Goal: Information Seeking & Learning: Learn about a topic

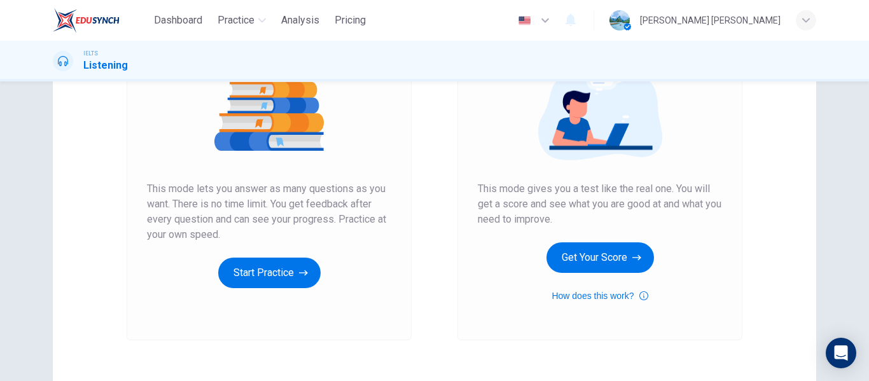
scroll to position [165, 0]
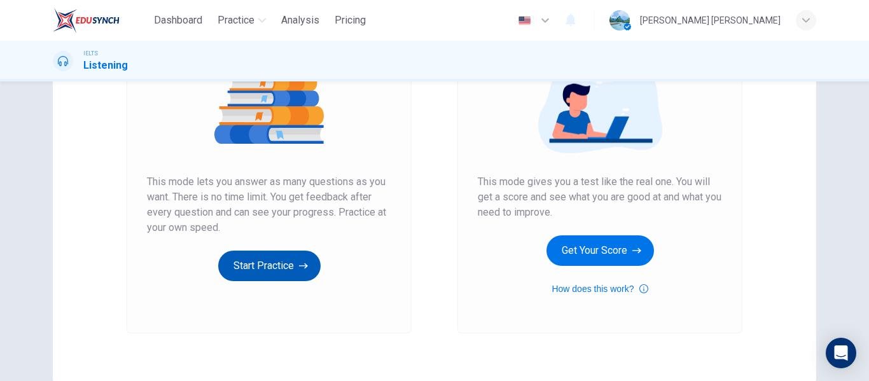
click at [284, 267] on button "Start Practice" at bounding box center [269, 266] width 102 height 31
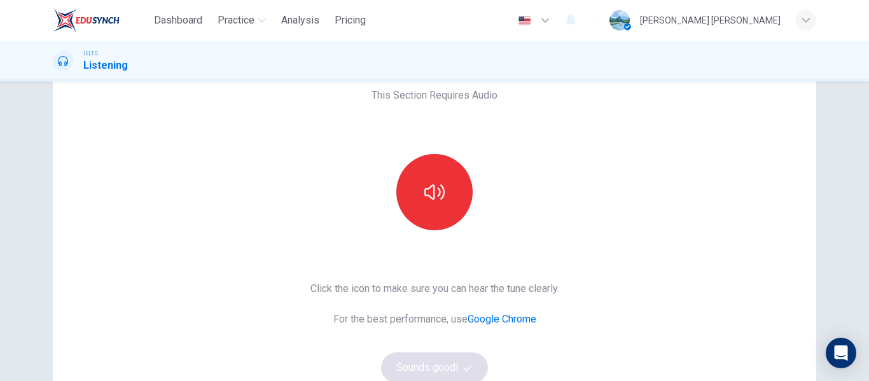
scroll to position [114, 0]
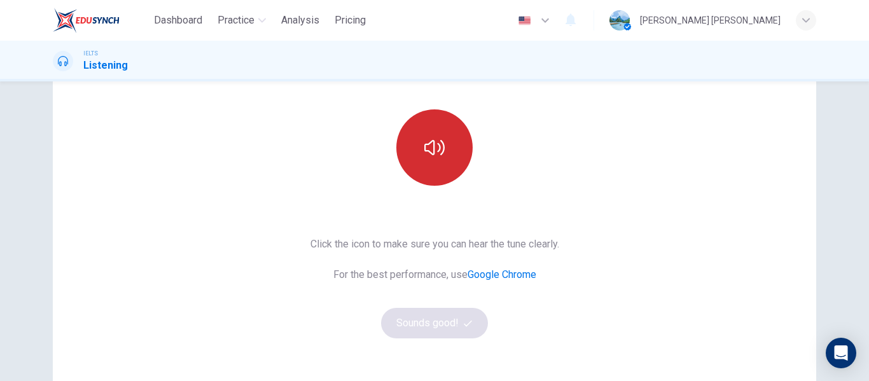
click at [432, 160] on button "button" at bounding box center [434, 147] width 76 height 76
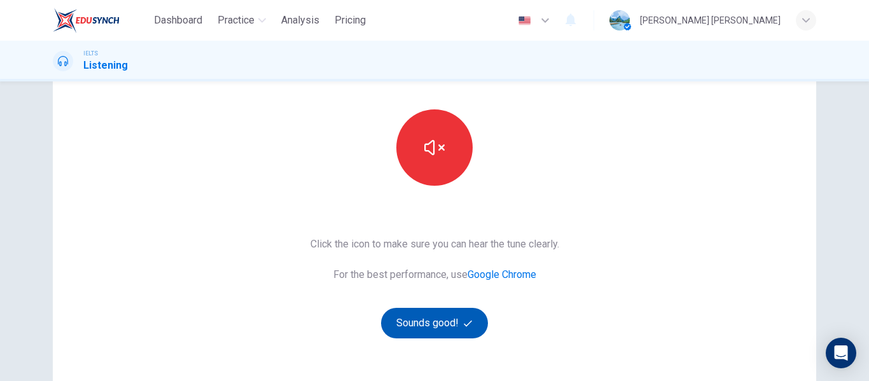
click at [445, 331] on button "Sounds good!" at bounding box center [434, 323] width 107 height 31
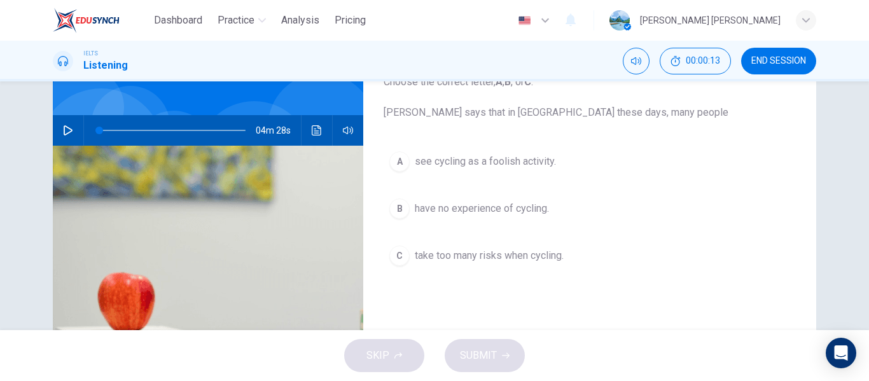
scroll to position [94, 0]
click at [65, 134] on icon "button" at bounding box center [68, 130] width 10 height 10
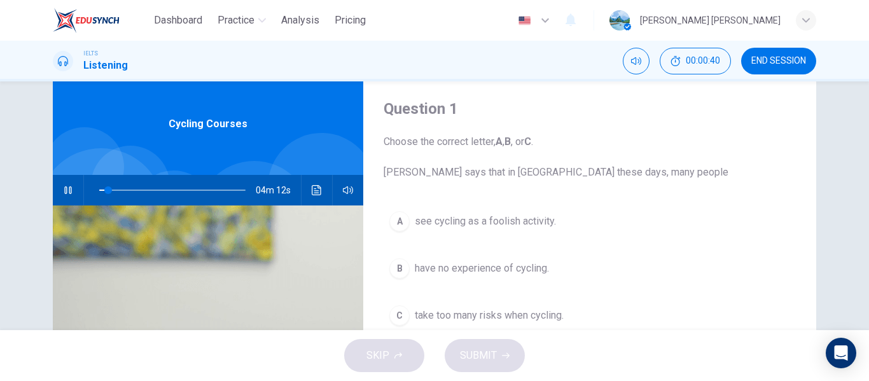
scroll to position [33, 0]
click at [60, 198] on button "button" at bounding box center [68, 191] width 20 height 31
click at [74, 196] on button "button" at bounding box center [68, 191] width 20 height 31
click at [59, 193] on button "button" at bounding box center [68, 191] width 20 height 31
click at [69, 192] on icon "button" at bounding box center [68, 191] width 10 height 10
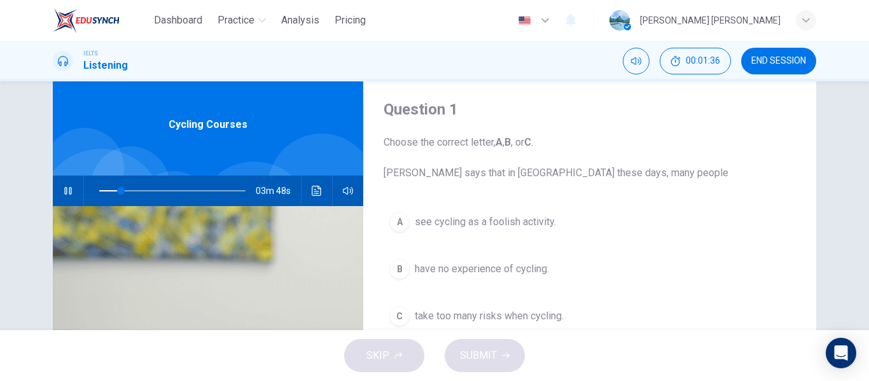
click at [69, 191] on icon "button" at bounding box center [68, 191] width 10 height 10
click at [69, 191] on icon "button" at bounding box center [68, 191] width 9 height 10
click at [193, 189] on span at bounding box center [172, 191] width 146 height 18
click at [153, 193] on span at bounding box center [172, 191] width 146 height 18
click at [99, 190] on span at bounding box center [172, 191] width 146 height 18
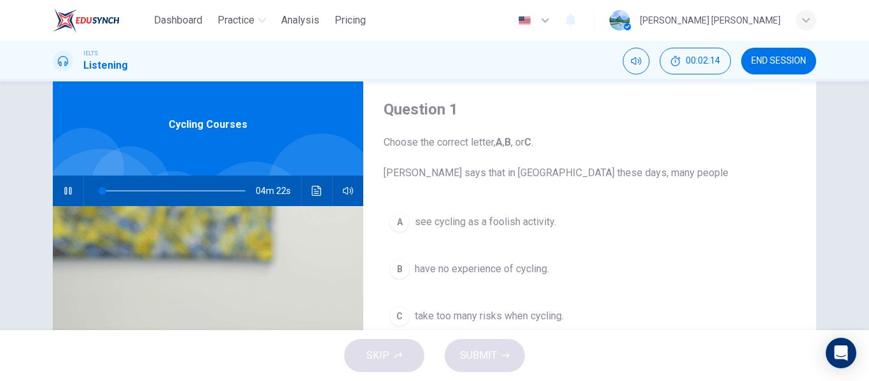
click at [71, 195] on button "button" at bounding box center [68, 191] width 20 height 31
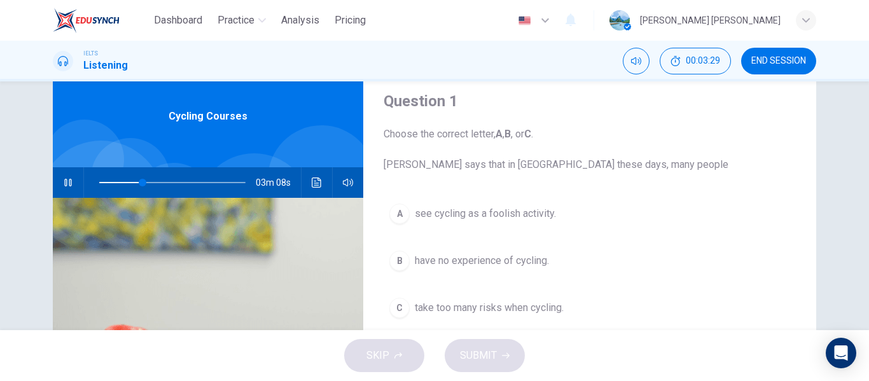
scroll to position [50, 0]
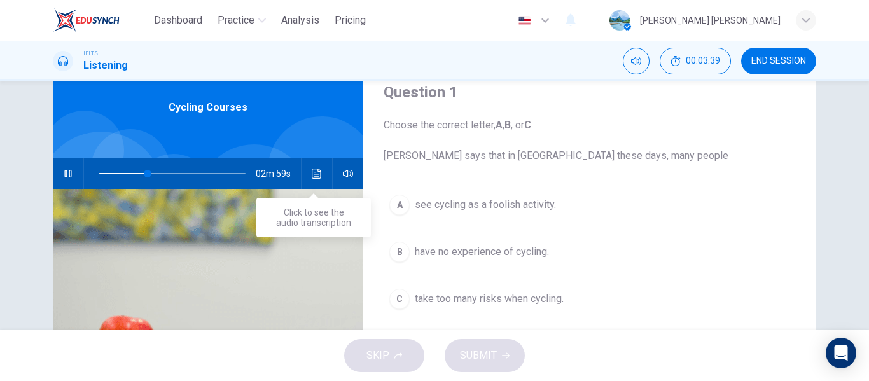
click at [317, 179] on button "Click to see the audio transcription" at bounding box center [317, 173] width 20 height 31
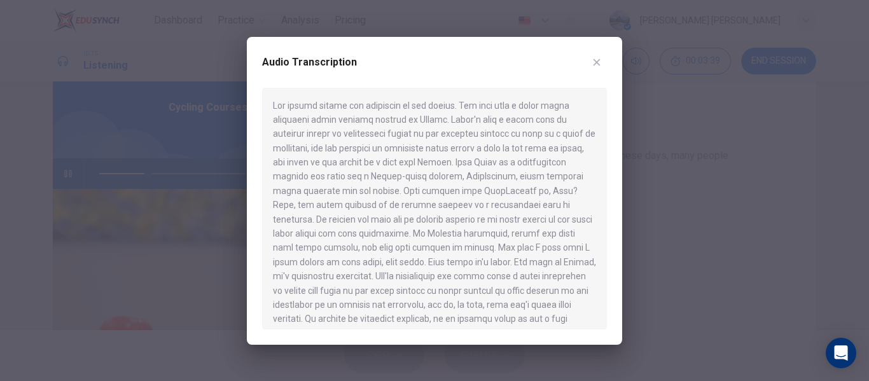
click at [317, 179] on div at bounding box center [434, 209] width 345 height 242
click at [600, 63] on icon "button" at bounding box center [596, 62] width 10 height 10
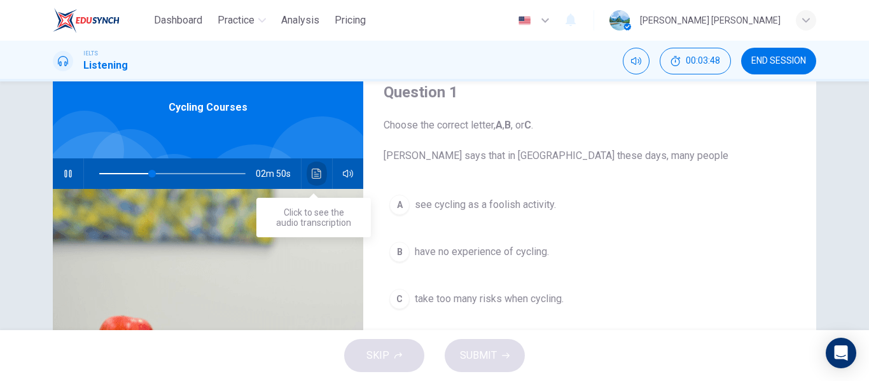
click at [312, 175] on icon "Click to see the audio transcription" at bounding box center [317, 174] width 10 height 10
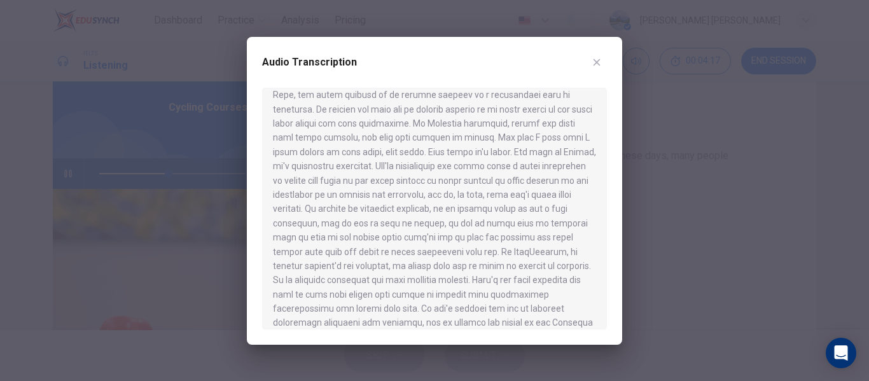
scroll to position [139, 0]
click at [593, 60] on icon "button" at bounding box center [596, 62] width 10 height 10
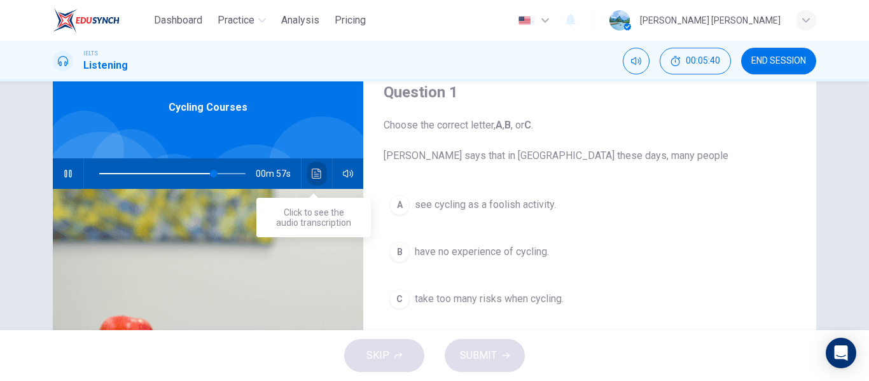
click at [312, 174] on icon "Click to see the audio transcription" at bounding box center [317, 174] width 10 height 10
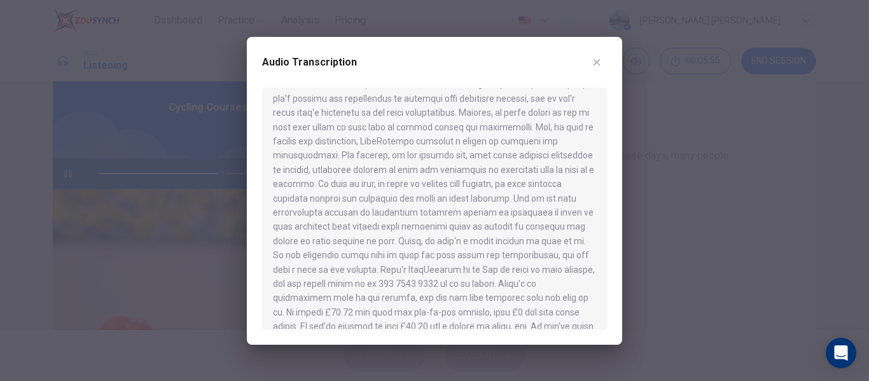
scroll to position [492, 0]
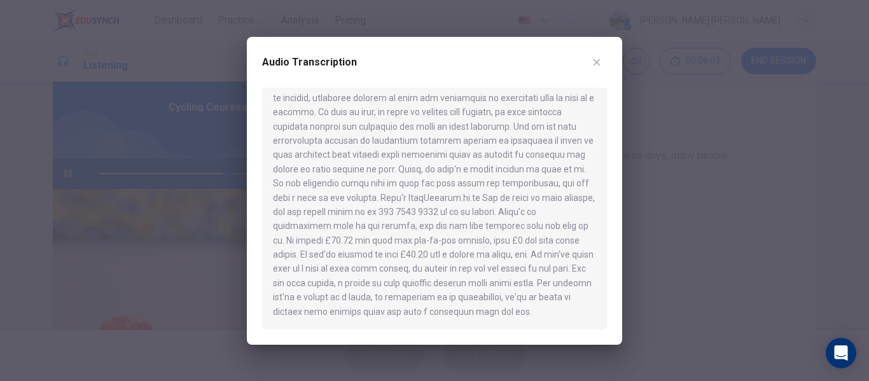
click at [600, 60] on icon "button" at bounding box center [596, 62] width 10 height 10
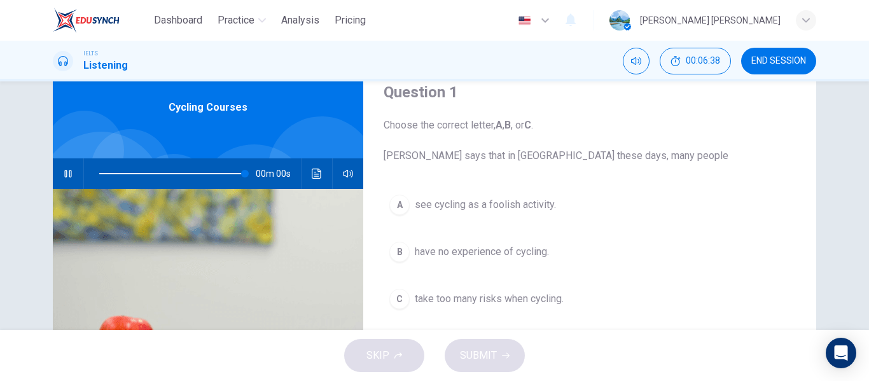
type input "0"
click at [317, 178] on icon "Click to see the audio transcription" at bounding box center [317, 174] width 10 height 10
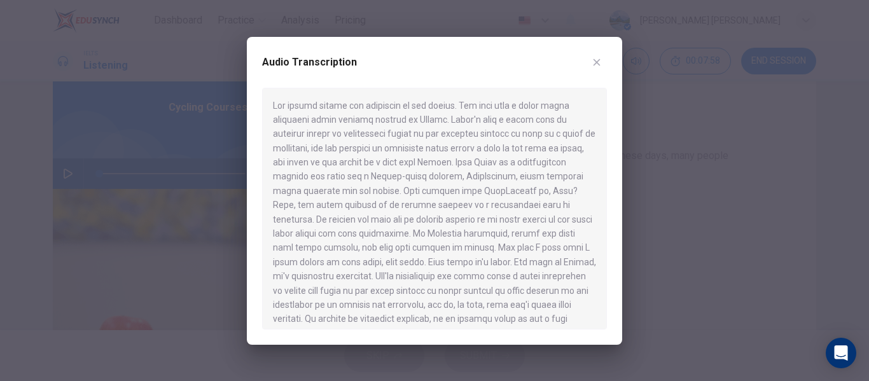
click at [599, 60] on icon "button" at bounding box center [596, 62] width 10 height 10
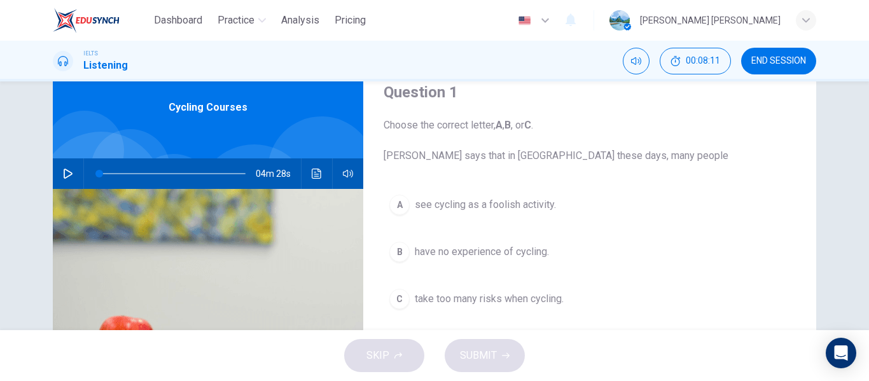
click at [398, 297] on div "C" at bounding box center [399, 299] width 20 height 20
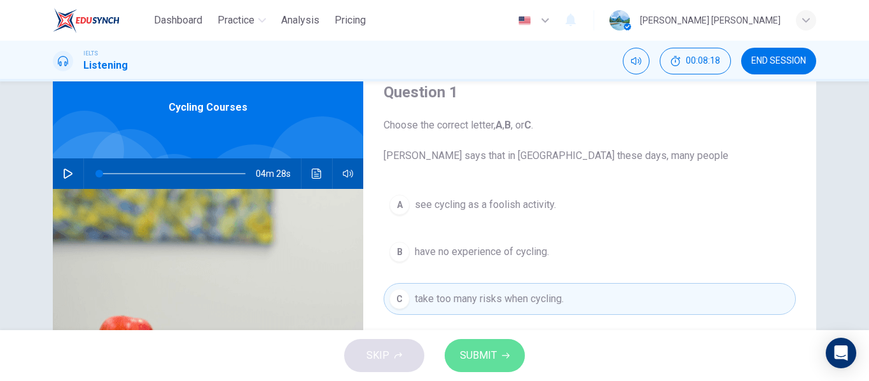
click at [483, 355] on span "SUBMIT" at bounding box center [478, 356] width 37 height 18
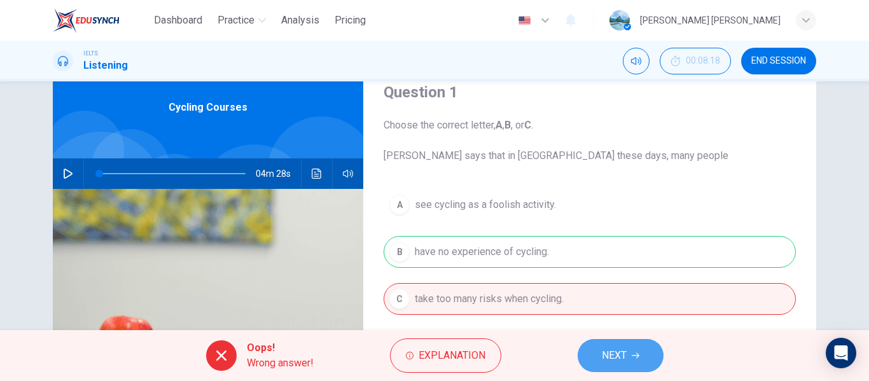
click at [607, 351] on span "NEXT" at bounding box center [614, 356] width 25 height 18
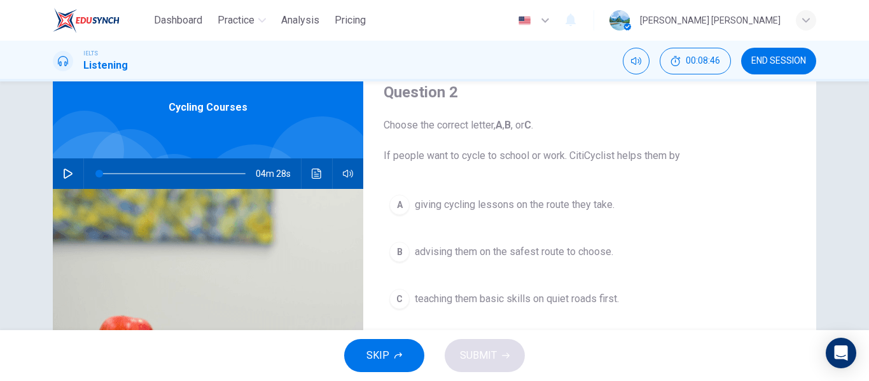
click at [315, 175] on icon "Click to see the audio transcription" at bounding box center [317, 174] width 10 height 10
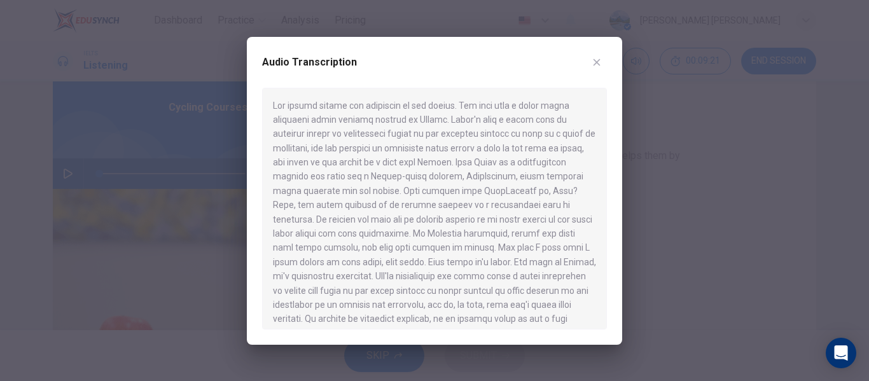
click at [595, 63] on icon "button" at bounding box center [596, 62] width 7 height 7
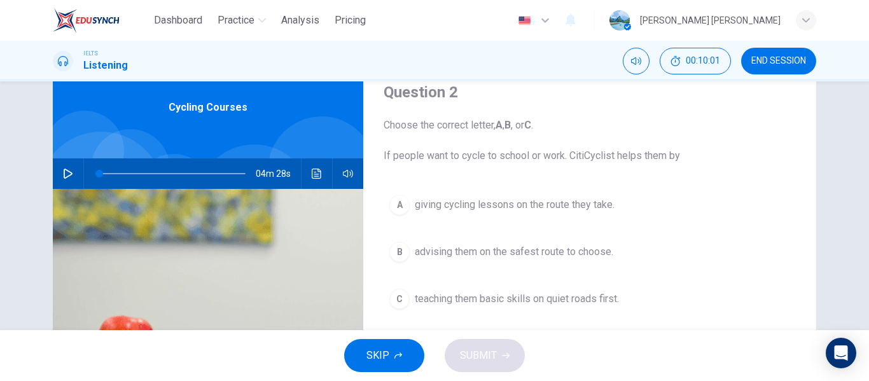
click at [310, 179] on button "Click to see the audio transcription" at bounding box center [317, 173] width 20 height 31
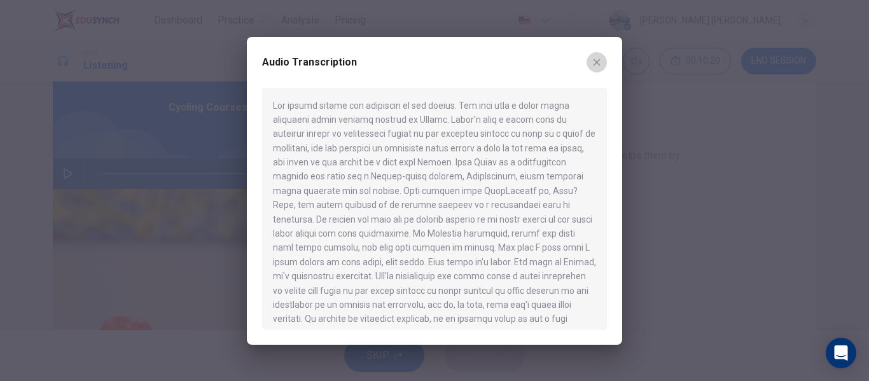
click at [600, 62] on icon "button" at bounding box center [596, 62] width 10 height 10
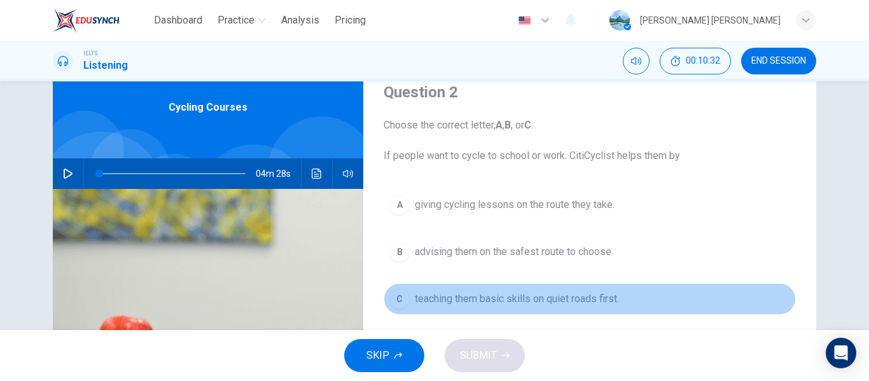
click at [431, 298] on span "teaching them basic skills on quiet roads first." at bounding box center [517, 298] width 204 height 15
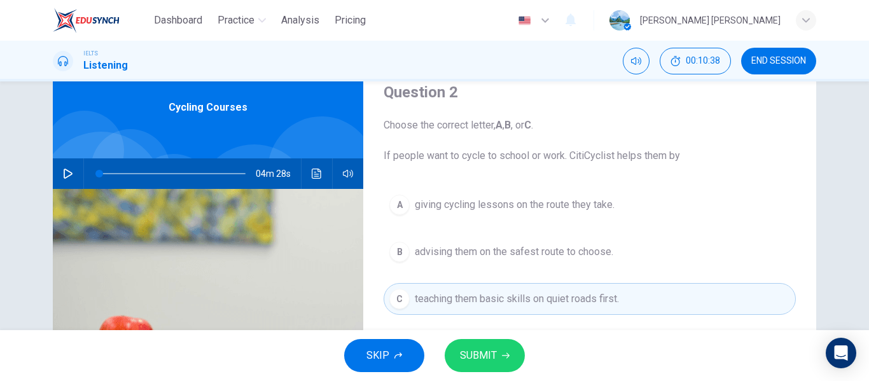
click at [479, 363] on span "SUBMIT" at bounding box center [478, 356] width 37 height 18
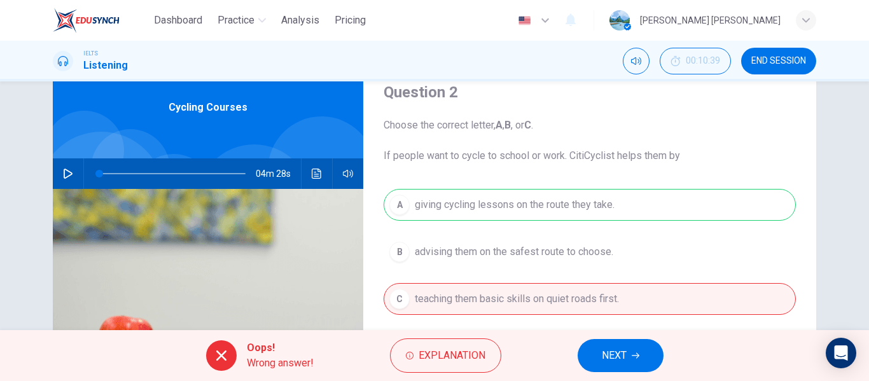
click at [479, 363] on span "Explanation" at bounding box center [451, 356] width 67 height 18
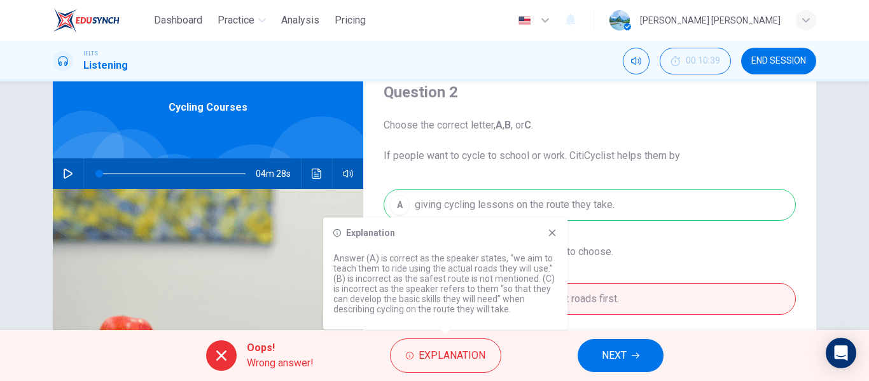
click at [613, 351] on span "NEXT" at bounding box center [614, 356] width 25 height 18
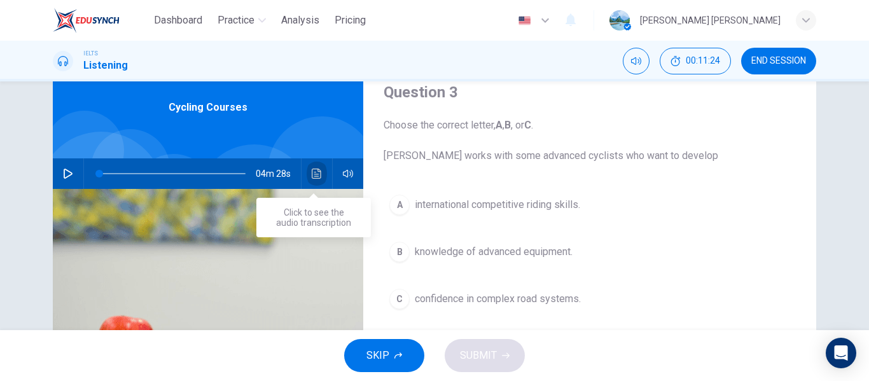
click at [312, 176] on icon "Click to see the audio transcription" at bounding box center [317, 174] width 10 height 10
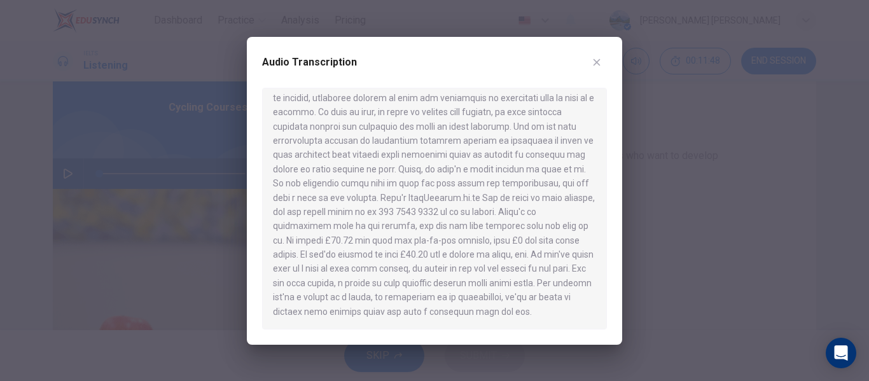
click at [598, 67] on button "button" at bounding box center [596, 62] width 20 height 20
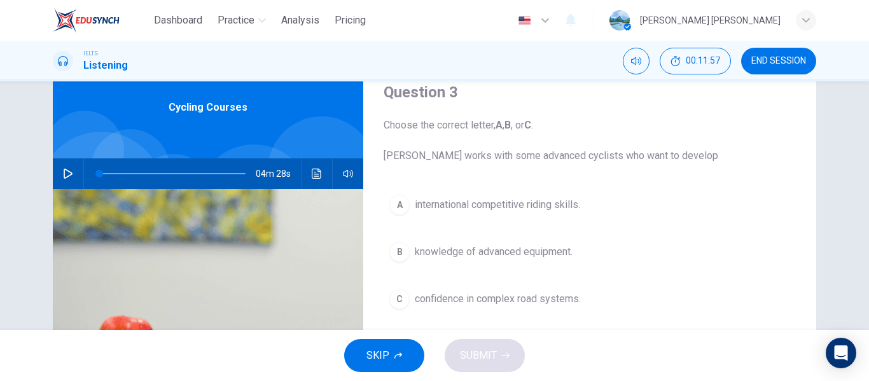
click at [317, 176] on icon "Click to see the audio transcription" at bounding box center [317, 174] width 10 height 10
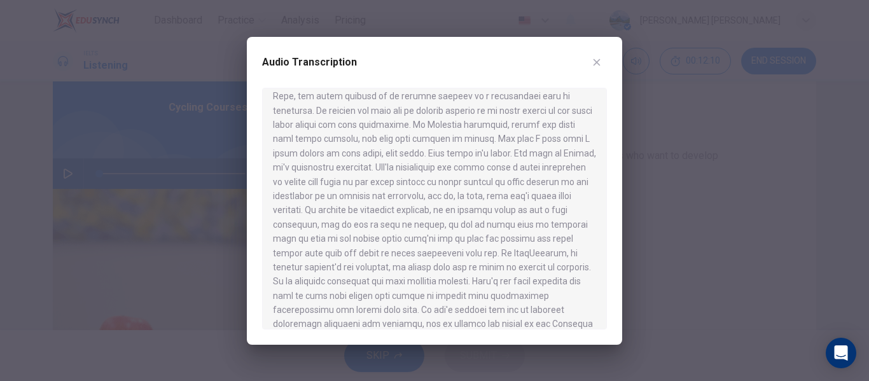
scroll to position [111, 0]
click at [602, 59] on button "button" at bounding box center [596, 62] width 20 height 20
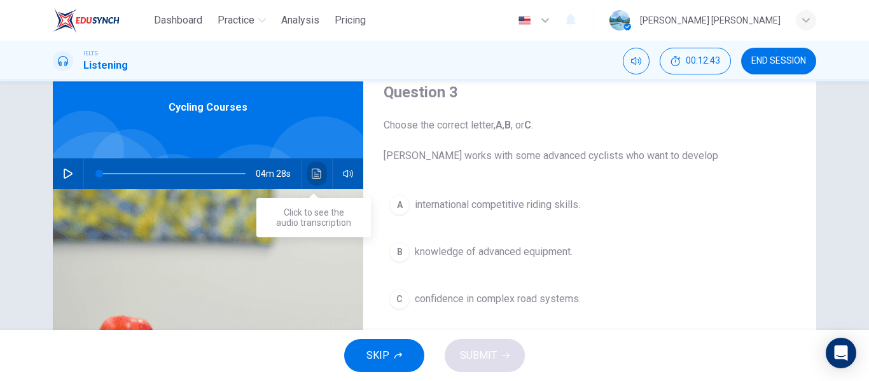
click at [317, 172] on icon "Click to see the audio transcription" at bounding box center [317, 174] width 10 height 10
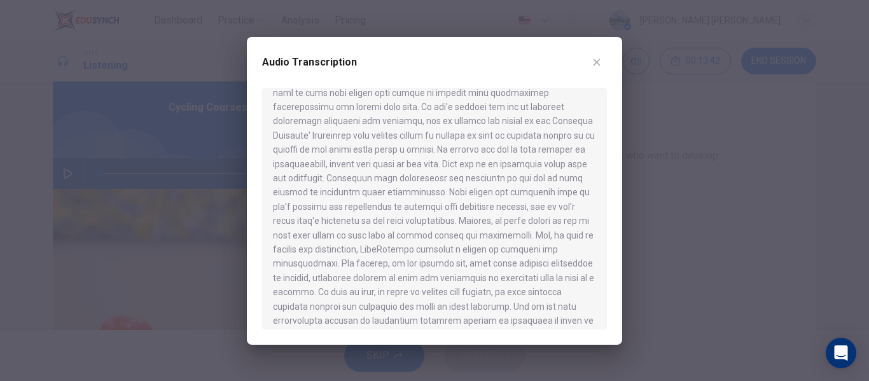
scroll to position [492, 0]
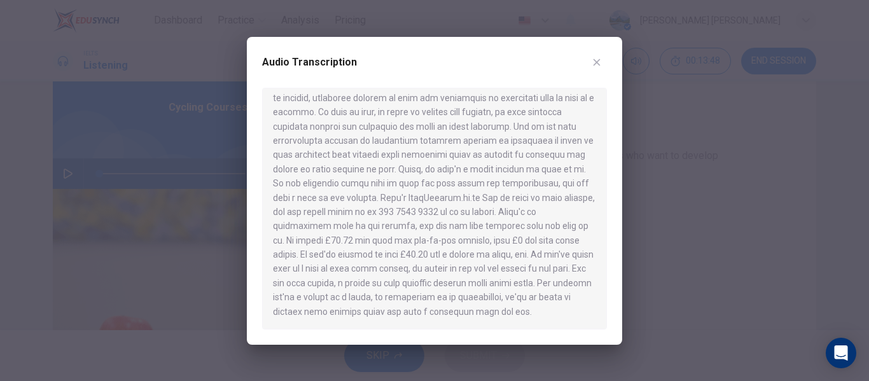
click at [602, 60] on button "button" at bounding box center [596, 62] width 20 height 20
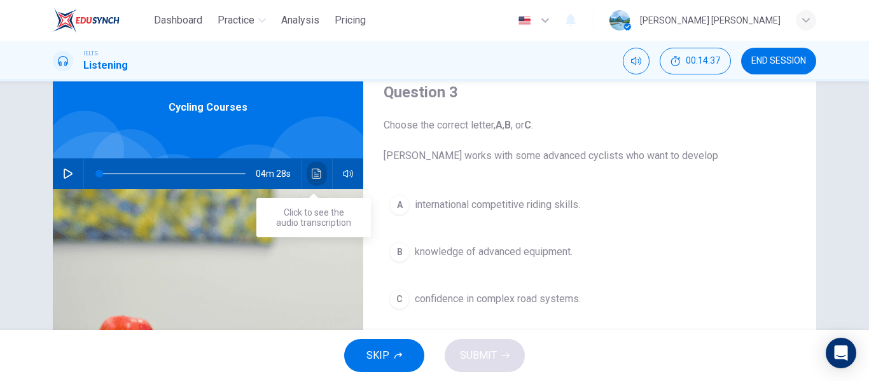
click at [312, 172] on icon "Click to see the audio transcription" at bounding box center [317, 174] width 10 height 10
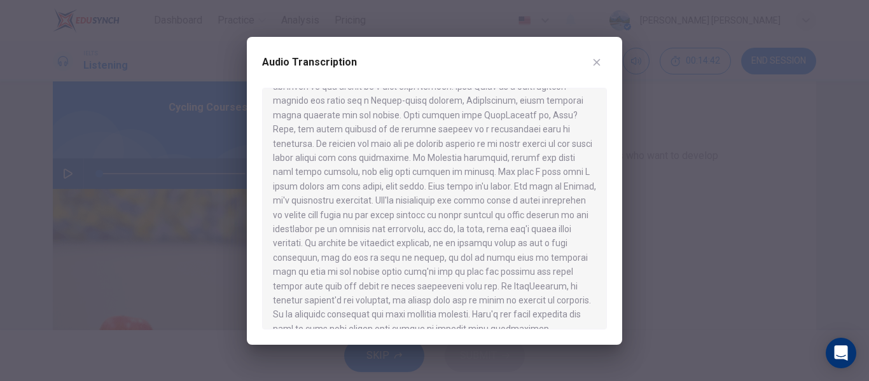
scroll to position [76, 0]
click at [597, 60] on icon "button" at bounding box center [596, 62] width 10 height 10
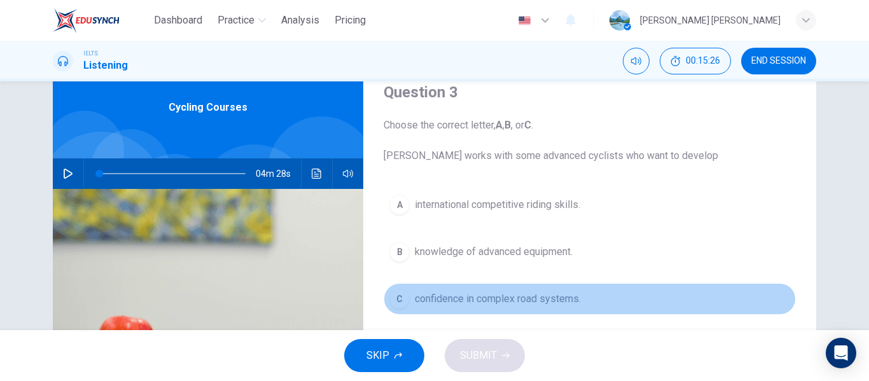
click at [402, 307] on div "C" at bounding box center [399, 299] width 20 height 20
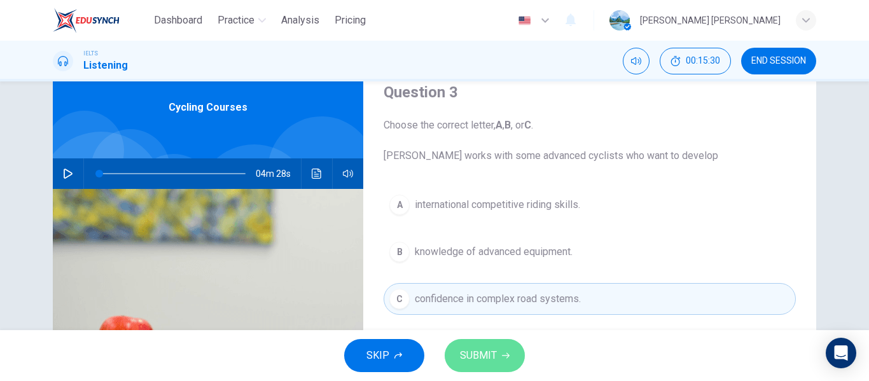
click at [495, 359] on span "SUBMIT" at bounding box center [478, 356] width 37 height 18
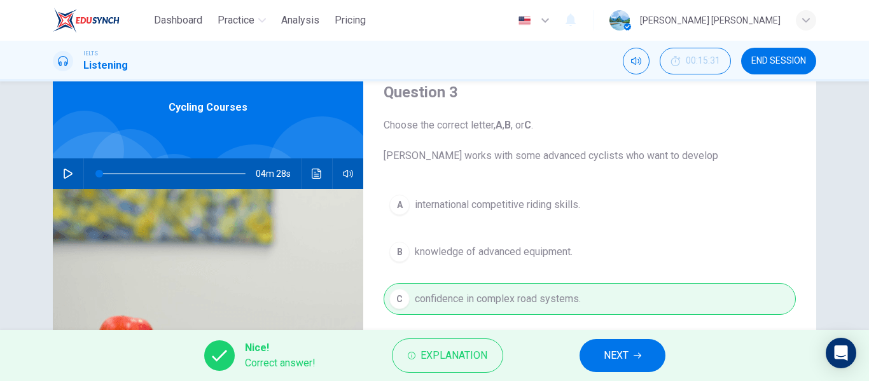
click at [612, 352] on span "NEXT" at bounding box center [616, 356] width 25 height 18
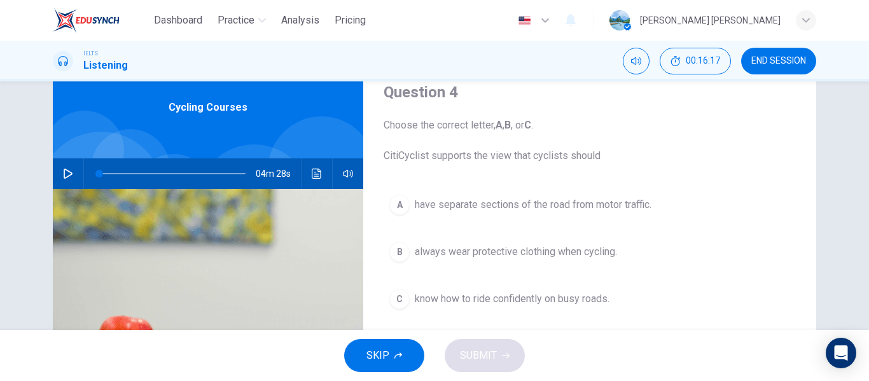
click at [312, 176] on icon "Click to see the audio transcription" at bounding box center [317, 174] width 10 height 10
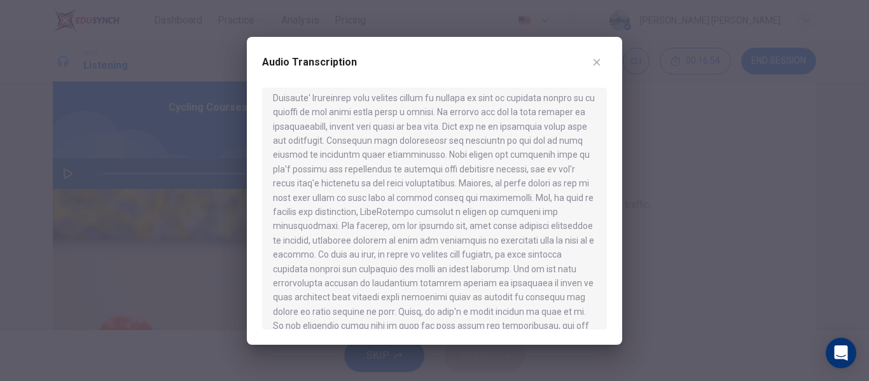
scroll to position [353, 0]
click at [591, 62] on icon "button" at bounding box center [596, 62] width 10 height 10
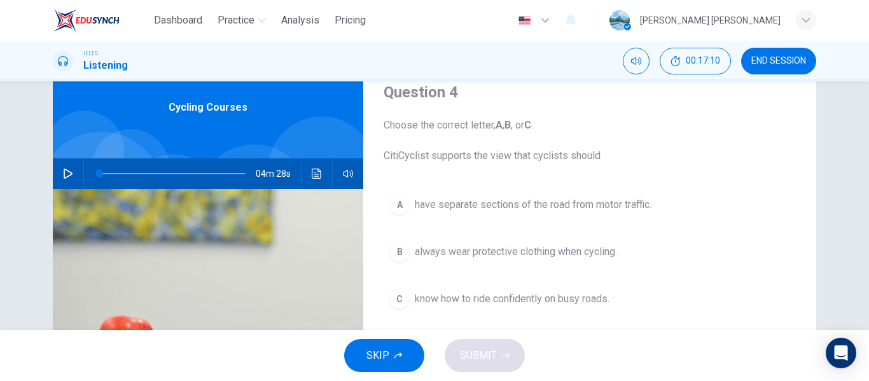
click at [314, 180] on button "Click to see the audio transcription" at bounding box center [317, 173] width 20 height 31
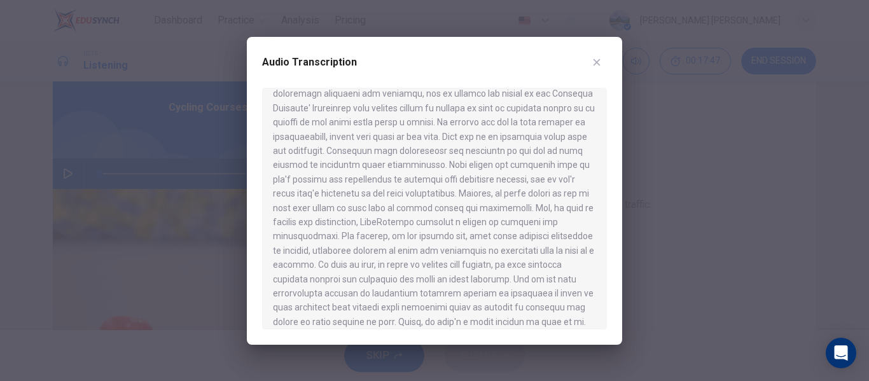
scroll to position [317, 0]
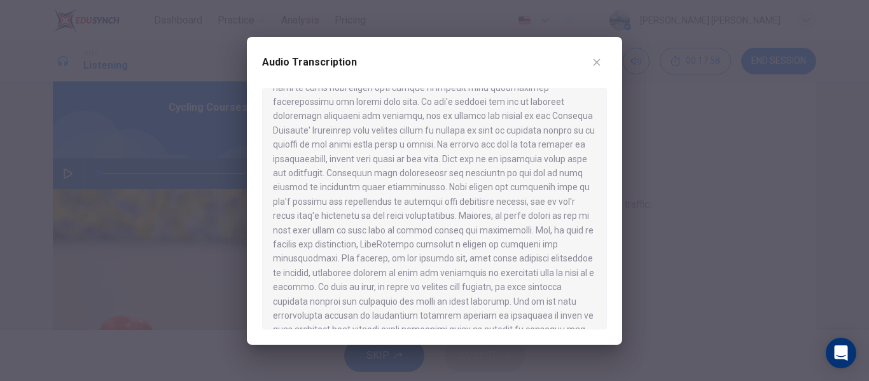
click at [599, 60] on icon "button" at bounding box center [596, 62] width 10 height 10
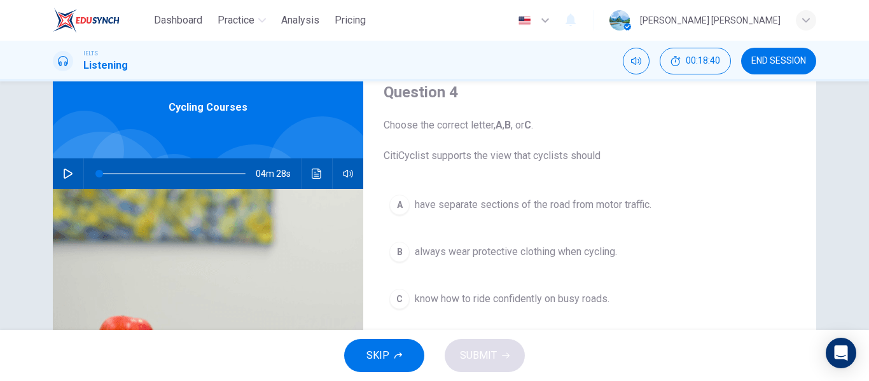
click at [415, 293] on span "know how to ride confidently on busy roads." at bounding box center [512, 298] width 195 height 15
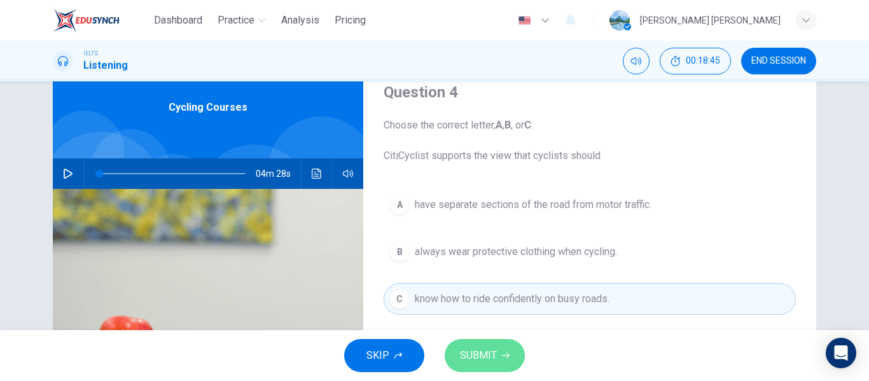
click at [498, 359] on button "SUBMIT" at bounding box center [485, 355] width 80 height 33
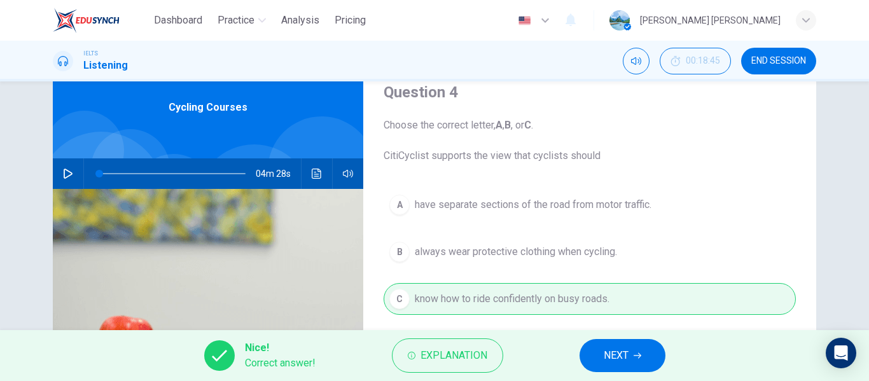
click at [638, 359] on button "NEXT" at bounding box center [622, 355] width 86 height 33
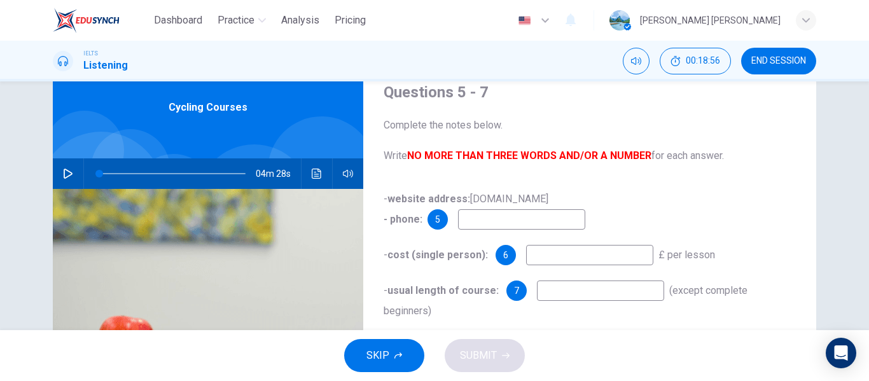
click at [476, 217] on input at bounding box center [521, 219] width 127 height 20
click at [315, 175] on icon "Click to see the audio transcription" at bounding box center [317, 174] width 10 height 10
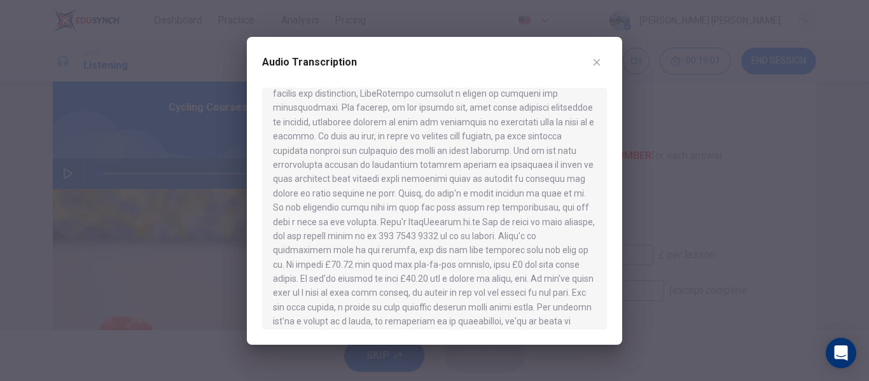
scroll to position [481, 0]
click at [595, 70] on button "button" at bounding box center [596, 62] width 20 height 20
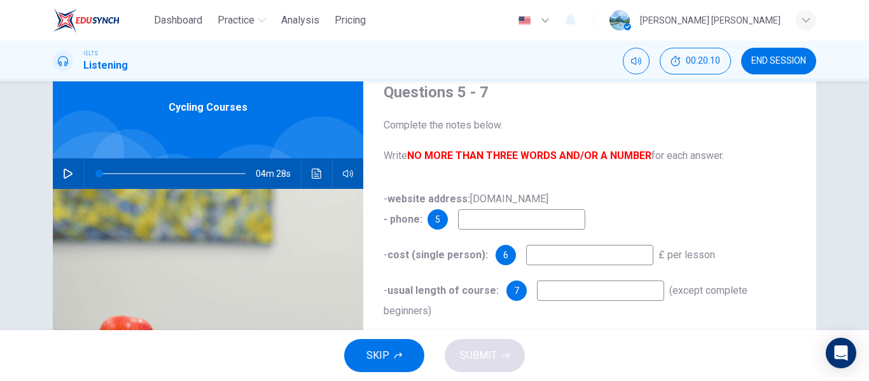
click at [314, 175] on icon "Click to see the audio transcription" at bounding box center [317, 174] width 10 height 10
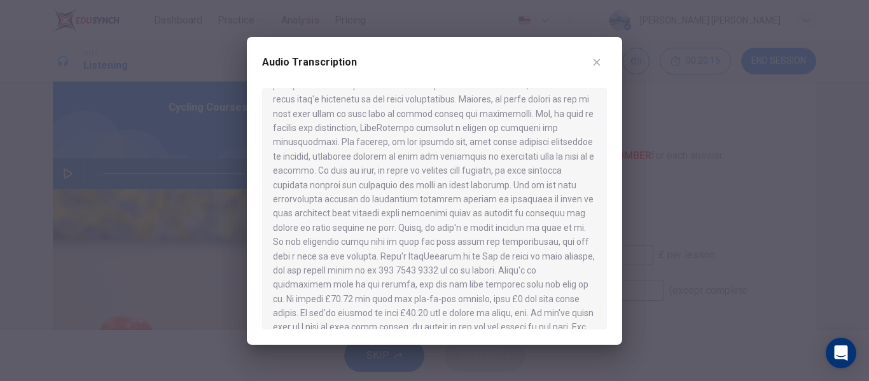
scroll to position [492, 0]
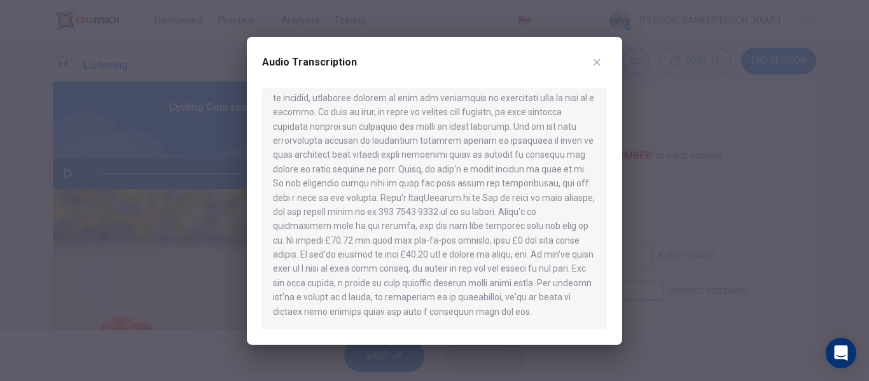
click at [595, 64] on icon "button" at bounding box center [596, 62] width 7 height 7
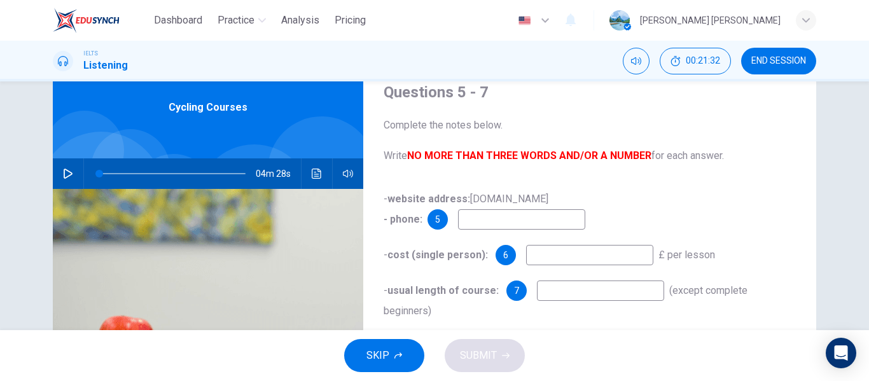
click at [315, 173] on icon "Click to see the audio transcription" at bounding box center [317, 174] width 10 height 10
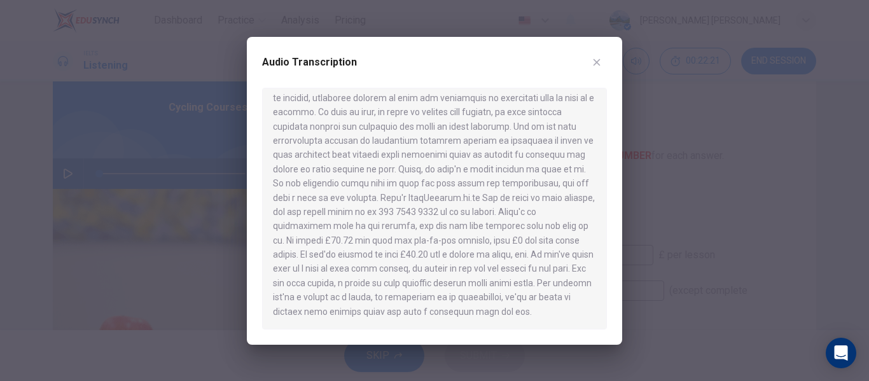
click at [597, 68] on button "button" at bounding box center [596, 62] width 20 height 20
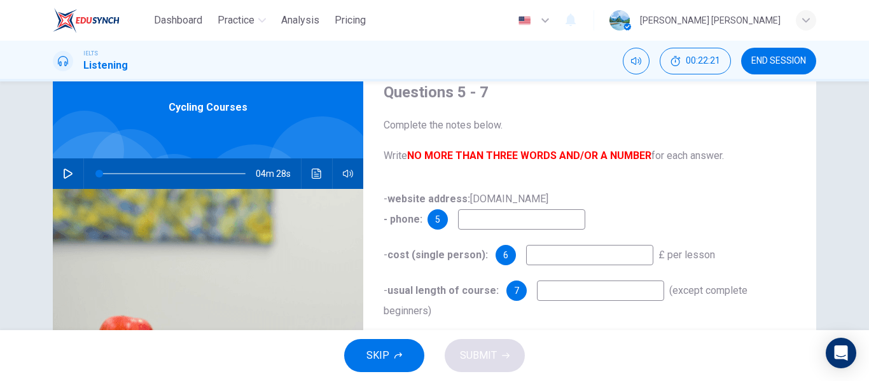
click at [504, 224] on input at bounding box center [521, 219] width 127 height 20
type input "02075624028"
click at [564, 258] on input at bounding box center [589, 255] width 127 height 20
type input "27.50"
click at [537, 293] on input at bounding box center [600, 290] width 127 height 20
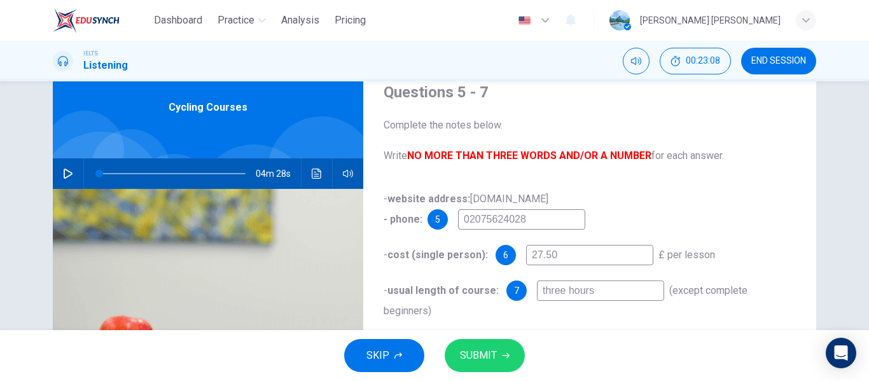
type input "three hours"
click at [315, 176] on icon "Click to see the audio transcription" at bounding box center [317, 174] width 10 height 10
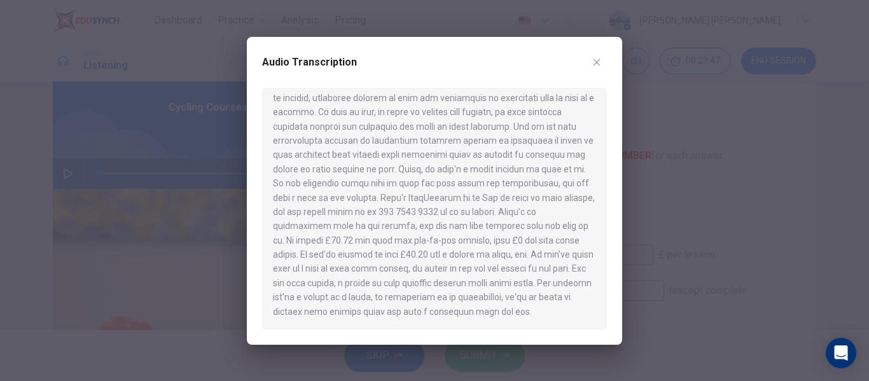
click at [597, 61] on icon "button" at bounding box center [596, 62] width 7 height 7
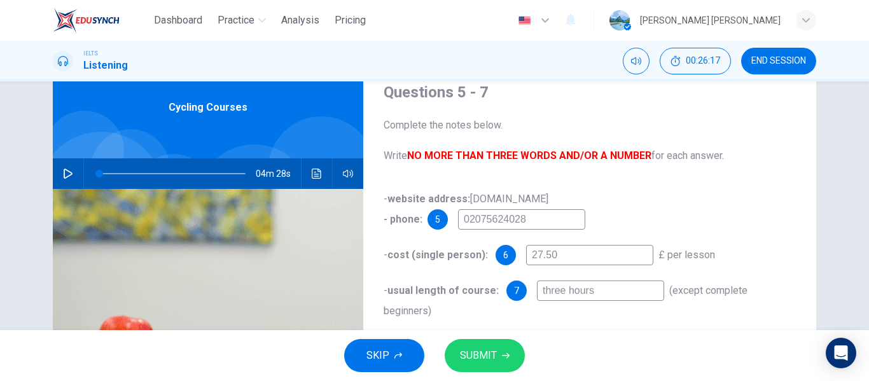
click at [316, 174] on icon "Click to see the audio transcription" at bounding box center [317, 174] width 10 height 10
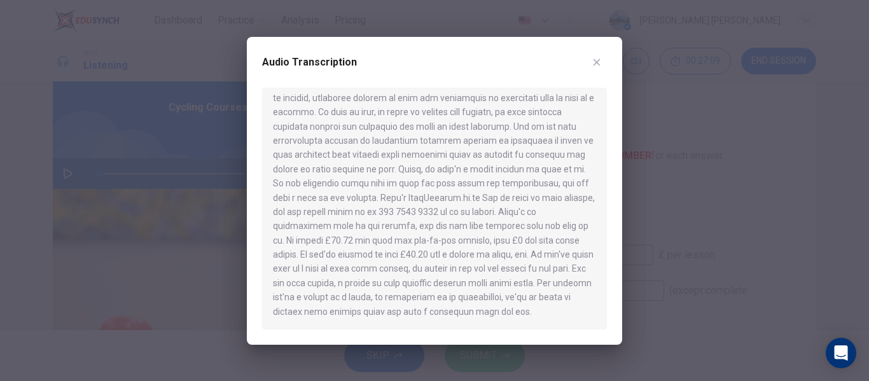
click at [591, 62] on button "button" at bounding box center [596, 62] width 20 height 20
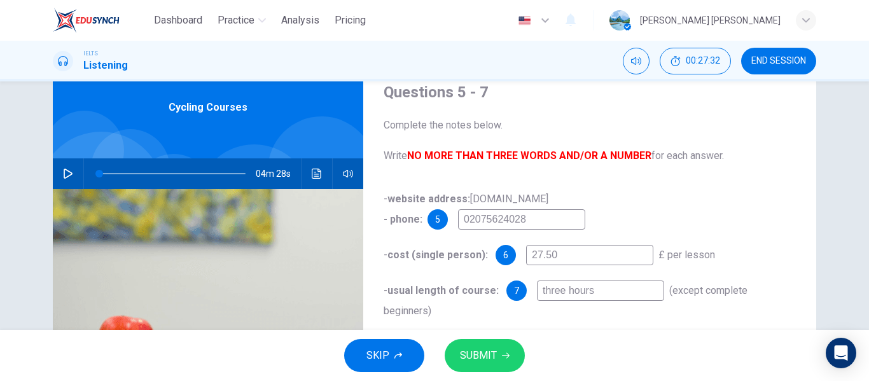
click at [493, 359] on span "SUBMIT" at bounding box center [478, 356] width 37 height 18
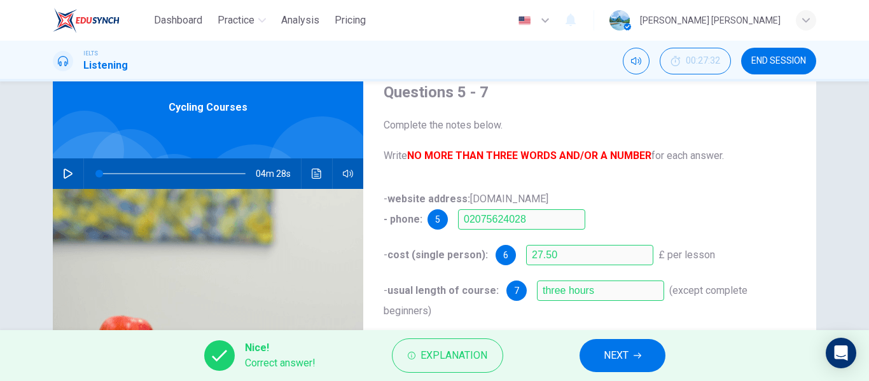
click at [630, 359] on button "NEXT" at bounding box center [622, 355] width 86 height 33
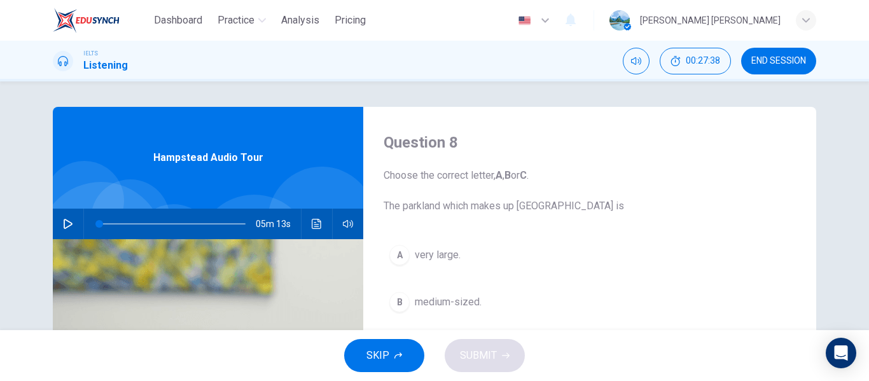
click at [315, 226] on icon "Click to see the audio transcription" at bounding box center [317, 224] width 10 height 10
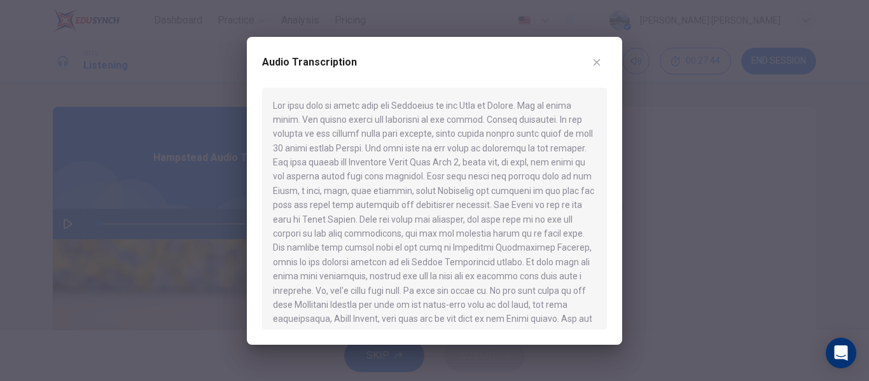
click at [597, 67] on icon "button" at bounding box center [596, 62] width 10 height 10
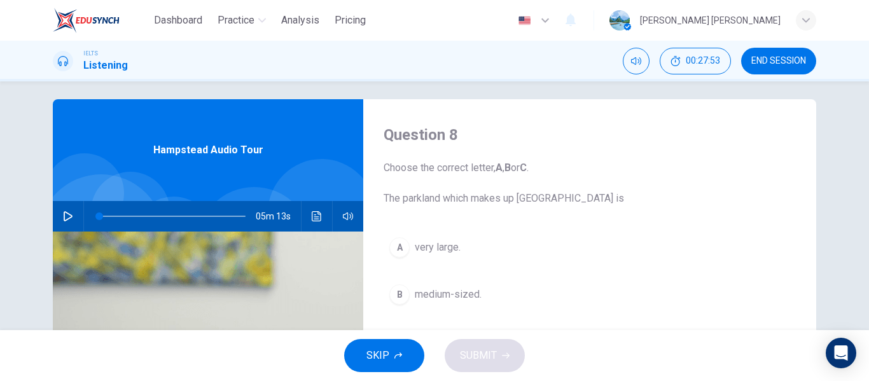
scroll to position [3, 0]
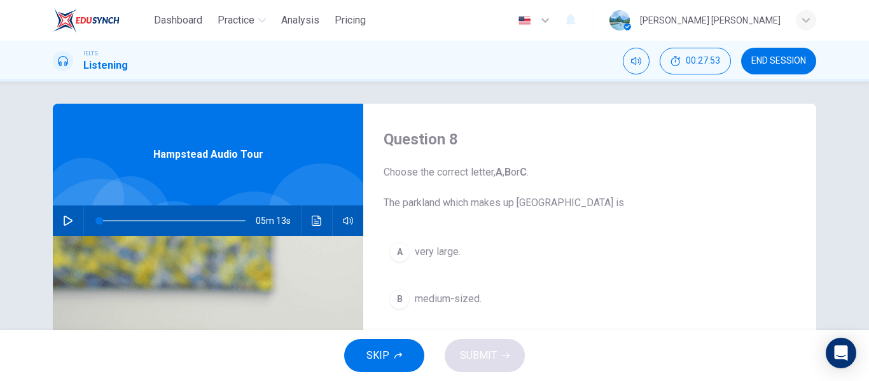
click at [314, 224] on icon "Click to see the audio transcription" at bounding box center [317, 221] width 10 height 10
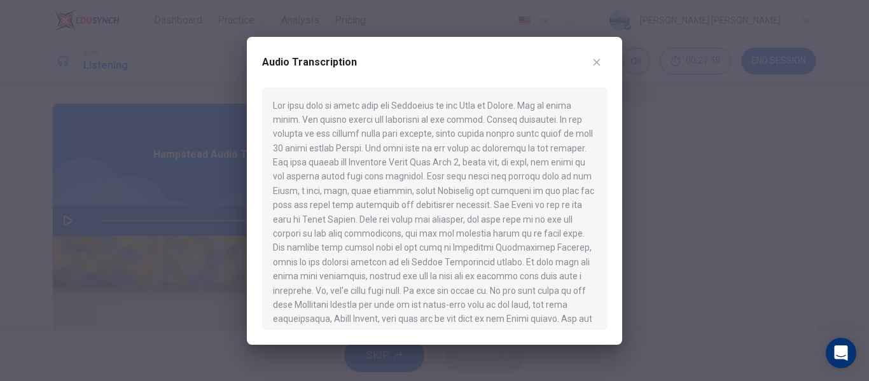
click at [602, 63] on button "button" at bounding box center [596, 62] width 20 height 20
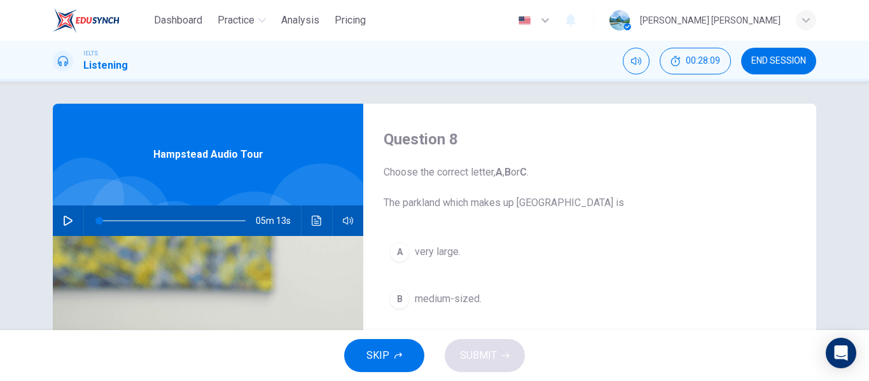
click at [59, 223] on button "button" at bounding box center [68, 220] width 20 height 31
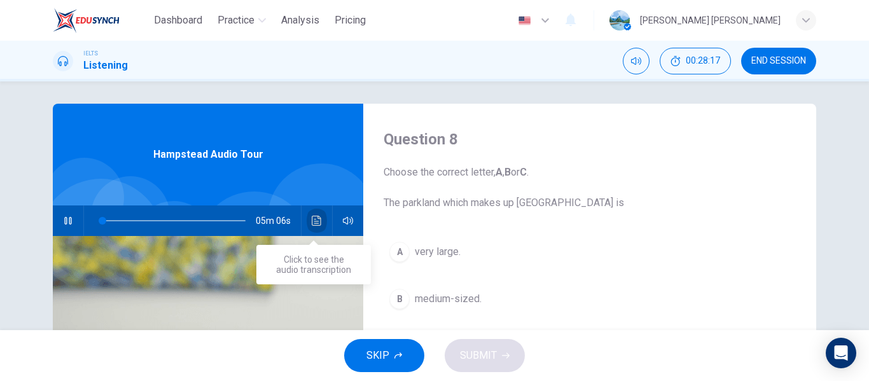
click at [317, 221] on icon "Click to see the audio transcription" at bounding box center [317, 221] width 10 height 10
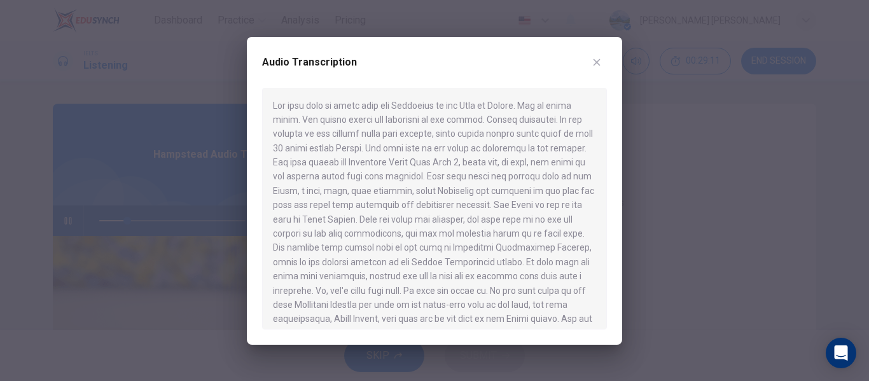
click at [597, 62] on icon "button" at bounding box center [596, 62] width 7 height 7
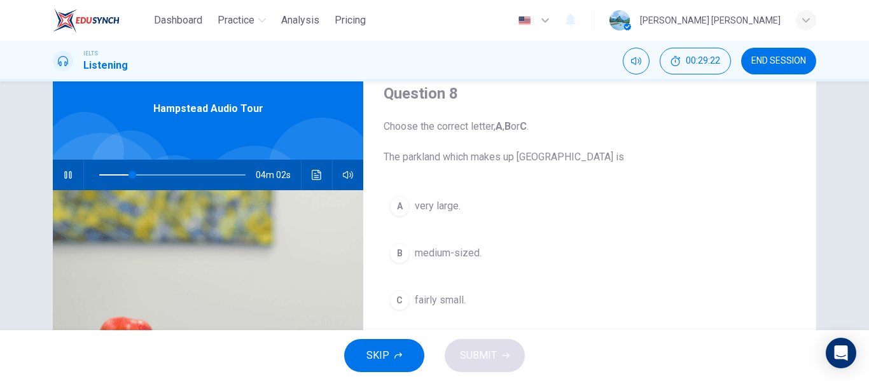
scroll to position [0, 0]
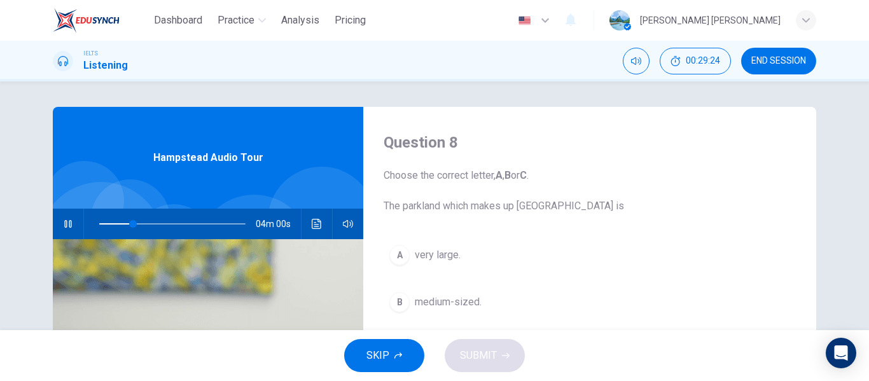
click at [314, 229] on button "Click to see the audio transcription" at bounding box center [317, 224] width 20 height 31
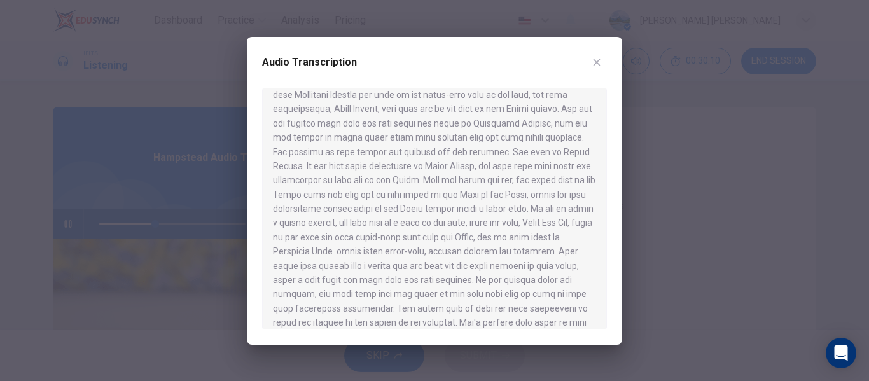
scroll to position [420, 0]
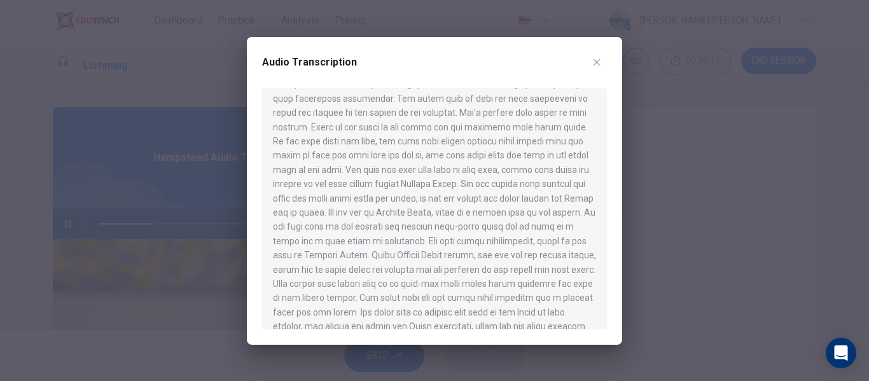
click at [597, 65] on icon "button" at bounding box center [596, 62] width 10 height 10
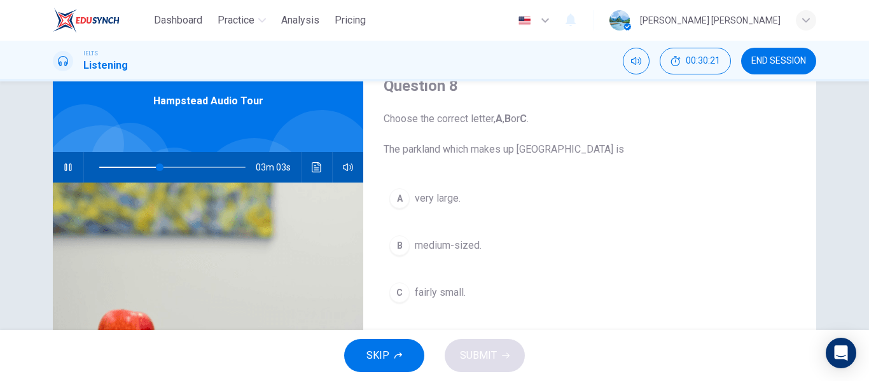
scroll to position [58, 0]
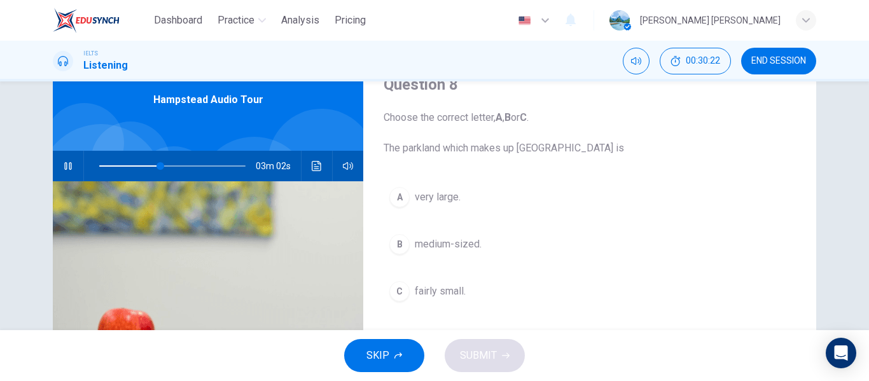
click at [417, 197] on span "very large." at bounding box center [438, 197] width 46 height 15
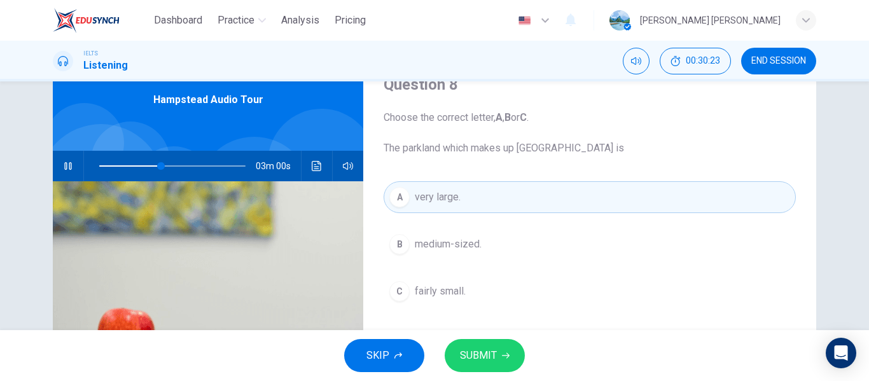
click at [490, 360] on span "SUBMIT" at bounding box center [478, 356] width 37 height 18
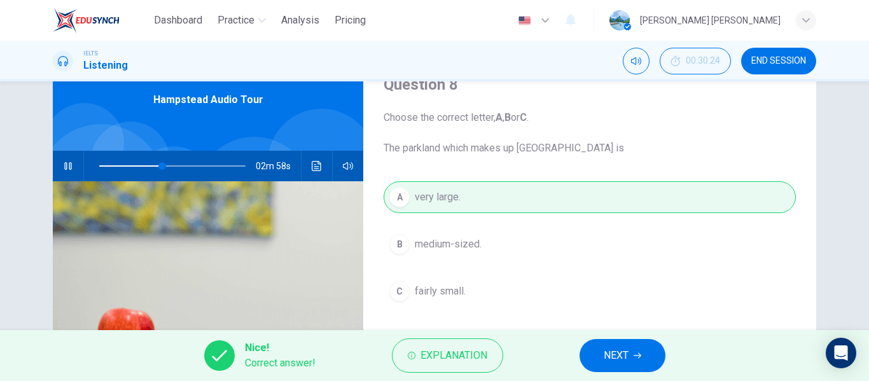
click at [634, 358] on icon "button" at bounding box center [637, 356] width 8 height 8
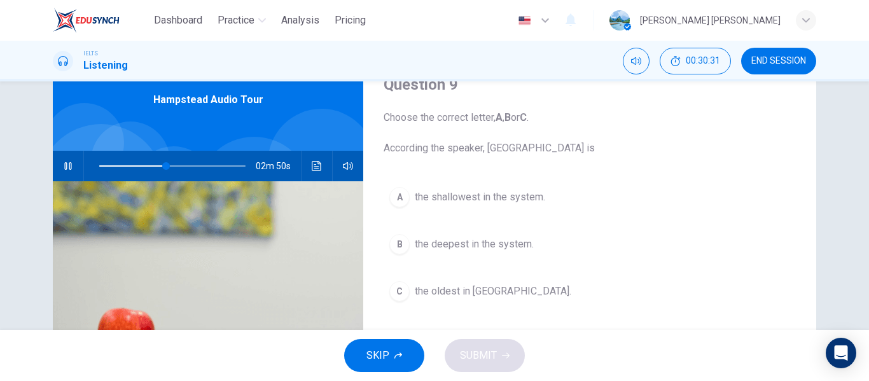
click at [316, 172] on button "Click to see the audio transcription" at bounding box center [317, 166] width 20 height 31
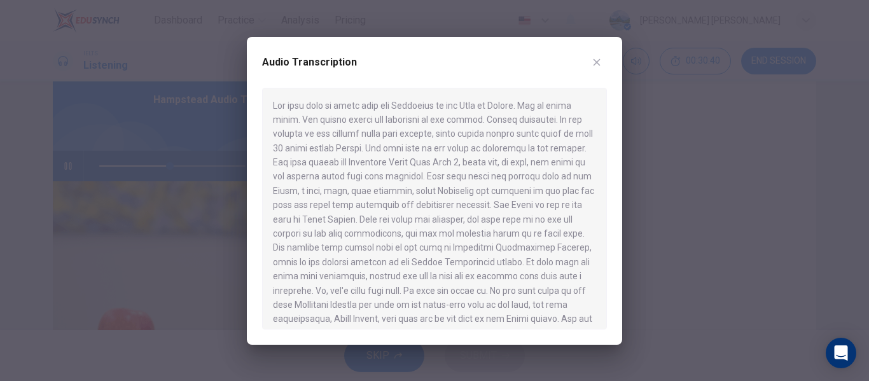
click at [597, 67] on icon "button" at bounding box center [596, 62] width 10 height 10
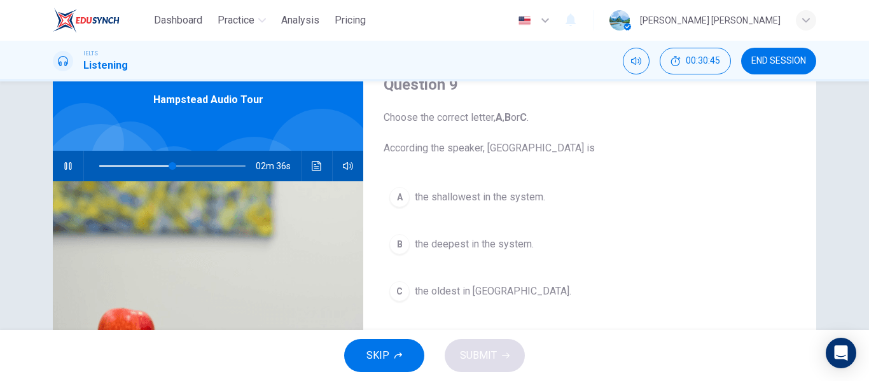
click at [315, 167] on icon "Click to see the audio transcription" at bounding box center [317, 166] width 10 height 10
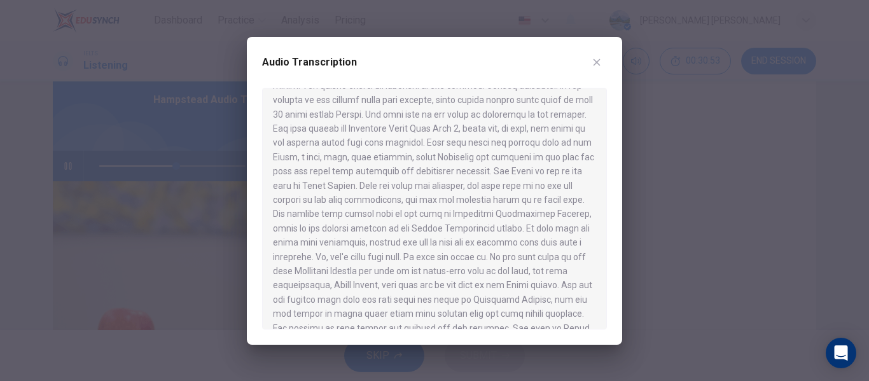
scroll to position [34, 0]
click at [603, 62] on button "button" at bounding box center [596, 62] width 20 height 20
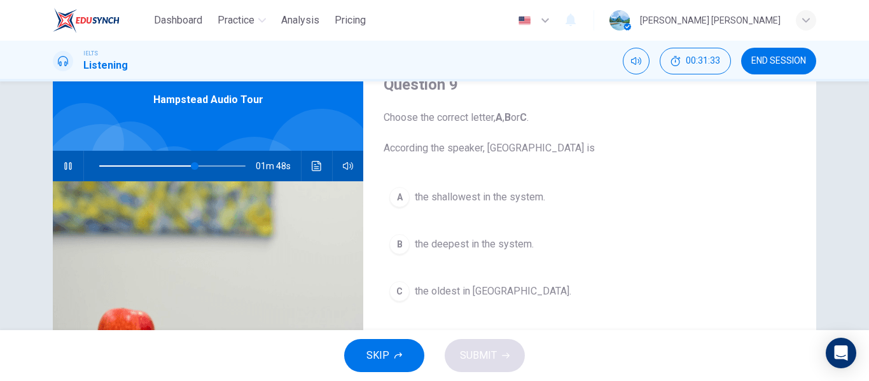
click at [403, 246] on div "B" at bounding box center [399, 244] width 20 height 20
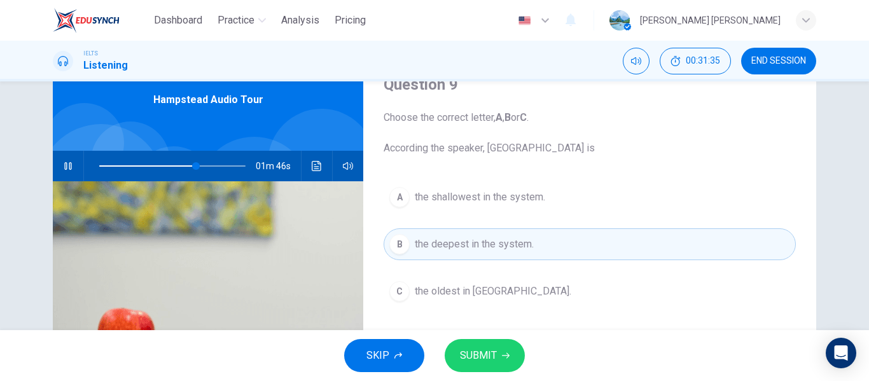
click at [490, 359] on span "SUBMIT" at bounding box center [478, 356] width 37 height 18
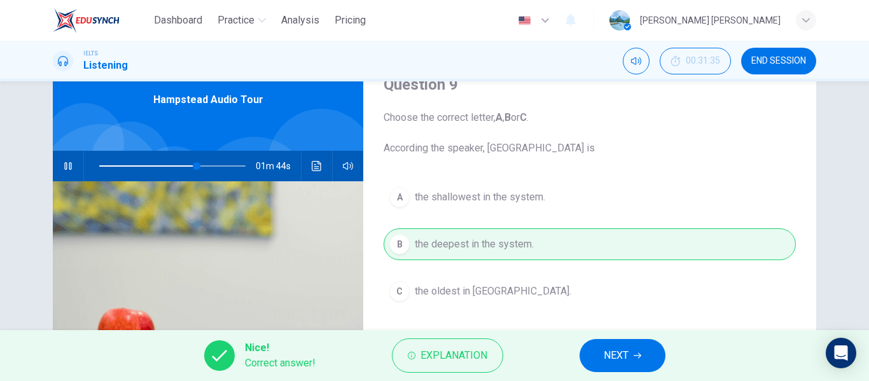
click at [640, 349] on button "NEXT" at bounding box center [622, 355] width 86 height 33
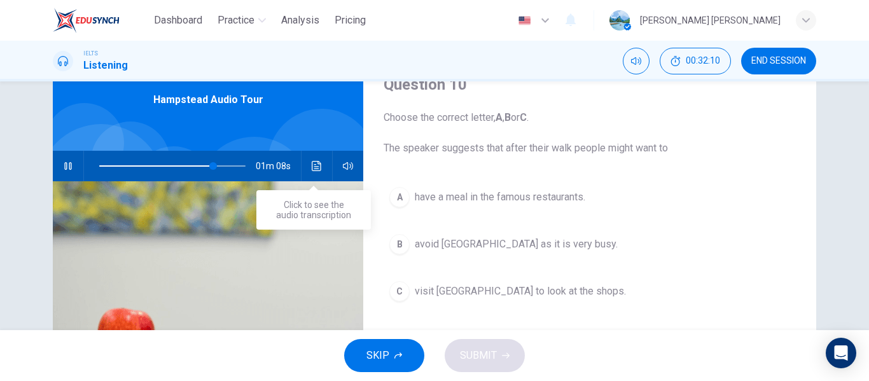
click at [315, 168] on icon "Click to see the audio transcription" at bounding box center [317, 166] width 10 height 10
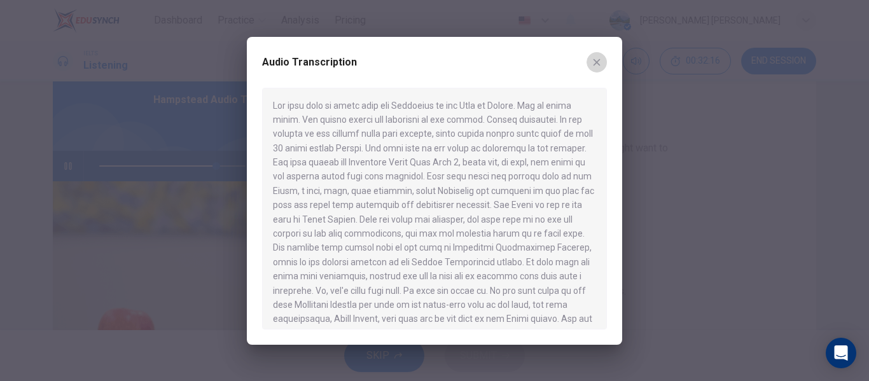
click at [597, 62] on icon "button" at bounding box center [596, 62] width 7 height 7
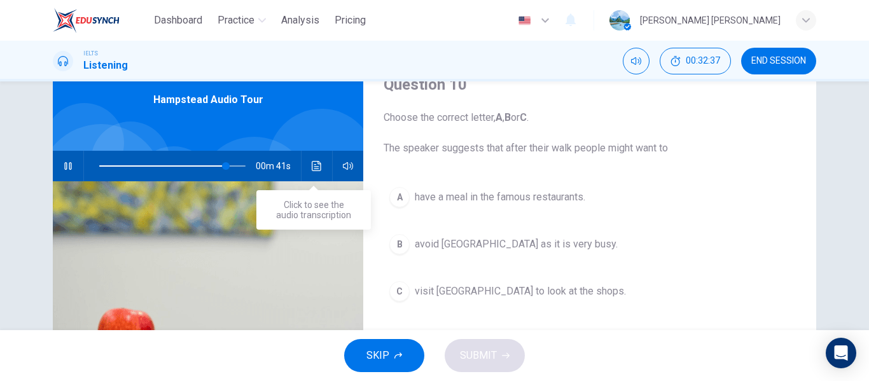
click at [316, 170] on icon "Click to see the audio transcription" at bounding box center [317, 166] width 10 height 10
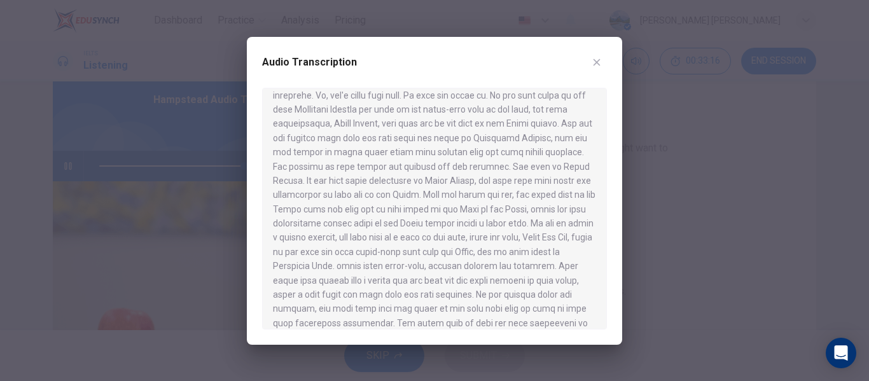
scroll to position [198, 0]
type input "0"
click at [602, 62] on button "button" at bounding box center [596, 62] width 20 height 20
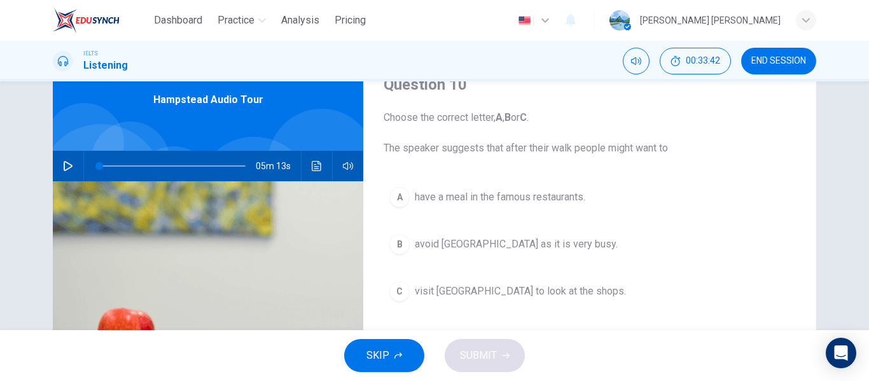
click at [315, 164] on icon "Click to see the audio transcription" at bounding box center [317, 166] width 10 height 10
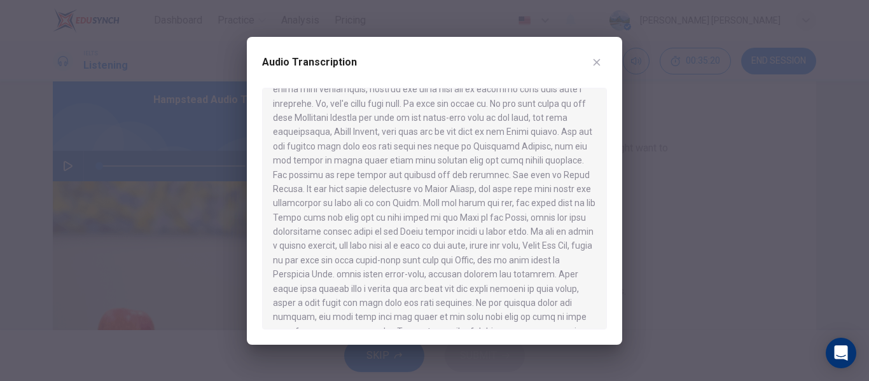
scroll to position [184, 0]
click at [595, 60] on icon "button" at bounding box center [596, 62] width 7 height 7
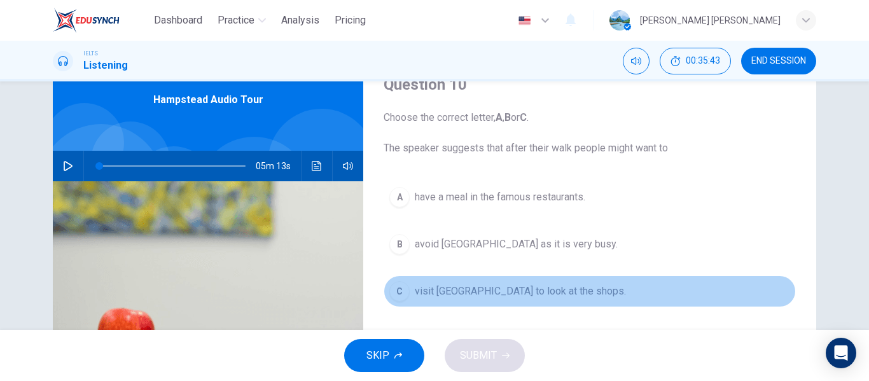
click at [410, 293] on button "C visit Hampstead village to look at the shops." at bounding box center [589, 291] width 412 height 32
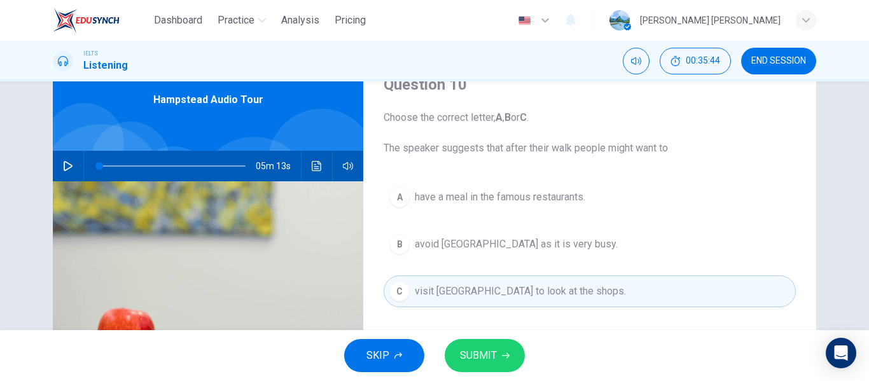
click at [492, 358] on span "SUBMIT" at bounding box center [478, 356] width 37 height 18
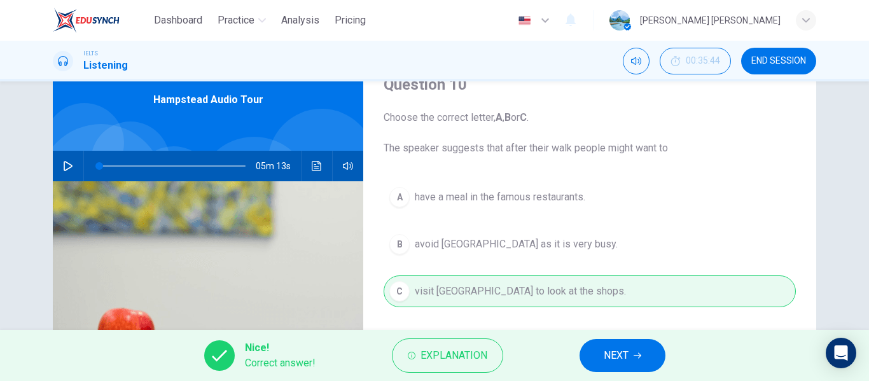
click at [654, 359] on button "NEXT" at bounding box center [622, 355] width 86 height 33
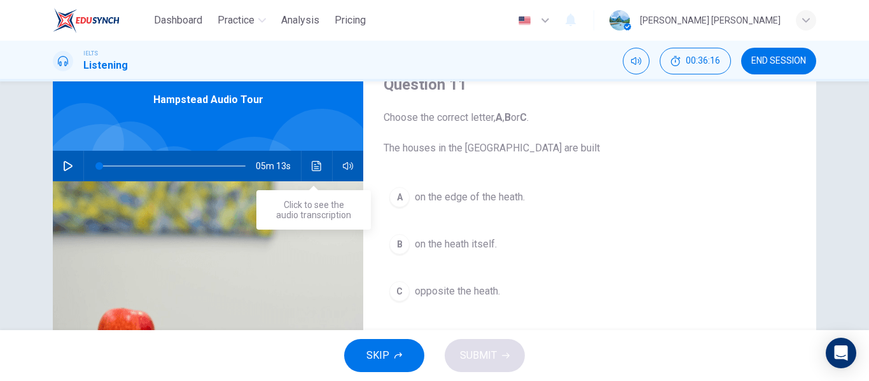
click at [319, 167] on button "Click to see the audio transcription" at bounding box center [317, 166] width 20 height 31
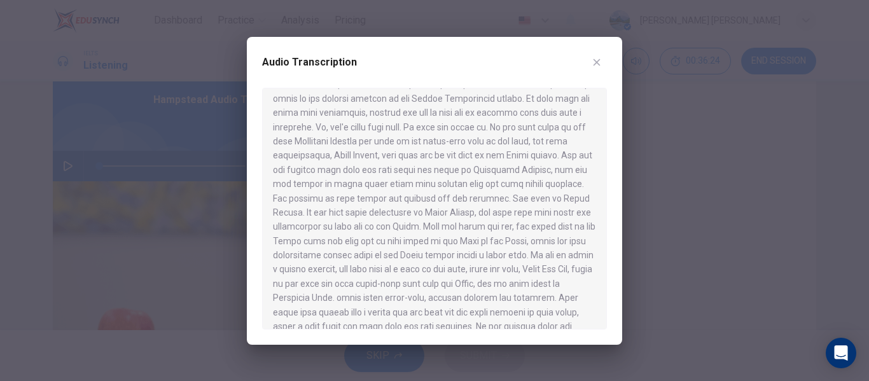
scroll to position [165, 0]
click at [604, 61] on button "button" at bounding box center [596, 62] width 20 height 20
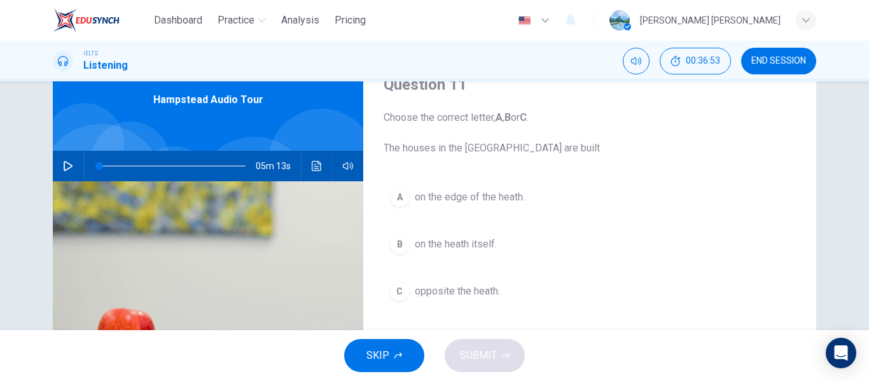
click at [317, 167] on icon "Click to see the audio transcription" at bounding box center [317, 166] width 10 height 10
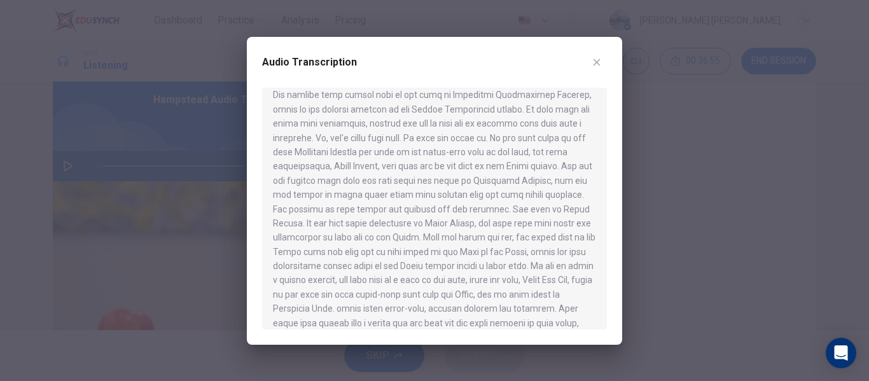
scroll to position [176, 0]
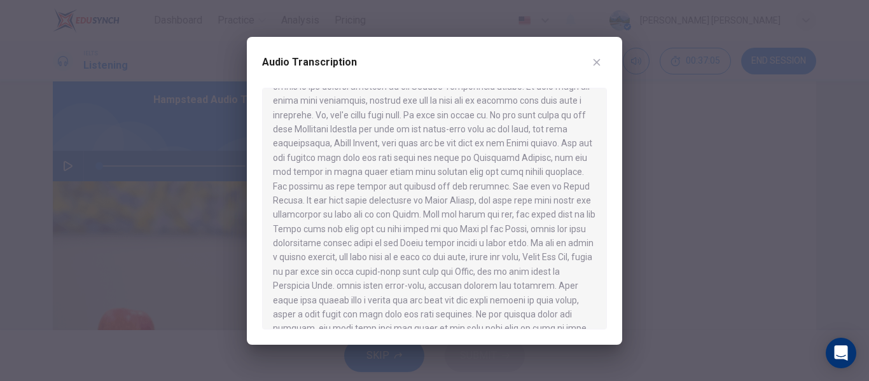
click at [602, 62] on button "button" at bounding box center [596, 62] width 20 height 20
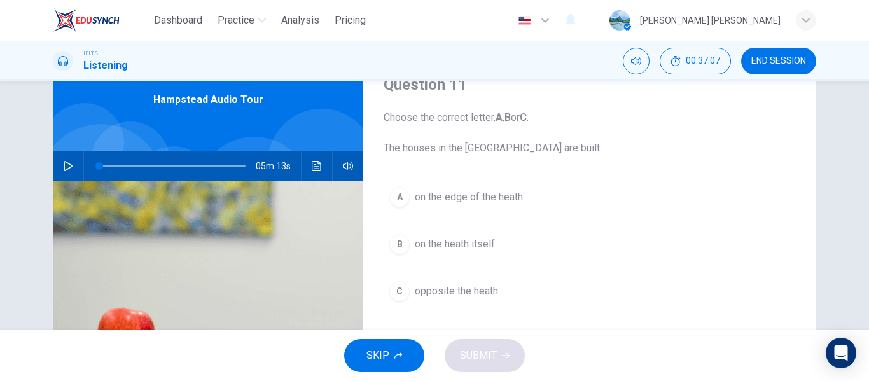
click at [440, 241] on span "on the heath itself." at bounding box center [456, 244] width 82 height 15
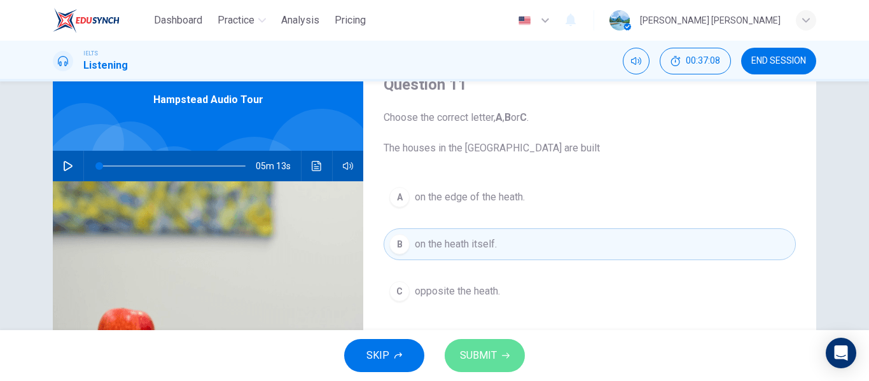
click at [490, 349] on span "SUBMIT" at bounding box center [478, 356] width 37 height 18
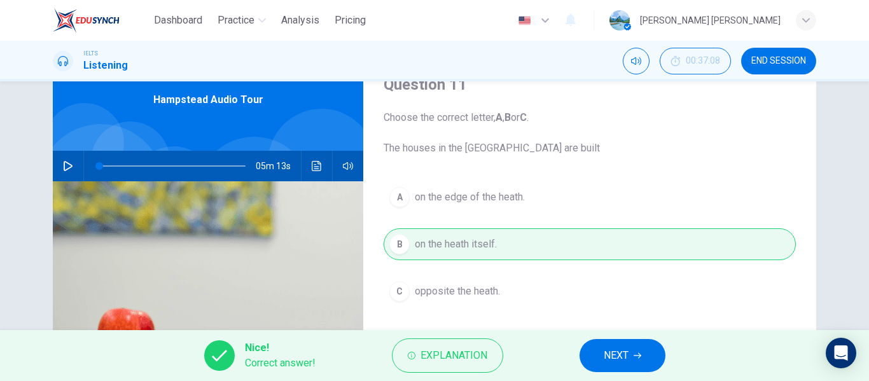
click at [641, 359] on icon "button" at bounding box center [637, 356] width 8 height 8
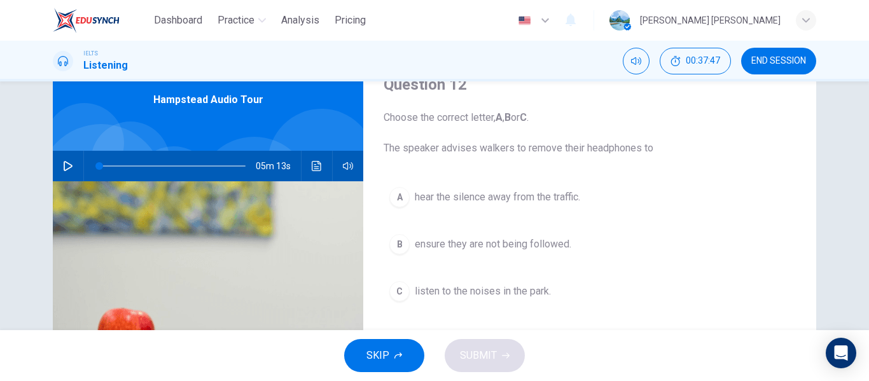
click at [312, 168] on icon "Click to see the audio transcription" at bounding box center [317, 166] width 10 height 10
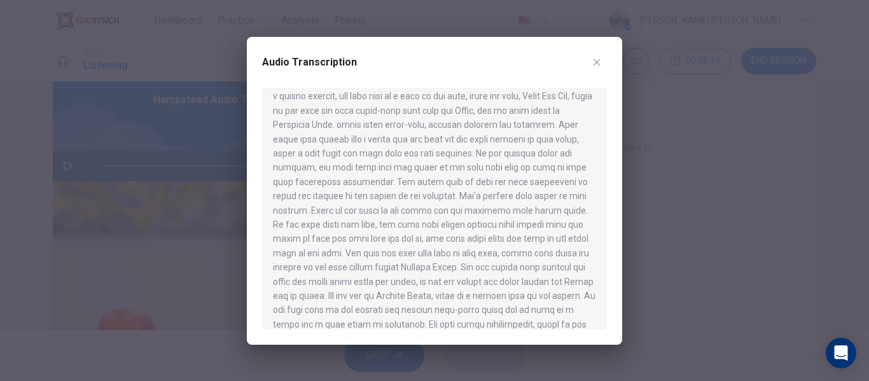
scroll to position [338, 0]
click at [598, 66] on icon "button" at bounding box center [596, 62] width 10 height 10
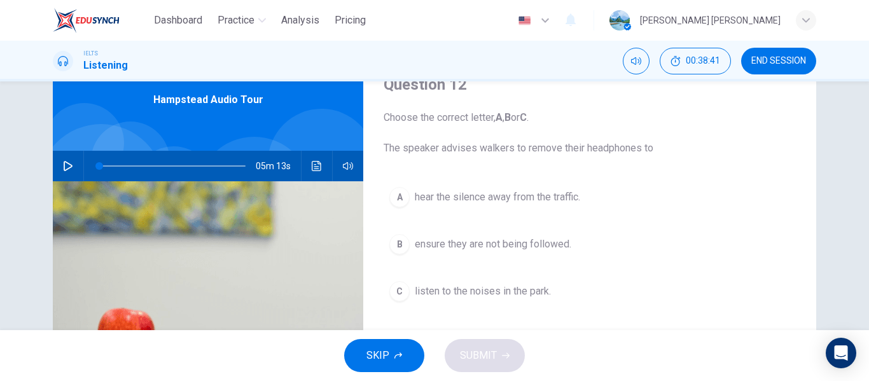
click at [315, 174] on button "Click to see the audio transcription" at bounding box center [317, 166] width 20 height 31
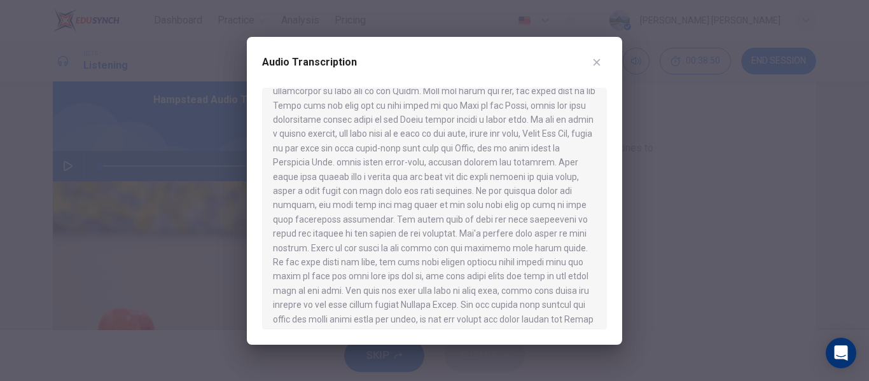
scroll to position [300, 0]
click at [596, 63] on icon "button" at bounding box center [596, 62] width 7 height 7
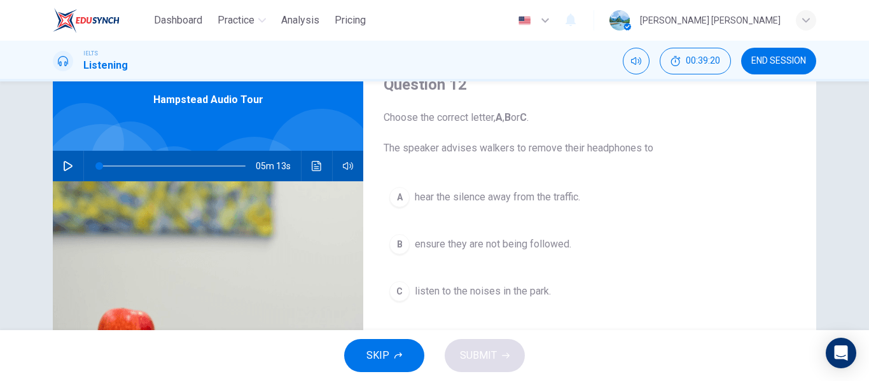
click at [432, 291] on span "listen to the noises in the park." at bounding box center [483, 291] width 136 height 15
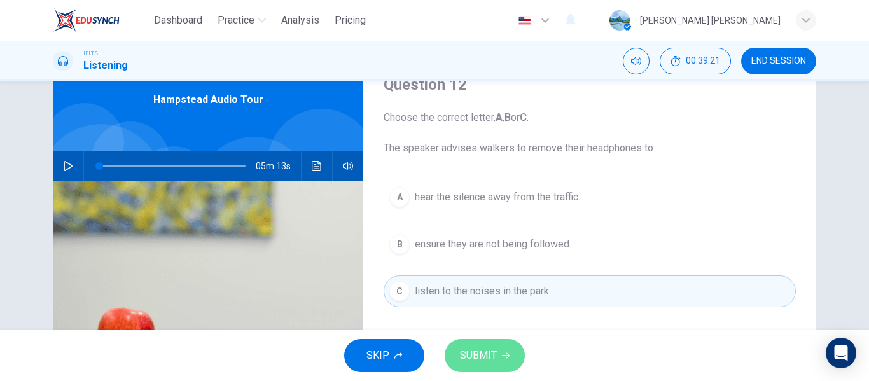
click at [488, 351] on span "SUBMIT" at bounding box center [478, 356] width 37 height 18
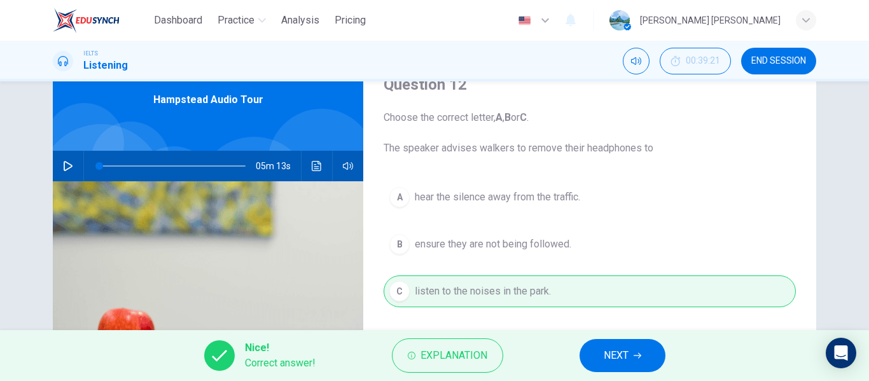
click at [641, 360] on button "NEXT" at bounding box center [622, 355] width 86 height 33
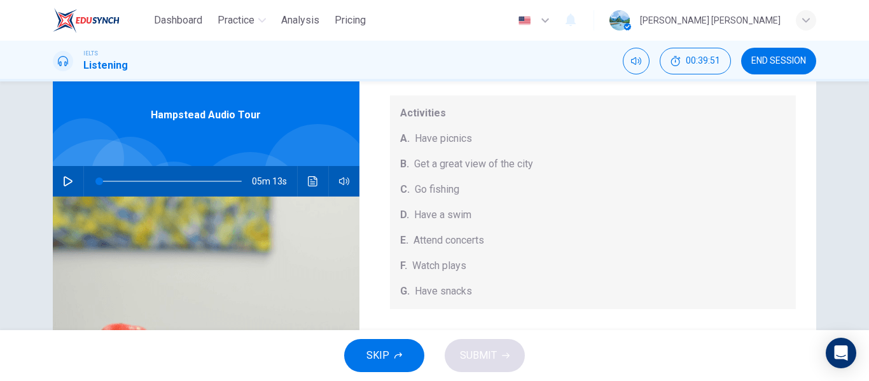
scroll to position [110, 0]
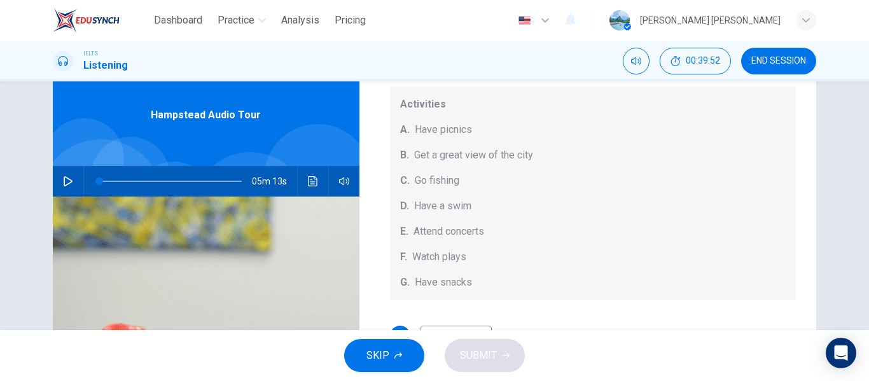
click at [307, 187] on button "Click to see the audio transcription" at bounding box center [313, 181] width 20 height 31
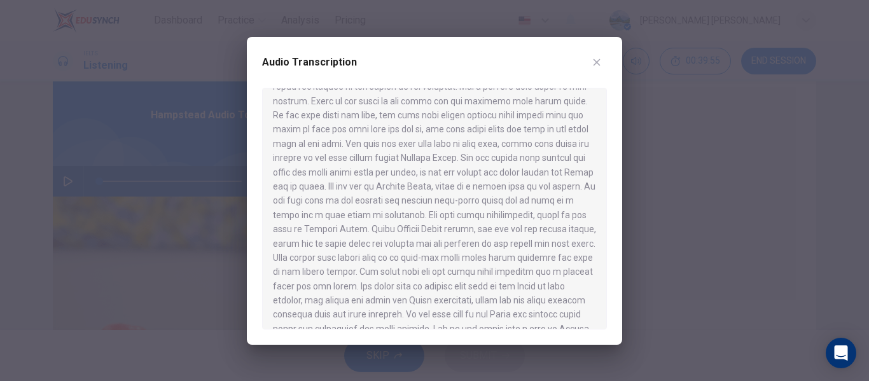
scroll to position [506, 0]
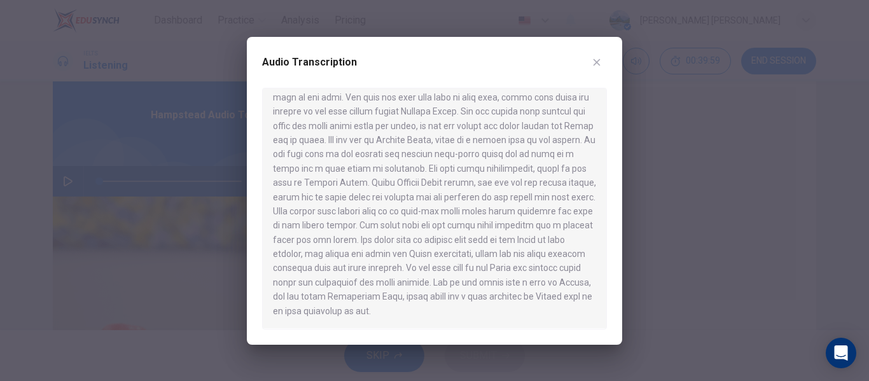
click at [578, 198] on div at bounding box center [434, 209] width 345 height 242
click at [600, 63] on icon "button" at bounding box center [596, 62] width 10 height 10
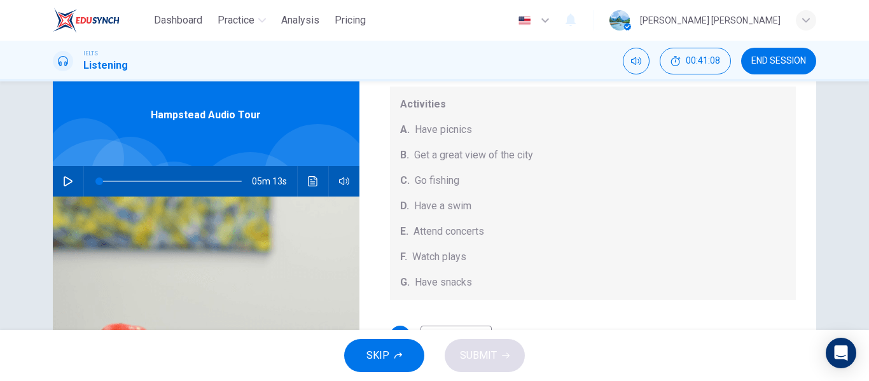
click at [488, 128] on div "A. Have picnics" at bounding box center [593, 129] width 386 height 15
click at [418, 129] on span "Have picnics" at bounding box center [443, 129] width 57 height 15
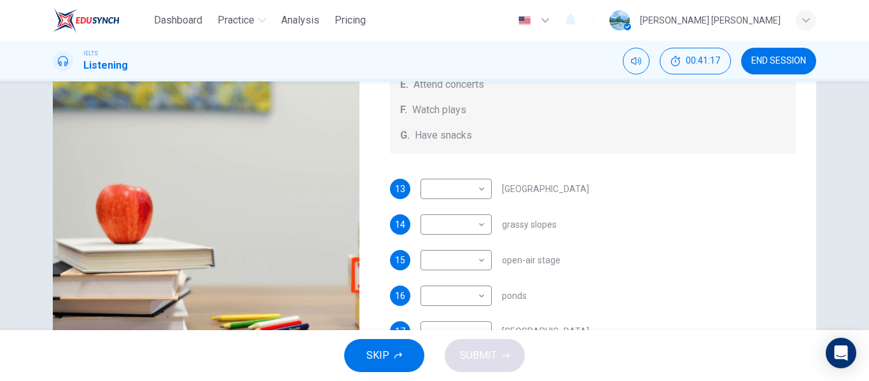
scroll to position [174, 0]
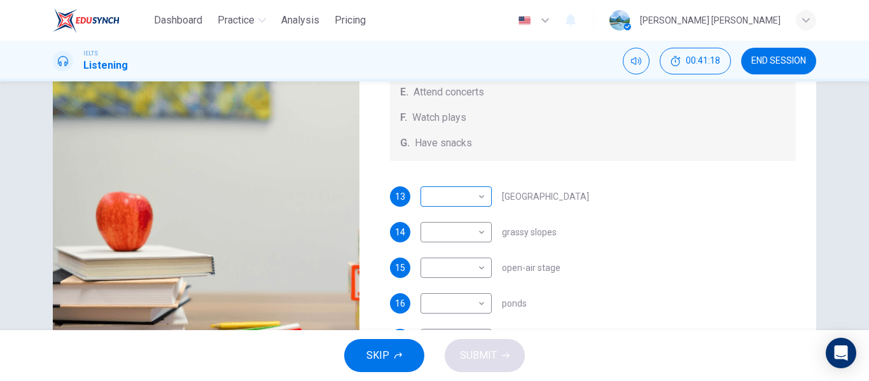
click at [482, 190] on body "Dashboard Practice Analysis Pricing English en ​ mariyam nadiya IELTS Listening…" at bounding box center [434, 190] width 869 height 381
click at [555, 198] on div at bounding box center [434, 190] width 869 height 381
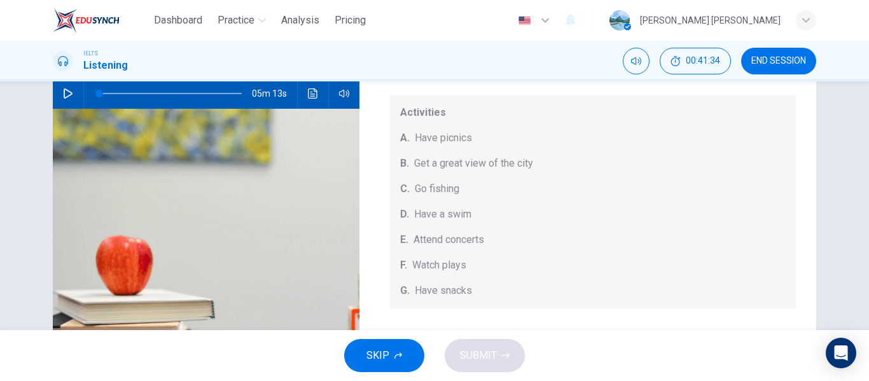
scroll to position [125, 0]
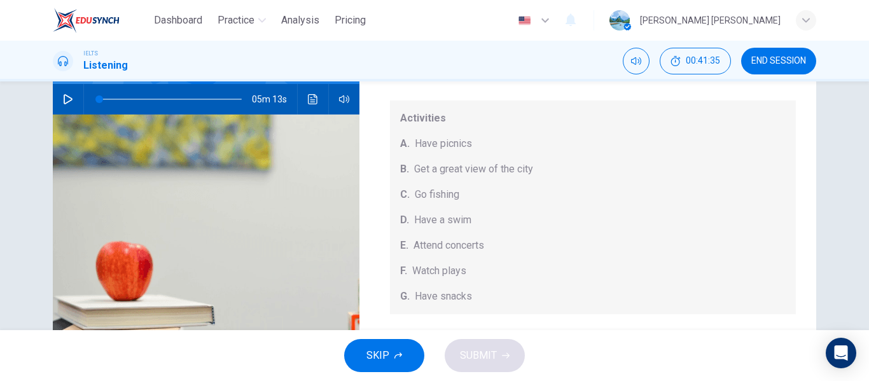
click at [313, 106] on button "Click to see the audio transcription" at bounding box center [313, 99] width 20 height 31
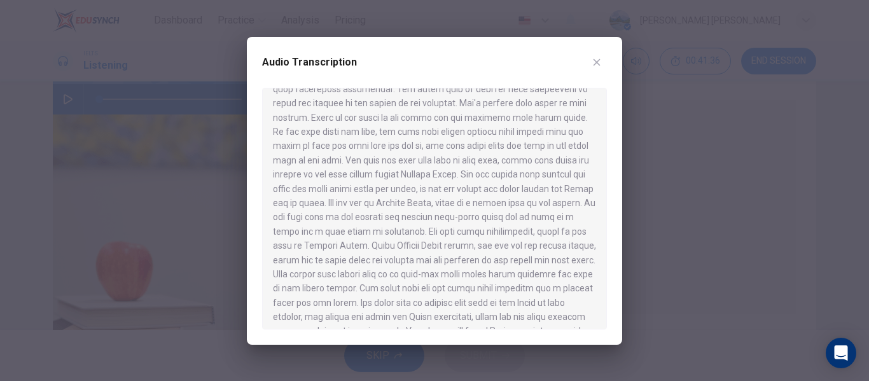
scroll to position [506, 0]
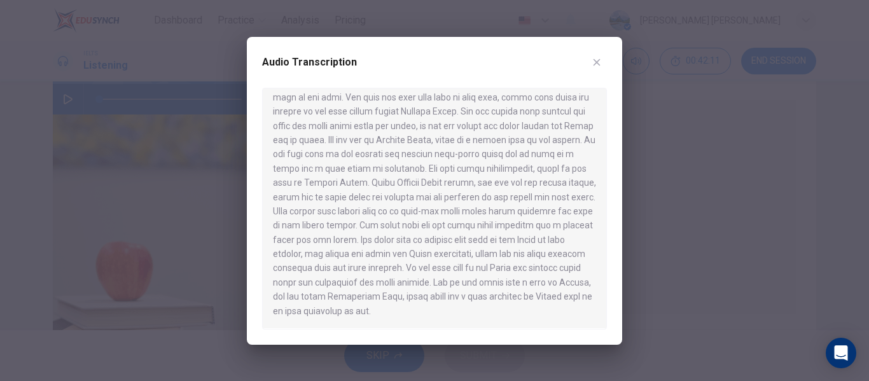
click at [600, 67] on icon "button" at bounding box center [596, 62] width 10 height 10
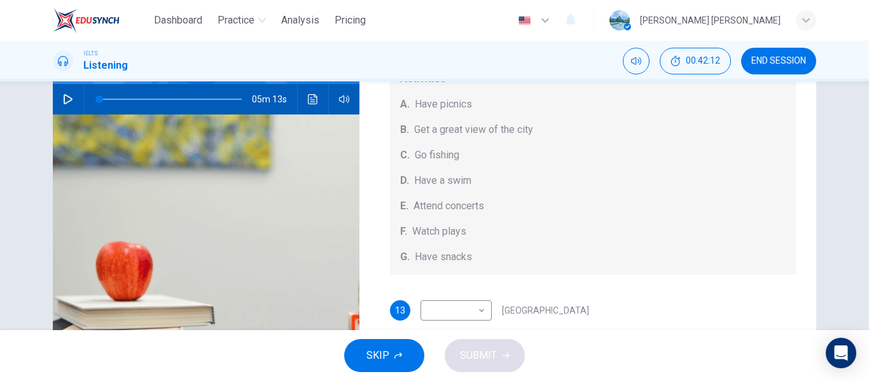
scroll to position [118, 0]
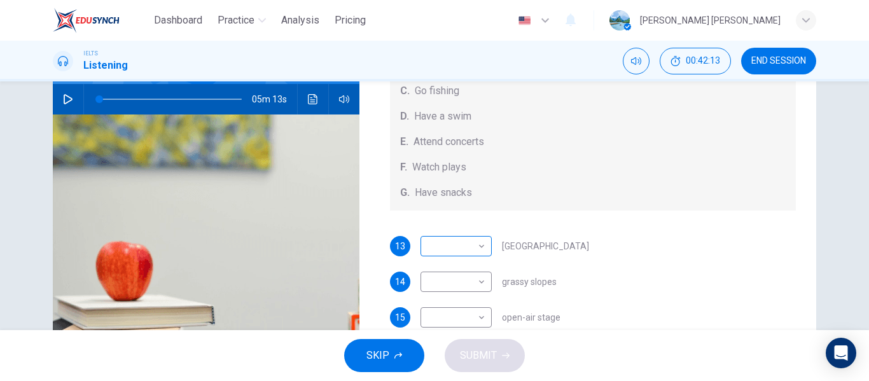
click at [481, 247] on body "Dashboard Practice Analysis Pricing English en ​ mariyam nadiya IELTS Listening…" at bounding box center [434, 190] width 869 height 381
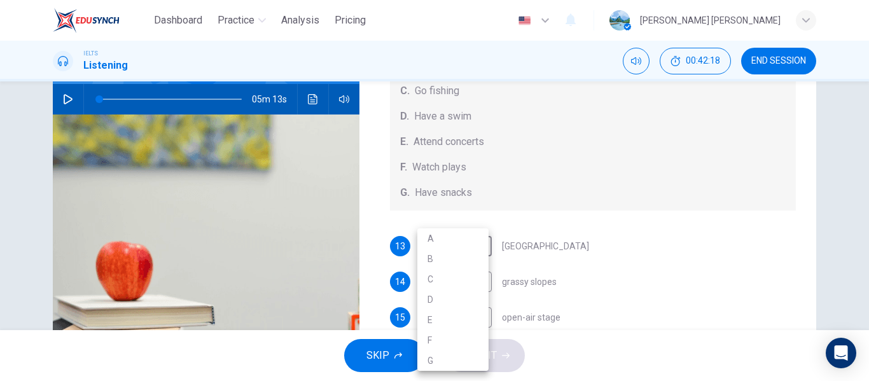
click at [444, 360] on li "G" at bounding box center [452, 360] width 71 height 20
type input "G"
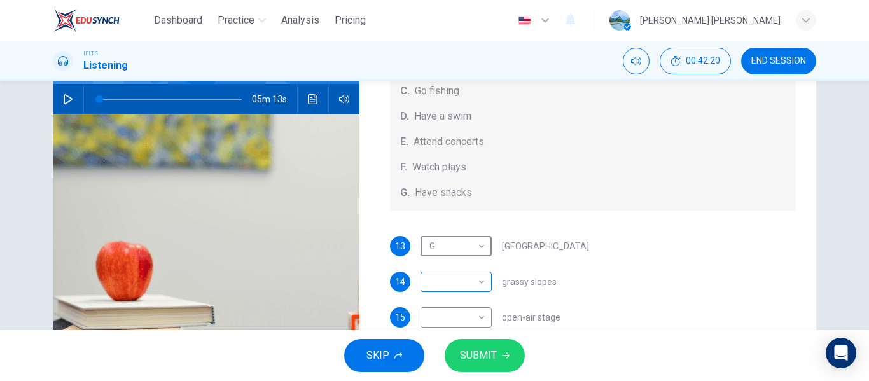
click at [481, 277] on body "Dashboard Practice Analysis Pricing English en ​ mariyam nadiya IELTS Listening…" at bounding box center [434, 190] width 869 height 381
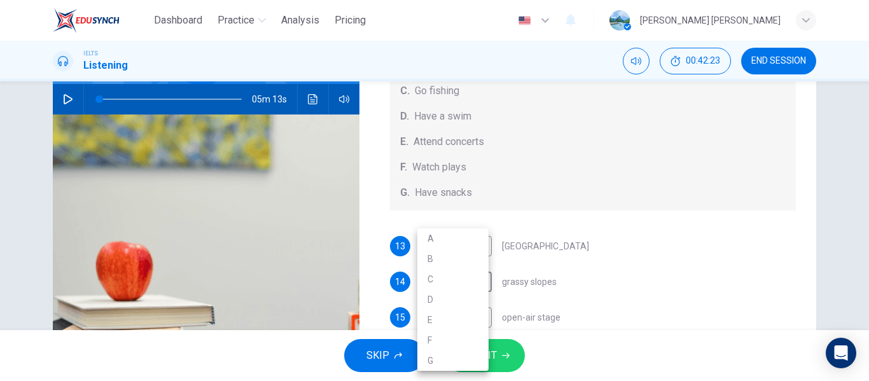
click at [445, 238] on li "A" at bounding box center [452, 238] width 71 height 20
type input "A"
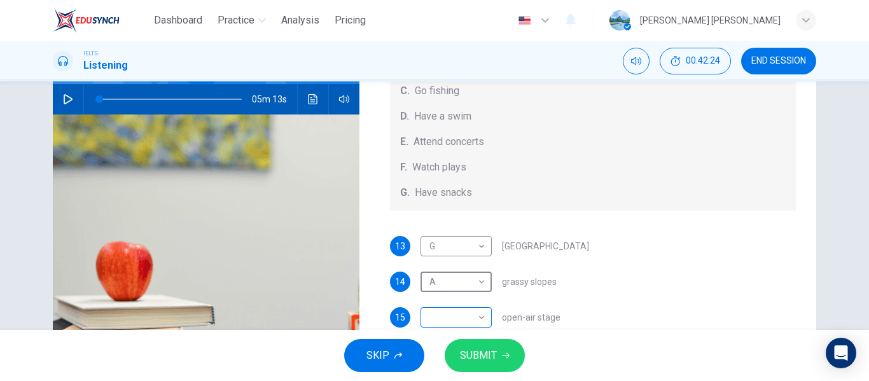
click at [478, 317] on body "Dashboard Practice Analysis Pricing English en ​ mariyam nadiya IELTS Listening…" at bounding box center [434, 190] width 869 height 381
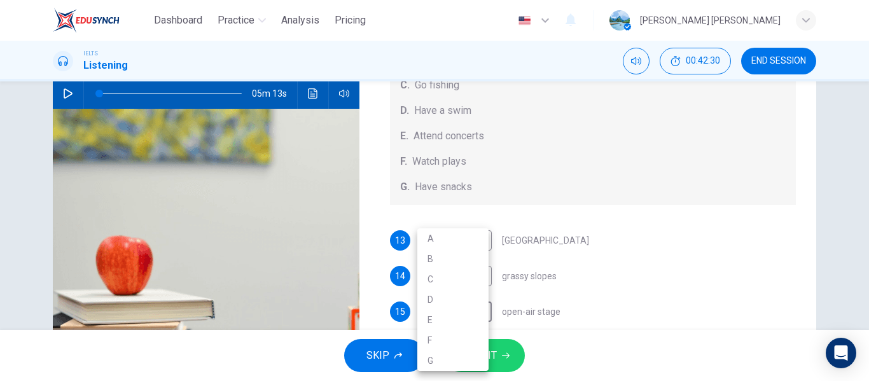
click at [314, 96] on div at bounding box center [434, 190] width 869 height 381
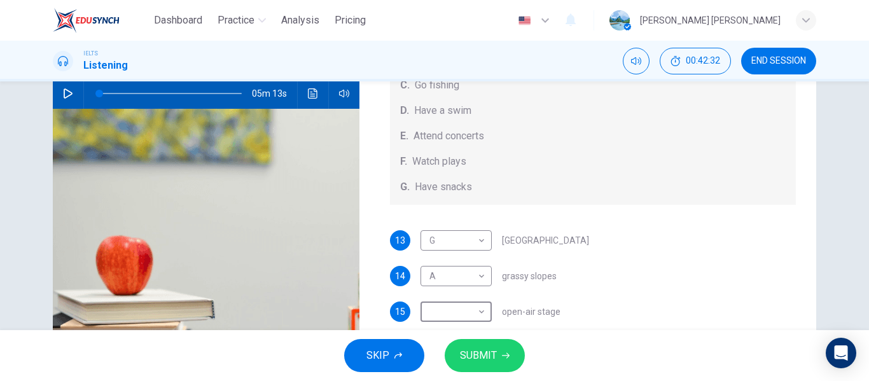
click at [312, 100] on button "Click to see the audio transcription" at bounding box center [313, 93] width 20 height 31
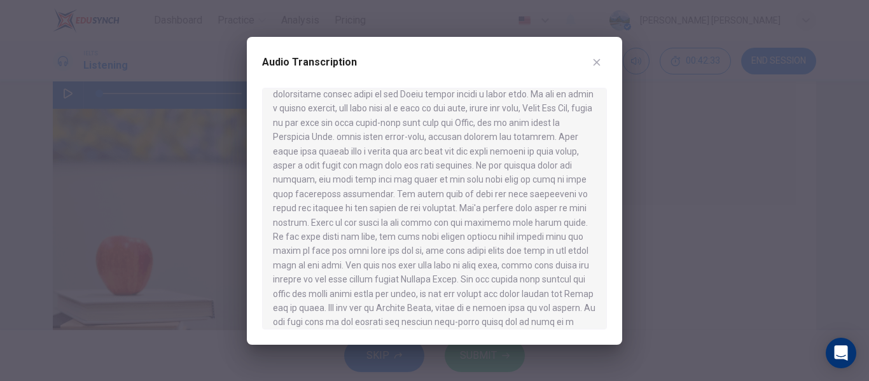
scroll to position [506, 0]
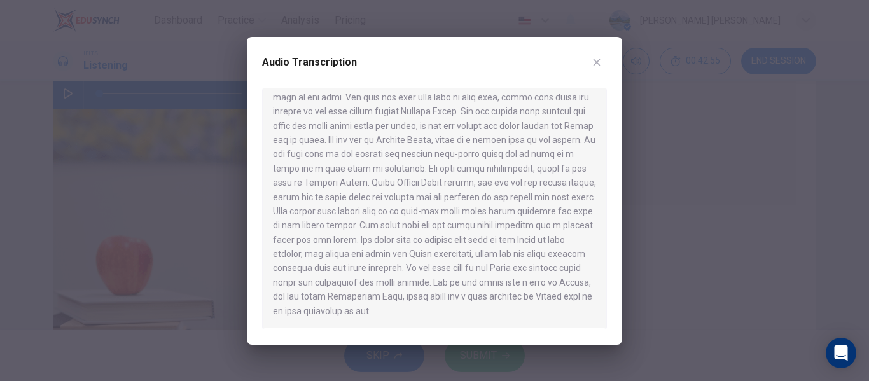
click at [598, 62] on icon "button" at bounding box center [596, 62] width 10 height 10
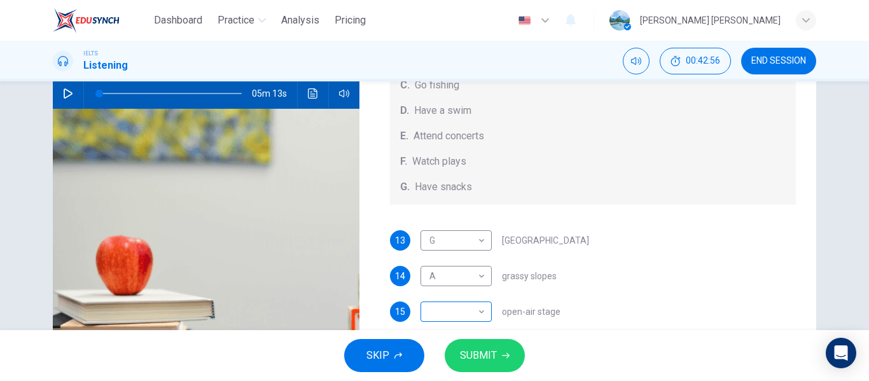
click at [483, 321] on body "Dashboard Practice Analysis Pricing English en ​ mariyam nadiya IELTS Listening…" at bounding box center [434, 190] width 869 height 381
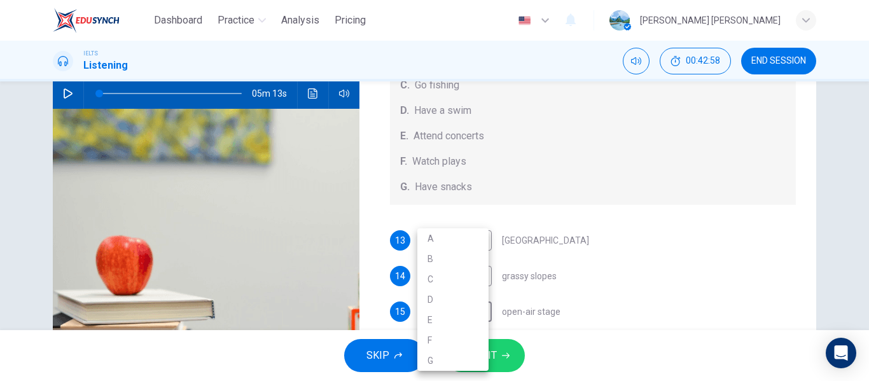
click at [444, 321] on li "E" at bounding box center [452, 320] width 71 height 20
type input "E"
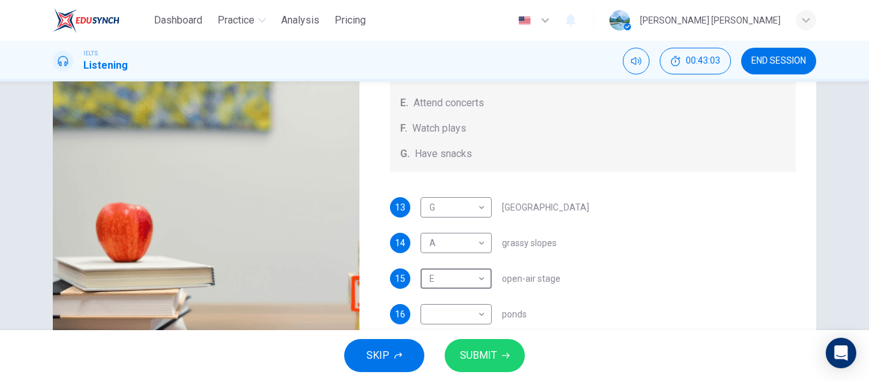
scroll to position [119, 0]
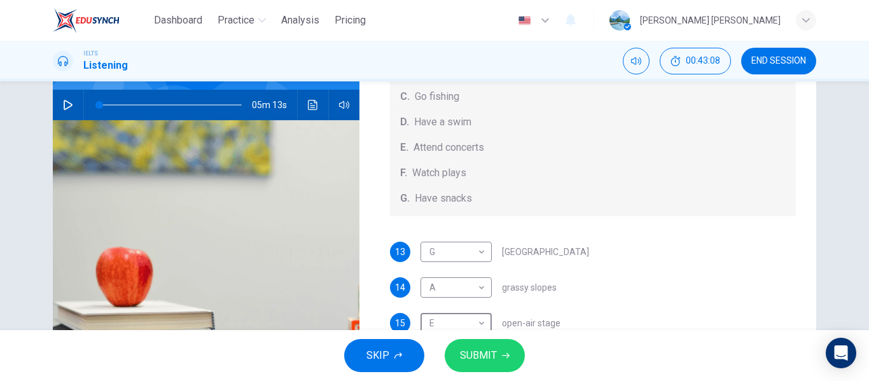
click at [308, 103] on icon "Click to see the audio transcription" at bounding box center [313, 105] width 10 height 10
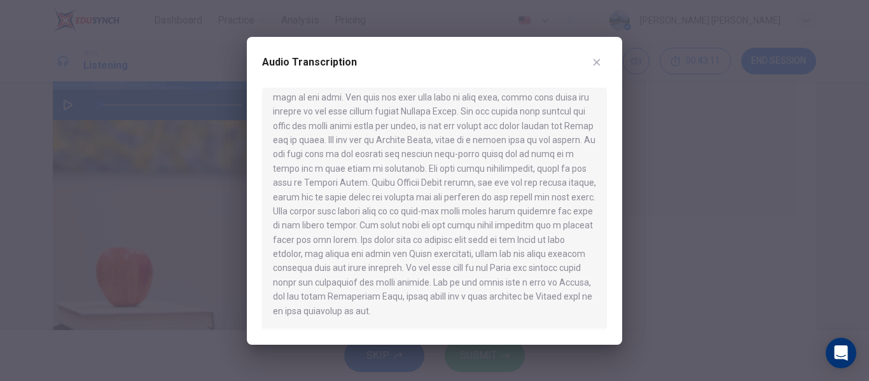
scroll to position [506, 0]
click at [595, 69] on button "button" at bounding box center [596, 62] width 20 height 20
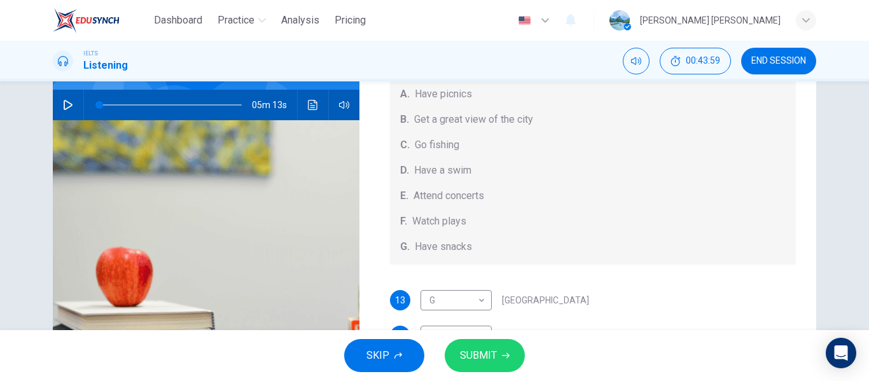
scroll to position [67, 0]
click at [313, 104] on icon "Click to see the audio transcription" at bounding box center [313, 105] width 10 height 10
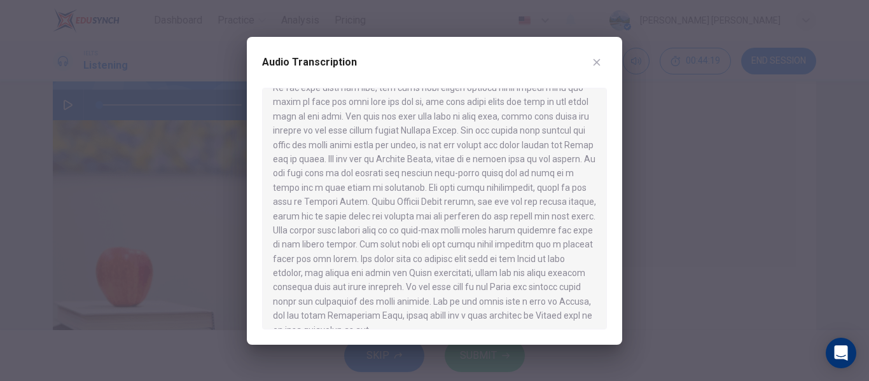
scroll to position [506, 0]
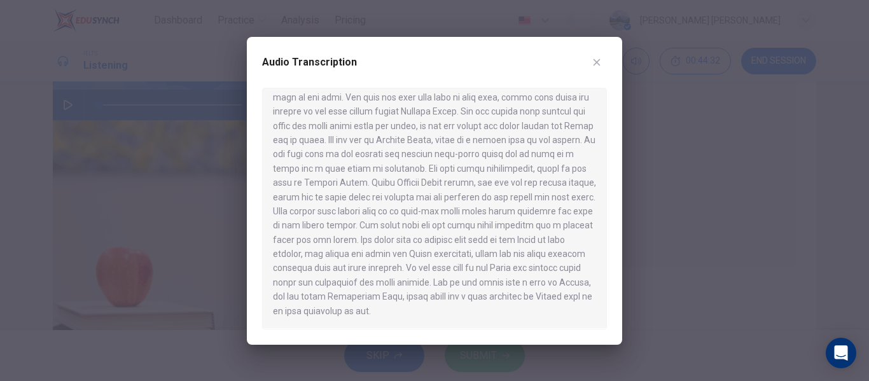
click at [598, 62] on icon "button" at bounding box center [596, 62] width 10 height 10
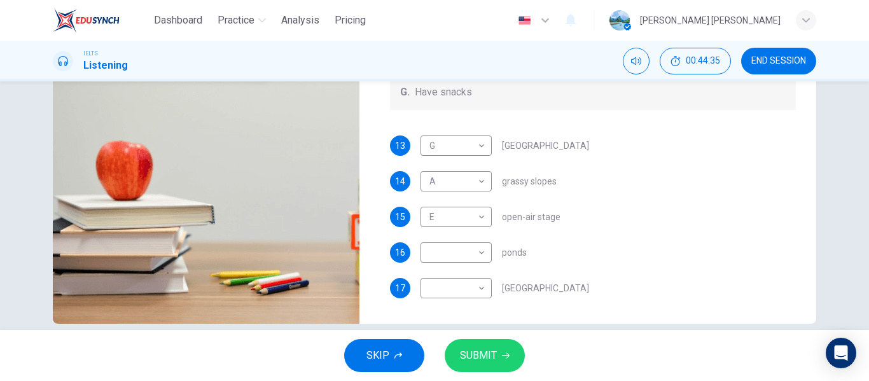
scroll to position [244, 0]
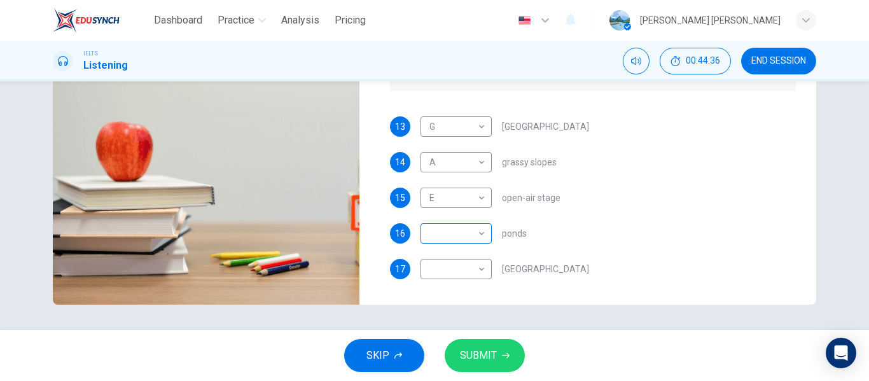
click at [480, 233] on body "Dashboard Practice Analysis Pricing English en ​ mariyam nadiya IELTS Listening…" at bounding box center [434, 190] width 869 height 381
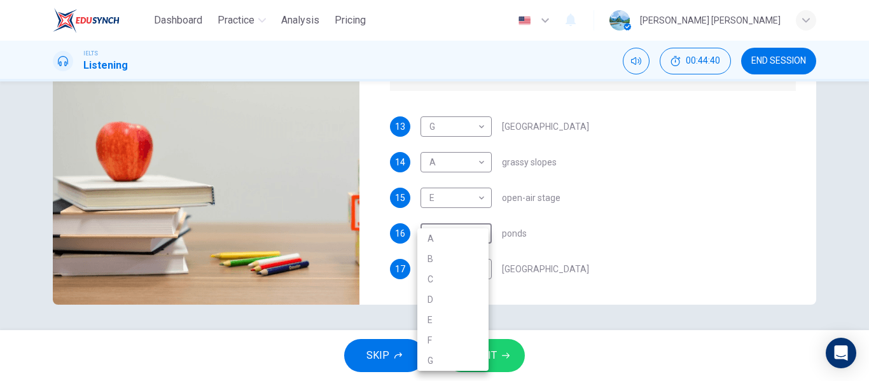
click at [634, 171] on div at bounding box center [434, 190] width 869 height 381
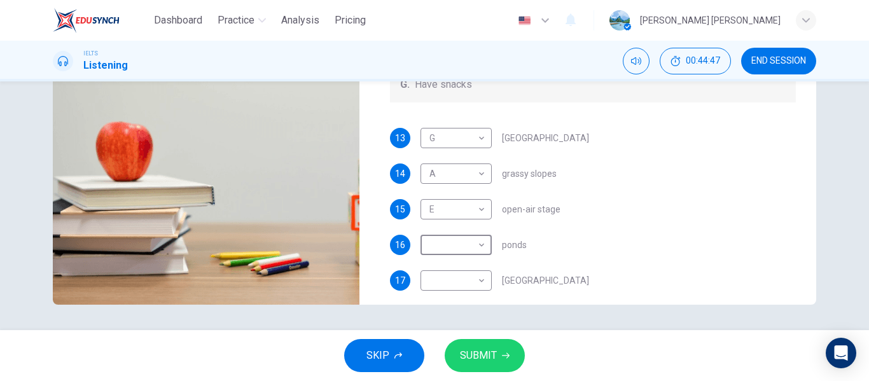
scroll to position [118, 0]
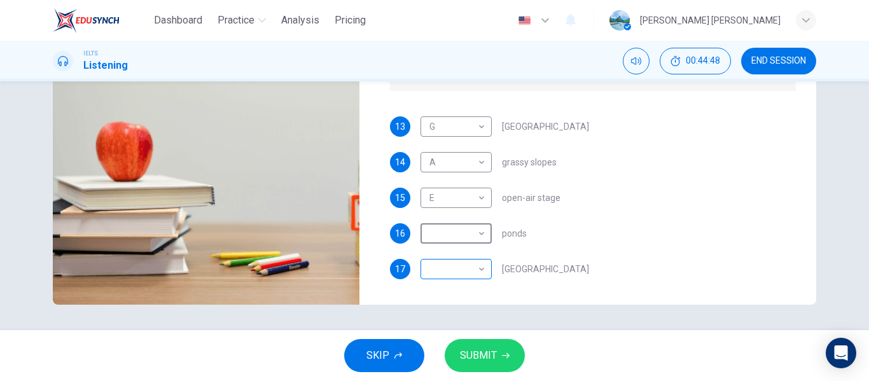
click at [479, 269] on body "Dashboard Practice Analysis Pricing English en ​ mariyam nadiya IELTS Listening…" at bounding box center [434, 190] width 869 height 381
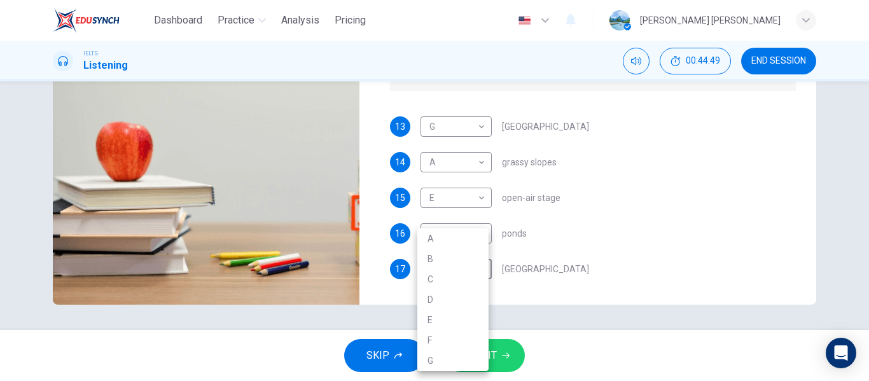
click at [432, 260] on li "B" at bounding box center [452, 259] width 71 height 20
type input "B"
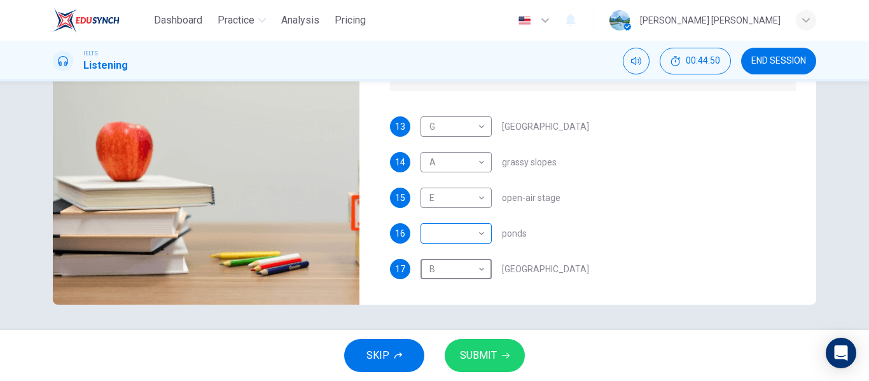
click at [473, 235] on body "Dashboard Practice Analysis Pricing English en ​ mariyam nadiya IELTS Listening…" at bounding box center [434, 190] width 869 height 381
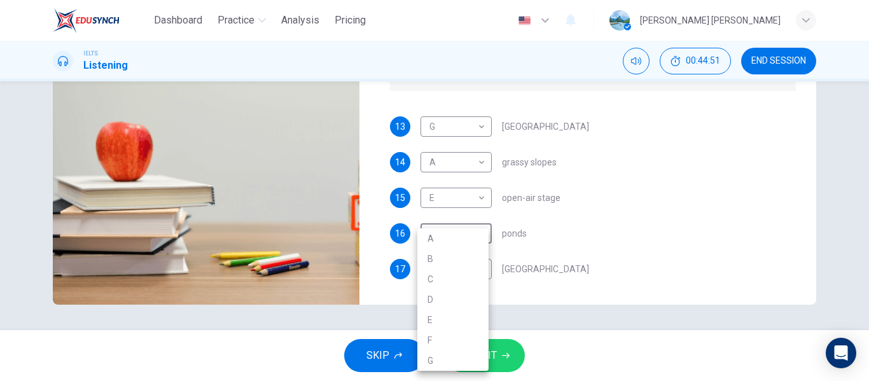
click at [434, 304] on li "D" at bounding box center [452, 299] width 71 height 20
type input "D"
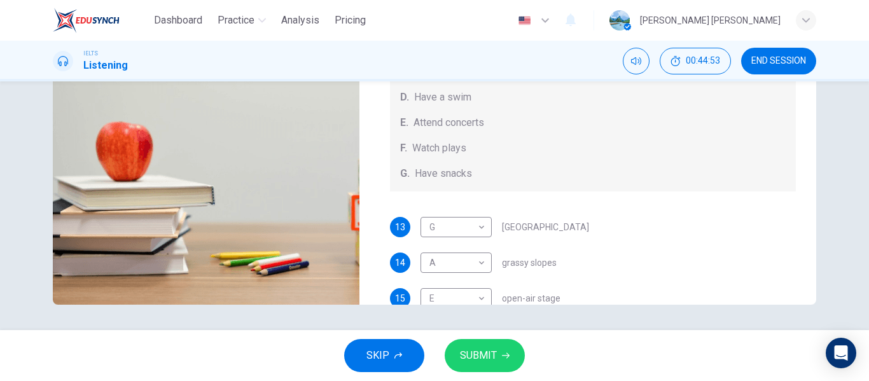
scroll to position [0, 0]
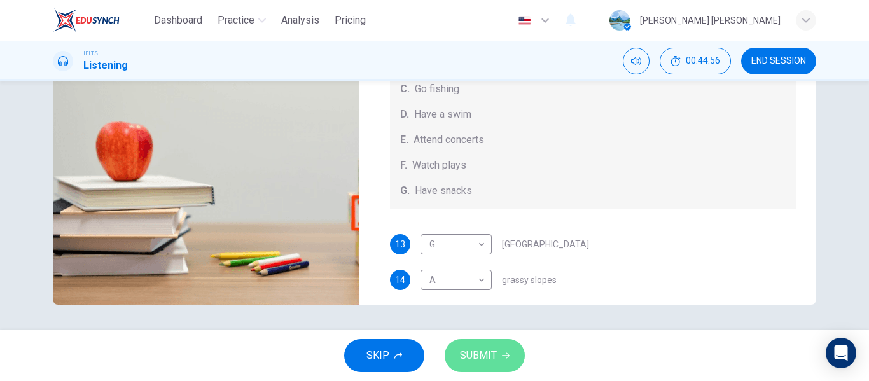
click at [490, 359] on span "SUBMIT" at bounding box center [478, 356] width 37 height 18
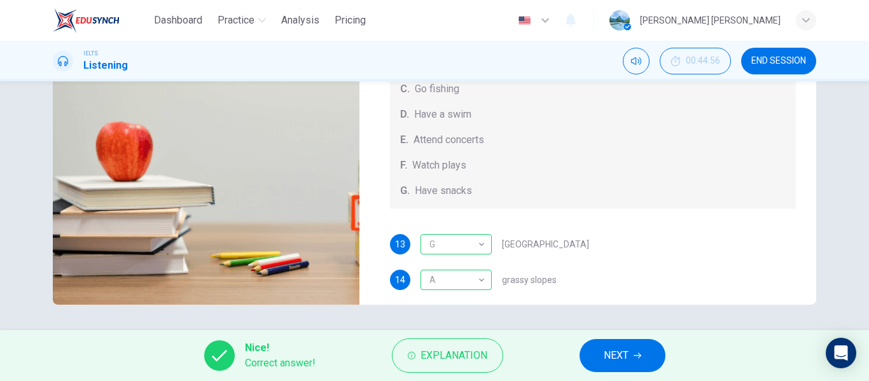
click at [630, 361] on button "NEXT" at bounding box center [622, 355] width 86 height 33
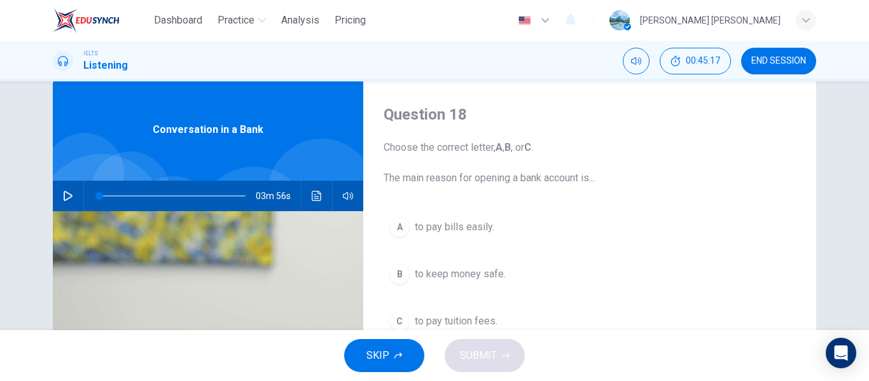
scroll to position [27, 0]
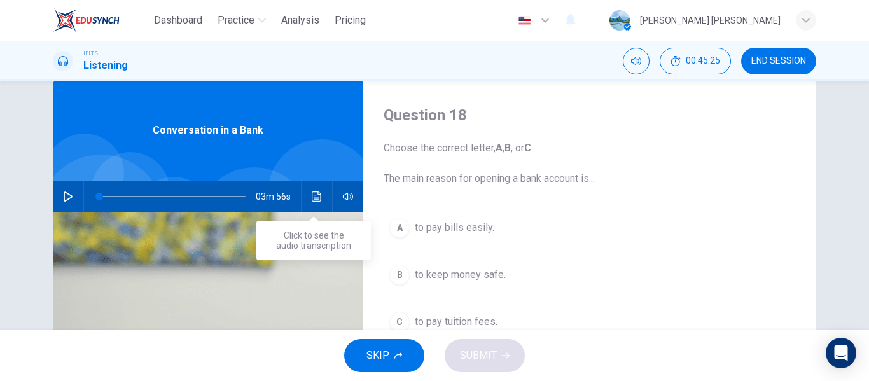
click at [312, 201] on icon "Click to see the audio transcription" at bounding box center [317, 196] width 10 height 10
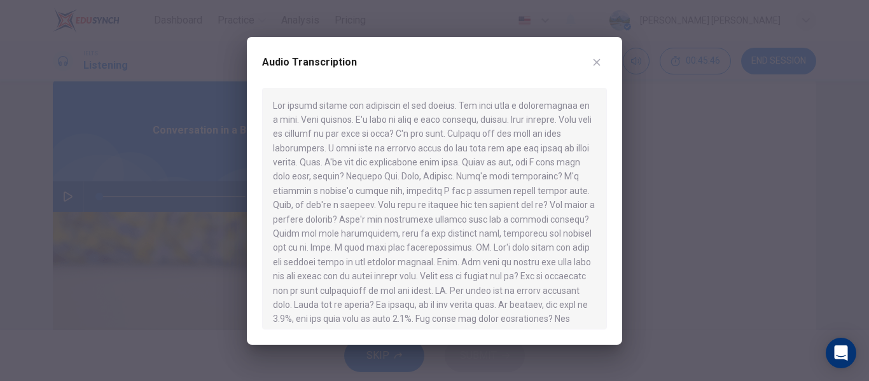
click at [597, 62] on icon "button" at bounding box center [596, 62] width 7 height 7
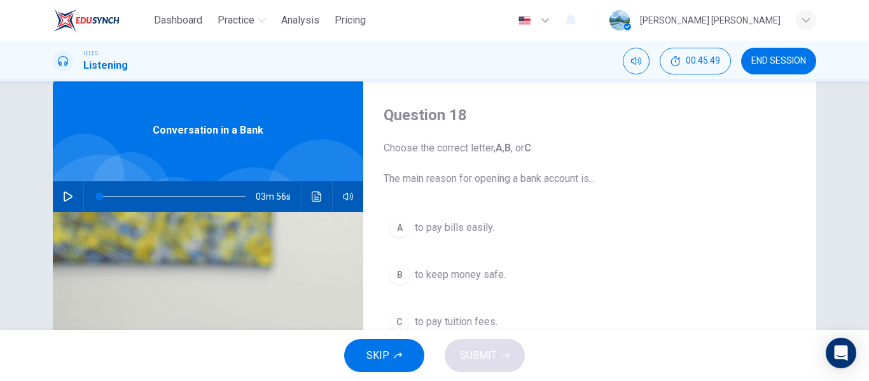
click at [480, 230] on span "to pay bills easily." at bounding box center [454, 227] width 79 height 15
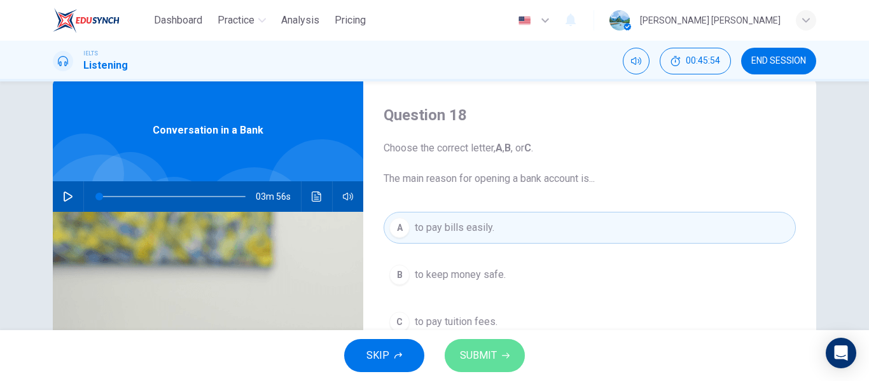
click at [495, 357] on span "SUBMIT" at bounding box center [478, 356] width 37 height 18
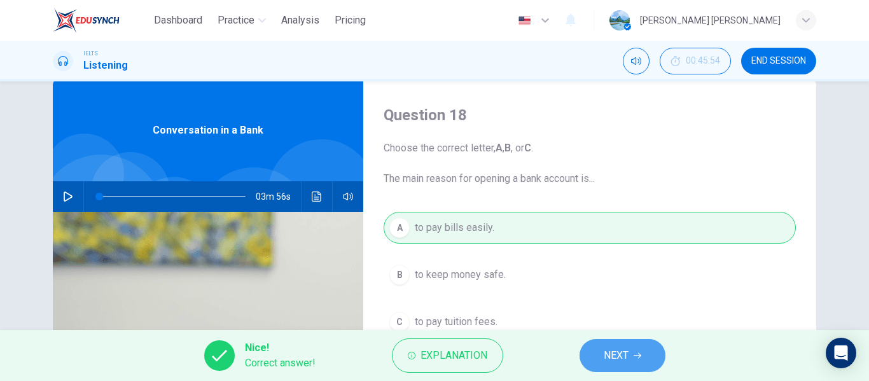
click at [616, 361] on span "NEXT" at bounding box center [616, 356] width 25 height 18
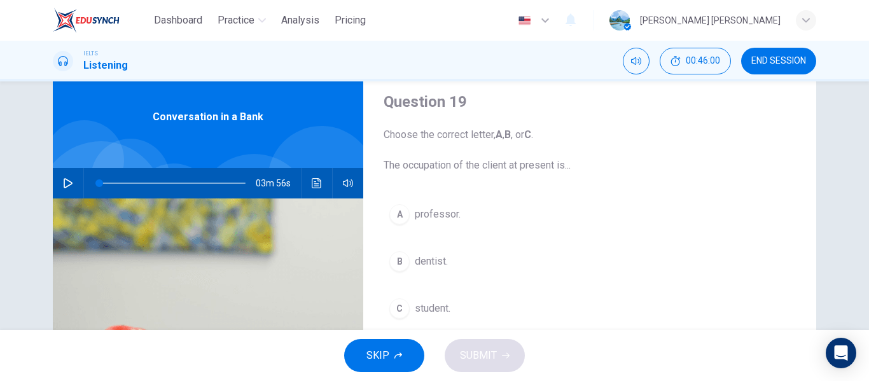
scroll to position [40, 0]
click at [315, 186] on icon "Click to see the audio transcription" at bounding box center [317, 184] width 10 height 10
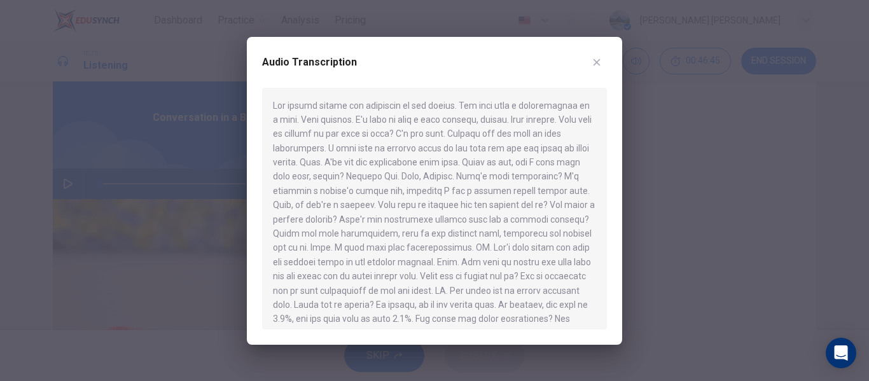
click at [594, 64] on icon "button" at bounding box center [596, 62] width 7 height 7
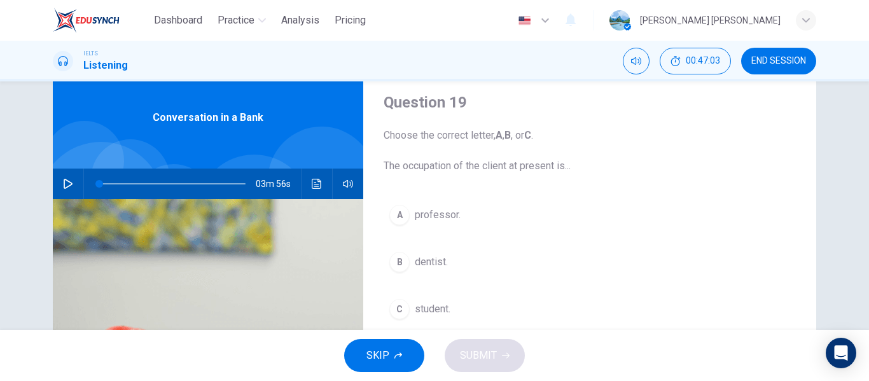
click at [421, 321] on button "C student." at bounding box center [589, 309] width 412 height 32
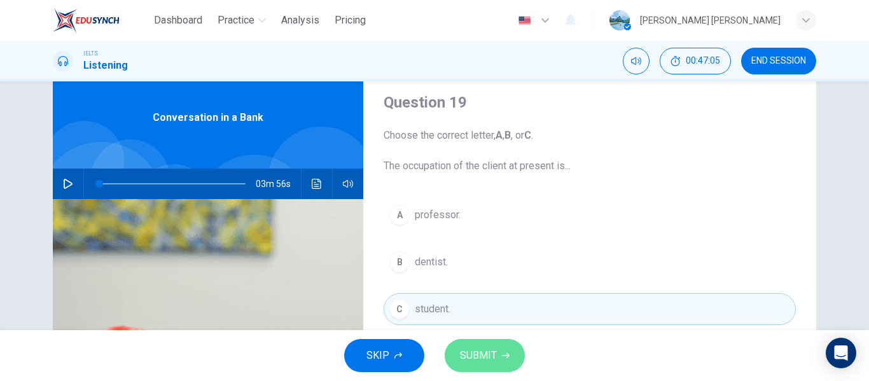
click at [503, 357] on icon "button" at bounding box center [506, 356] width 8 height 8
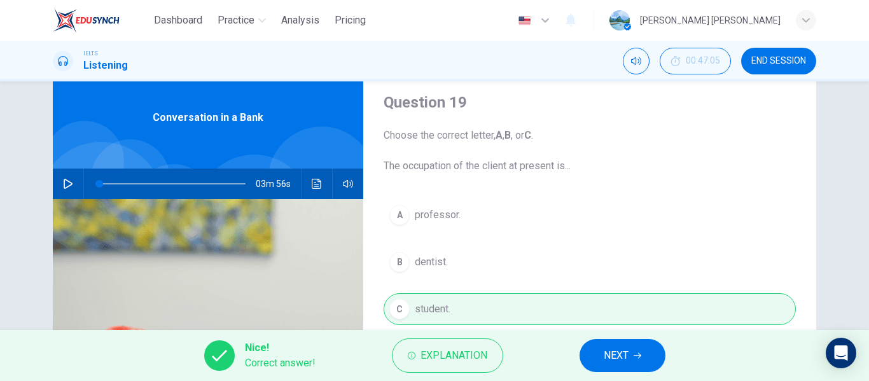
click at [642, 359] on button "NEXT" at bounding box center [622, 355] width 86 height 33
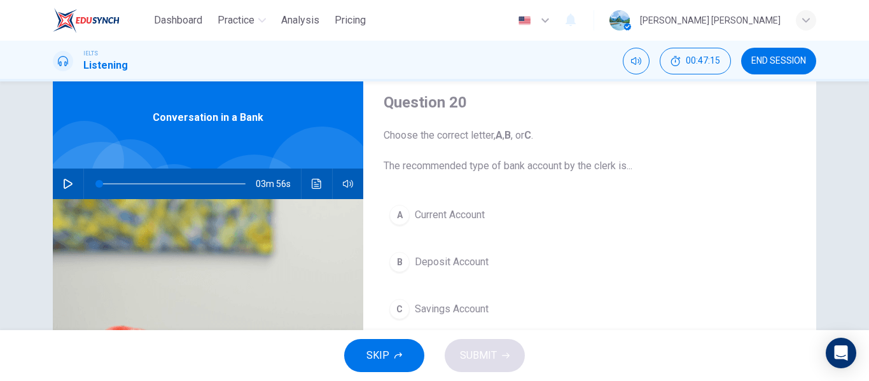
click at [315, 187] on icon "Click to see the audio transcription" at bounding box center [317, 184] width 10 height 10
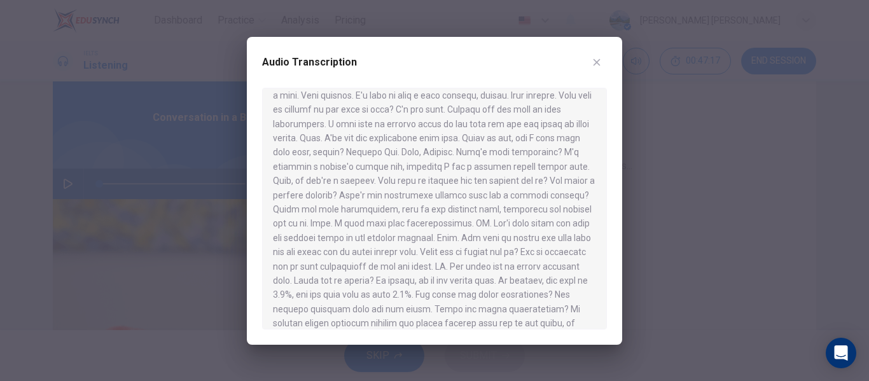
scroll to position [39, 0]
click at [595, 63] on icon "button" at bounding box center [596, 62] width 7 height 7
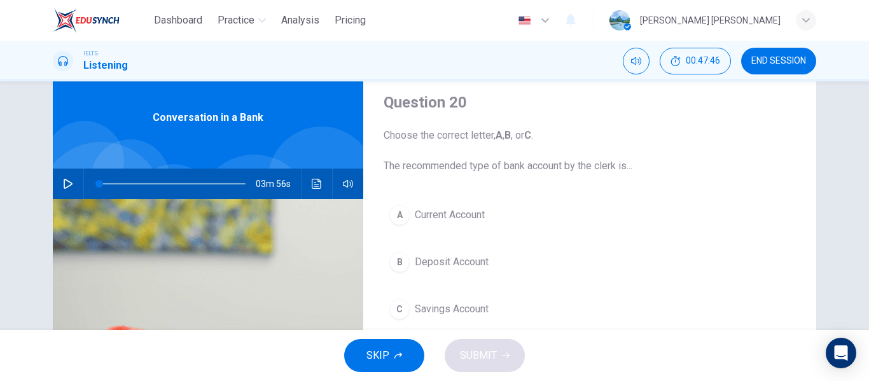
click at [445, 259] on span "Deposit Account" at bounding box center [452, 261] width 74 height 15
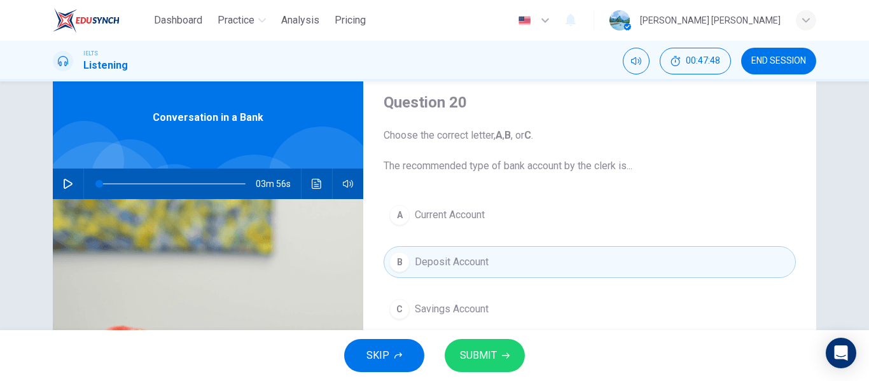
click at [490, 360] on span "SUBMIT" at bounding box center [478, 356] width 37 height 18
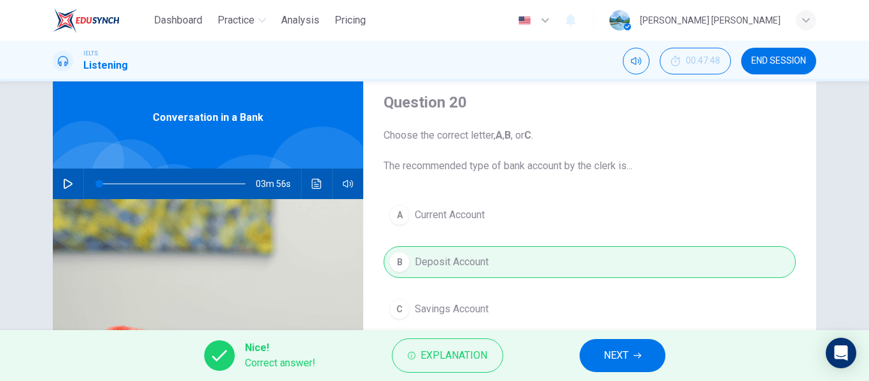
click at [631, 351] on button "NEXT" at bounding box center [622, 355] width 86 height 33
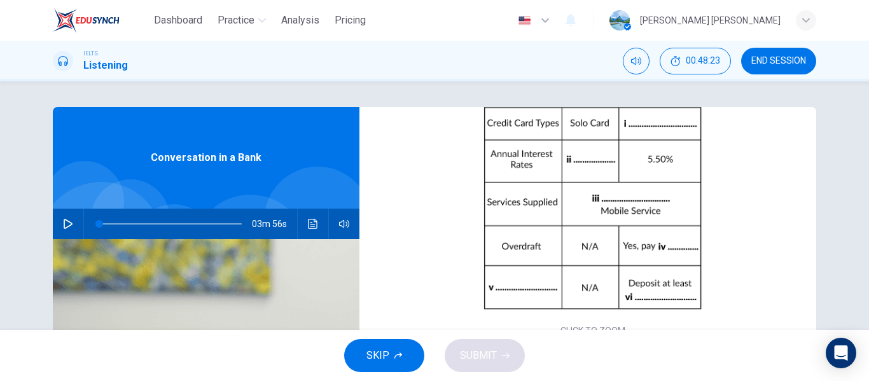
scroll to position [142, 0]
click at [314, 223] on icon "Click to see the audio transcription" at bounding box center [313, 224] width 10 height 10
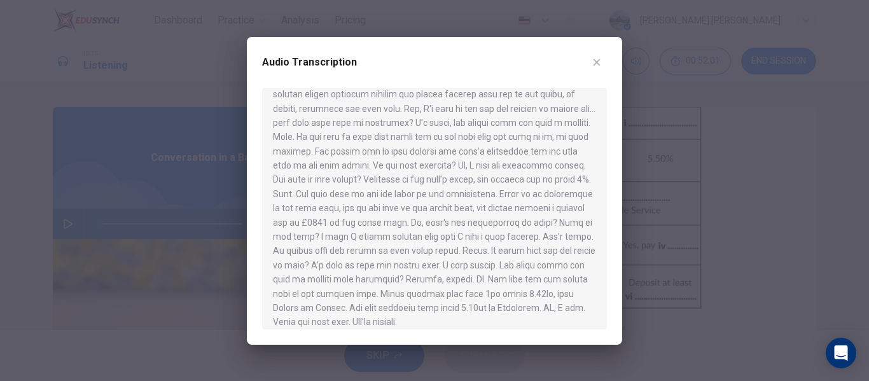
scroll to position [255, 0]
click at [598, 61] on icon "button" at bounding box center [596, 62] width 10 height 10
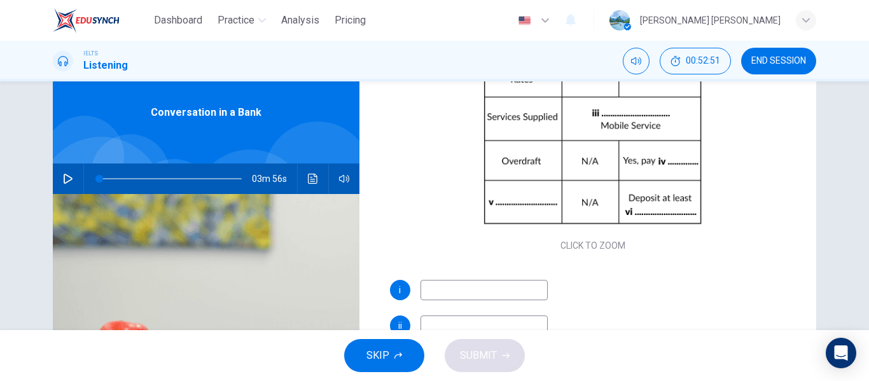
scroll to position [77, 0]
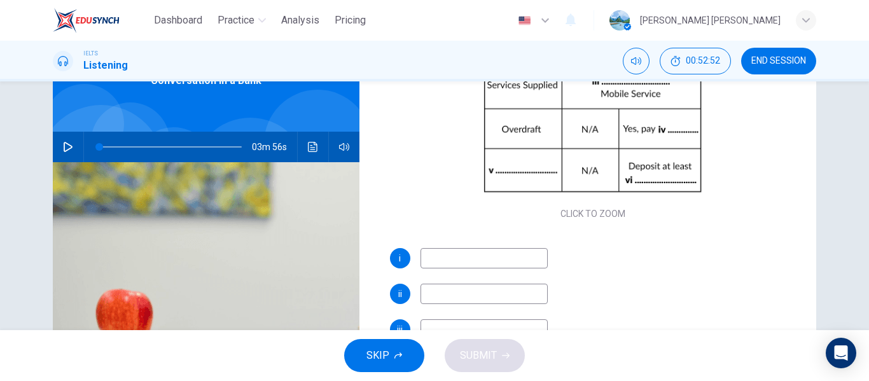
click at [442, 261] on input at bounding box center [483, 258] width 127 height 20
type input "mastercards"
click at [424, 296] on input at bounding box center [483, 294] width 127 height 20
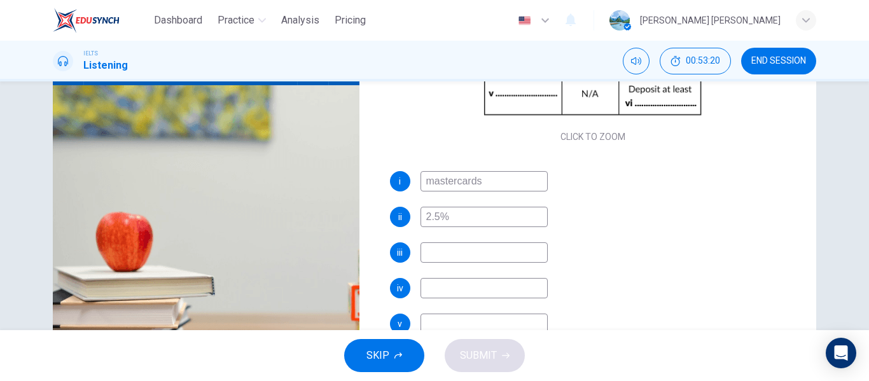
scroll to position [156, 0]
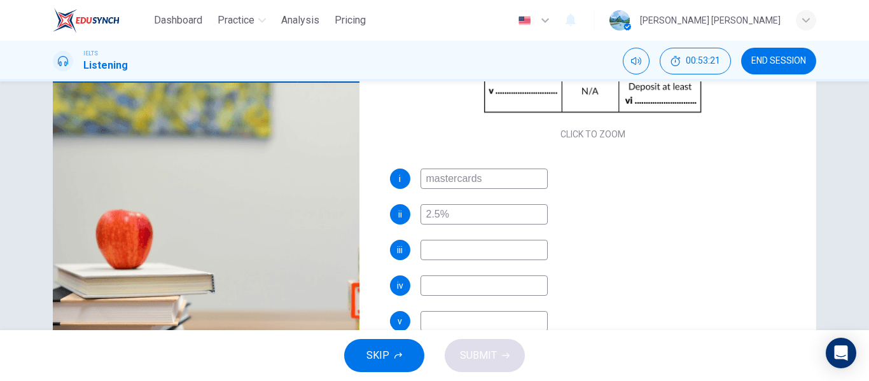
type input "2.5%"
click at [436, 247] on input at bounding box center [483, 250] width 127 height 20
type input "solo card"
click at [435, 286] on input at bounding box center [483, 285] width 127 height 20
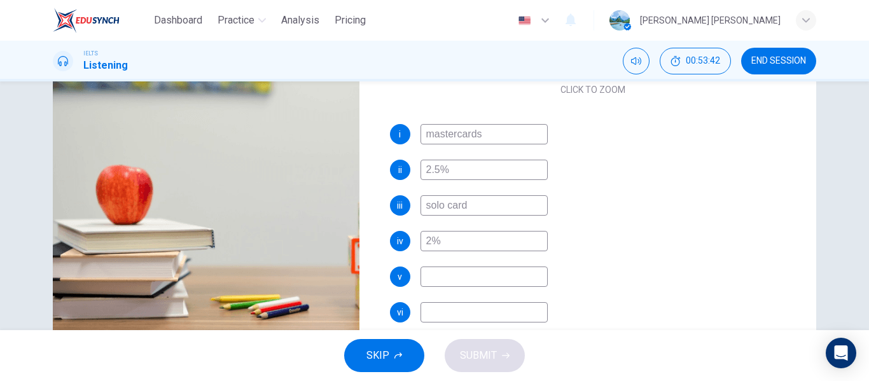
scroll to position [244, 0]
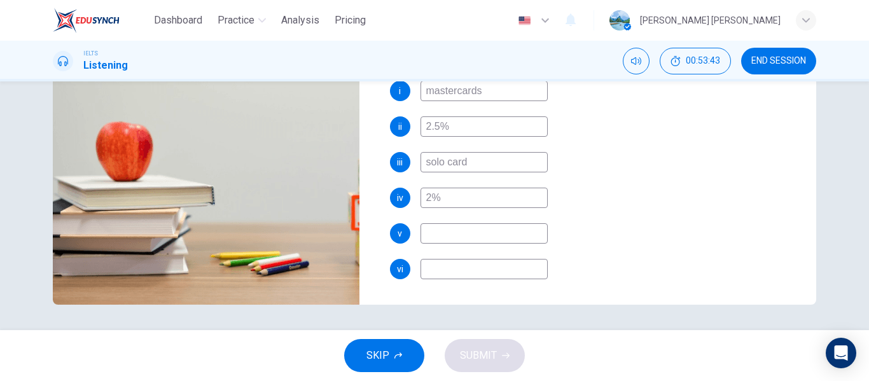
type input "2%"
click at [437, 235] on input at bounding box center [483, 233] width 127 height 20
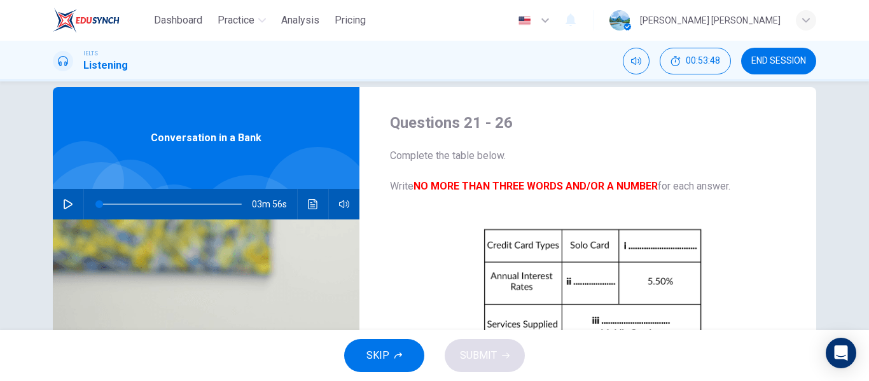
scroll to position [0, 0]
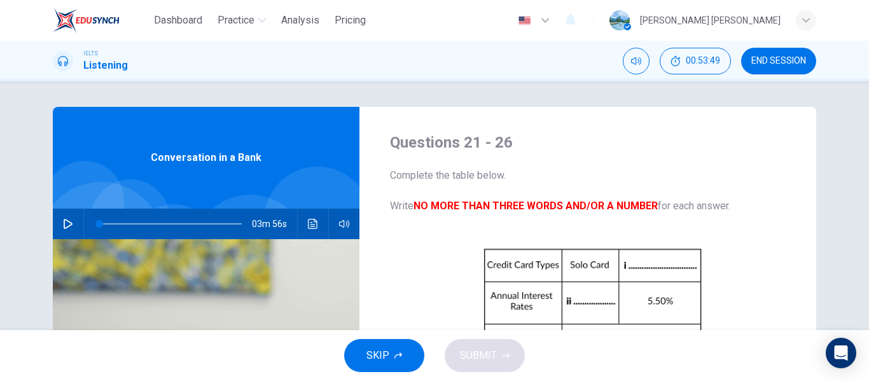
click at [314, 224] on icon "Click to see the audio transcription" at bounding box center [313, 224] width 10 height 10
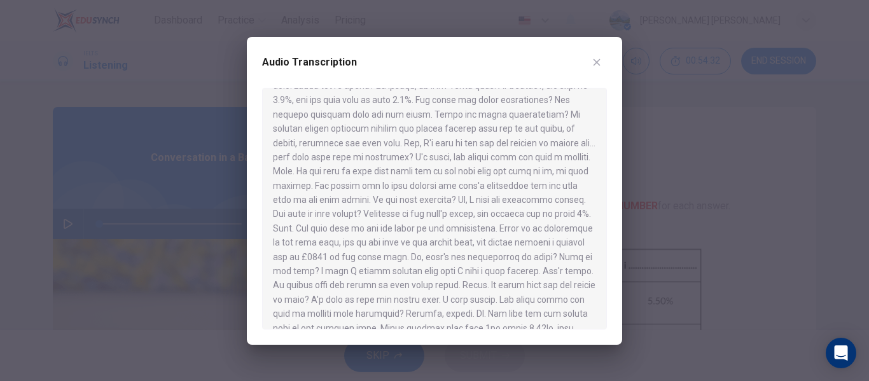
scroll to position [218, 0]
click at [600, 67] on icon "button" at bounding box center [596, 62] width 10 height 10
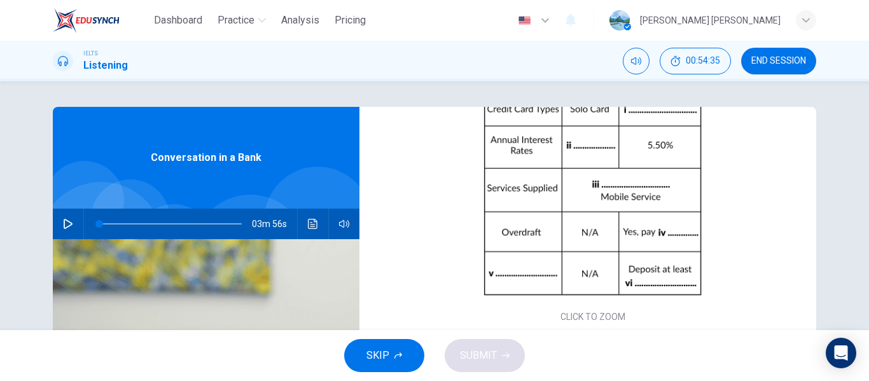
scroll to position [161, 0]
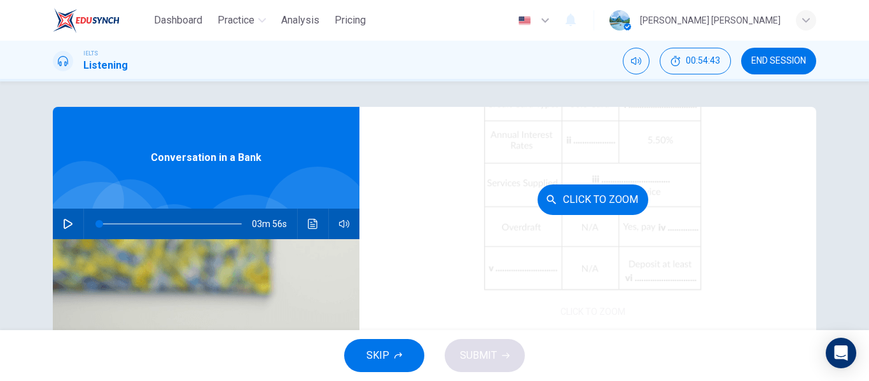
click at [506, 259] on div "Click to Zoom" at bounding box center [593, 199] width 406 height 242
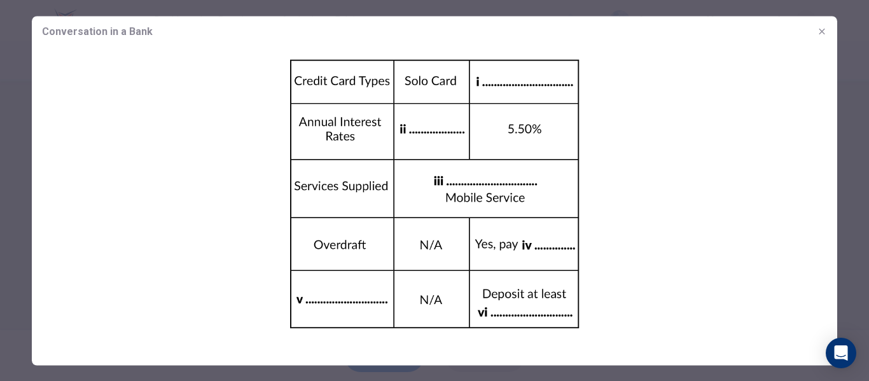
click at [822, 35] on icon "button" at bounding box center [822, 31] width 10 height 10
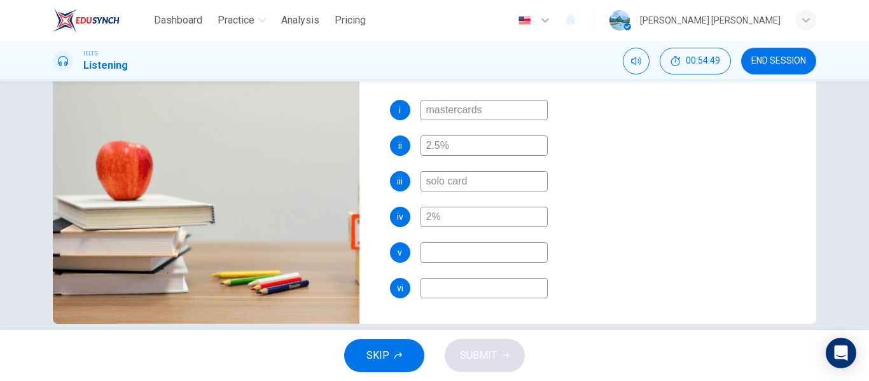
scroll to position [244, 0]
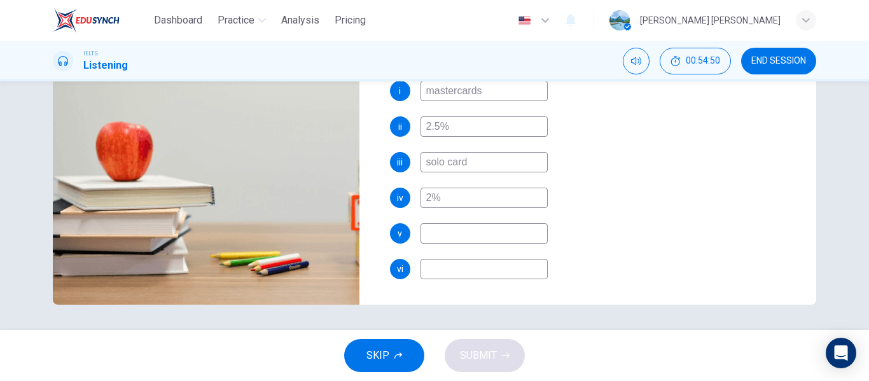
click at [437, 230] on input at bounding box center [483, 233] width 127 height 20
type input "no limitation"
click at [469, 272] on input at bounding box center [483, 269] width 127 height 20
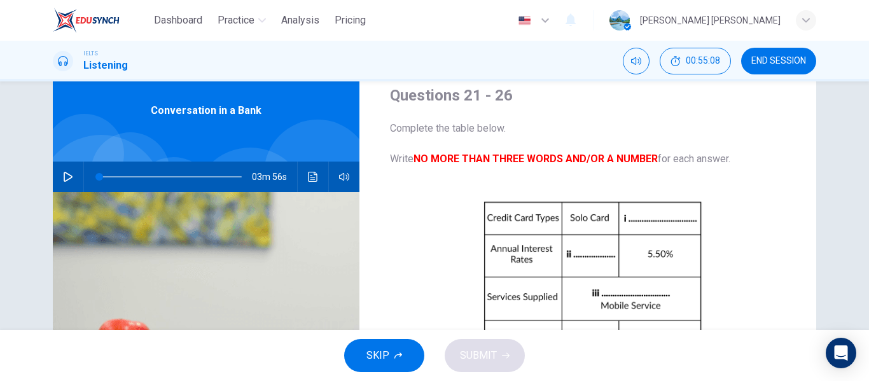
scroll to position [0, 0]
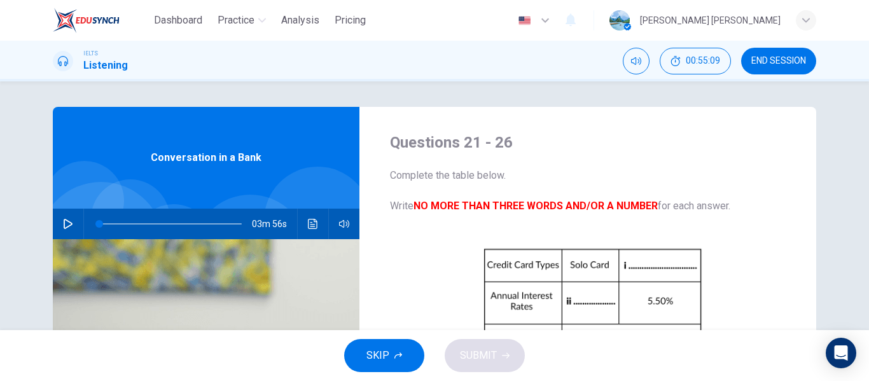
click at [315, 223] on button "Click to see the audio transcription" at bounding box center [313, 224] width 20 height 31
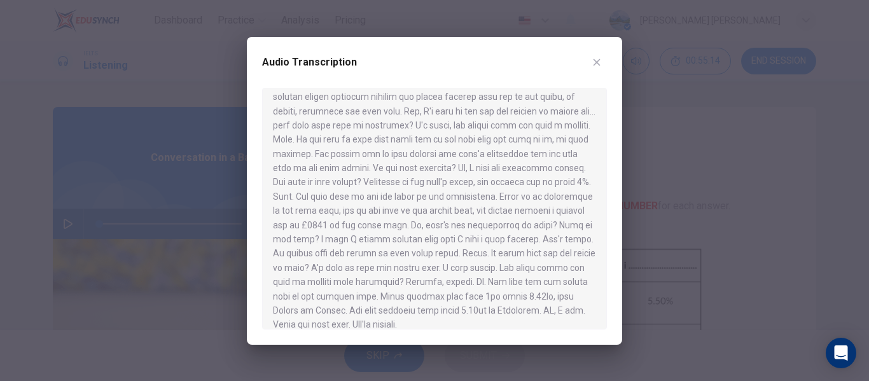
scroll to position [278, 0]
click at [597, 64] on icon "button" at bounding box center [596, 62] width 10 height 10
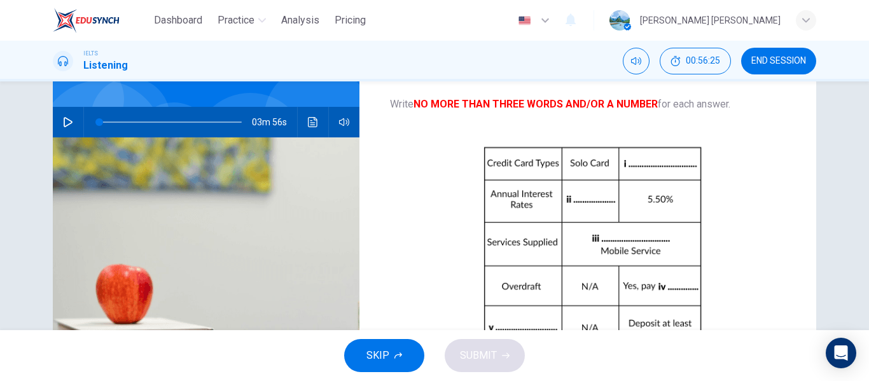
scroll to position [0, 0]
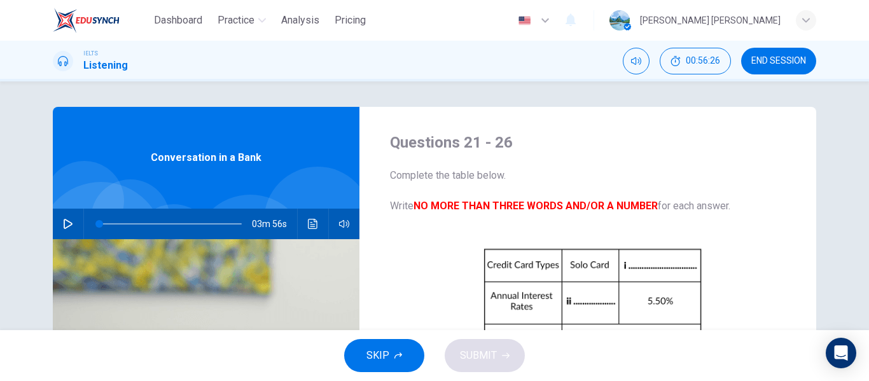
click at [317, 231] on button "Click to see the audio transcription" at bounding box center [313, 224] width 20 height 31
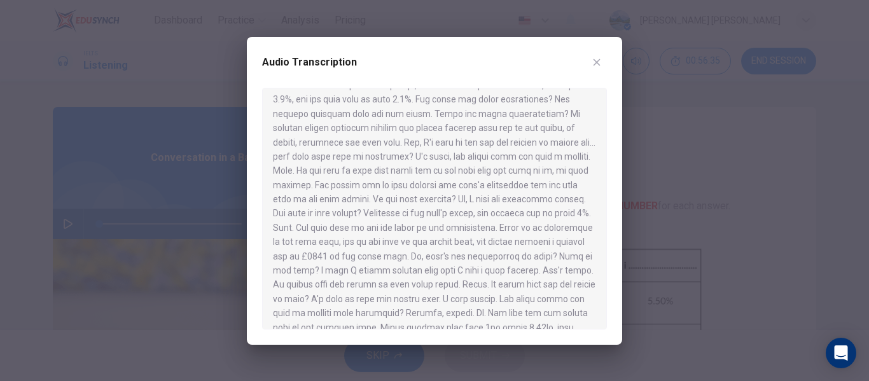
scroll to position [278, 0]
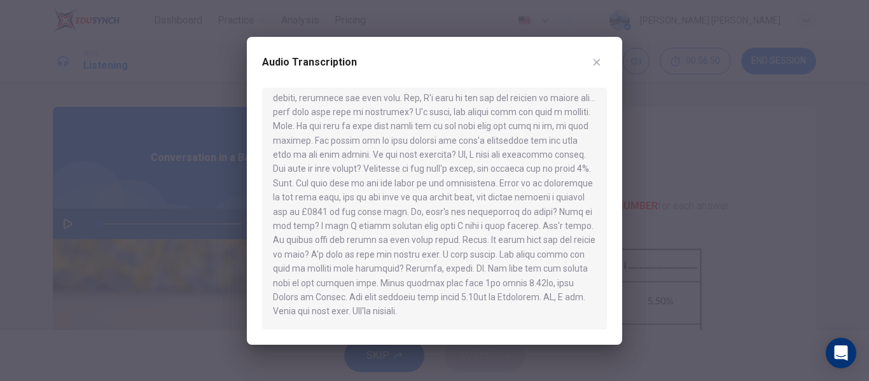
click at [600, 71] on button "button" at bounding box center [596, 62] width 20 height 20
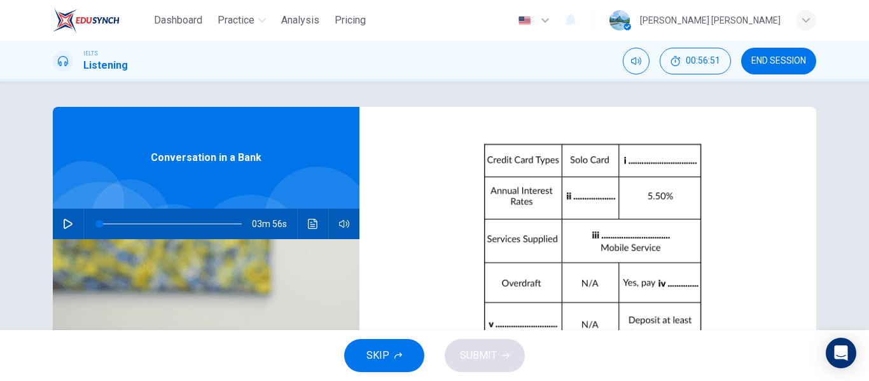
scroll to position [182, 0]
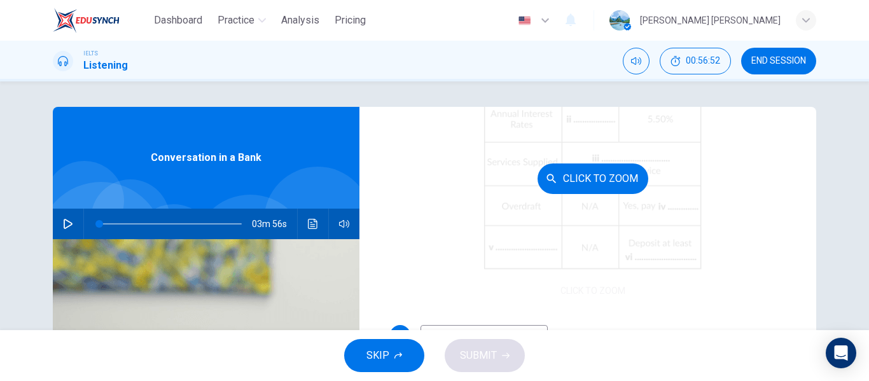
click at [643, 256] on div "Click to Zoom" at bounding box center [593, 178] width 406 height 242
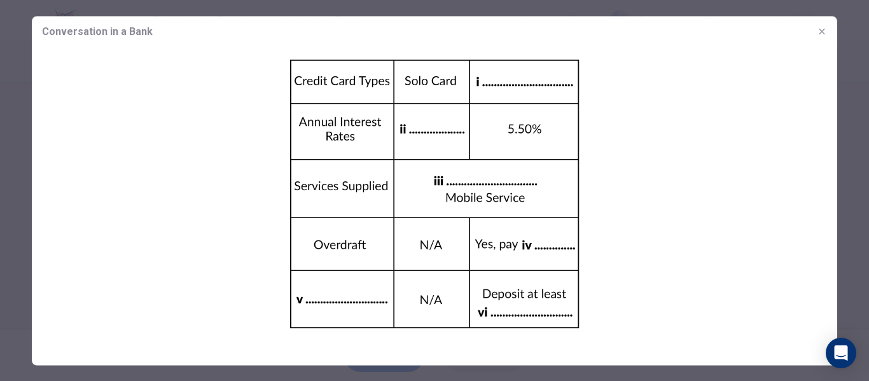
click at [822, 36] on button "button" at bounding box center [821, 31] width 20 height 20
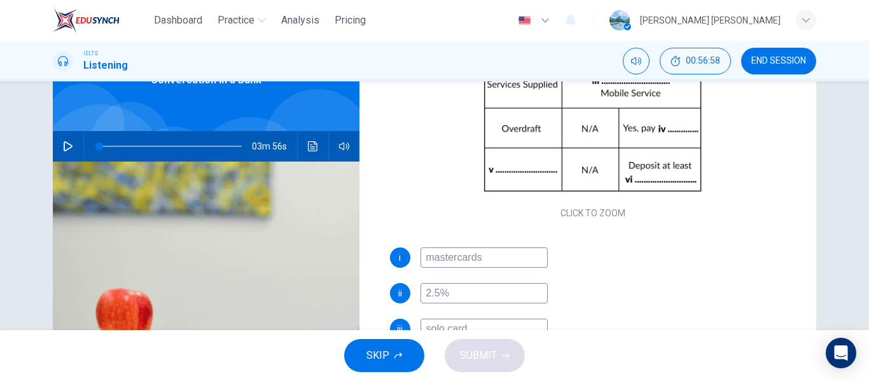
scroll to position [244, 0]
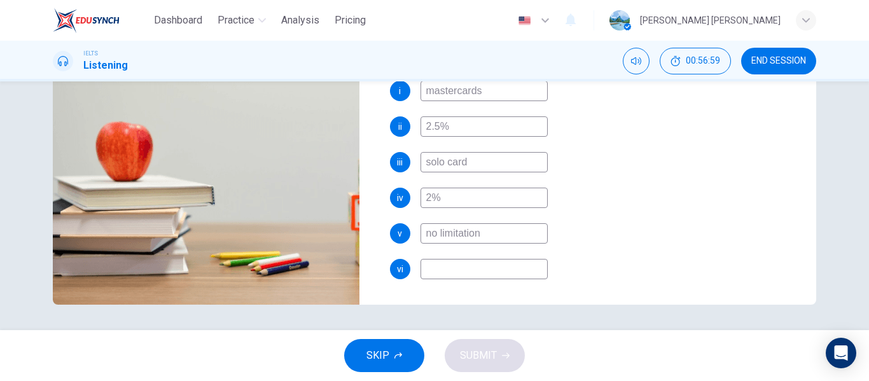
click at [442, 270] on input at bounding box center [483, 269] width 127 height 20
click at [429, 266] on input "#1500" at bounding box center [483, 269] width 127 height 20
click at [420, 266] on input "1500" at bounding box center [483, 269] width 127 height 20
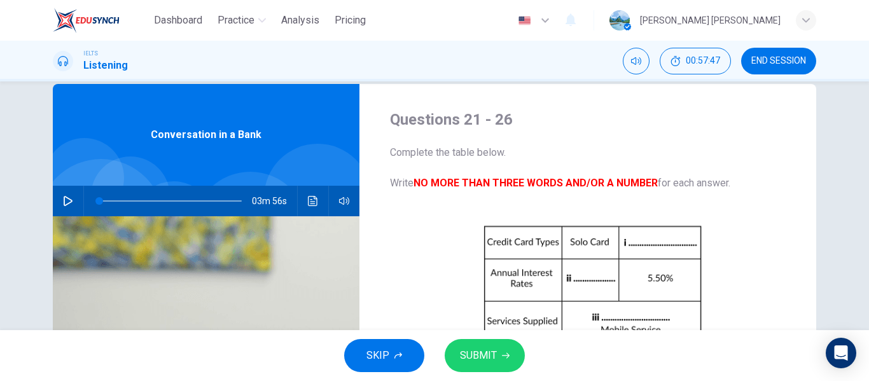
scroll to position [0, 0]
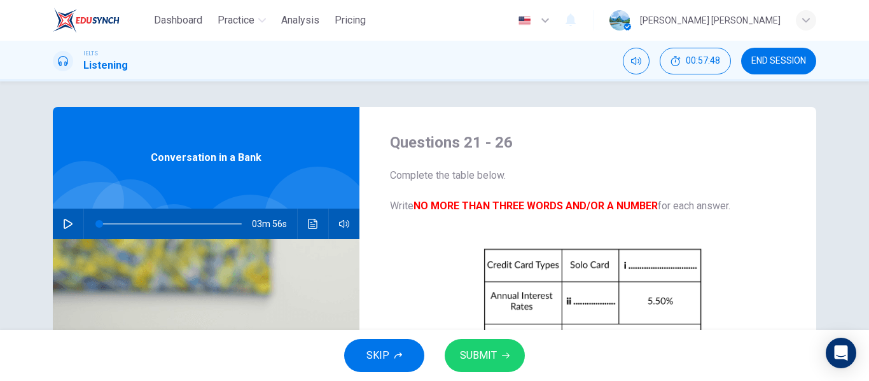
type input "1500"
click at [310, 226] on icon "Click to see the audio transcription" at bounding box center [313, 224] width 10 height 10
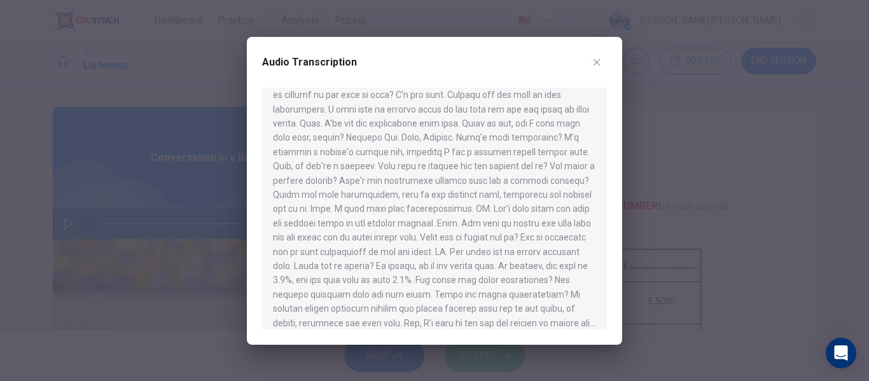
scroll to position [72, 0]
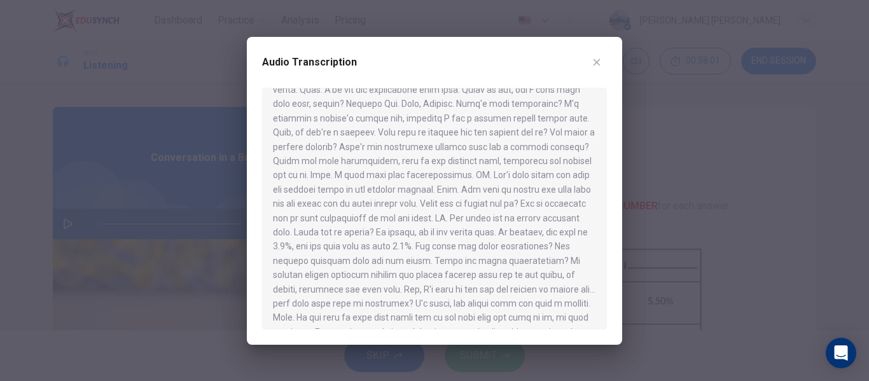
click at [597, 64] on icon "button" at bounding box center [596, 62] width 10 height 10
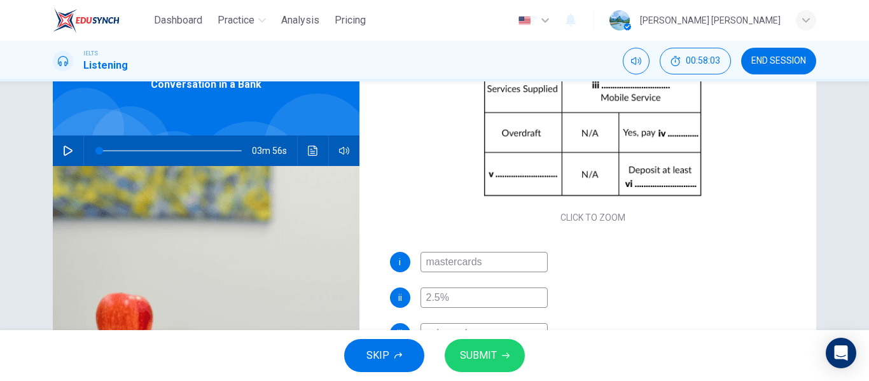
scroll to position [89, 0]
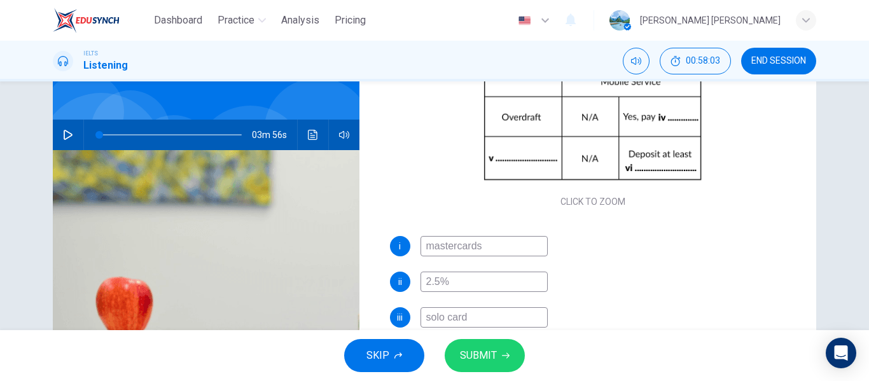
click at [492, 246] on input "mastercards" at bounding box center [483, 246] width 127 height 20
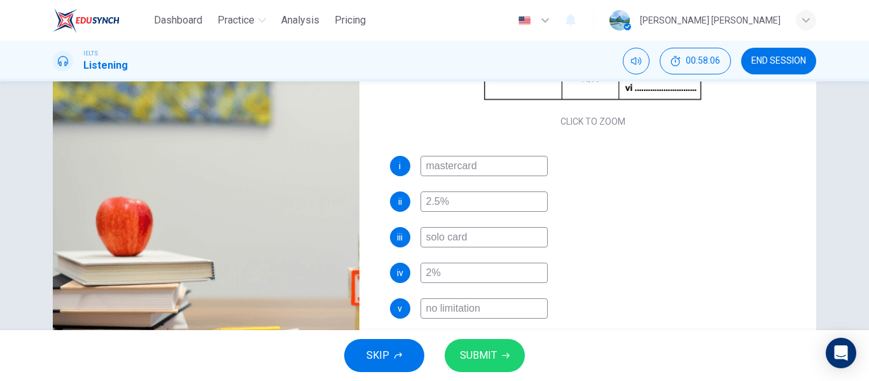
scroll to position [244, 0]
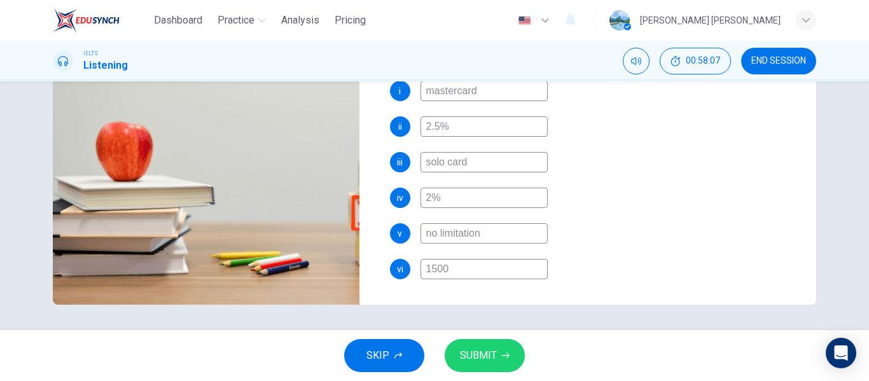
type input "mastercard"
click at [498, 359] on button "SUBMIT" at bounding box center [485, 355] width 80 height 33
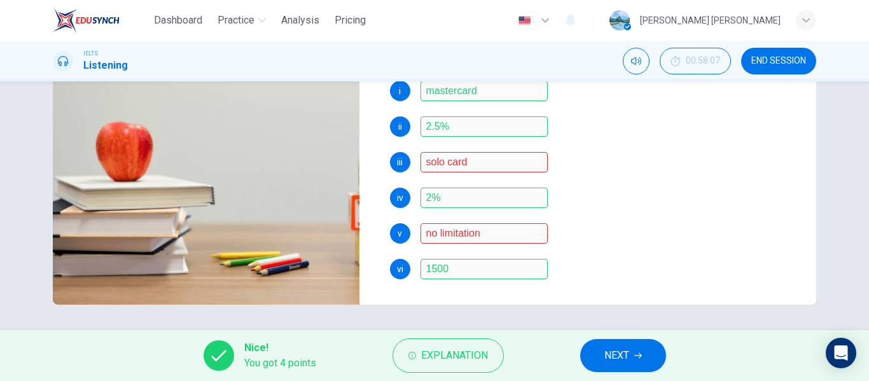
click at [628, 348] on span "NEXT" at bounding box center [616, 356] width 25 height 18
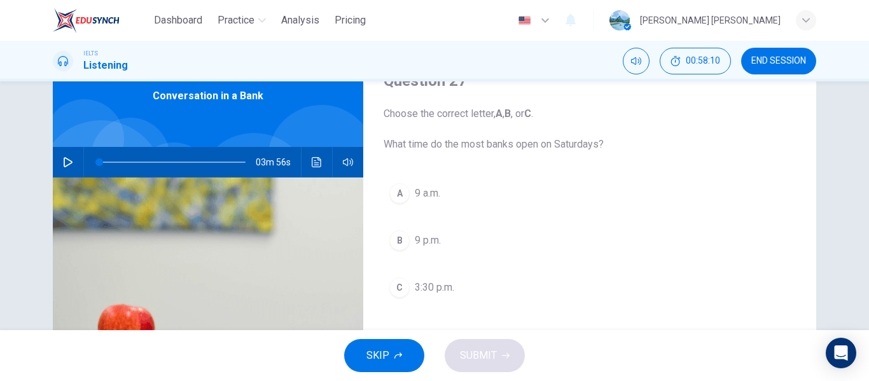
scroll to position [88, 0]
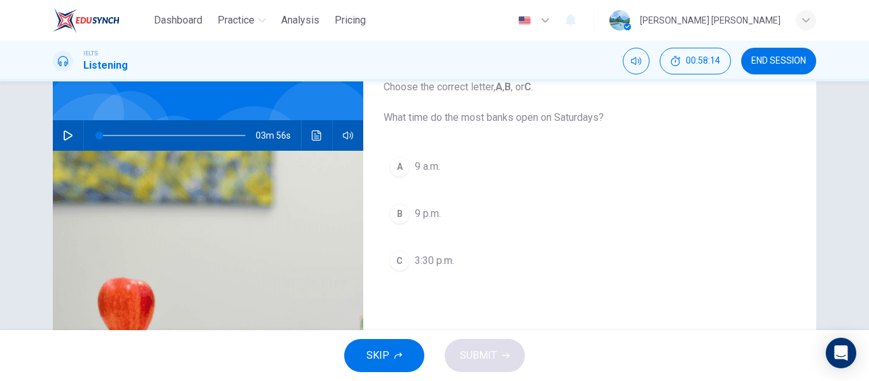
click at [312, 136] on icon "Click to see the audio transcription" at bounding box center [317, 135] width 10 height 10
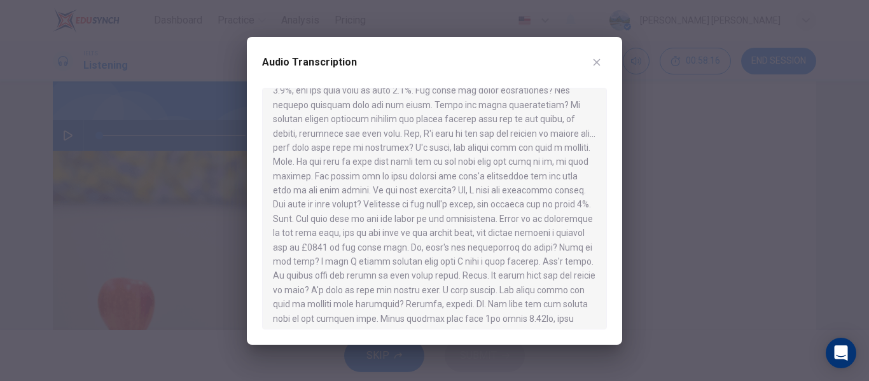
scroll to position [278, 0]
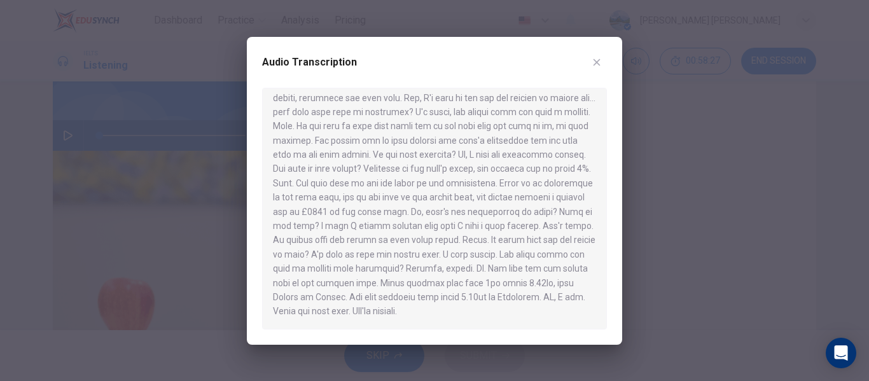
click at [601, 64] on icon "button" at bounding box center [596, 62] width 10 height 10
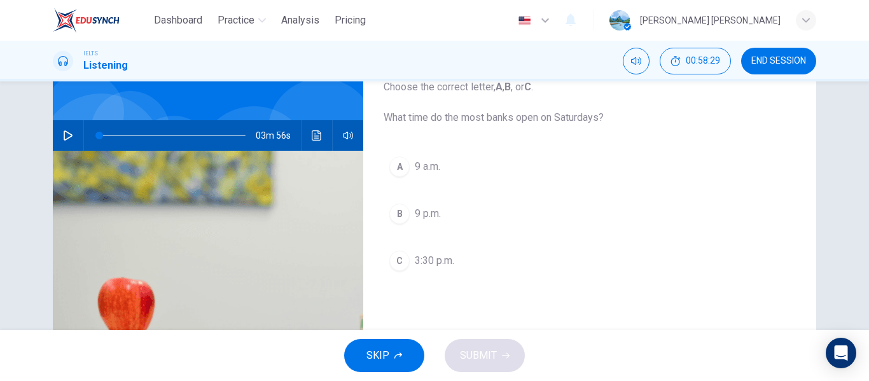
click at [448, 261] on span "3:30 p.m." at bounding box center [434, 260] width 39 height 15
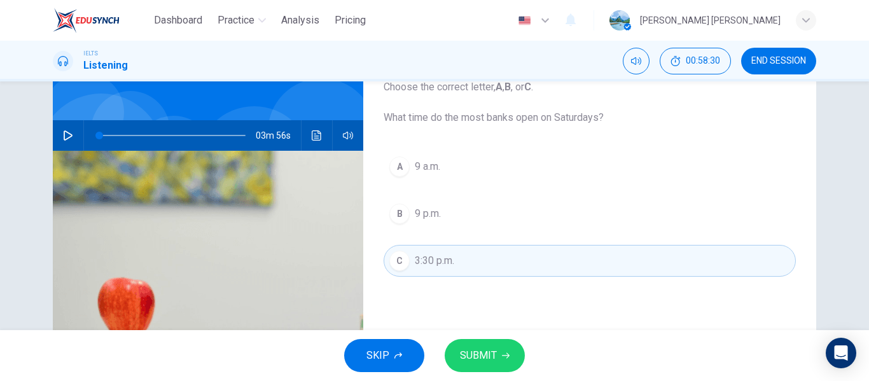
click at [496, 359] on button "SUBMIT" at bounding box center [485, 355] width 80 height 33
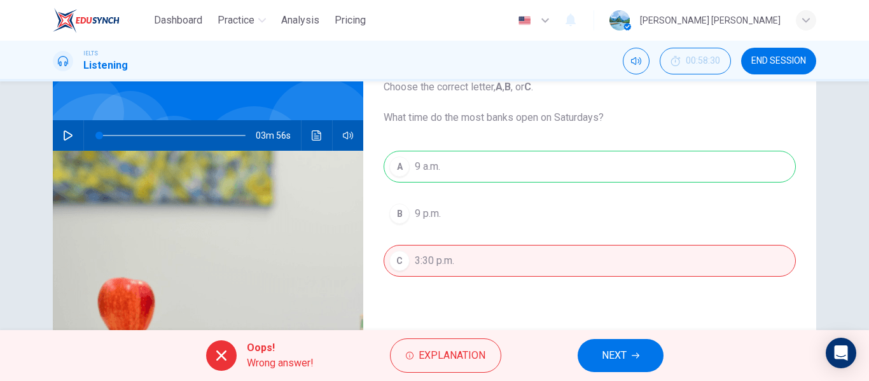
click at [630, 357] on button "NEXT" at bounding box center [620, 355] width 86 height 33
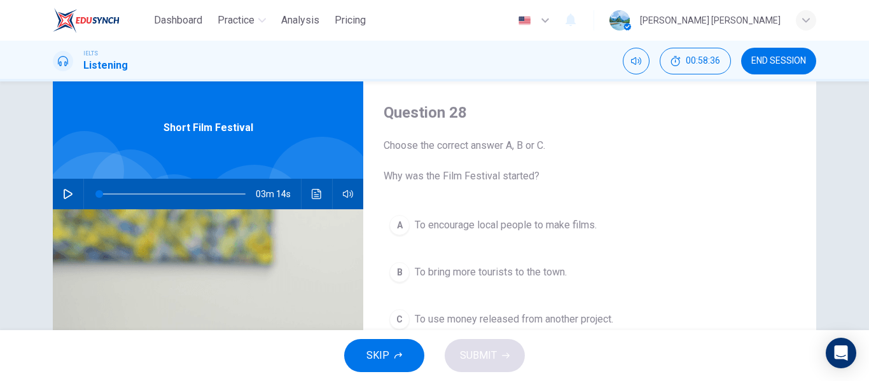
scroll to position [0, 0]
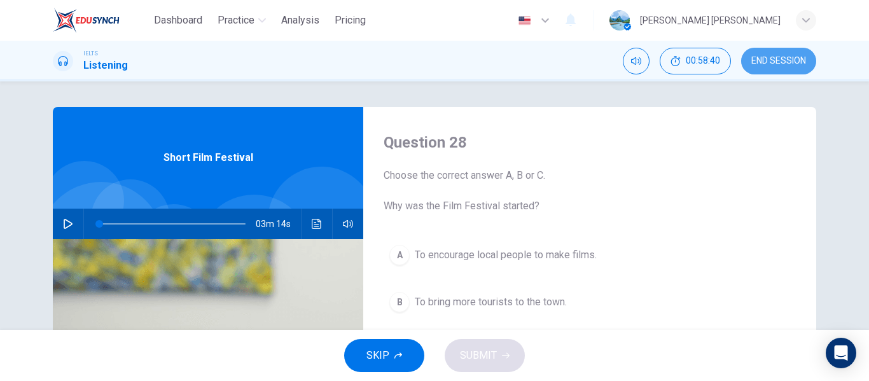
click at [778, 62] on span "END SESSION" at bounding box center [778, 61] width 55 height 10
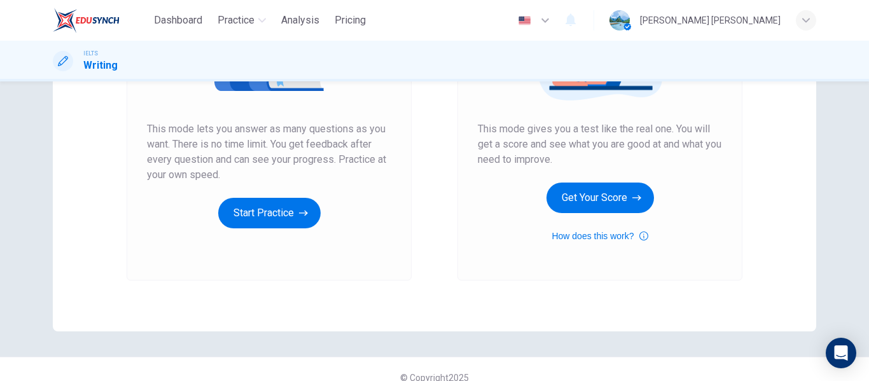
scroll to position [234, 0]
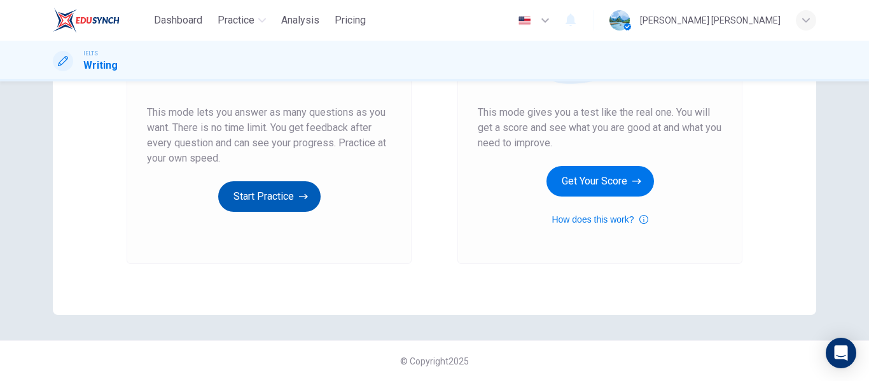
click at [275, 198] on button "Start Practice" at bounding box center [269, 196] width 102 height 31
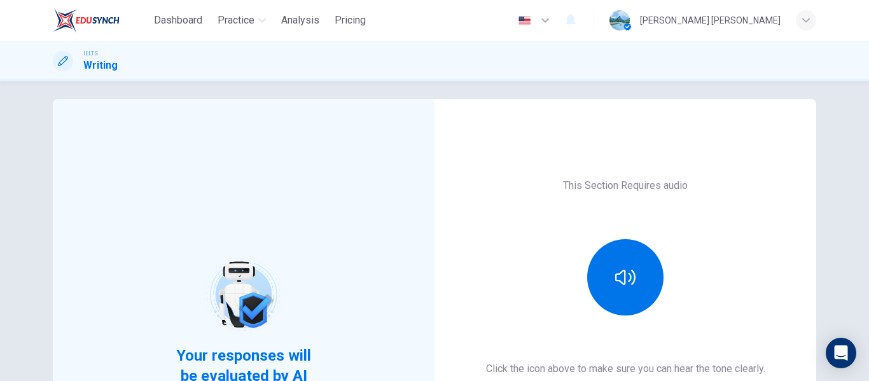
scroll to position [0, 0]
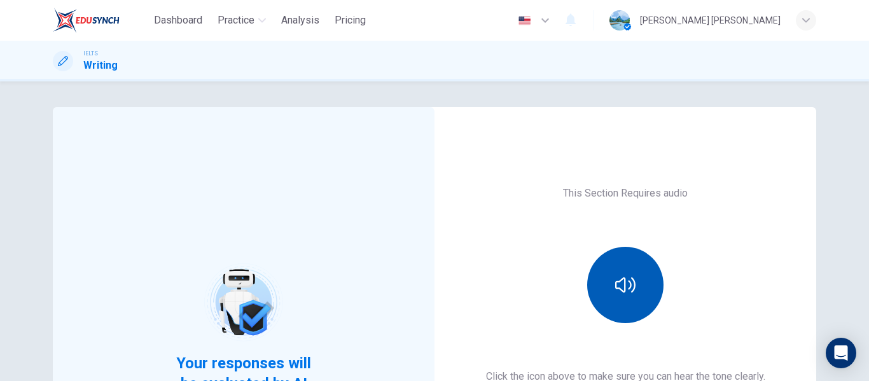
click at [626, 288] on icon "button" at bounding box center [625, 284] width 20 height 15
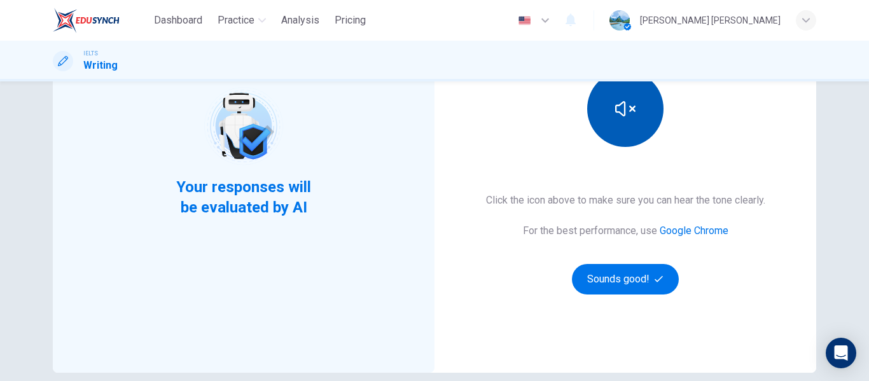
scroll to position [234, 0]
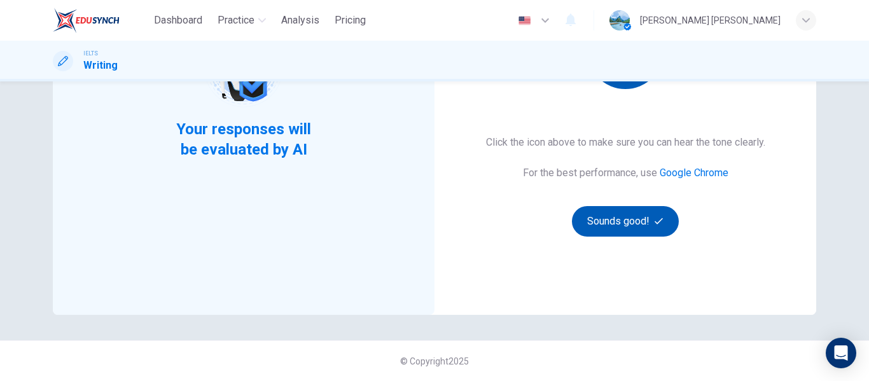
click at [652, 228] on button "Sounds good!" at bounding box center [625, 221] width 107 height 31
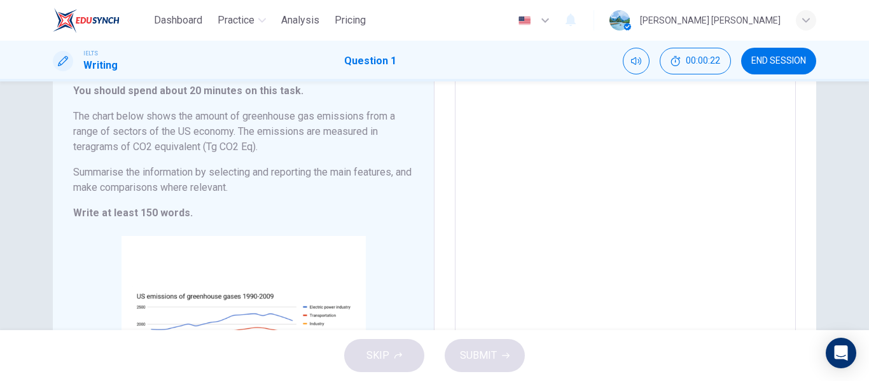
scroll to position [67, 0]
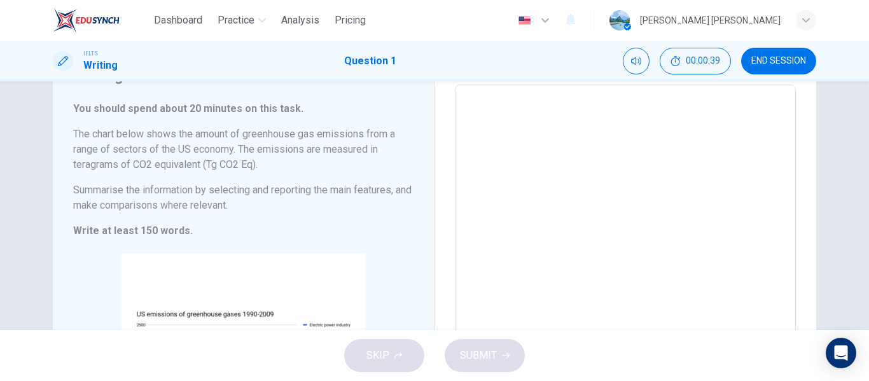
click at [789, 64] on span "END SESSION" at bounding box center [778, 61] width 55 height 10
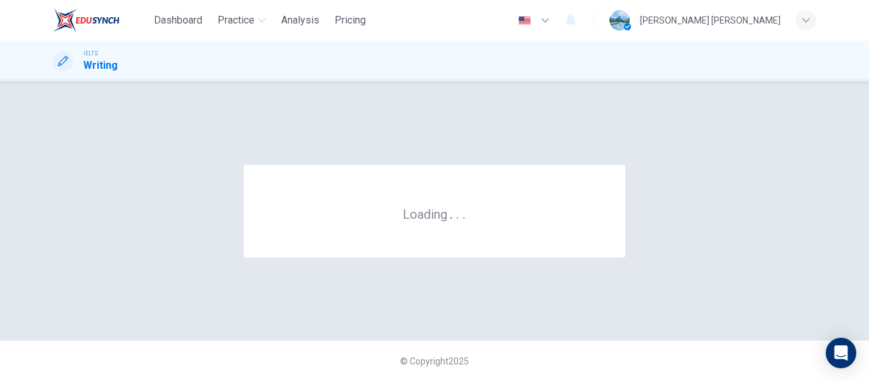
scroll to position [0, 0]
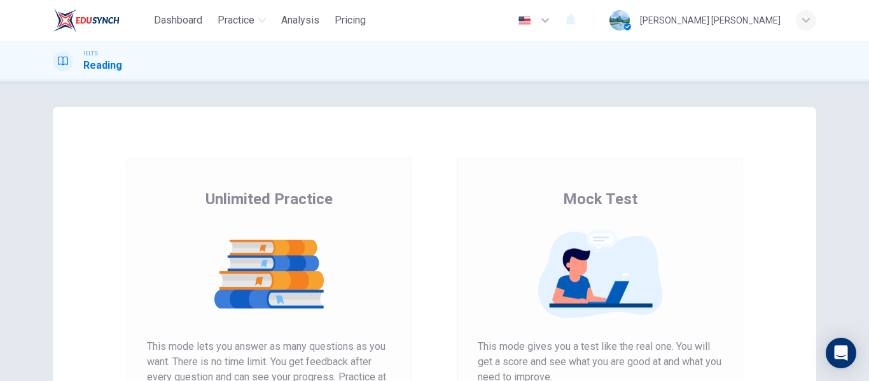
scroll to position [234, 0]
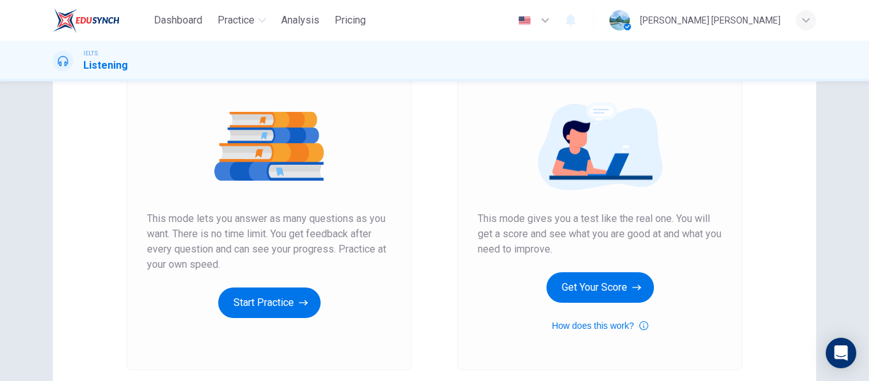
scroll to position [178, 0]
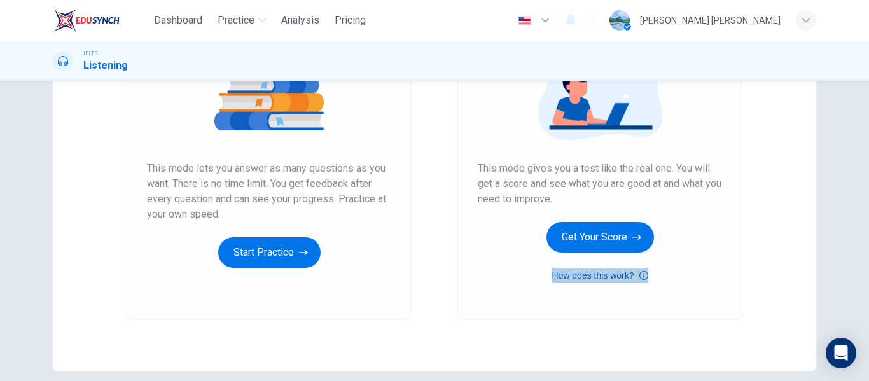
click at [631, 272] on button "How does this work?" at bounding box center [599, 275] width 96 height 15
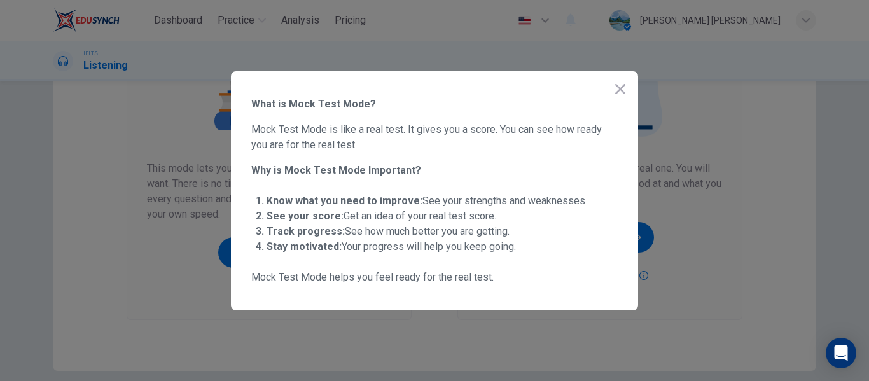
click at [623, 88] on icon "button" at bounding box center [619, 88] width 15 height 15
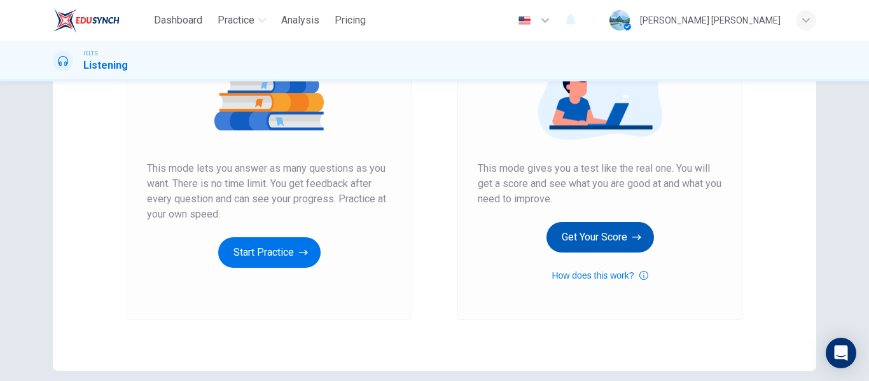
click at [619, 236] on button "Get Your Score" at bounding box center [599, 237] width 107 height 31
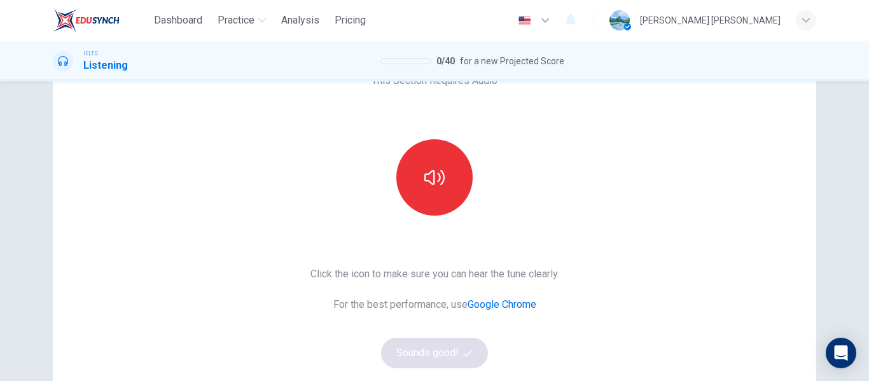
scroll to position [85, 0]
click at [428, 177] on icon "button" at bounding box center [434, 177] width 20 height 20
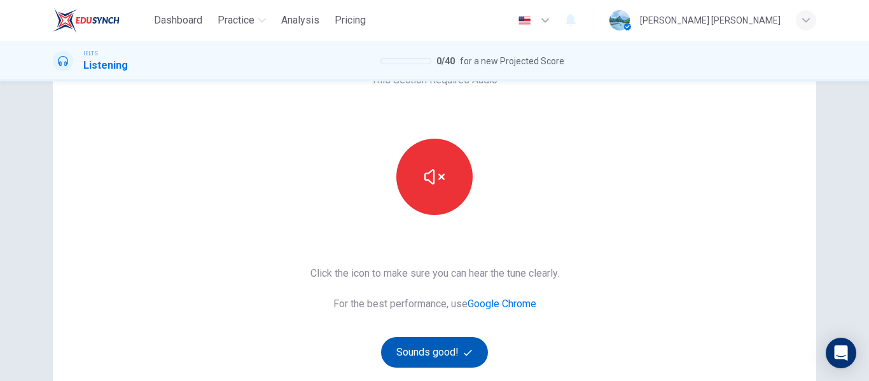
click at [454, 358] on button "Sounds good!" at bounding box center [434, 352] width 107 height 31
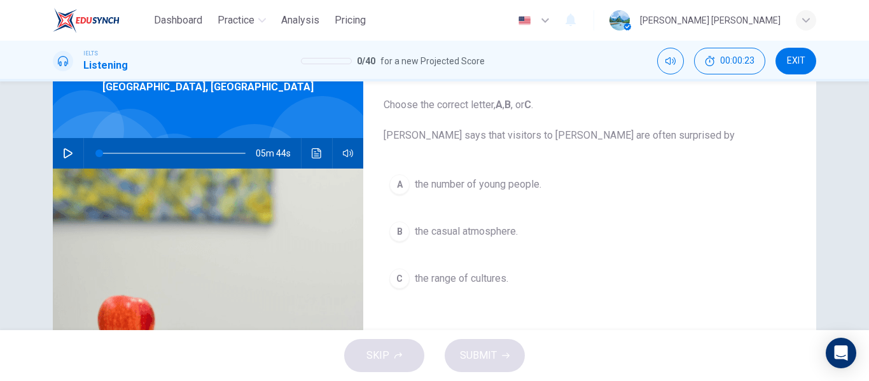
scroll to position [101, 0]
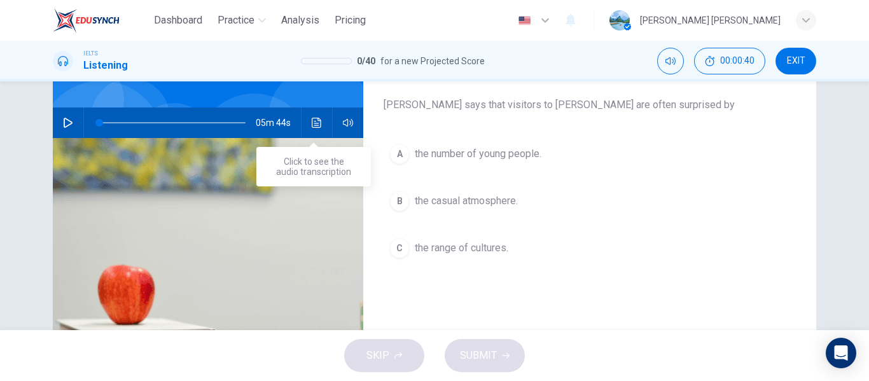
click at [312, 123] on icon "Click to see the audio transcription" at bounding box center [317, 123] width 10 height 10
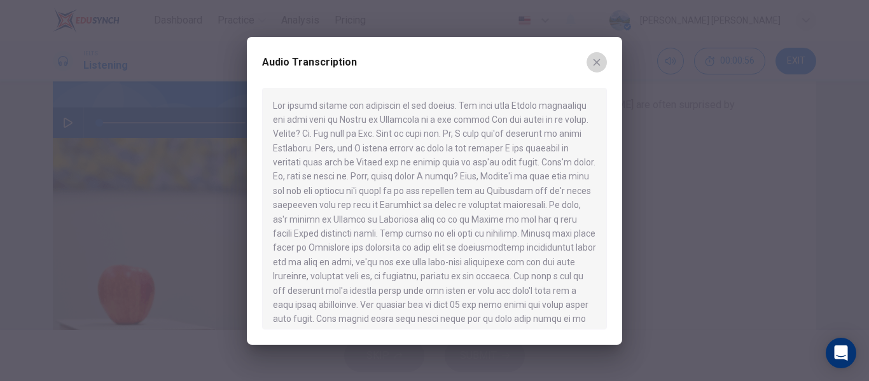
click at [598, 57] on icon "button" at bounding box center [596, 62] width 10 height 10
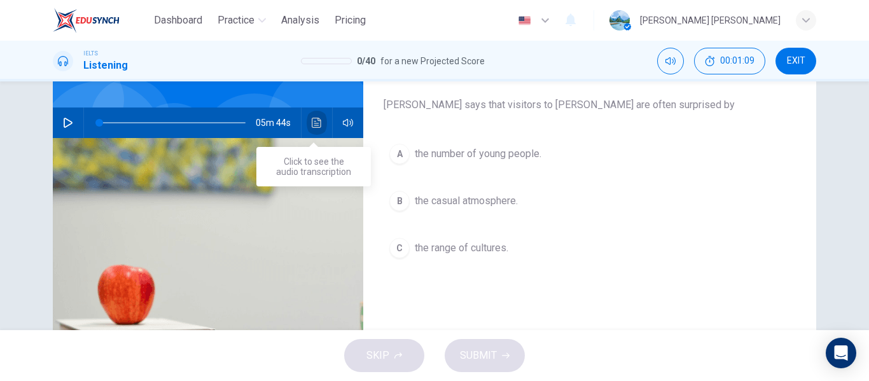
click at [321, 123] on button "Click to see the audio transcription" at bounding box center [317, 122] width 20 height 31
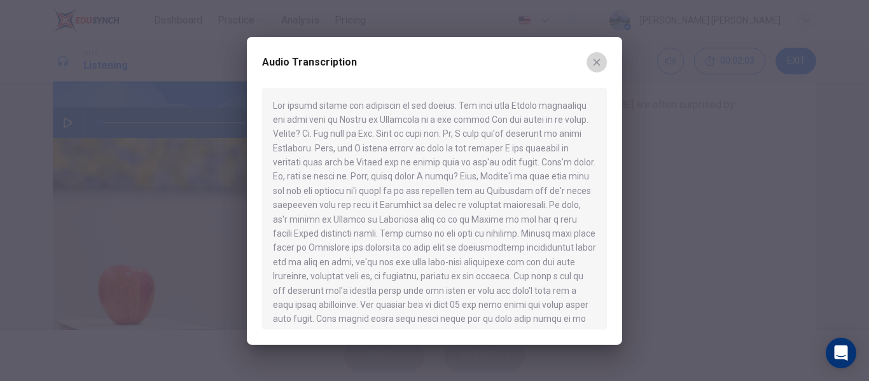
click at [590, 58] on button "button" at bounding box center [596, 62] width 20 height 20
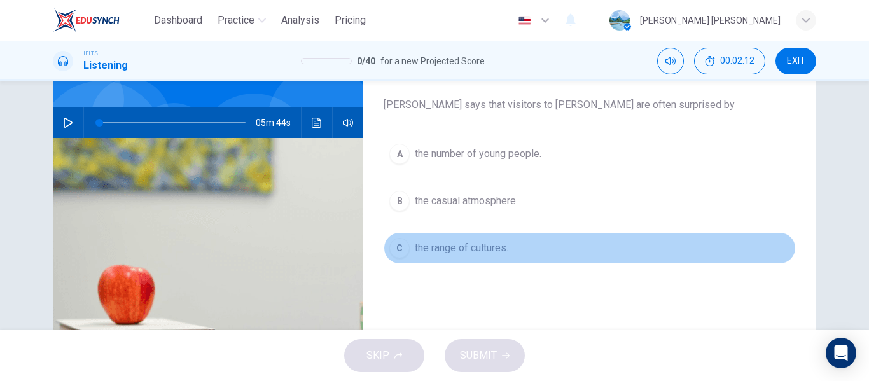
click at [434, 251] on span "the range of cultures." at bounding box center [461, 247] width 93 height 15
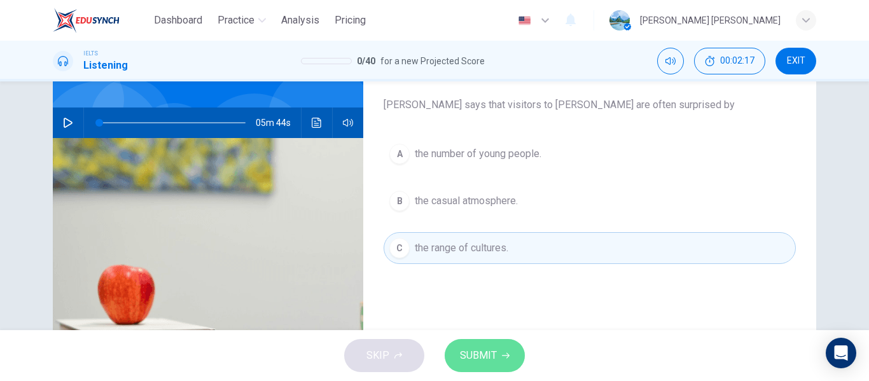
click at [482, 355] on span "SUBMIT" at bounding box center [478, 356] width 37 height 18
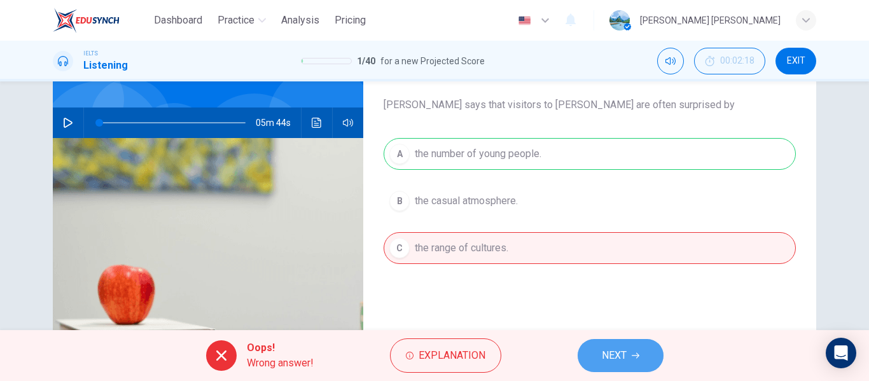
click at [628, 361] on button "NEXT" at bounding box center [620, 355] width 86 height 33
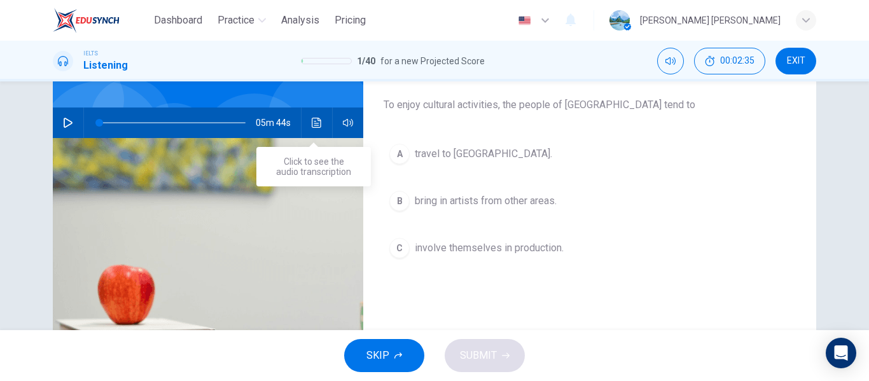
click at [313, 121] on icon "Click to see the audio transcription" at bounding box center [317, 123] width 10 height 10
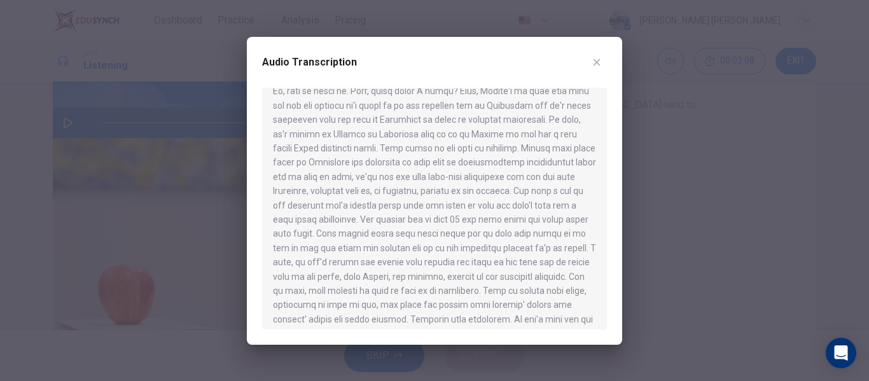
scroll to position [0, 0]
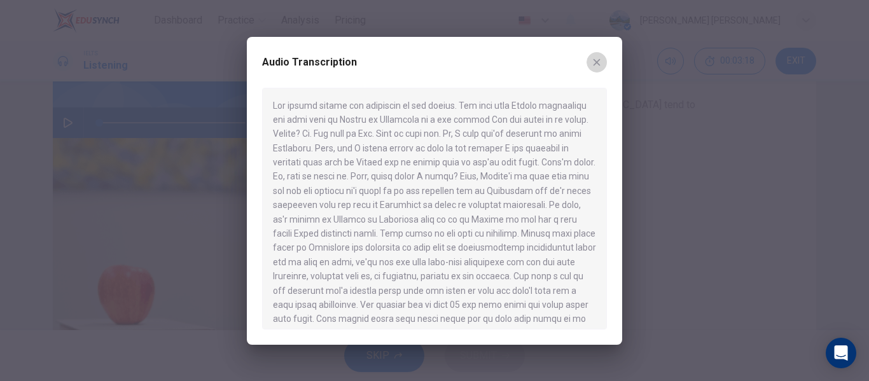
click at [597, 62] on icon "button" at bounding box center [596, 62] width 7 height 7
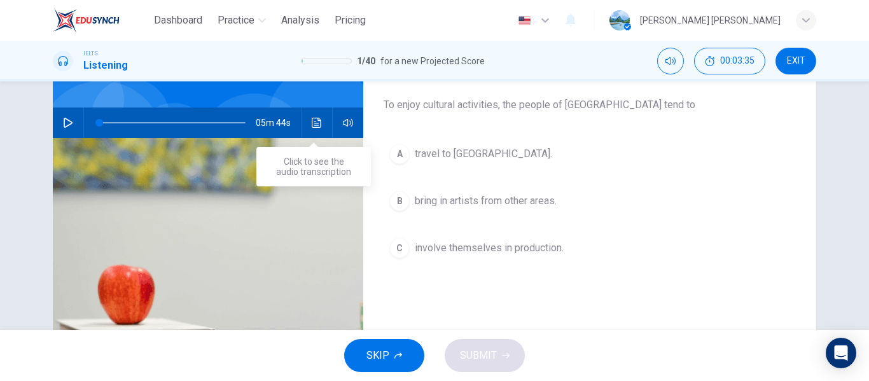
click at [315, 127] on icon "Click to see the audio transcription" at bounding box center [317, 123] width 10 height 10
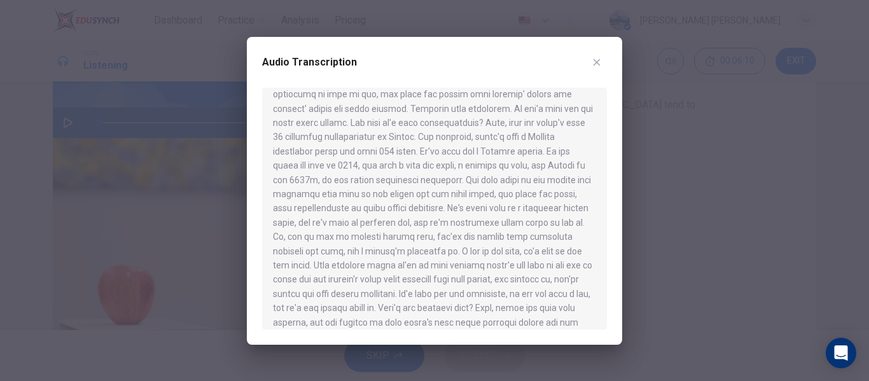
scroll to position [308, 0]
click at [595, 65] on icon "button" at bounding box center [596, 62] width 10 height 10
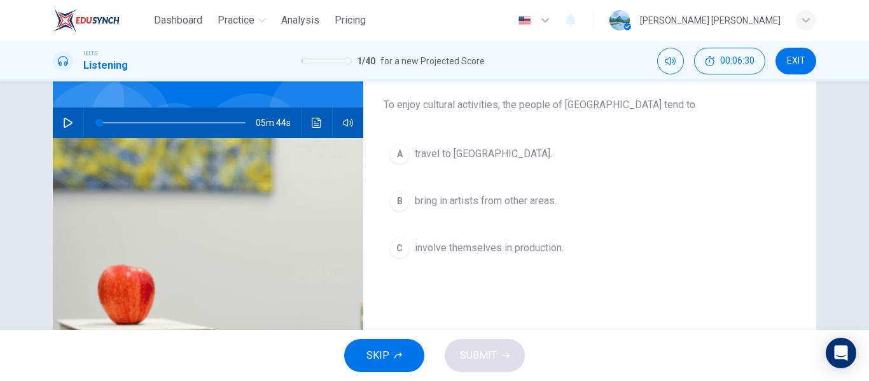
click at [425, 205] on span "bring in artists from other areas." at bounding box center [486, 200] width 142 height 15
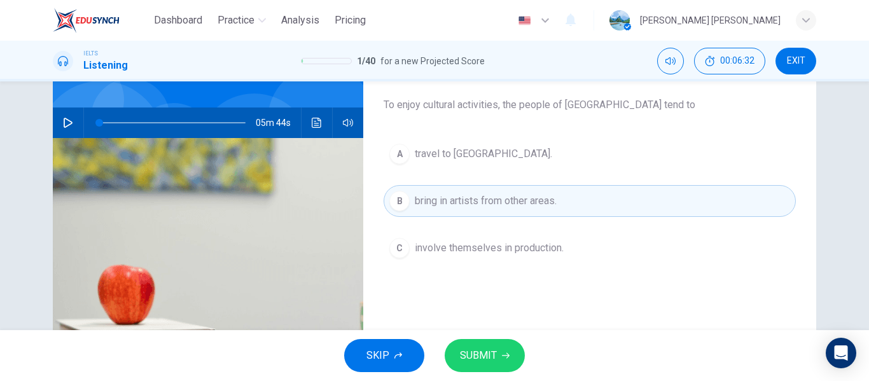
click at [493, 359] on span "SUBMIT" at bounding box center [478, 356] width 37 height 18
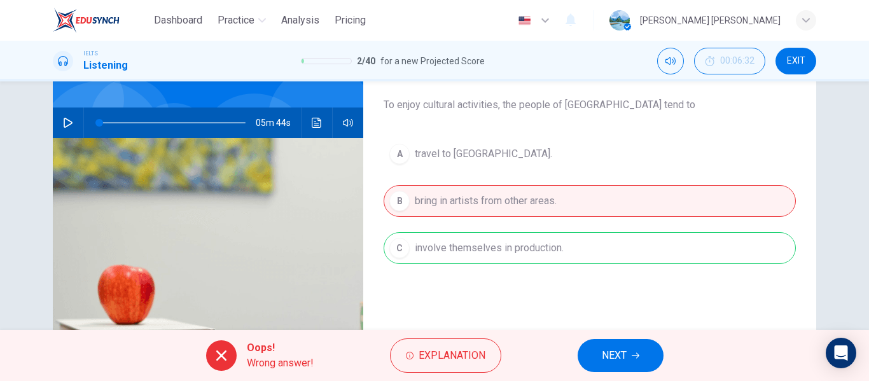
click at [654, 354] on button "NEXT" at bounding box center [620, 355] width 86 height 33
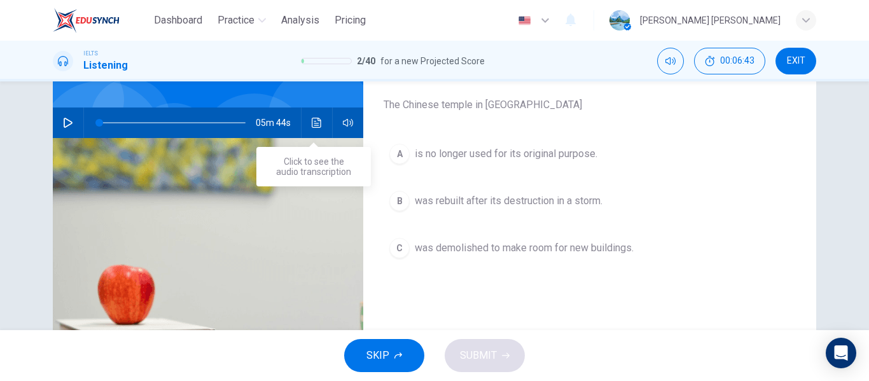
click at [314, 132] on button "Click to see the audio transcription" at bounding box center [317, 122] width 20 height 31
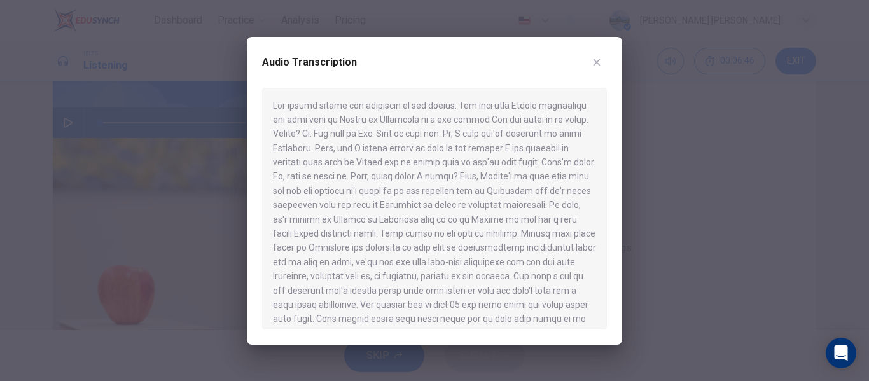
click at [606, 311] on div at bounding box center [434, 209] width 345 height 242
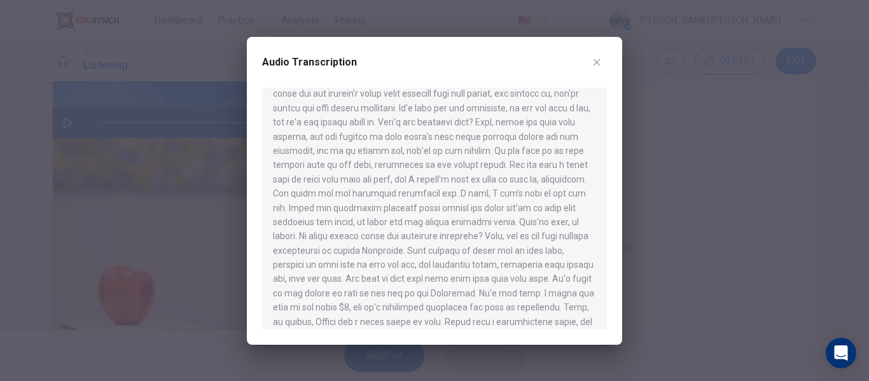
scroll to position [272, 0]
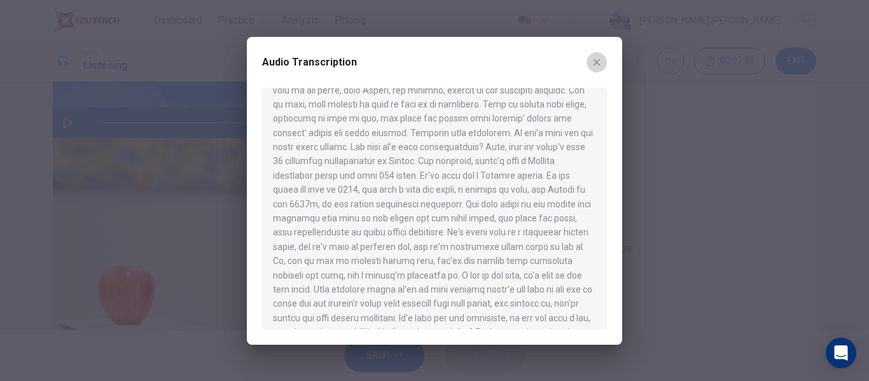
click at [600, 53] on button "button" at bounding box center [596, 62] width 20 height 20
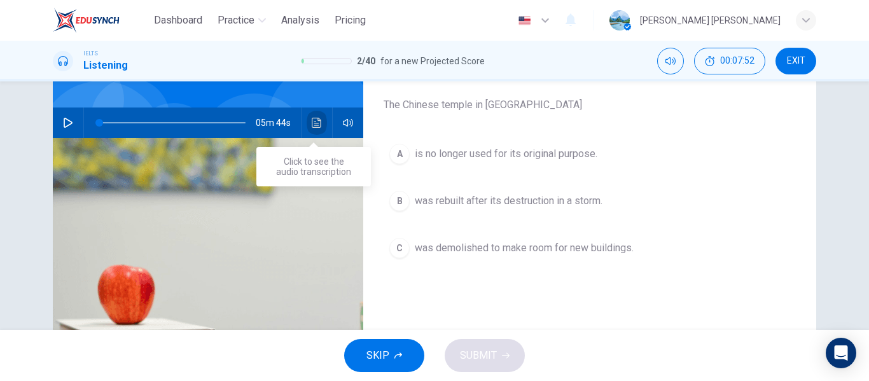
click at [308, 118] on button "Click to see the audio transcription" at bounding box center [317, 122] width 20 height 31
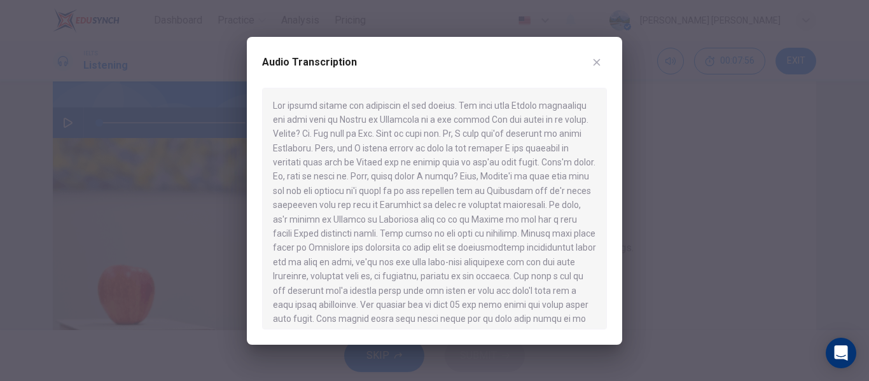
click at [606, 315] on div at bounding box center [434, 209] width 345 height 242
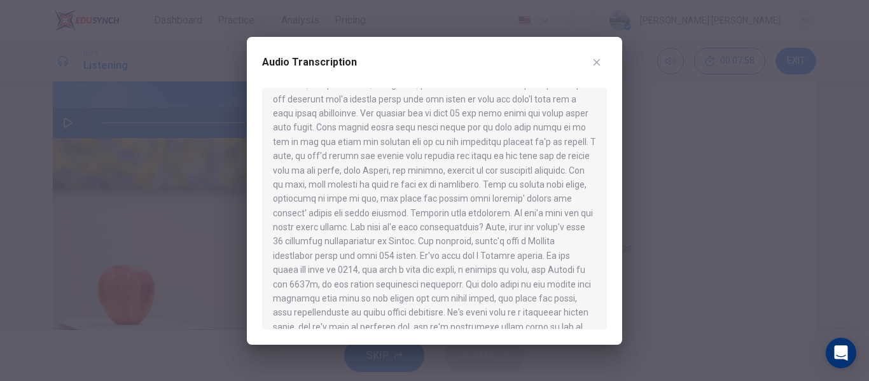
scroll to position [210, 0]
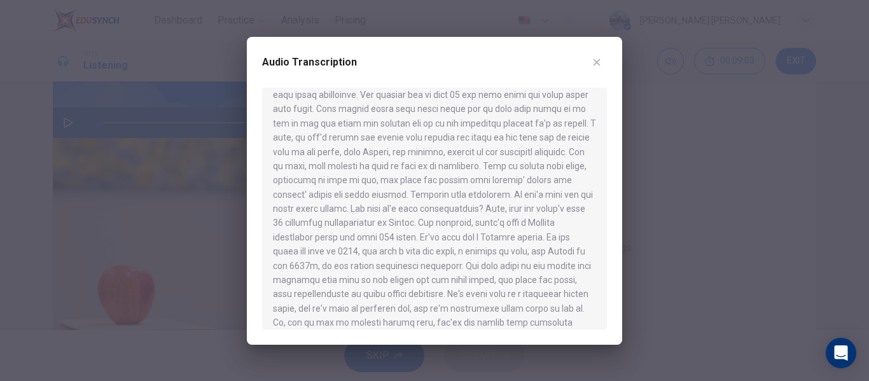
click at [596, 65] on icon "button" at bounding box center [596, 62] width 10 height 10
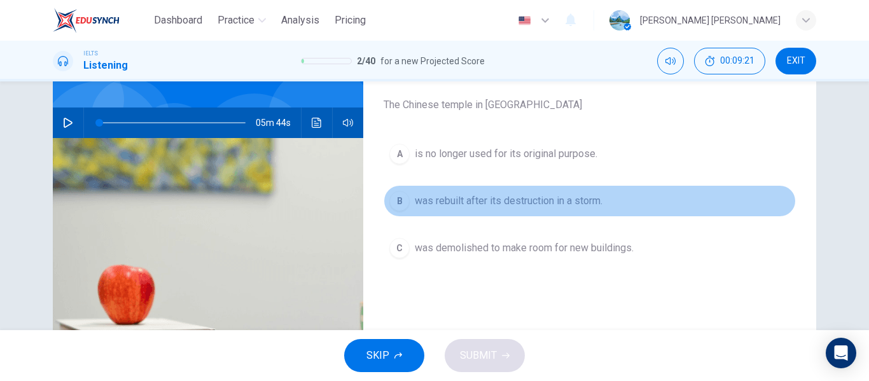
click at [482, 202] on span "was rebuilt after its destruction in a storm." at bounding box center [509, 200] width 188 height 15
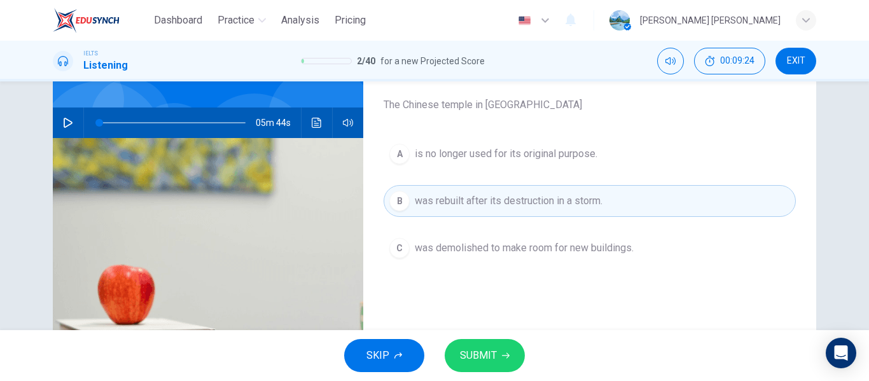
click at [488, 351] on span "SUBMIT" at bounding box center [478, 356] width 37 height 18
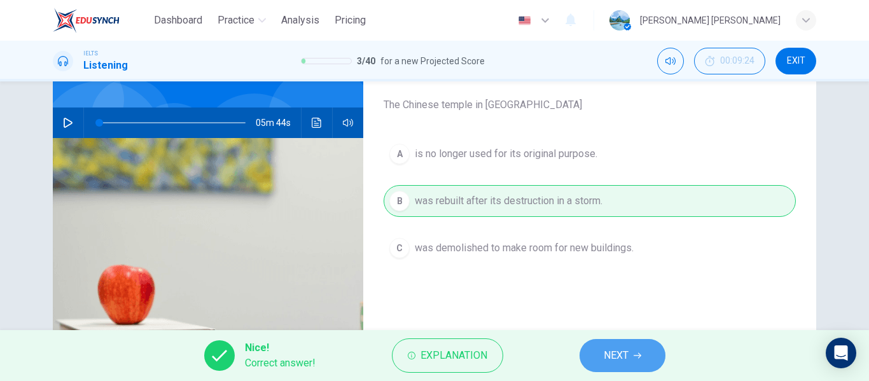
click at [644, 355] on button "NEXT" at bounding box center [622, 355] width 86 height 33
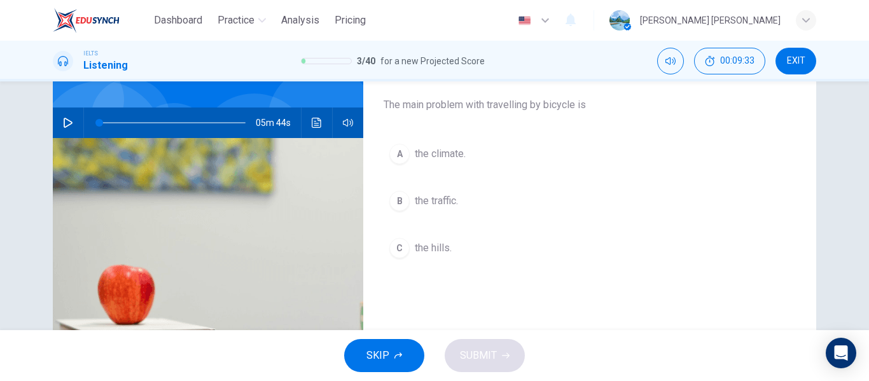
click at [300, 119] on div "05m 44s" at bounding box center [208, 122] width 310 height 31
click at [312, 120] on icon "Click to see the audio transcription" at bounding box center [317, 123] width 10 height 10
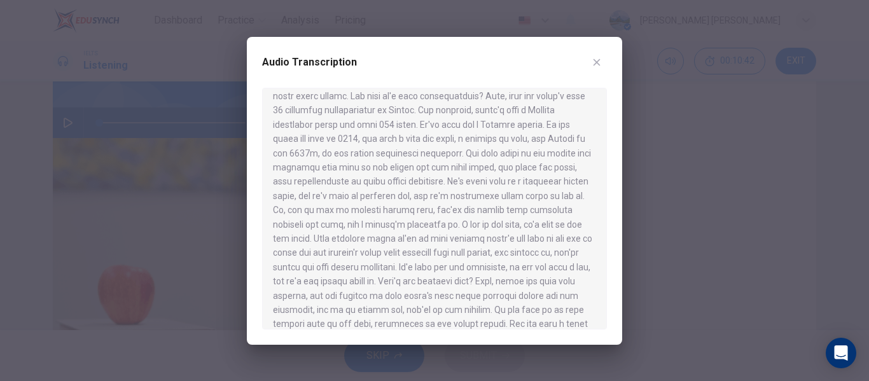
scroll to position [286, 0]
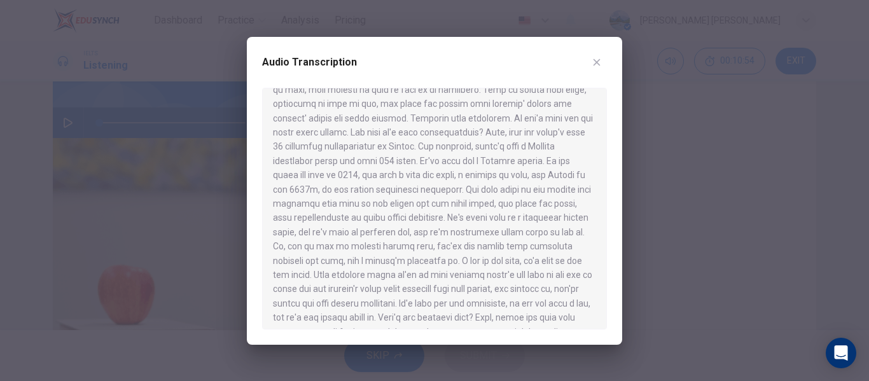
click at [598, 66] on icon "button" at bounding box center [596, 62] width 10 height 10
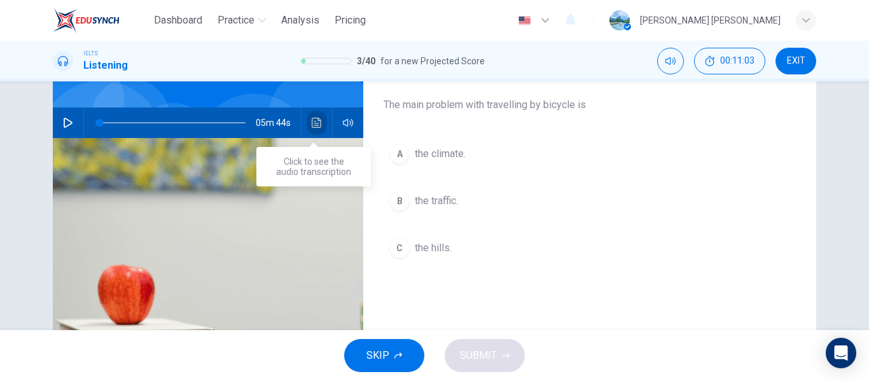
click at [312, 125] on icon "Click to see the audio transcription" at bounding box center [317, 123] width 10 height 10
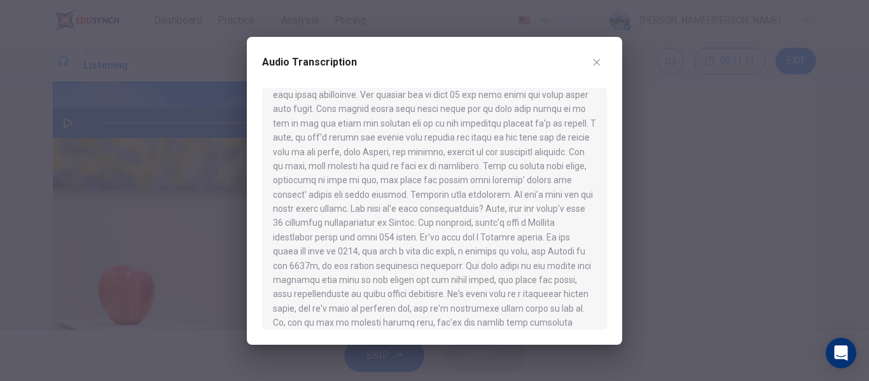
scroll to position [420, 0]
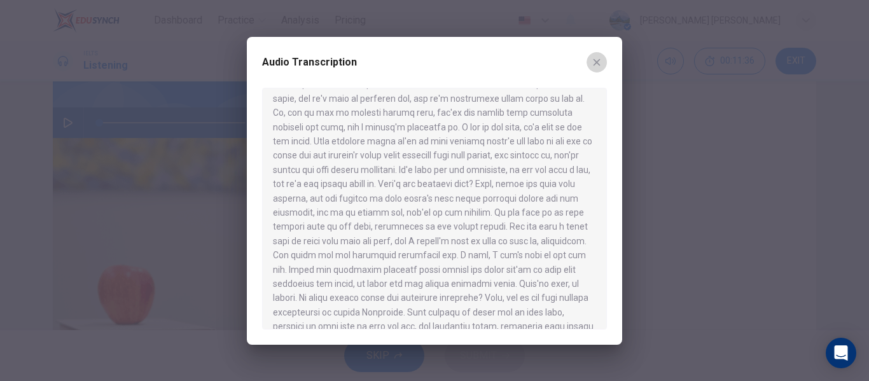
click at [597, 64] on icon "button" at bounding box center [596, 62] width 10 height 10
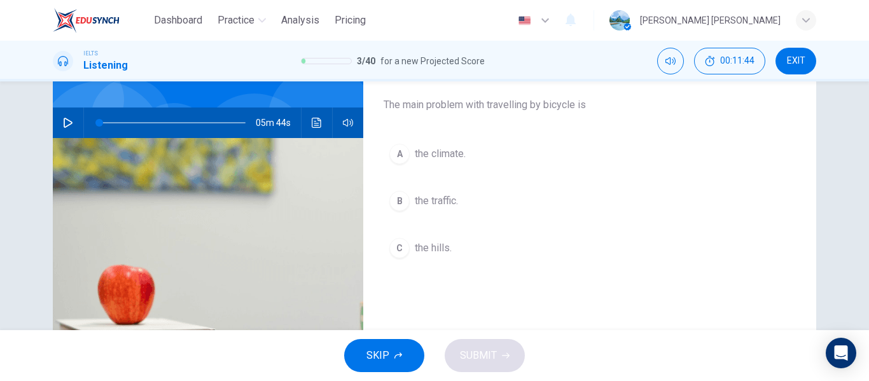
click at [411, 207] on button "B the traffic." at bounding box center [589, 201] width 412 height 32
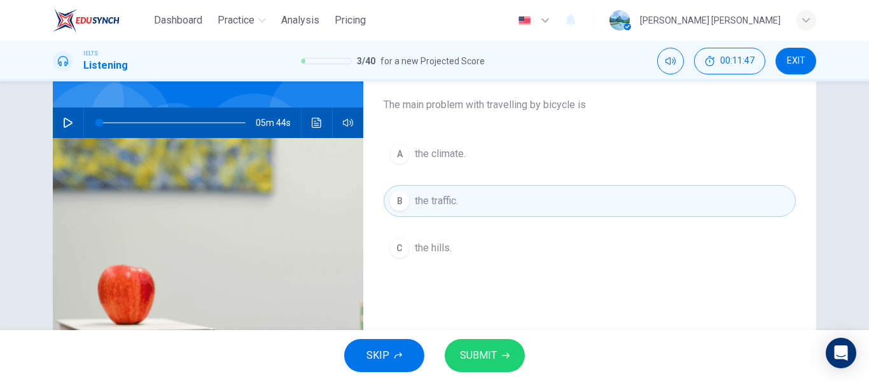
click at [492, 356] on span "SUBMIT" at bounding box center [478, 356] width 37 height 18
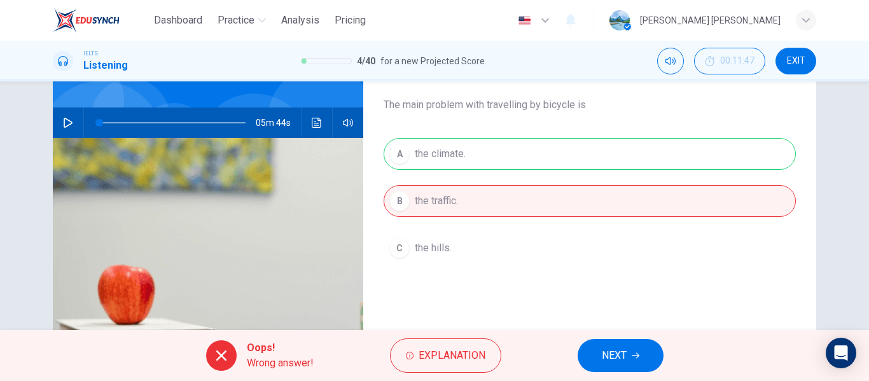
click at [605, 367] on button "NEXT" at bounding box center [620, 355] width 86 height 33
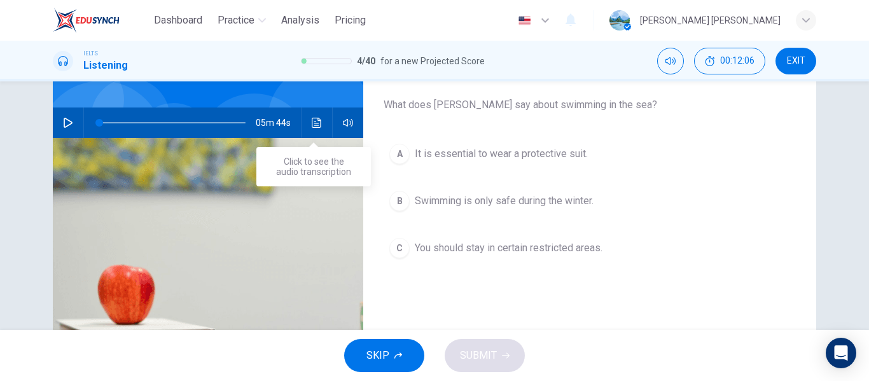
click at [310, 114] on button "Click to see the audio transcription" at bounding box center [317, 122] width 20 height 31
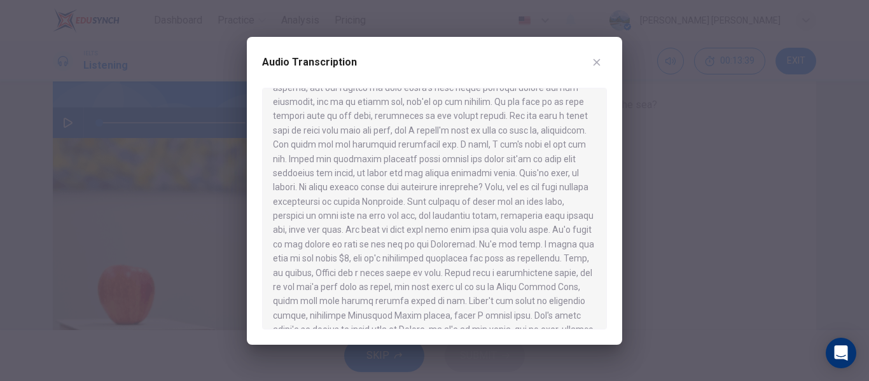
scroll to position [535, 0]
click at [602, 57] on button "button" at bounding box center [596, 62] width 20 height 20
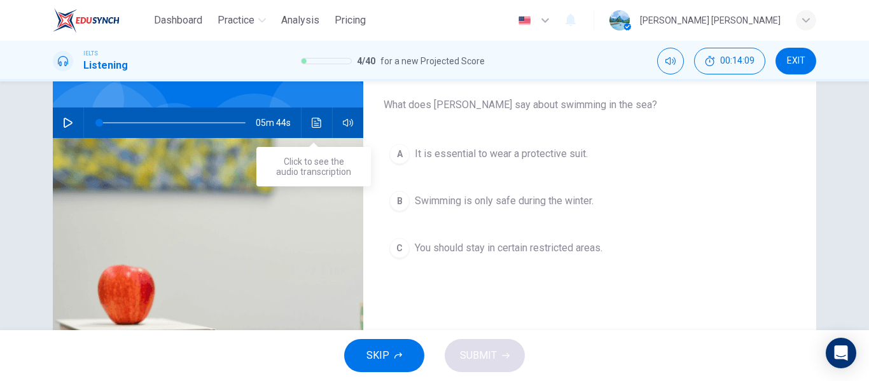
click at [313, 116] on button "Click to see the audio transcription" at bounding box center [317, 122] width 20 height 31
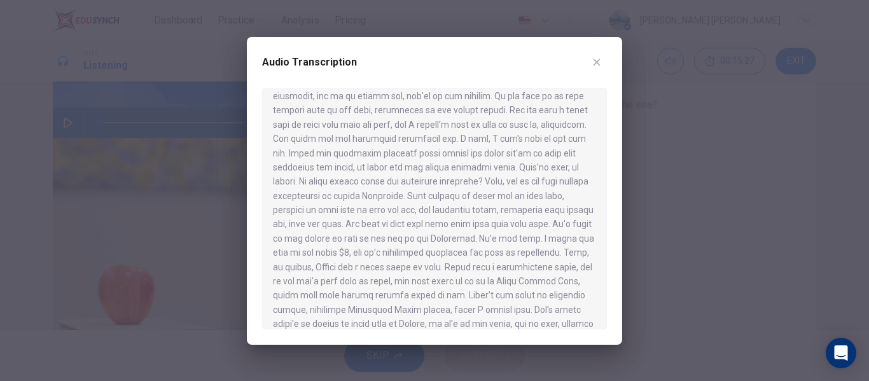
scroll to position [537, 0]
click at [595, 63] on icon "button" at bounding box center [596, 62] width 10 height 10
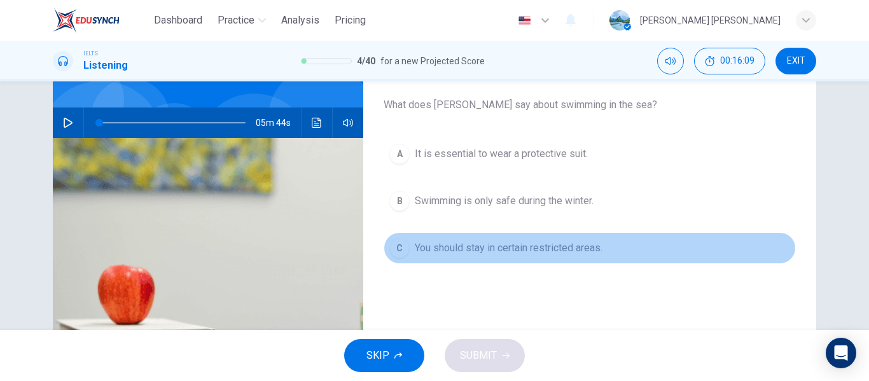
click at [434, 256] on button "C You should stay in certain restricted areas." at bounding box center [589, 248] width 412 height 32
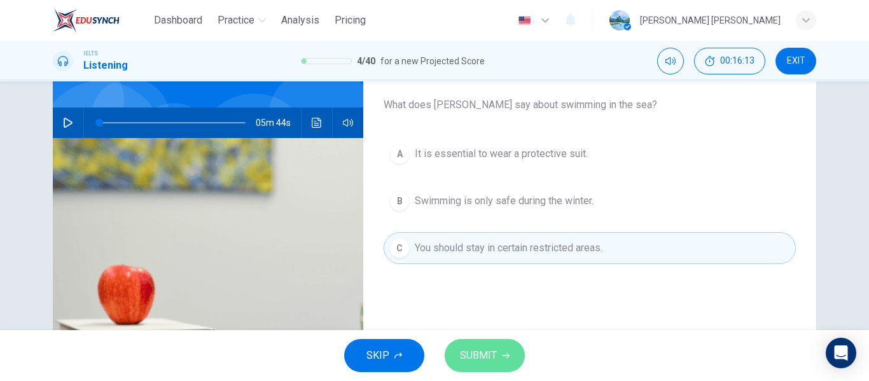
click at [471, 354] on span "SUBMIT" at bounding box center [478, 356] width 37 height 18
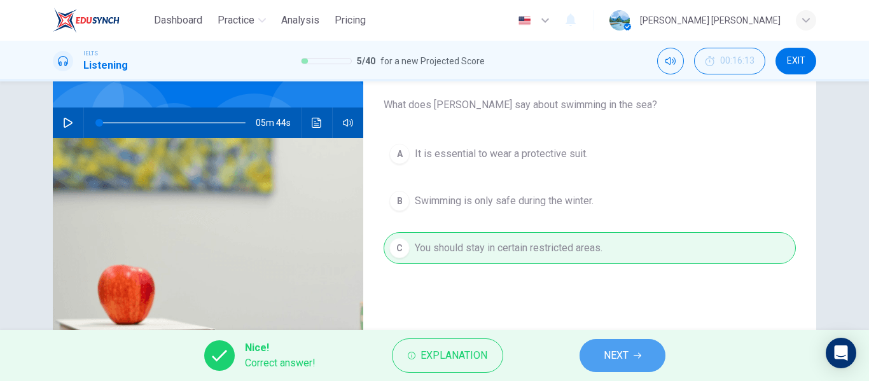
click at [604, 352] on span "NEXT" at bounding box center [616, 356] width 25 height 18
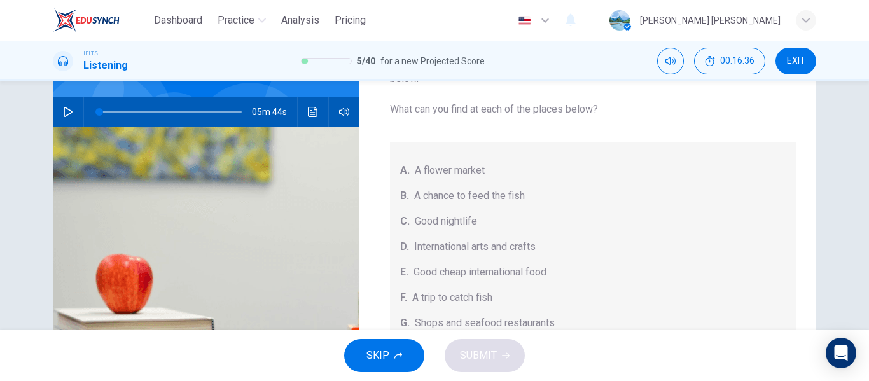
scroll to position [106, 0]
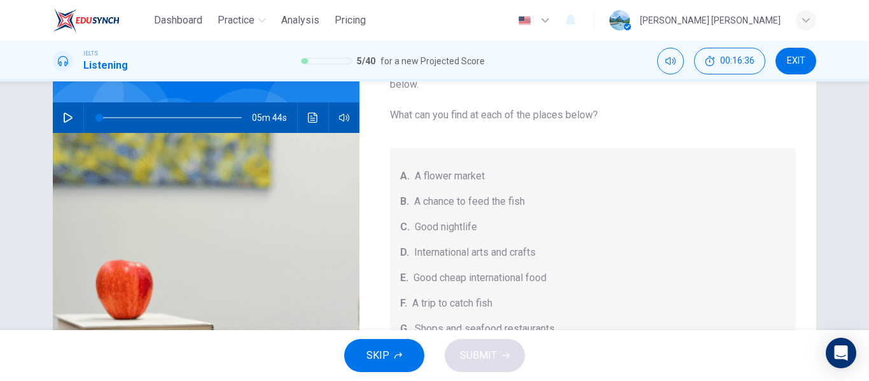
click at [312, 125] on button "Click to see the audio transcription" at bounding box center [313, 117] width 20 height 31
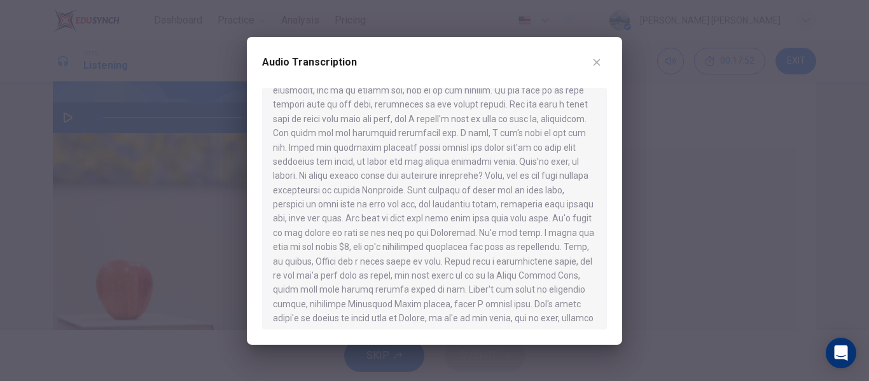
scroll to position [554, 0]
click at [600, 69] on button "button" at bounding box center [596, 62] width 20 height 20
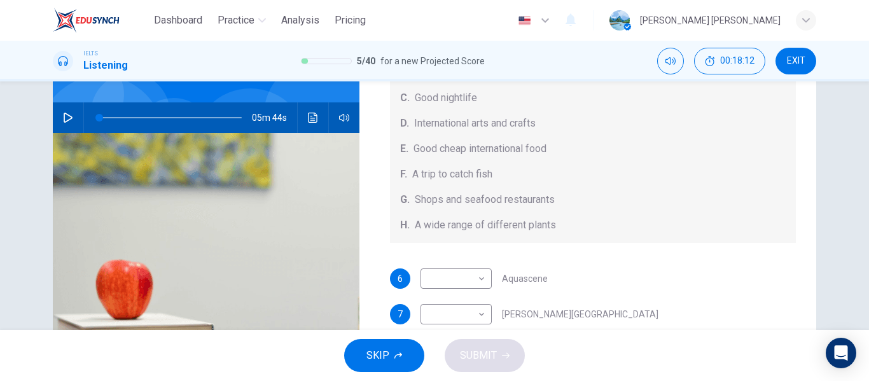
scroll to position [143, 0]
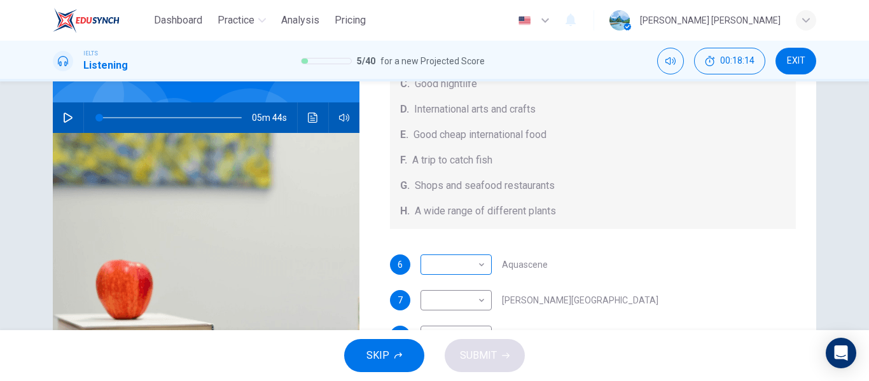
click at [478, 268] on body "Dashboard Practice Analysis Pricing English en ​ [PERSON_NAME] [PERSON_NAME] IE…" at bounding box center [434, 190] width 869 height 381
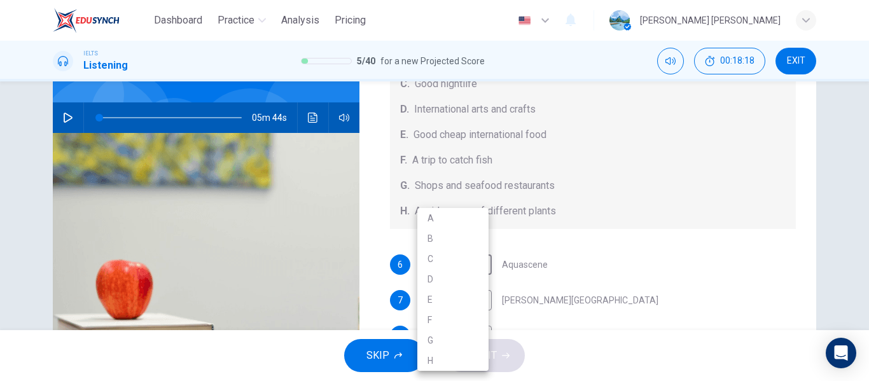
click at [447, 247] on li "B" at bounding box center [452, 238] width 71 height 20
type input "B"
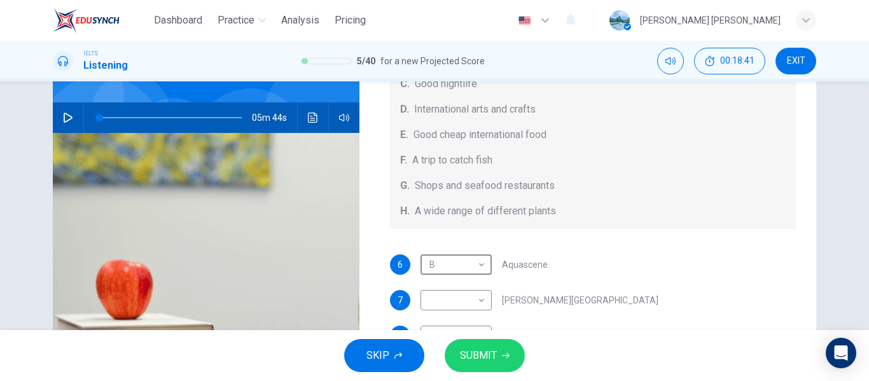
click at [314, 113] on icon "Click to see the audio transcription" at bounding box center [313, 118] width 10 height 10
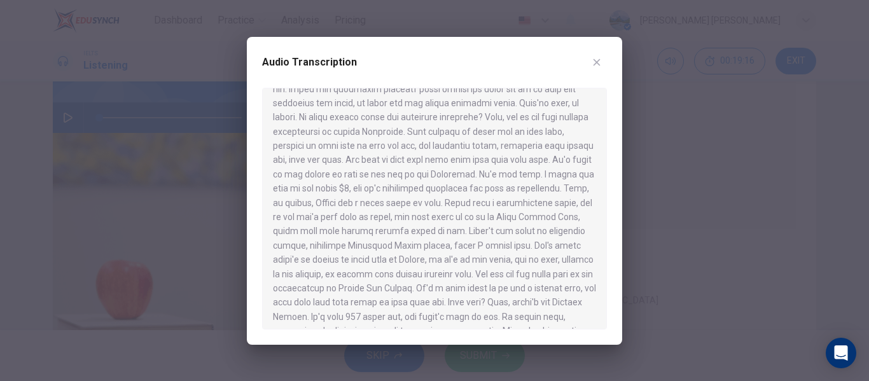
scroll to position [604, 0]
click at [600, 68] on button "button" at bounding box center [596, 62] width 20 height 20
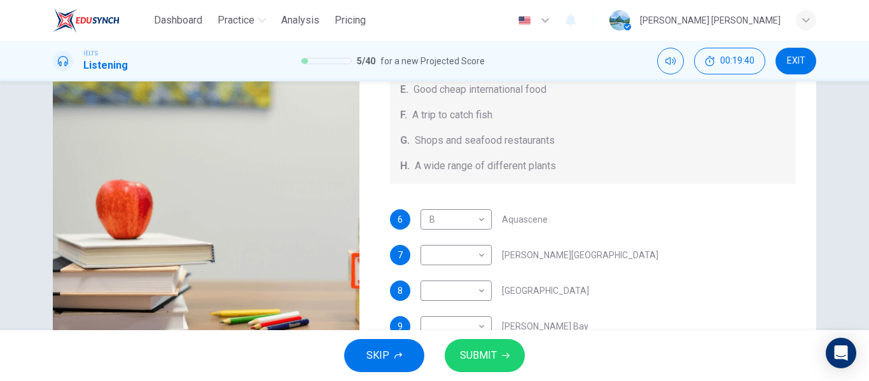
scroll to position [143, 0]
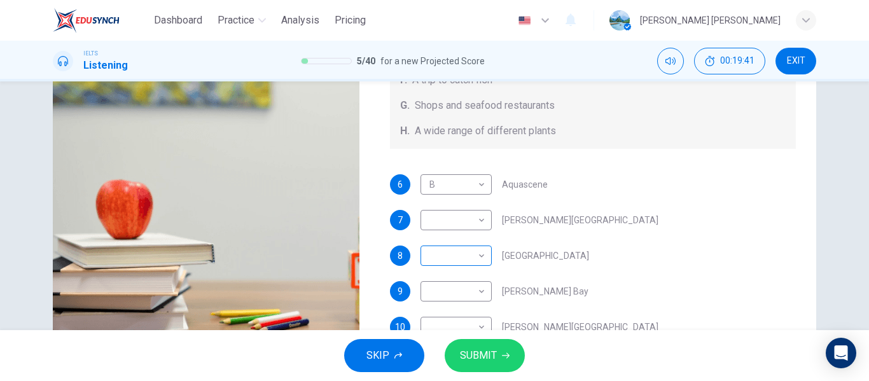
click at [481, 260] on body "Dashboard Practice Analysis Pricing English en ​ [PERSON_NAME] [PERSON_NAME] IE…" at bounding box center [434, 190] width 869 height 381
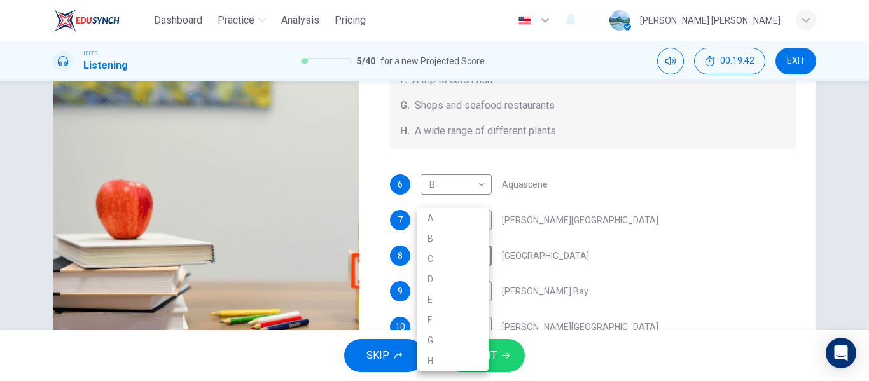
click at [434, 345] on li "G" at bounding box center [452, 340] width 71 height 20
type input "G"
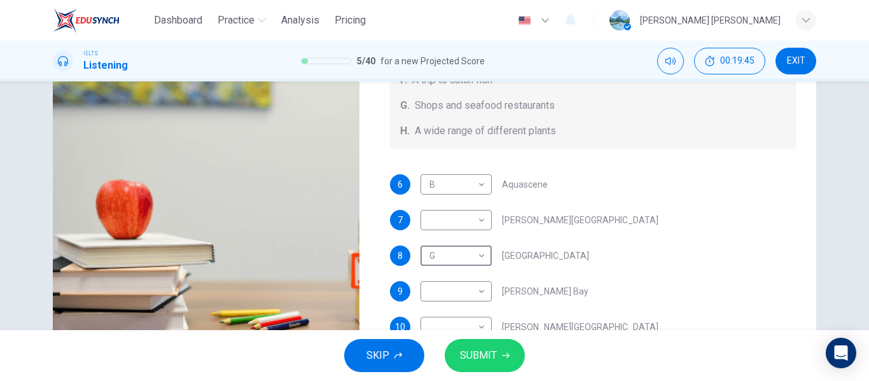
click at [558, 223] on span "[PERSON_NAME][GEOGRAPHIC_DATA]" at bounding box center [580, 220] width 156 height 9
click at [473, 224] on body "Dashboard Practice Analysis Pricing English en ​ [PERSON_NAME] [PERSON_NAME] IE…" at bounding box center [434, 190] width 869 height 381
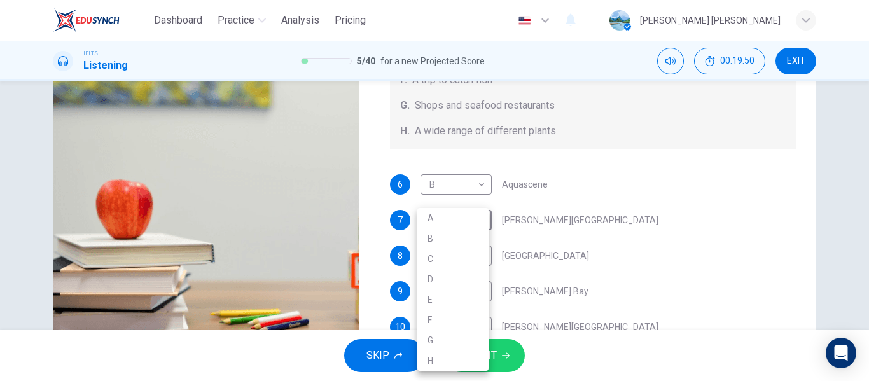
click at [628, 195] on div at bounding box center [434, 190] width 869 height 381
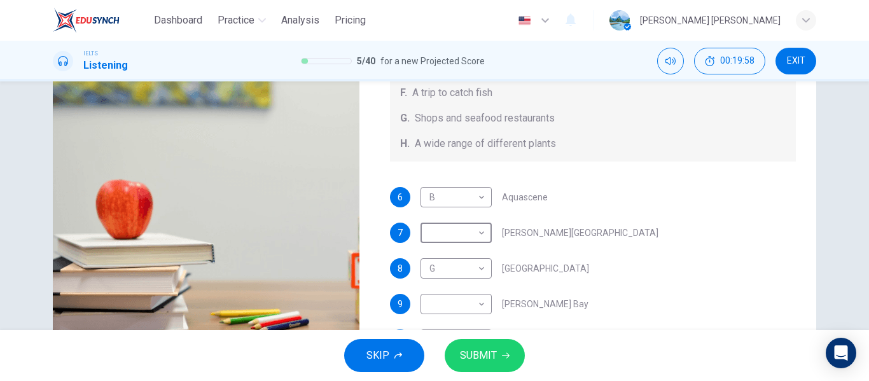
scroll to position [142, 0]
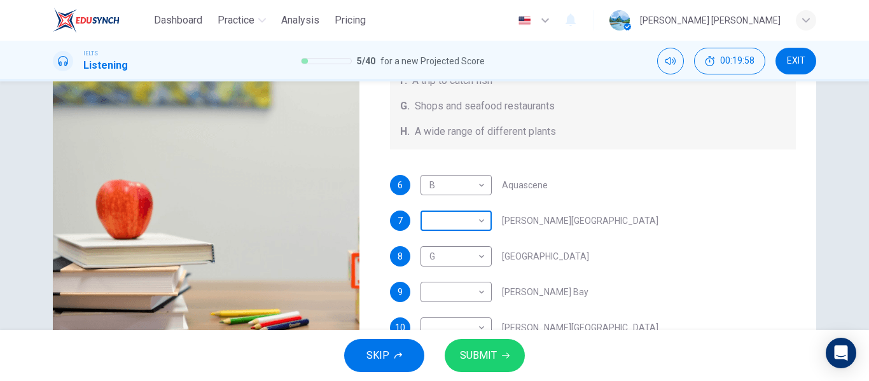
click at [481, 226] on body "Dashboard Practice Analysis Pricing English en ​ [PERSON_NAME] [PERSON_NAME] IE…" at bounding box center [434, 190] width 869 height 381
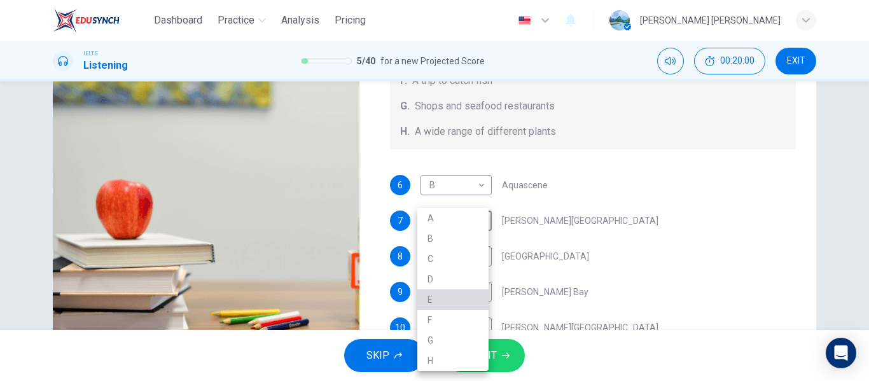
click at [434, 299] on li "E" at bounding box center [452, 299] width 71 height 20
type input "E"
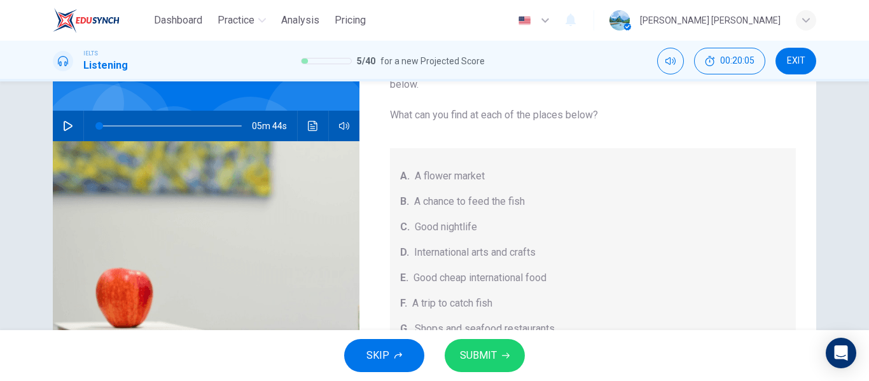
scroll to position [90, 0]
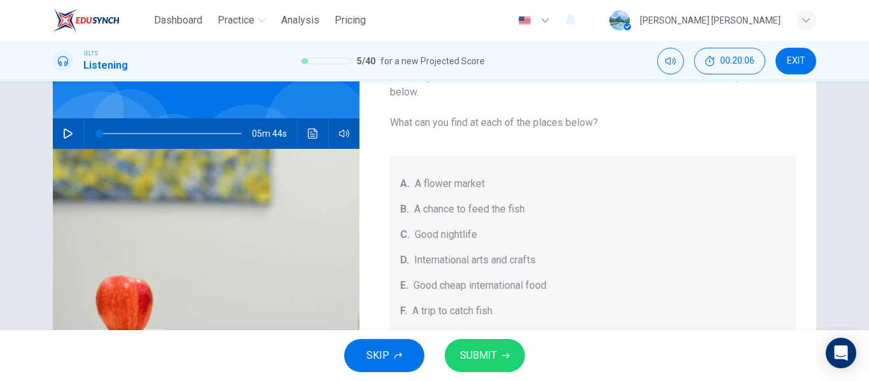
click at [308, 137] on icon "Click to see the audio transcription" at bounding box center [313, 133] width 10 height 10
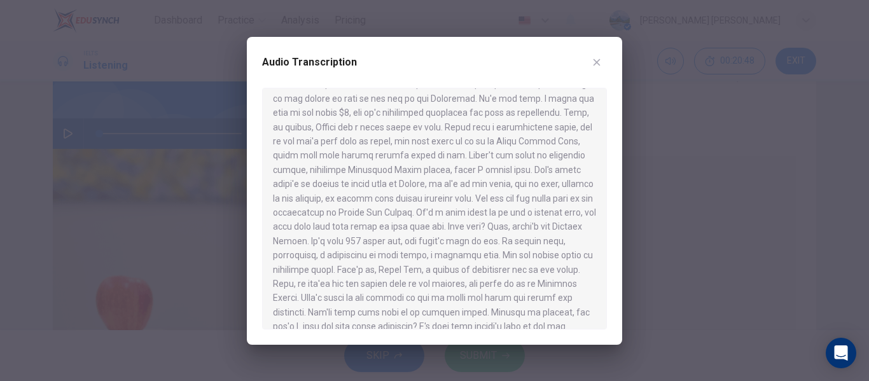
scroll to position [691, 0]
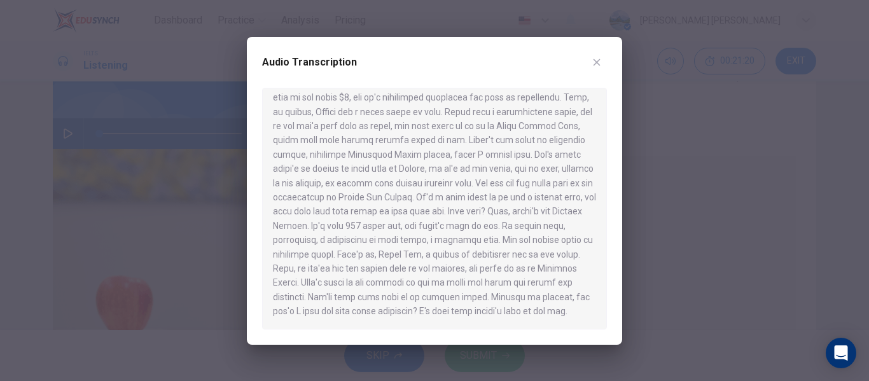
click at [595, 66] on icon "button" at bounding box center [596, 62] width 10 height 10
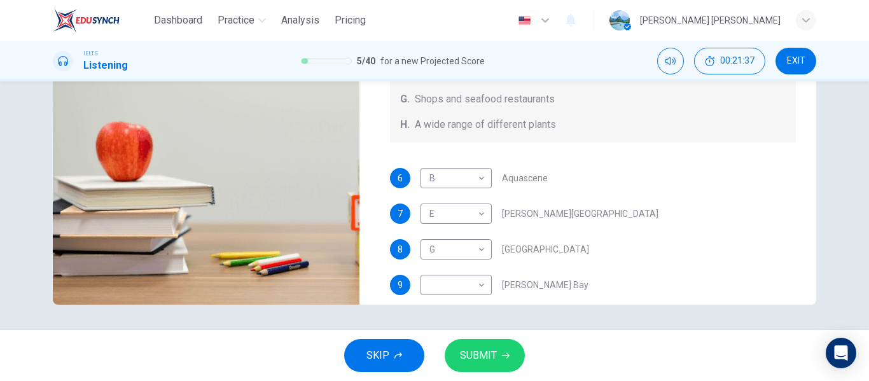
scroll to position [88, 0]
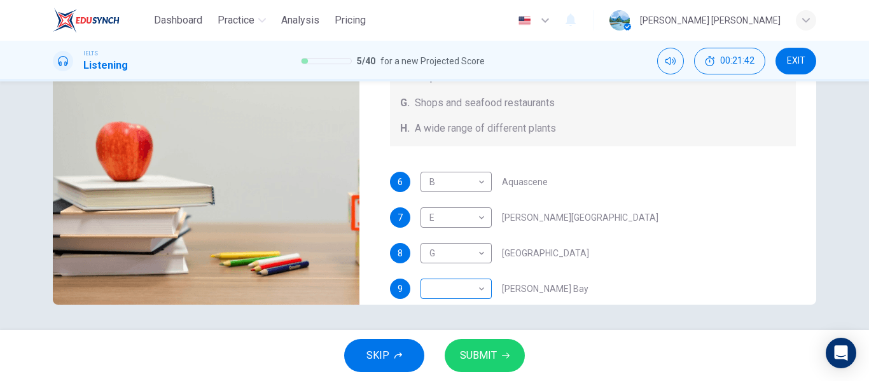
click at [474, 286] on body "Dashboard Practice Analysis Pricing English en ​ [PERSON_NAME] [PERSON_NAME] IE…" at bounding box center [434, 190] width 869 height 381
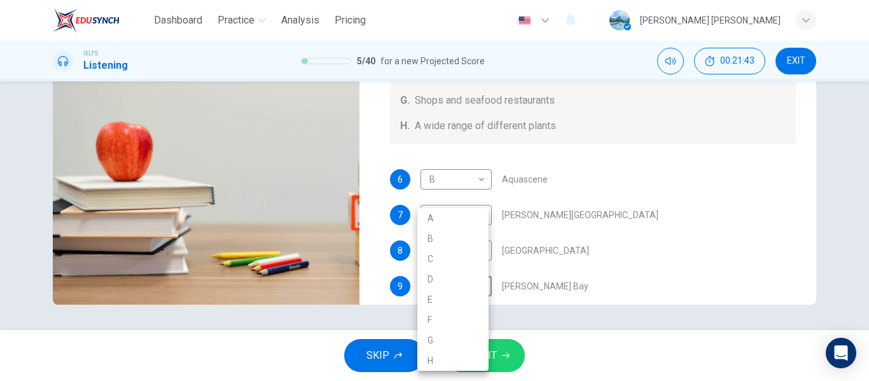
click at [440, 359] on li "H" at bounding box center [452, 360] width 71 height 20
type input "H"
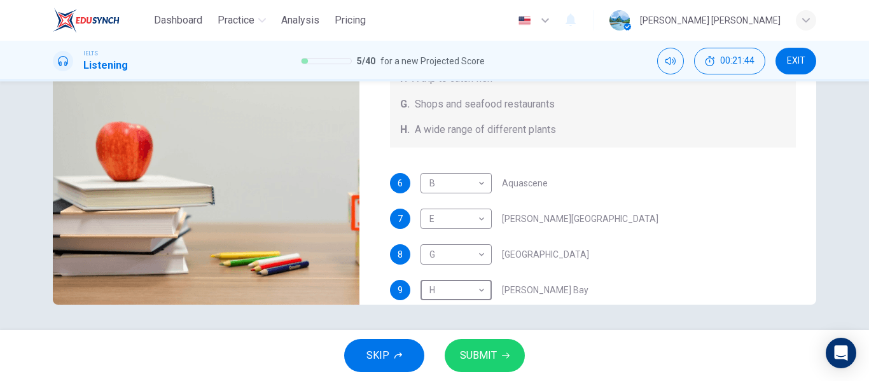
scroll to position [143, 0]
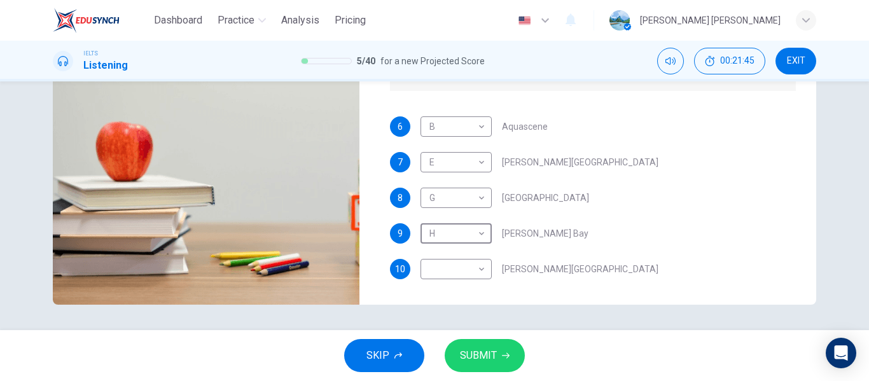
click at [647, 224] on div "9 H H ​ [PERSON_NAME] Bay" at bounding box center [593, 233] width 406 height 20
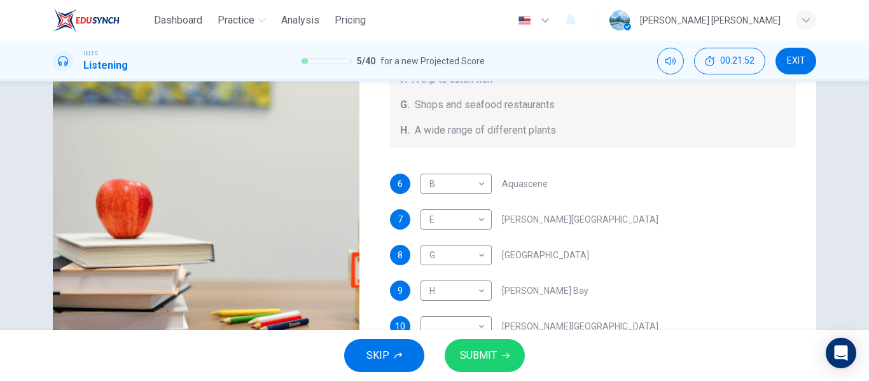
scroll to position [244, 0]
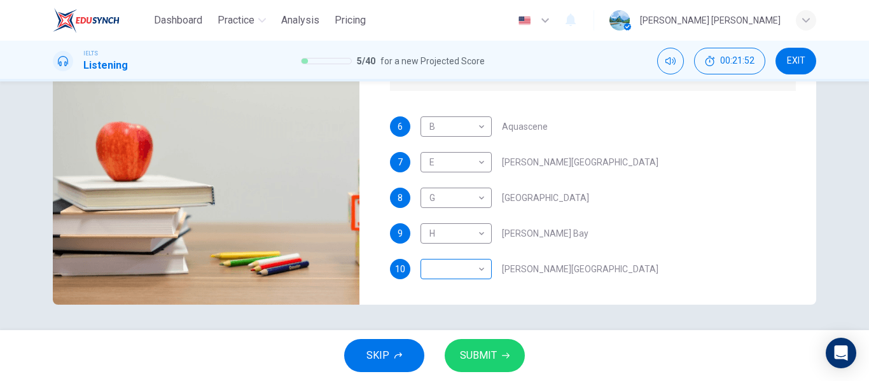
click at [437, 274] on body "Dashboard Practice Analysis Pricing English en ​ [PERSON_NAME] [PERSON_NAME] IE…" at bounding box center [434, 190] width 869 height 381
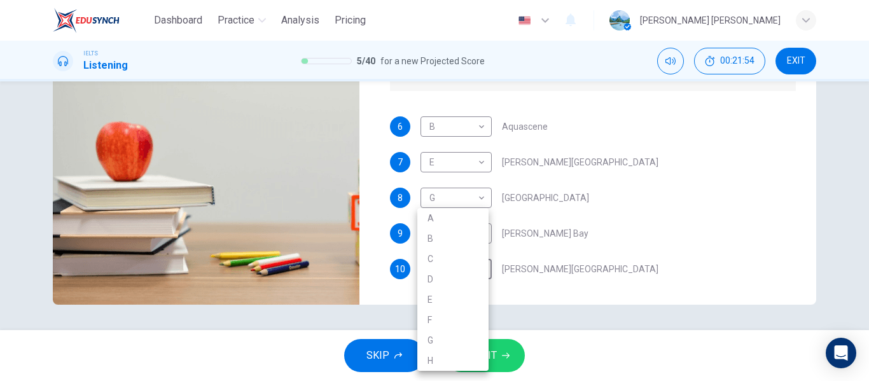
click at [442, 261] on li "C" at bounding box center [452, 259] width 71 height 20
type input "C"
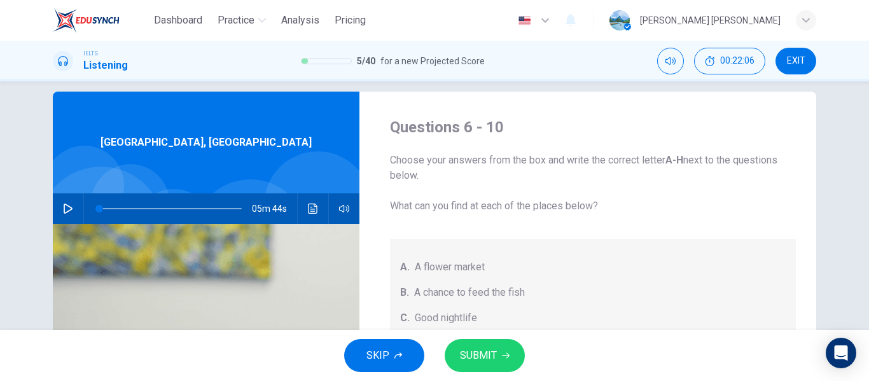
scroll to position [0, 0]
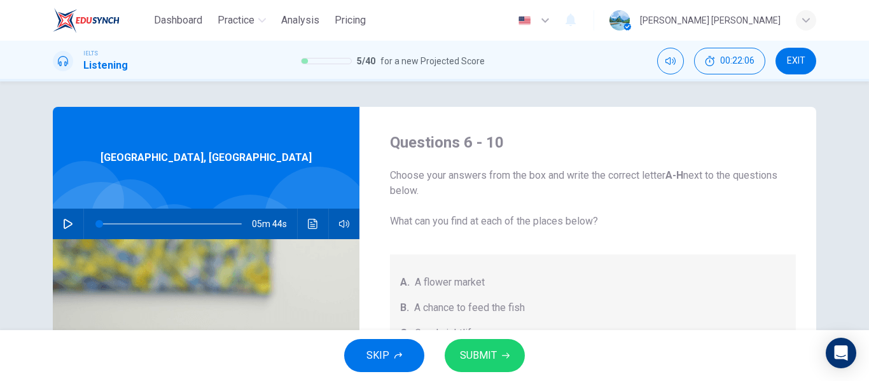
click at [310, 226] on icon "Click to see the audio transcription" at bounding box center [313, 224] width 10 height 10
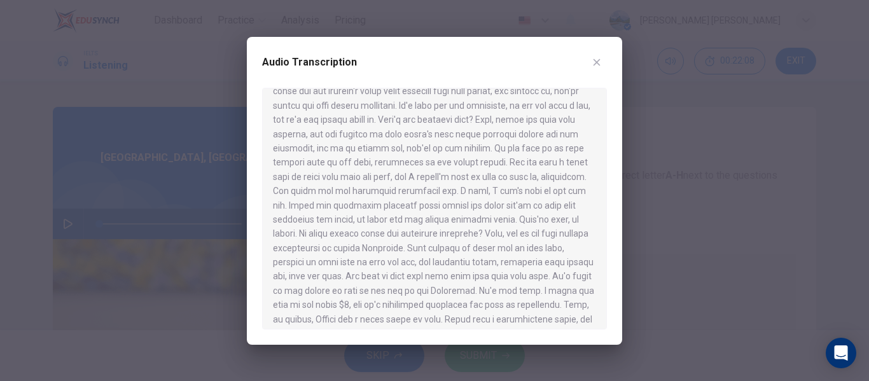
scroll to position [691, 0]
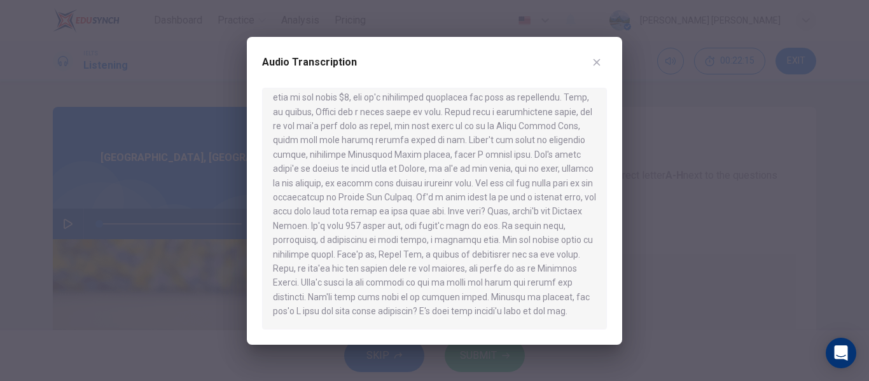
click at [601, 63] on icon "button" at bounding box center [596, 62] width 10 height 10
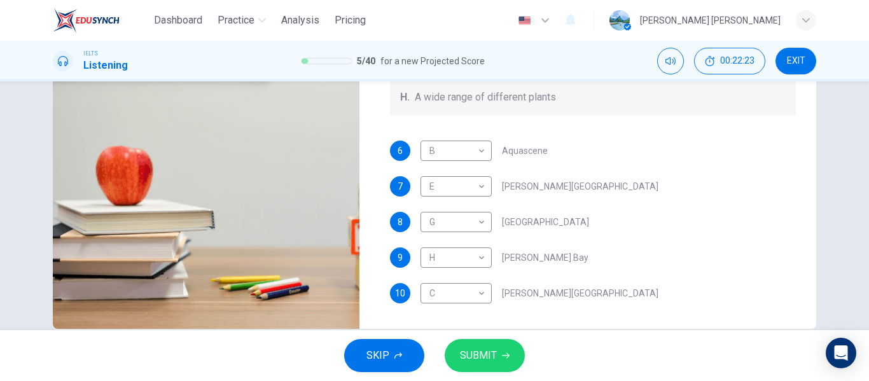
scroll to position [226, 0]
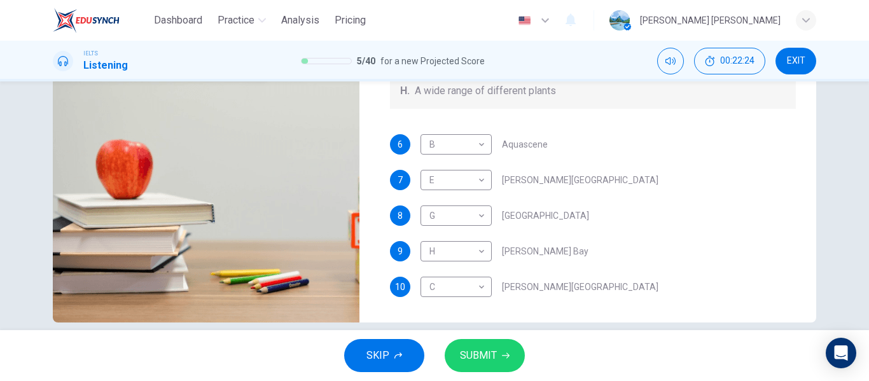
click at [480, 366] on button "SUBMIT" at bounding box center [485, 355] width 80 height 33
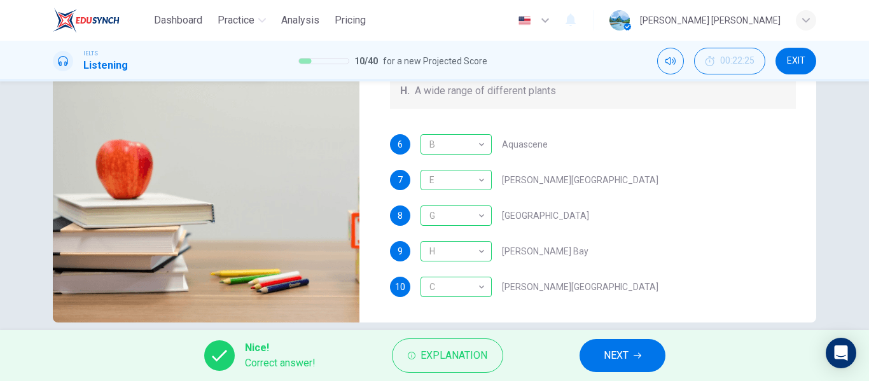
click at [652, 360] on button "NEXT" at bounding box center [622, 355] width 86 height 33
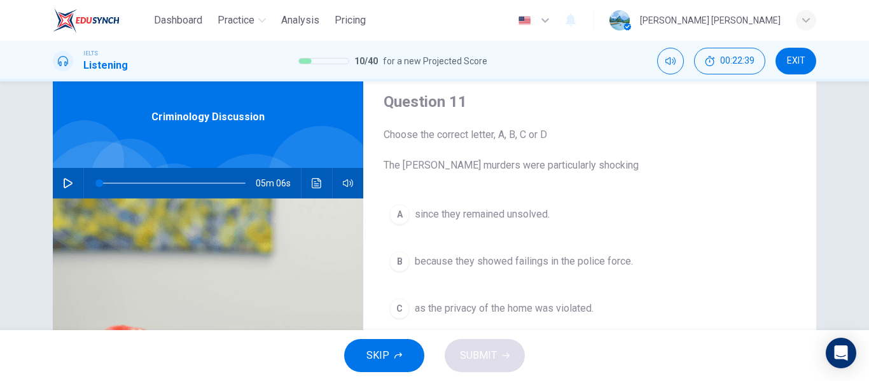
scroll to position [40, 0]
click at [315, 186] on icon "Click to see the audio transcription" at bounding box center [317, 184] width 10 height 10
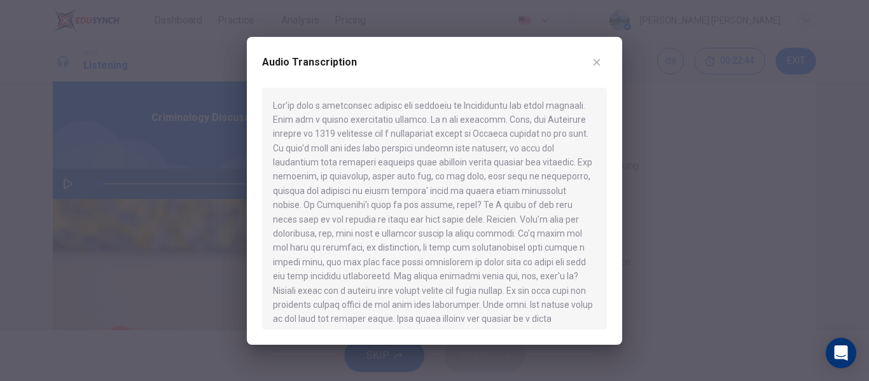
click at [597, 67] on icon "button" at bounding box center [596, 62] width 10 height 10
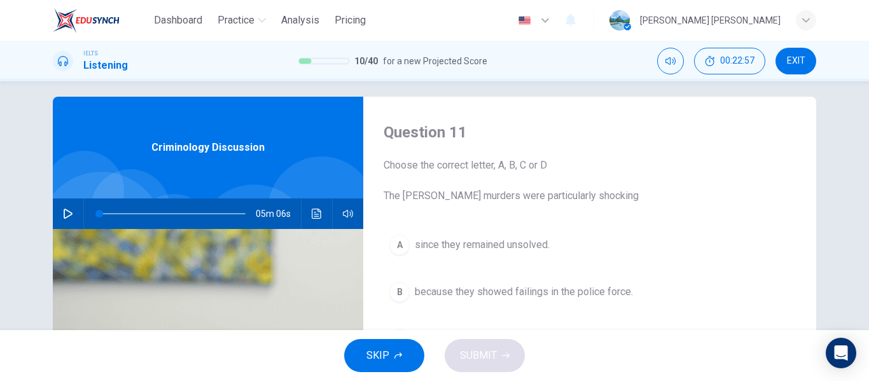
scroll to position [0, 0]
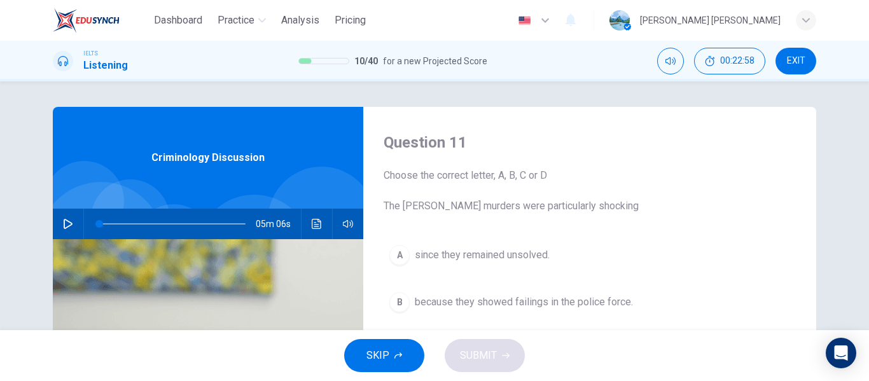
click at [314, 232] on button "Click to see the audio transcription" at bounding box center [317, 224] width 20 height 31
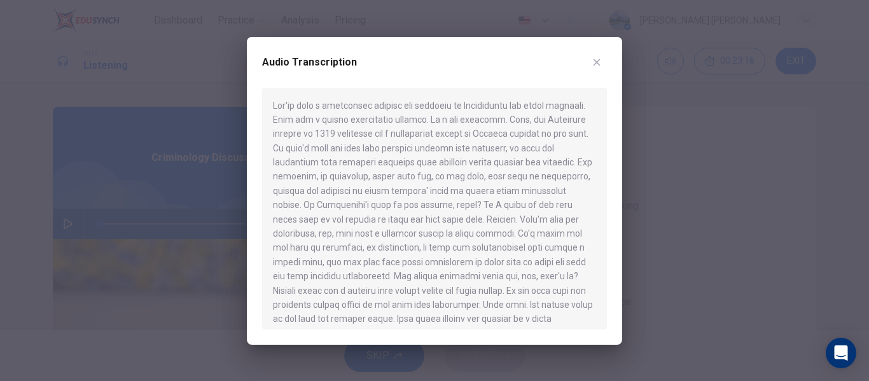
click at [597, 65] on icon "button" at bounding box center [596, 62] width 10 height 10
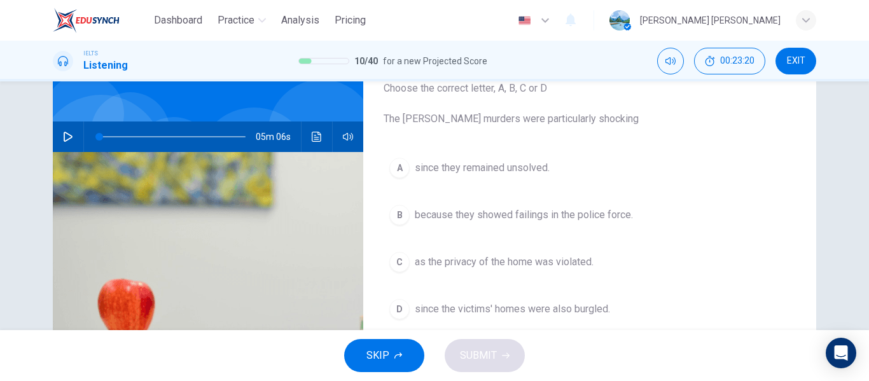
scroll to position [88, 0]
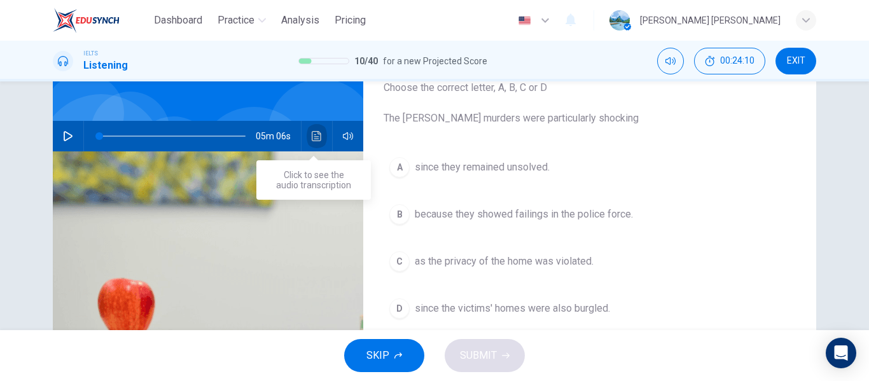
click at [312, 136] on icon "Click to see the audio transcription" at bounding box center [317, 136] width 10 height 10
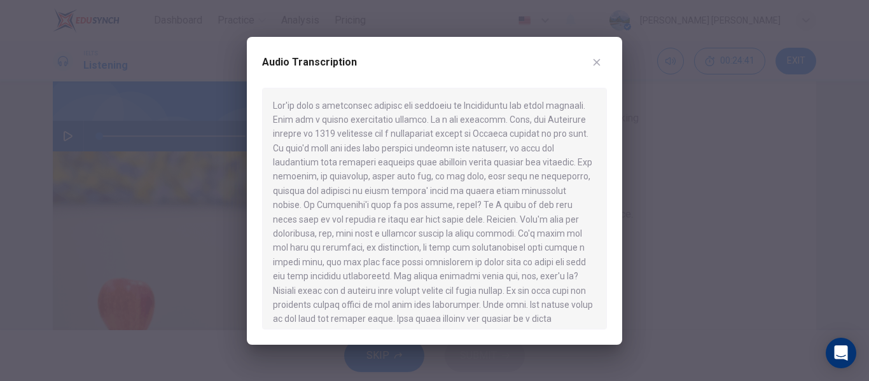
click at [598, 63] on icon "button" at bounding box center [596, 62] width 7 height 7
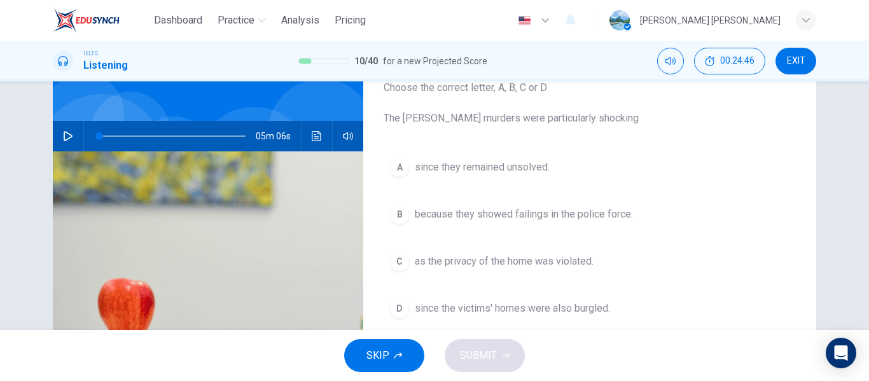
click at [424, 301] on span "since the victims' homes were also burgled." at bounding box center [512, 308] width 195 height 15
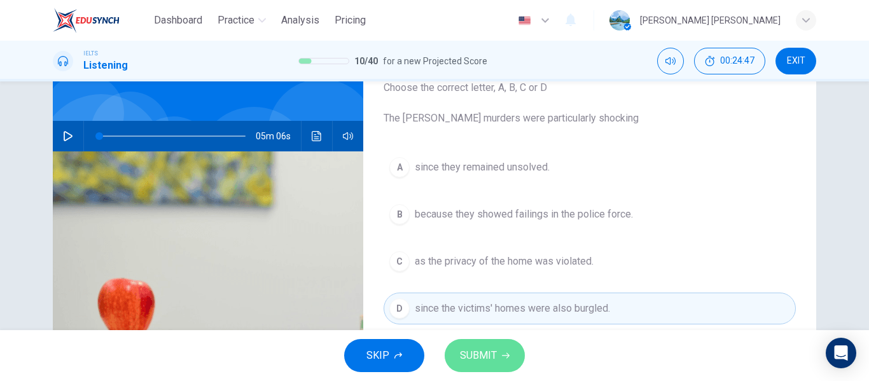
click at [467, 351] on span "SUBMIT" at bounding box center [478, 356] width 37 height 18
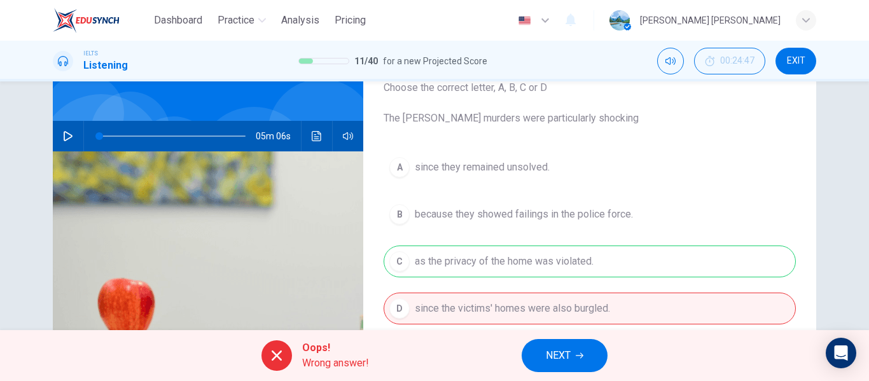
click at [553, 366] on button "NEXT" at bounding box center [564, 355] width 86 height 33
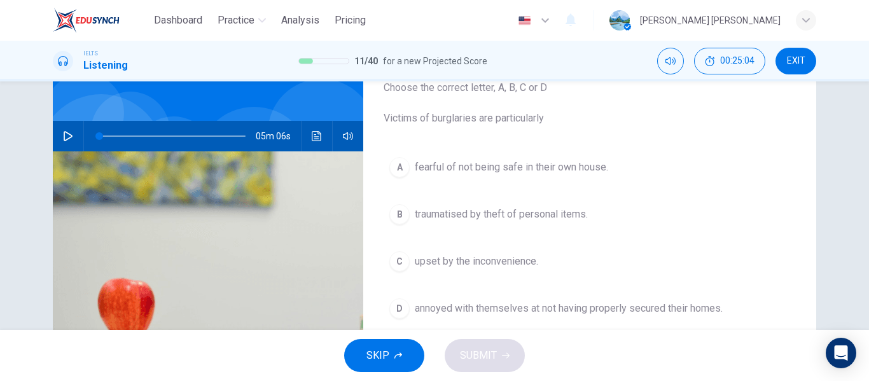
click at [312, 136] on icon "Click to see the audio transcription" at bounding box center [317, 136] width 10 height 10
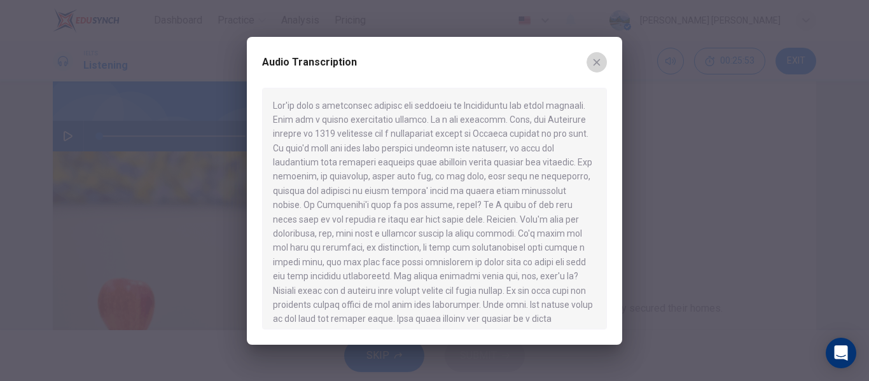
click at [595, 55] on button "button" at bounding box center [596, 62] width 20 height 20
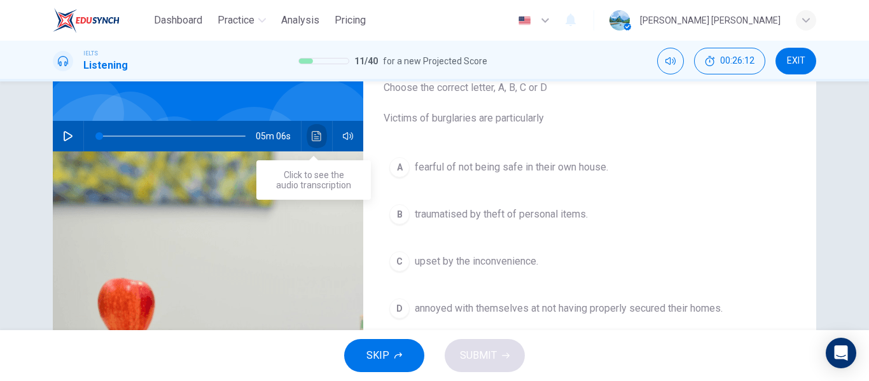
click at [312, 139] on icon "Click to see the audio transcription" at bounding box center [317, 136] width 10 height 10
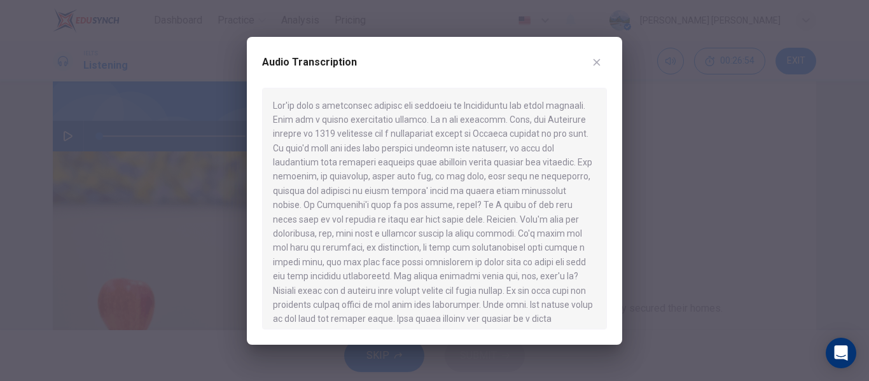
click at [597, 60] on icon "button" at bounding box center [596, 62] width 10 height 10
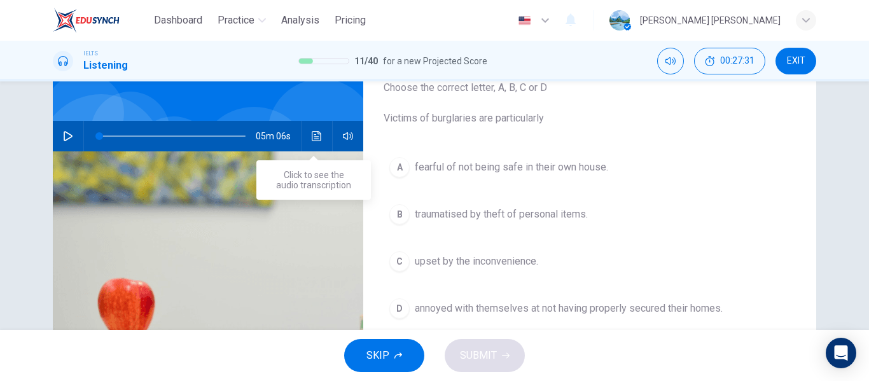
click at [314, 134] on icon "Click to see the audio transcription" at bounding box center [317, 136] width 10 height 10
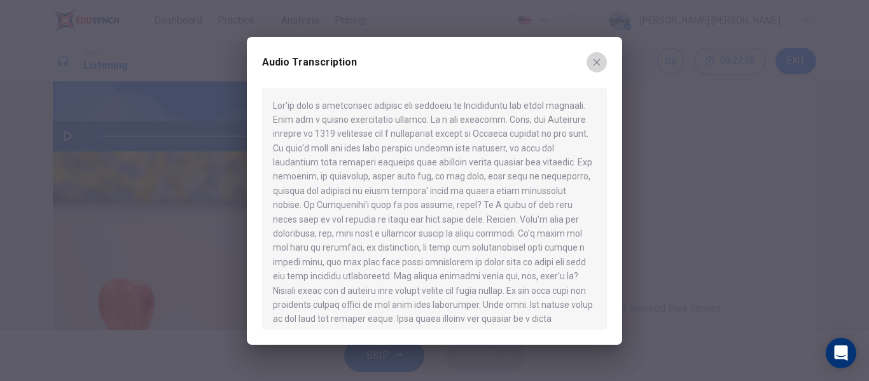
click at [597, 65] on icon "button" at bounding box center [596, 62] width 10 height 10
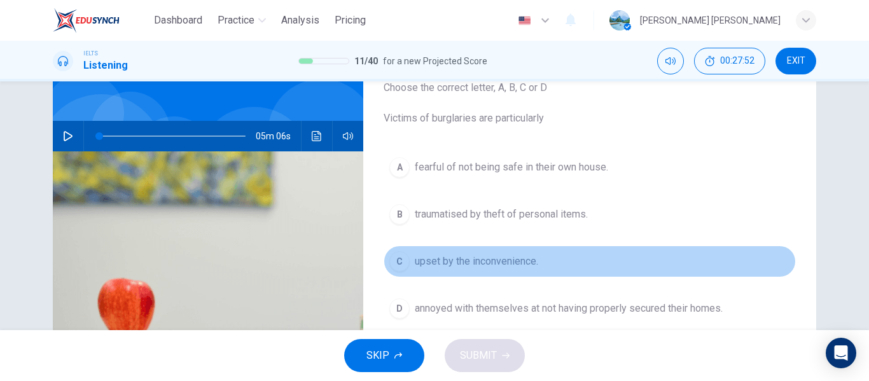
click at [404, 268] on button "C upset by the inconvenience." at bounding box center [589, 261] width 412 height 32
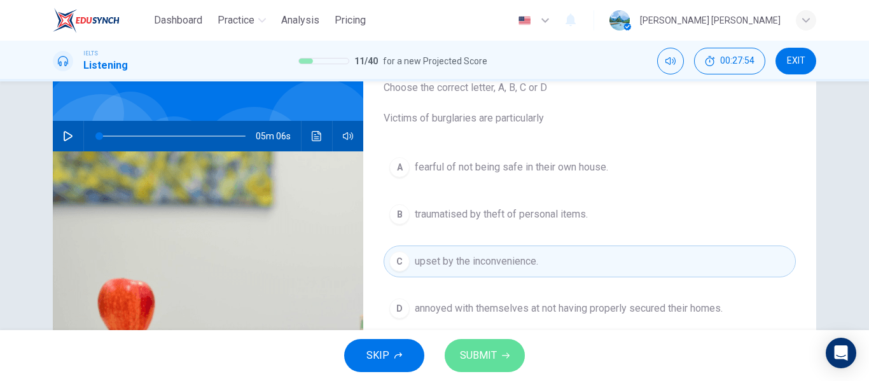
click at [496, 347] on button "SUBMIT" at bounding box center [485, 355] width 80 height 33
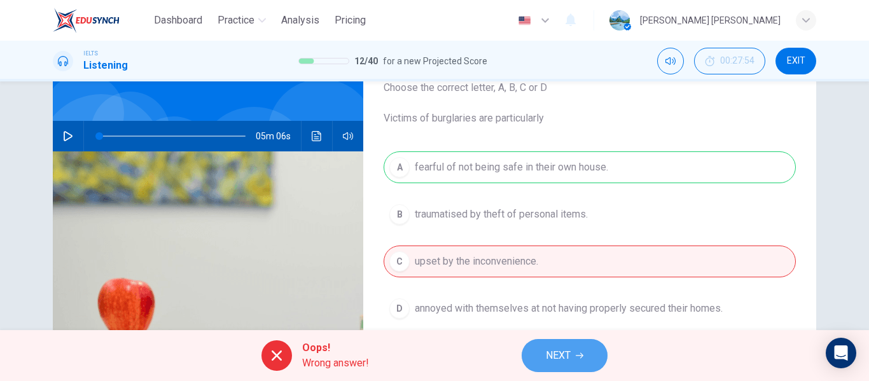
click at [558, 359] on span "NEXT" at bounding box center [558, 356] width 25 height 18
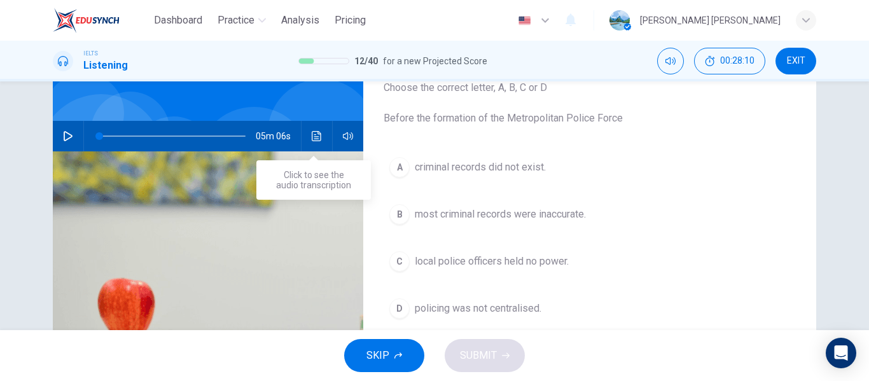
click at [312, 135] on icon "Click to see the audio transcription" at bounding box center [317, 136] width 10 height 10
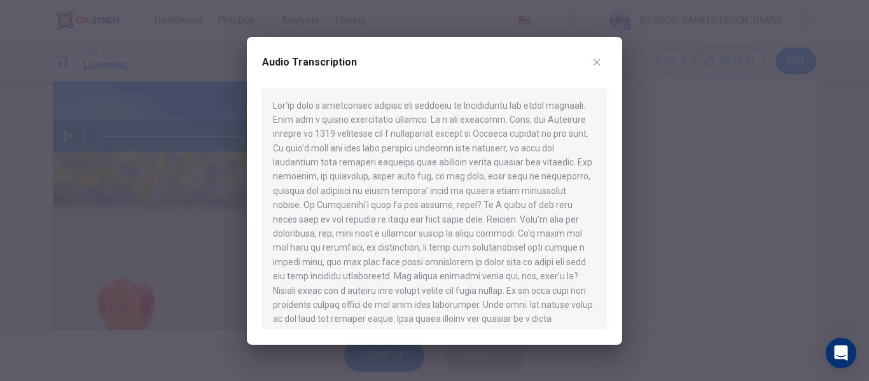
scroll to position [210, 0]
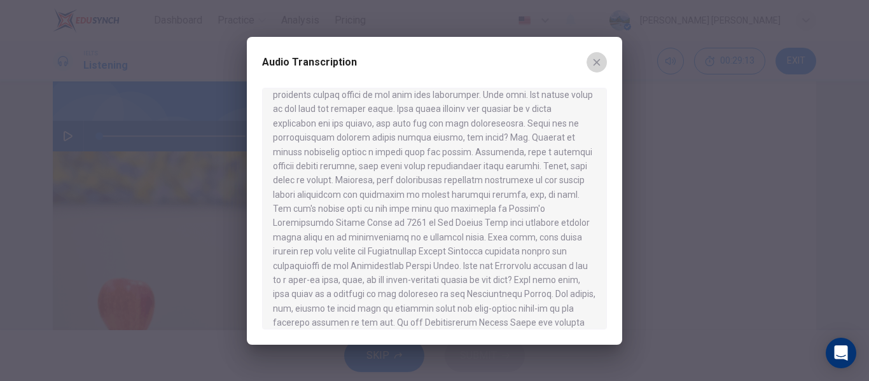
click at [601, 60] on icon "button" at bounding box center [596, 62] width 10 height 10
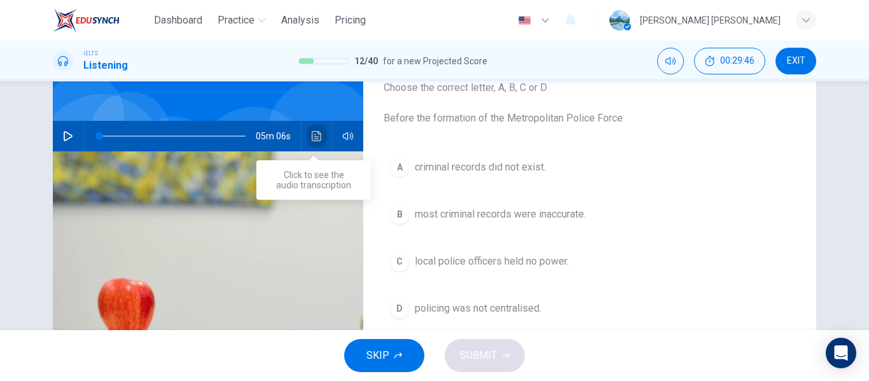
click at [313, 139] on icon "Click to see the audio transcription" at bounding box center [317, 136] width 10 height 10
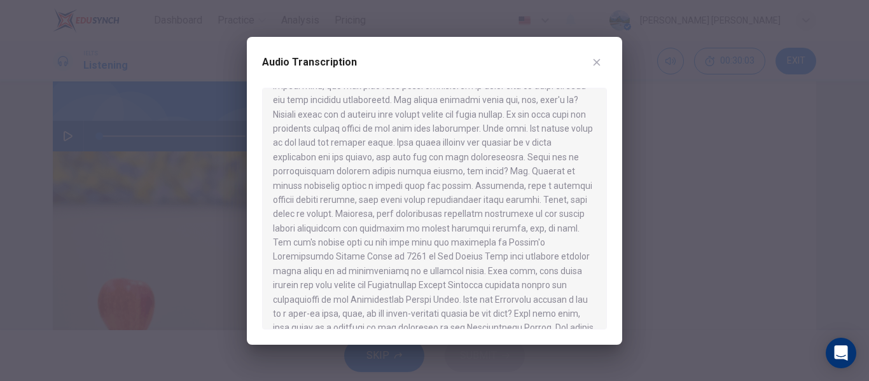
scroll to position [180, 0]
click at [595, 62] on icon "button" at bounding box center [596, 62] width 10 height 10
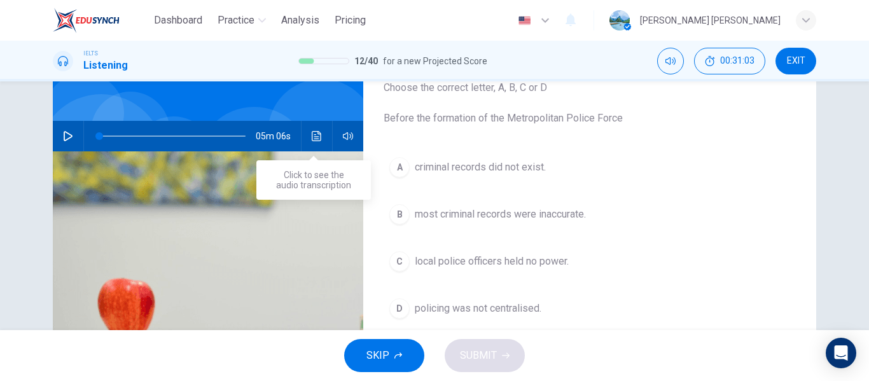
click at [315, 141] on icon "Click to see the audio transcription" at bounding box center [317, 136] width 10 height 10
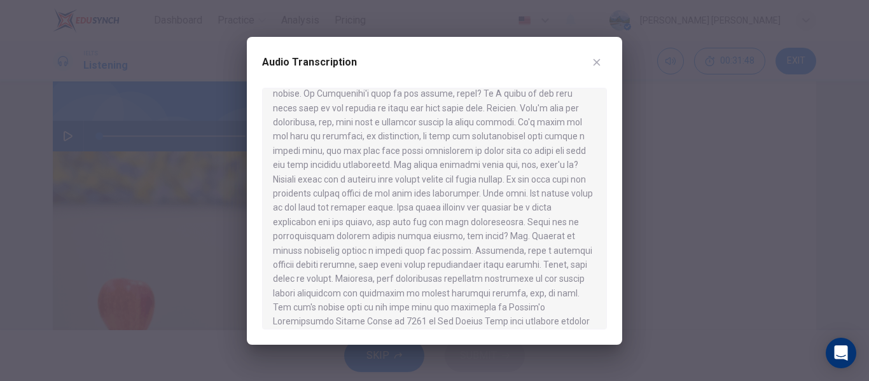
scroll to position [102, 0]
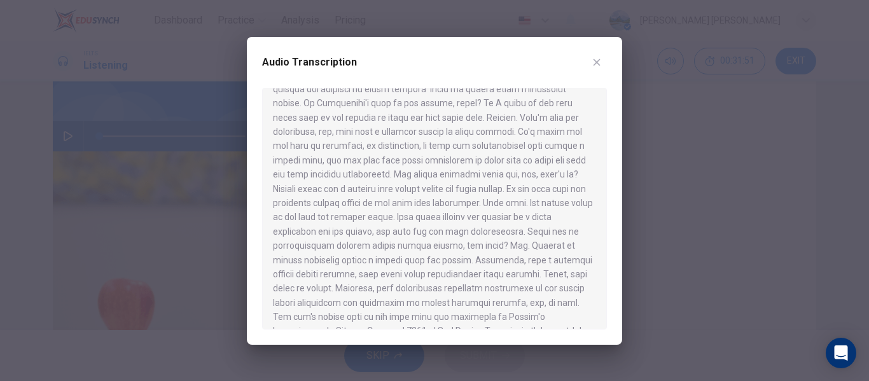
click at [597, 63] on icon "button" at bounding box center [596, 62] width 10 height 10
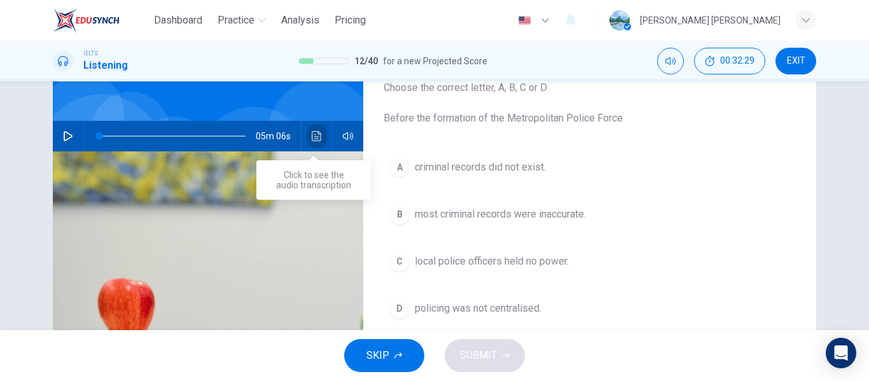
click at [313, 137] on icon "Click to see the audio transcription" at bounding box center [317, 136] width 10 height 10
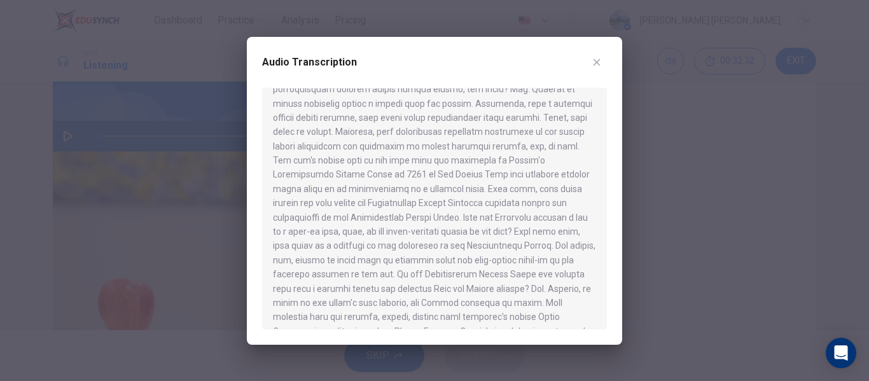
scroll to position [264, 0]
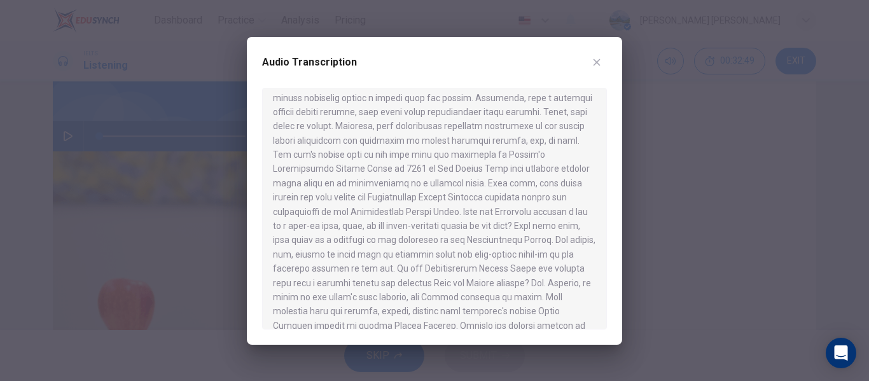
click at [594, 66] on icon "button" at bounding box center [596, 62] width 10 height 10
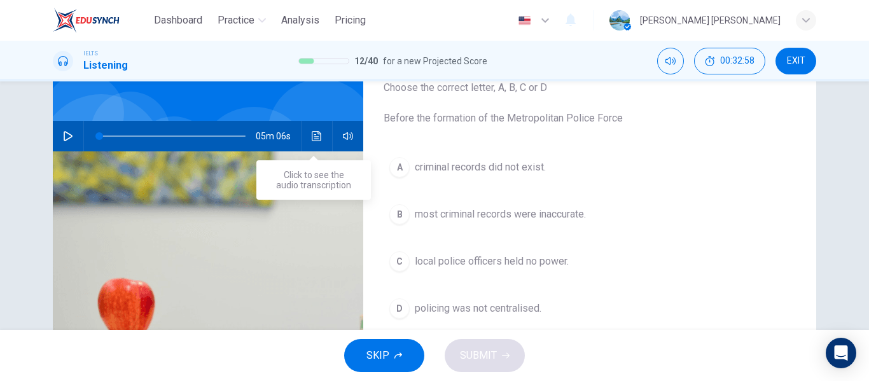
click at [312, 138] on icon "Click to see the audio transcription" at bounding box center [317, 136] width 10 height 10
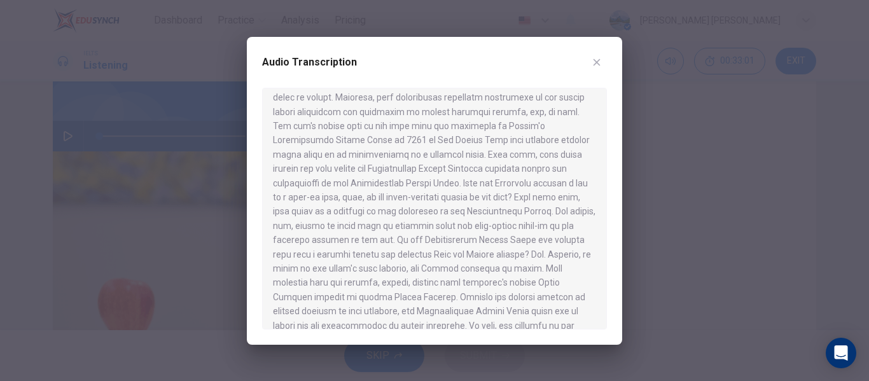
scroll to position [293, 0]
click at [603, 62] on button "button" at bounding box center [596, 62] width 20 height 20
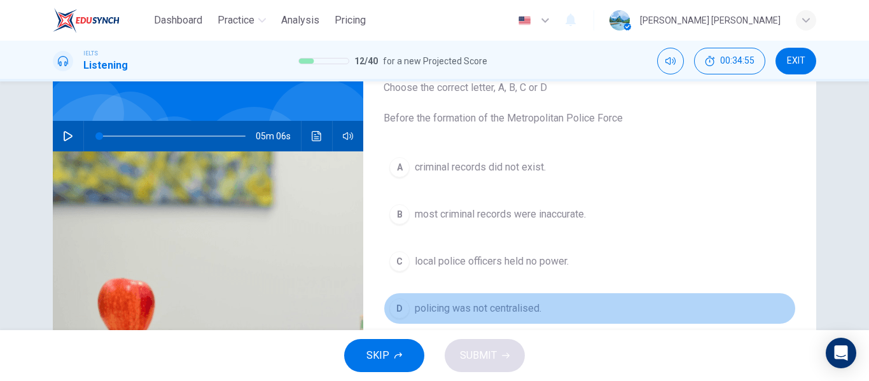
click at [397, 307] on div "D" at bounding box center [399, 308] width 20 height 20
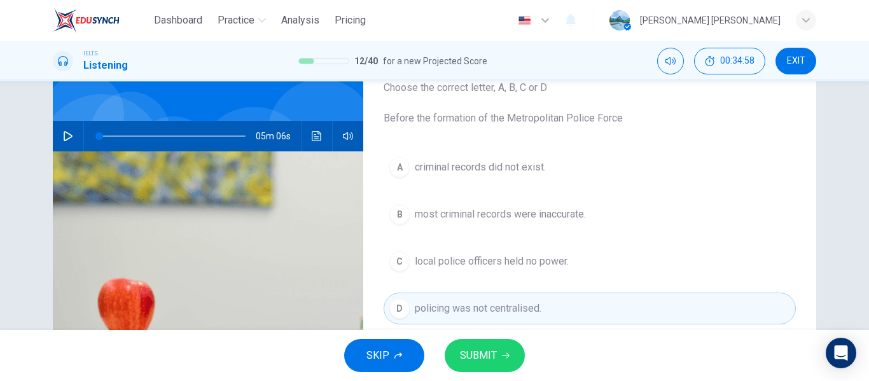
click at [483, 361] on span "SUBMIT" at bounding box center [478, 356] width 37 height 18
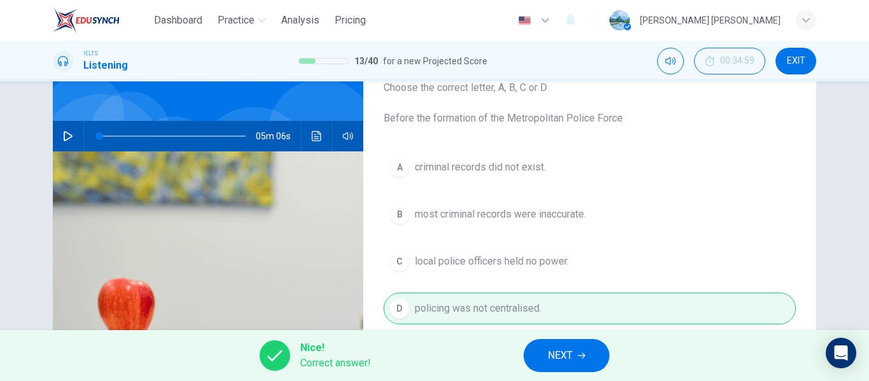
click at [590, 356] on button "NEXT" at bounding box center [566, 355] width 86 height 33
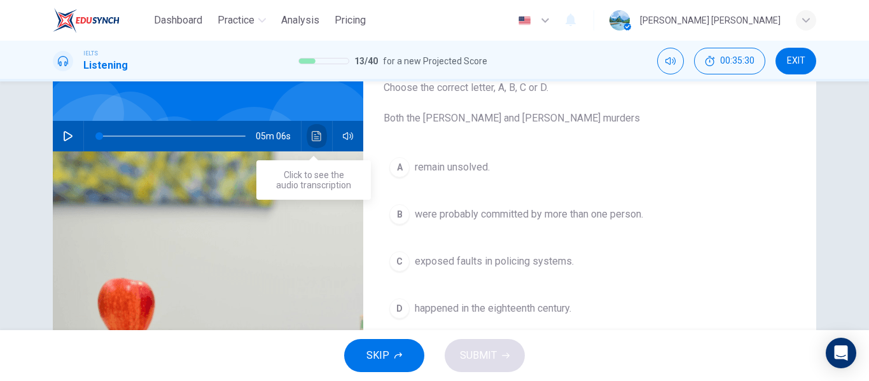
click at [314, 137] on icon "Click to see the audio transcription" at bounding box center [317, 136] width 10 height 10
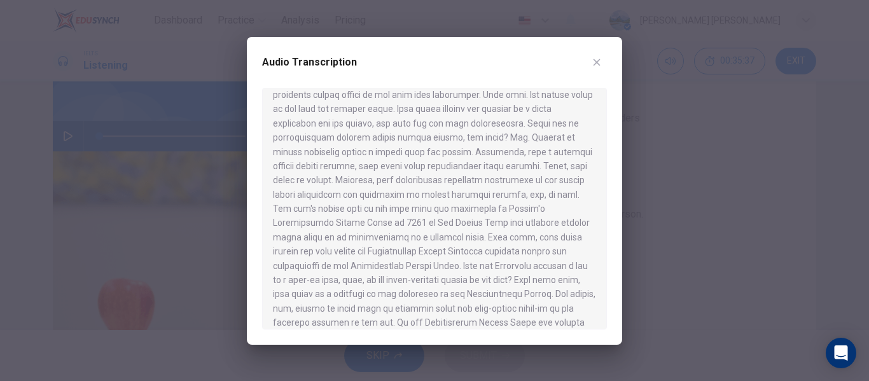
scroll to position [420, 0]
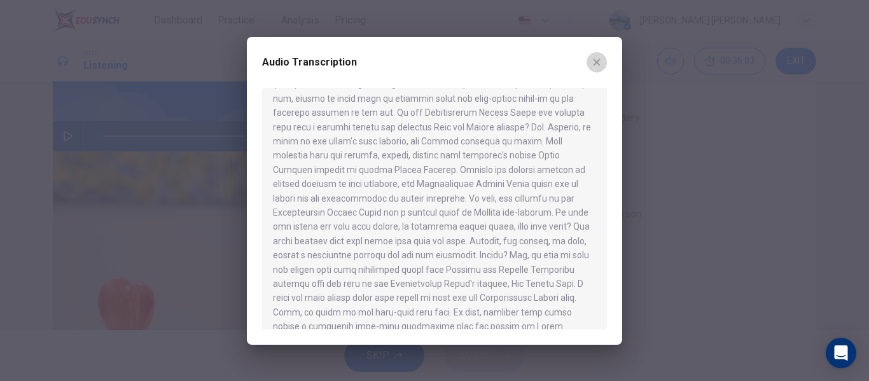
click at [596, 62] on icon "button" at bounding box center [596, 62] width 7 height 7
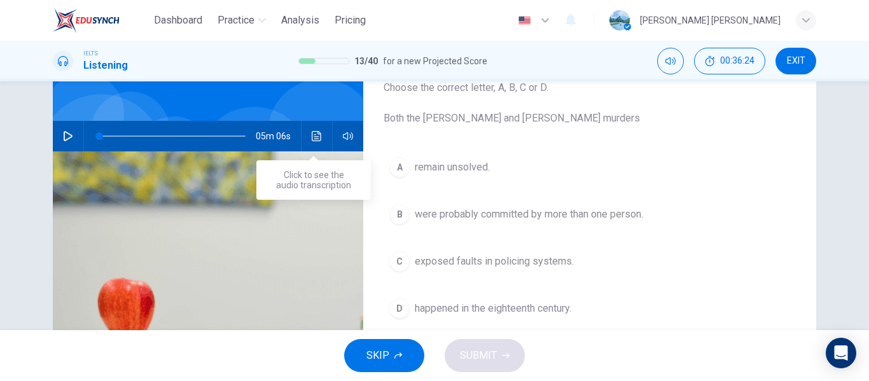
click at [315, 138] on icon "Click to see the audio transcription" at bounding box center [317, 136] width 10 height 10
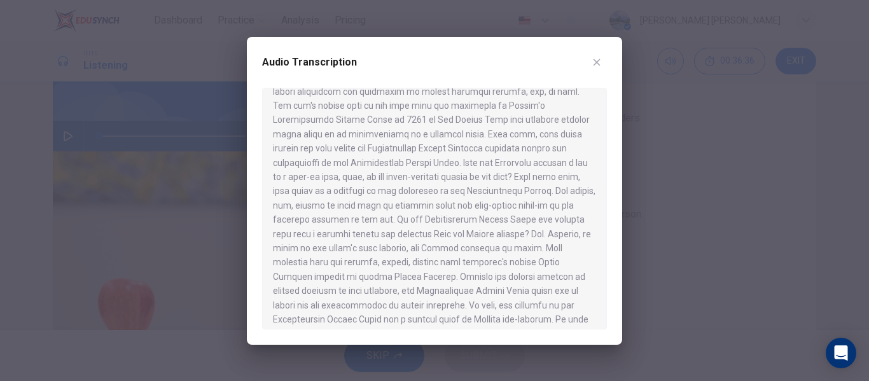
scroll to position [308, 0]
click at [597, 66] on icon "button" at bounding box center [596, 62] width 10 height 10
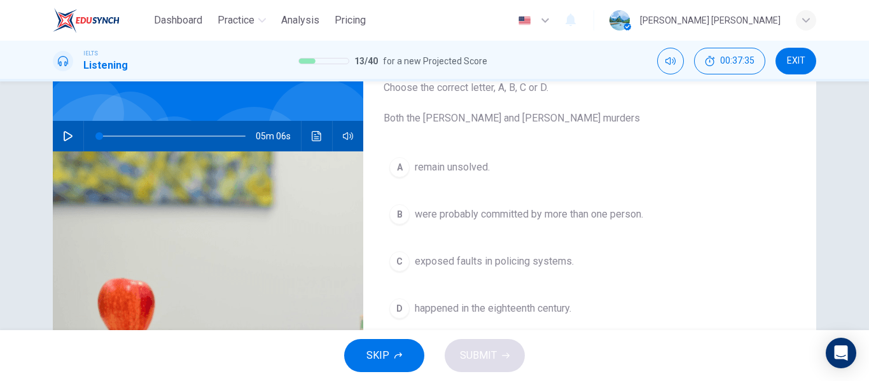
click at [319, 134] on button "Click to see the audio transcription" at bounding box center [317, 136] width 20 height 31
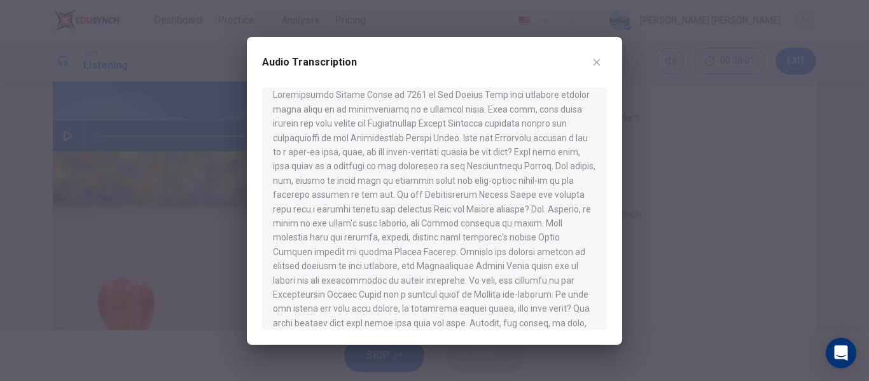
scroll to position [352, 0]
click at [596, 63] on icon "button" at bounding box center [596, 62] width 7 height 7
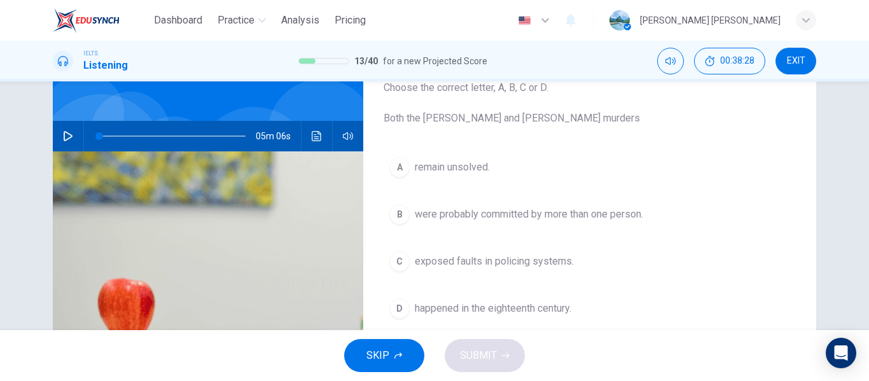
click at [315, 134] on icon "Click to see the audio transcription" at bounding box center [317, 136] width 10 height 10
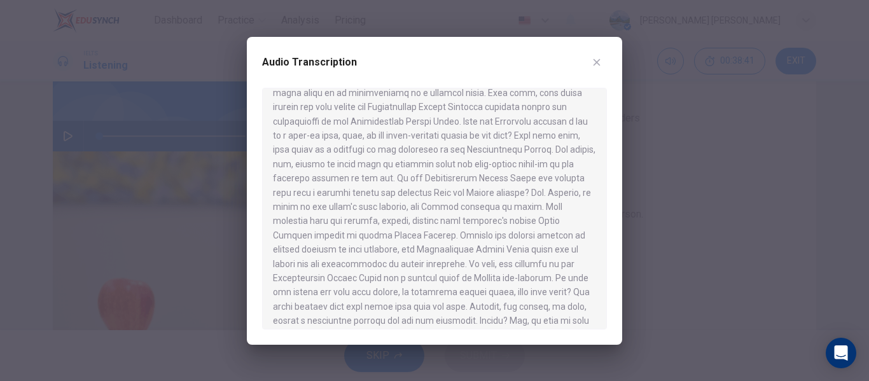
scroll to position [354, 0]
click at [591, 65] on button "button" at bounding box center [596, 62] width 20 height 20
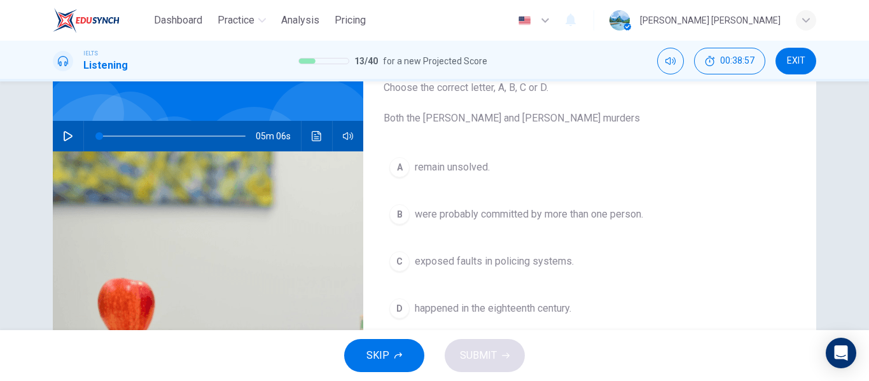
click at [389, 214] on div "B" at bounding box center [399, 214] width 20 height 20
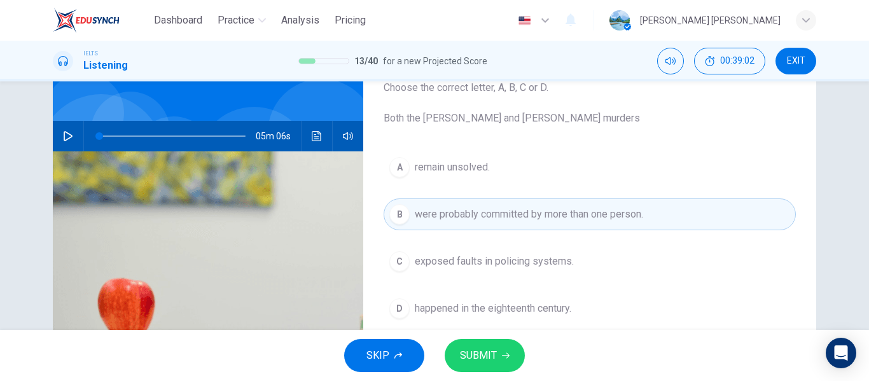
click at [508, 356] on icon "button" at bounding box center [506, 356] width 8 height 8
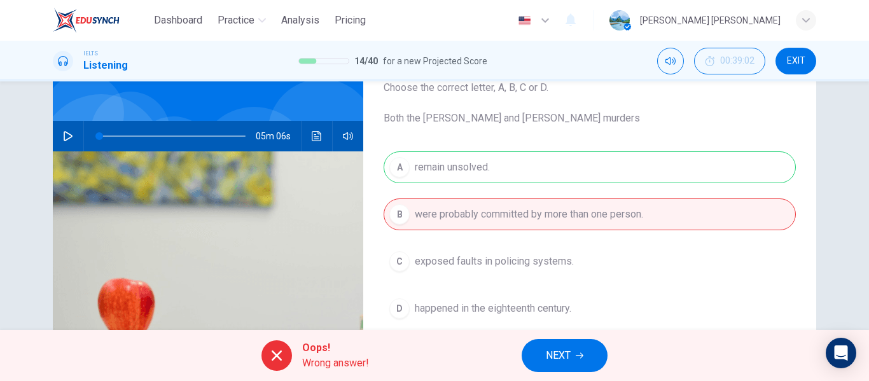
click at [553, 358] on span "NEXT" at bounding box center [558, 356] width 25 height 18
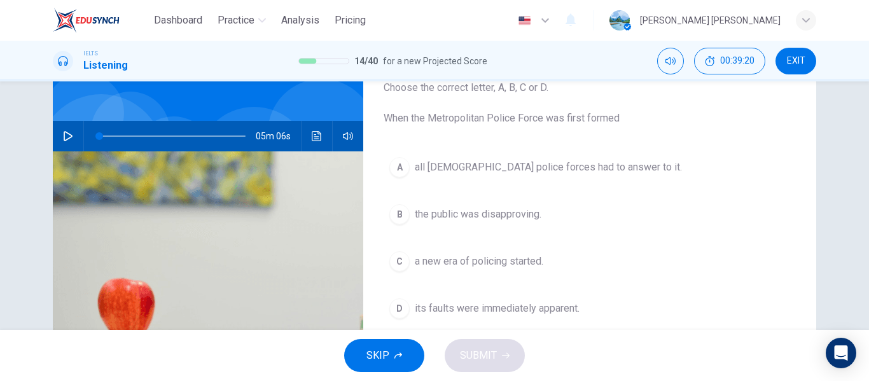
click at [312, 139] on icon "Click to see the audio transcription" at bounding box center [317, 136] width 10 height 10
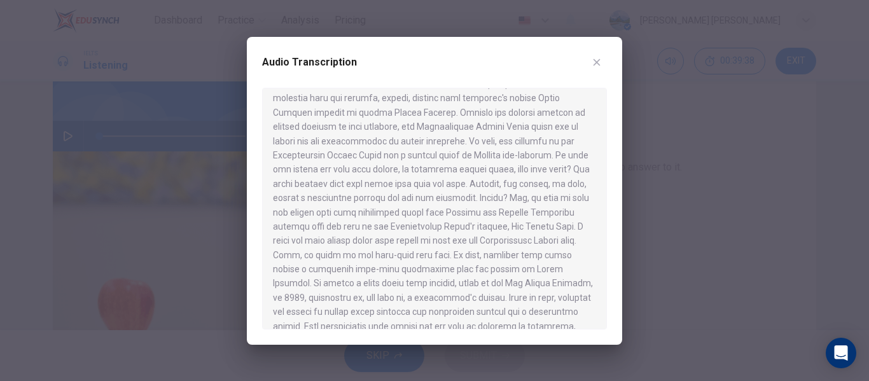
scroll to position [472, 0]
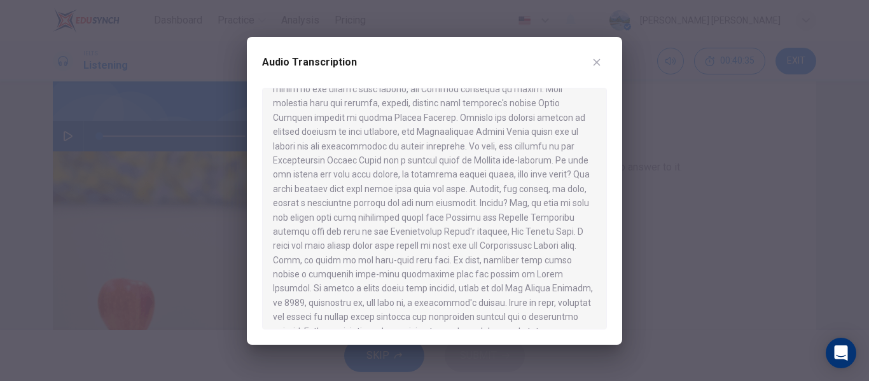
click at [602, 59] on button "button" at bounding box center [596, 62] width 20 height 20
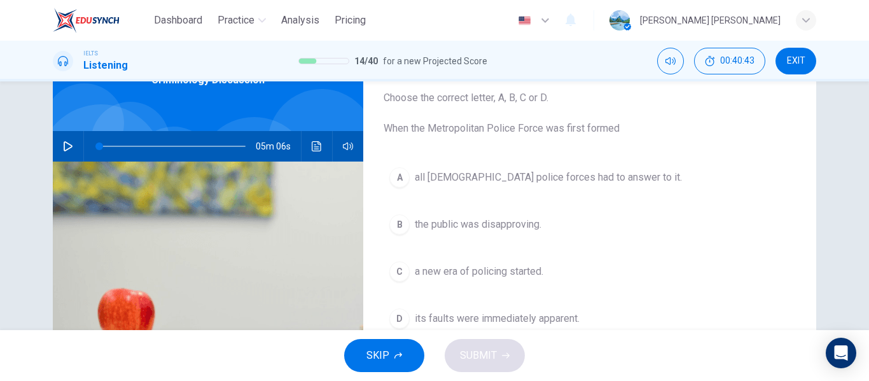
scroll to position [76, 0]
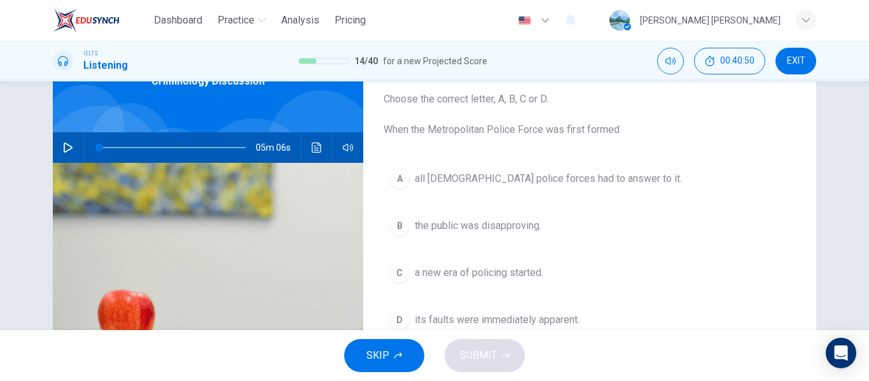
click at [316, 146] on icon "Click to see the audio transcription" at bounding box center [317, 147] width 10 height 10
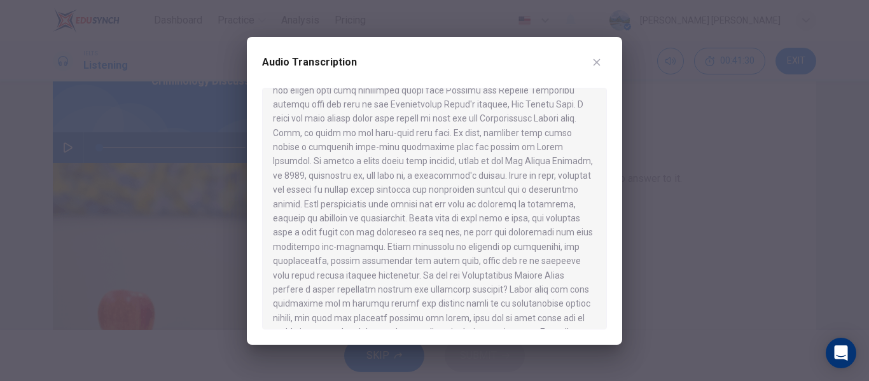
scroll to position [620, 0]
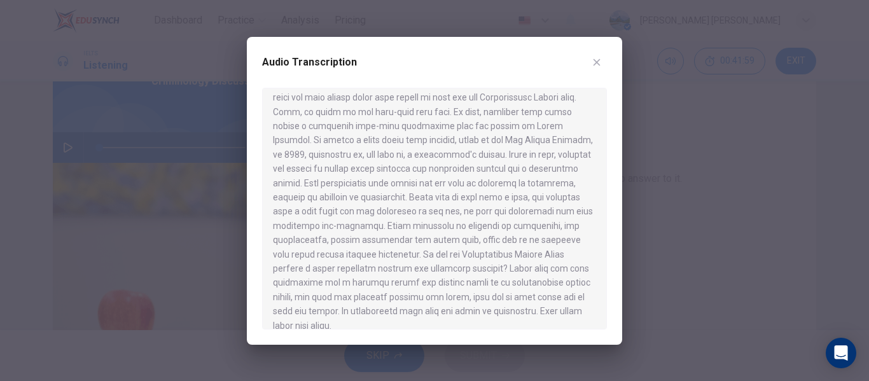
click at [597, 65] on icon "button" at bounding box center [596, 62] width 10 height 10
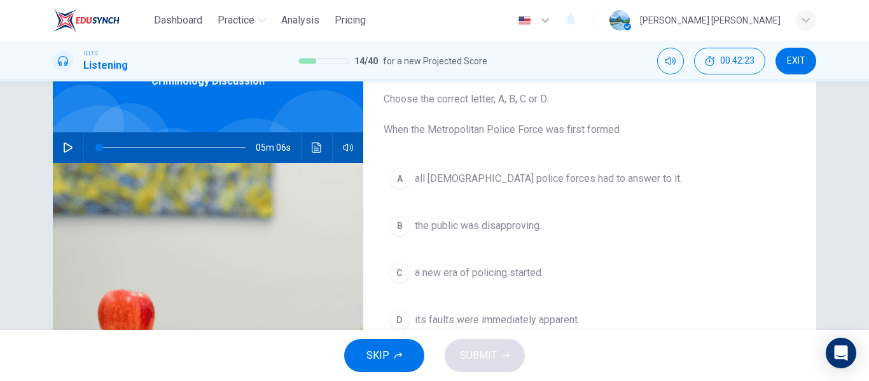
click at [526, 273] on span "a new era of policing started." at bounding box center [479, 272] width 128 height 15
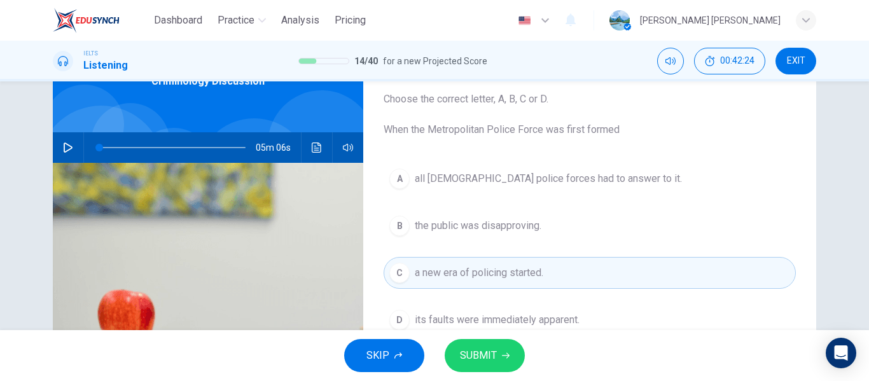
click at [502, 367] on button "SUBMIT" at bounding box center [485, 355] width 80 height 33
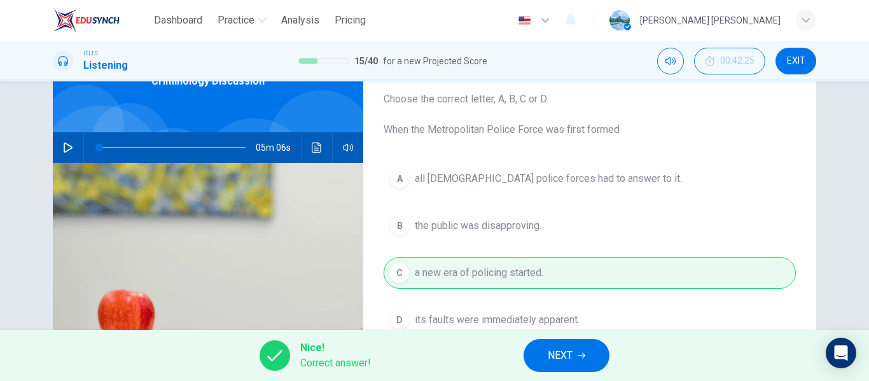
click at [596, 361] on button "NEXT" at bounding box center [566, 355] width 86 height 33
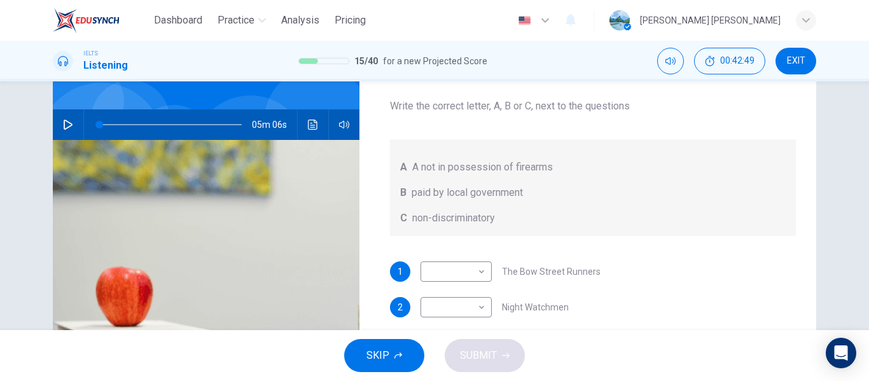
scroll to position [74, 0]
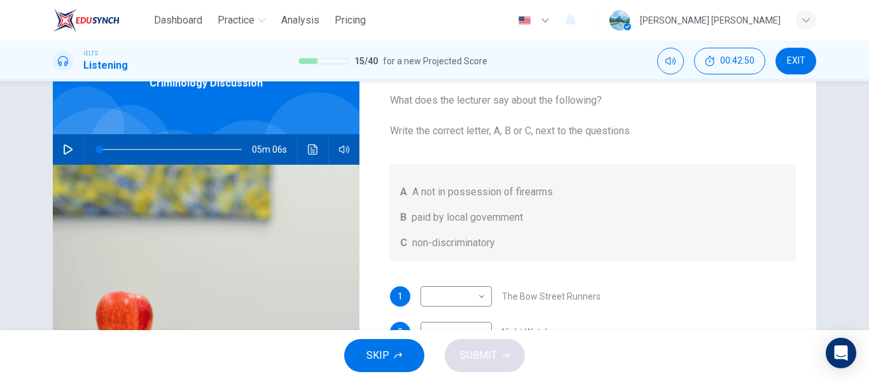
click at [312, 156] on button "Click to see the audio transcription" at bounding box center [313, 149] width 20 height 31
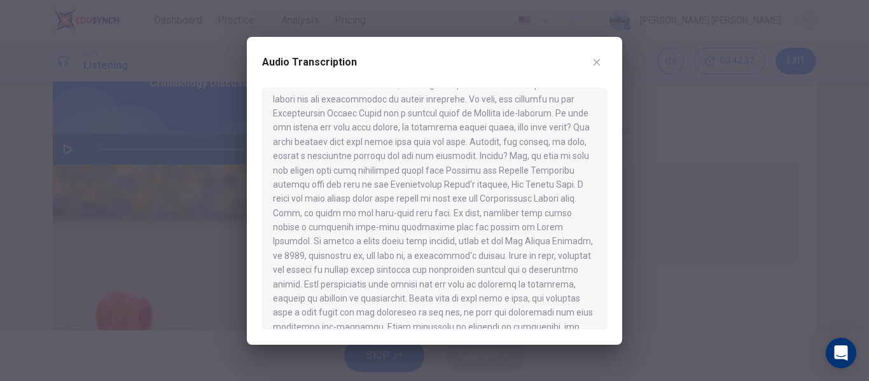
scroll to position [620, 0]
click at [602, 62] on button "button" at bounding box center [596, 62] width 20 height 20
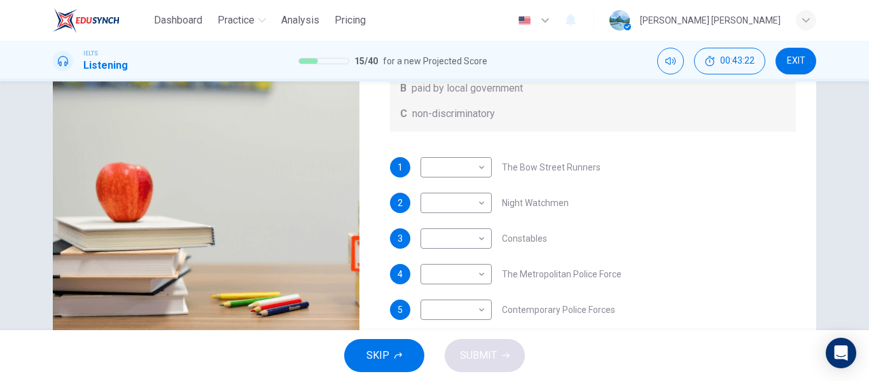
scroll to position [217, 0]
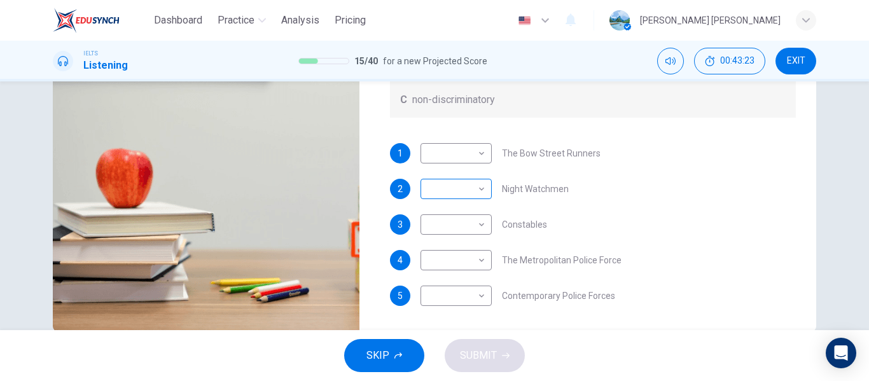
click at [476, 191] on body "Dashboard Practice Analysis Pricing English en ​ [PERSON_NAME] [PERSON_NAME] IE…" at bounding box center [434, 190] width 869 height 381
click at [448, 228] on li "B" at bounding box center [452, 229] width 71 height 20
type input "B"
click at [481, 228] on body "Dashboard Practice Analysis Pricing English en ​ [PERSON_NAME] [PERSON_NAME] IE…" at bounding box center [434, 190] width 869 height 381
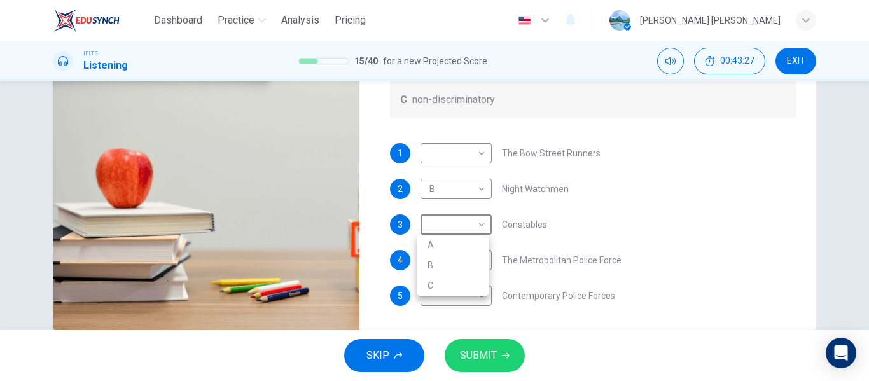
click at [445, 262] on li "B" at bounding box center [452, 265] width 71 height 20
type input "B"
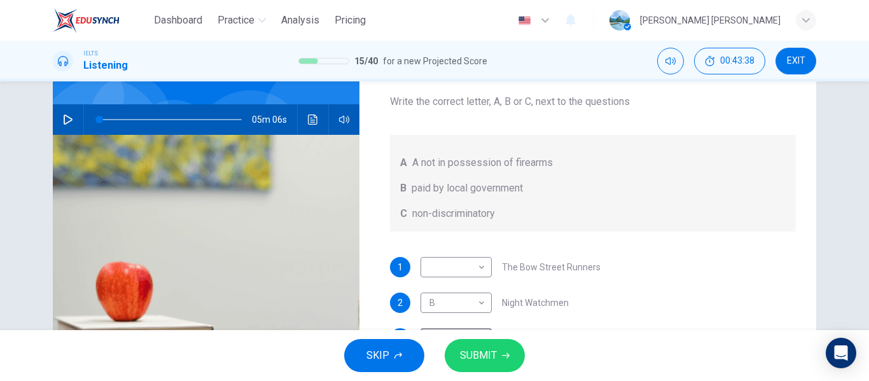
scroll to position [0, 0]
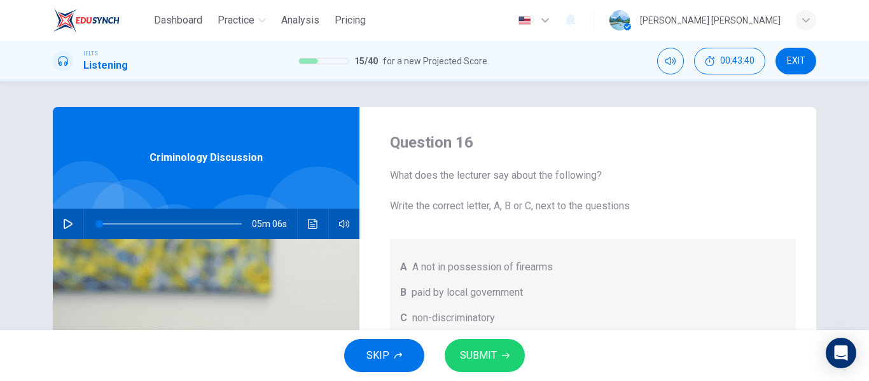
click at [310, 219] on icon "Click to see the audio transcription" at bounding box center [313, 224] width 10 height 10
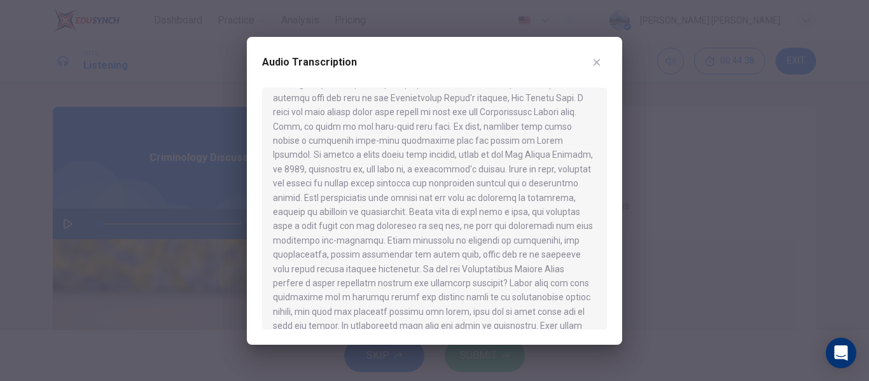
scroll to position [620, 0]
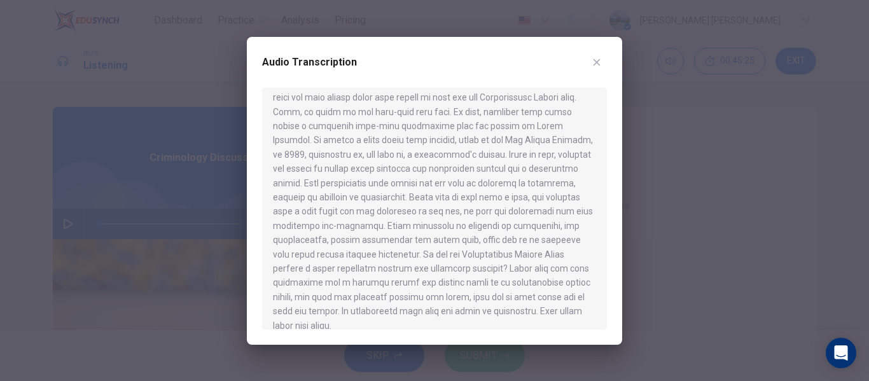
click at [596, 63] on icon "button" at bounding box center [596, 62] width 7 height 7
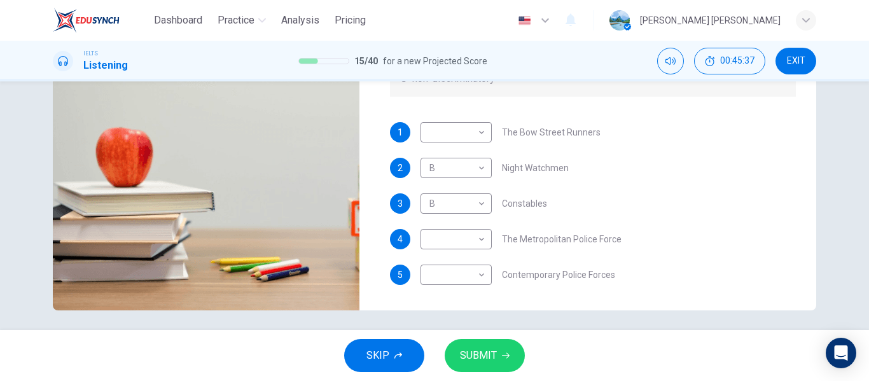
scroll to position [244, 0]
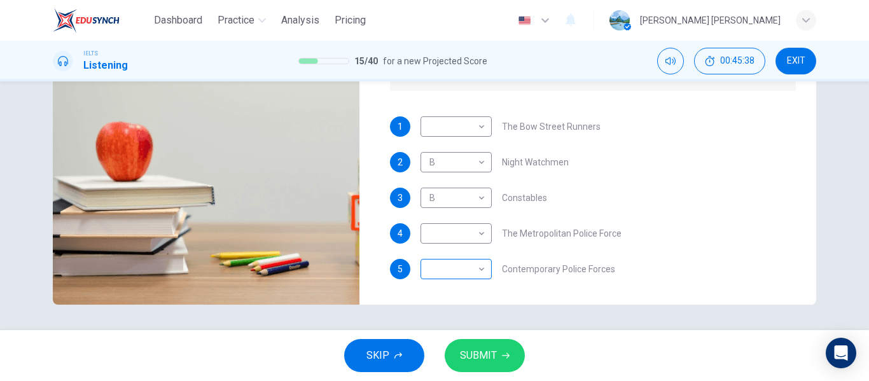
click at [483, 272] on body "Dashboard Practice Analysis Pricing English en ​ [PERSON_NAME] [PERSON_NAME] IE…" at bounding box center [434, 190] width 869 height 381
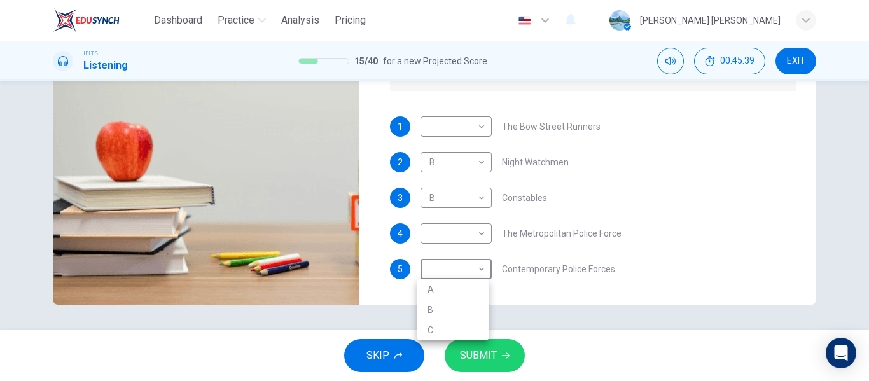
click at [458, 305] on li "B" at bounding box center [452, 310] width 71 height 20
type input "B"
click at [481, 236] on body "Dashboard Practice Analysis Pricing English en ​ [PERSON_NAME] [PERSON_NAME] IE…" at bounding box center [434, 190] width 869 height 381
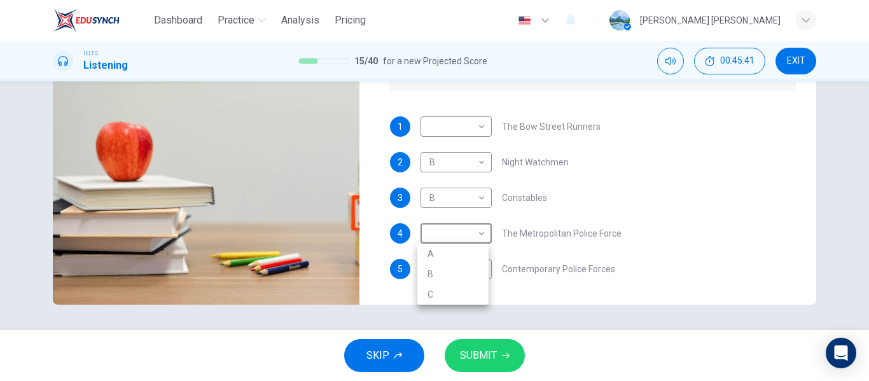
click at [448, 271] on li "B" at bounding box center [452, 274] width 71 height 20
type input "B"
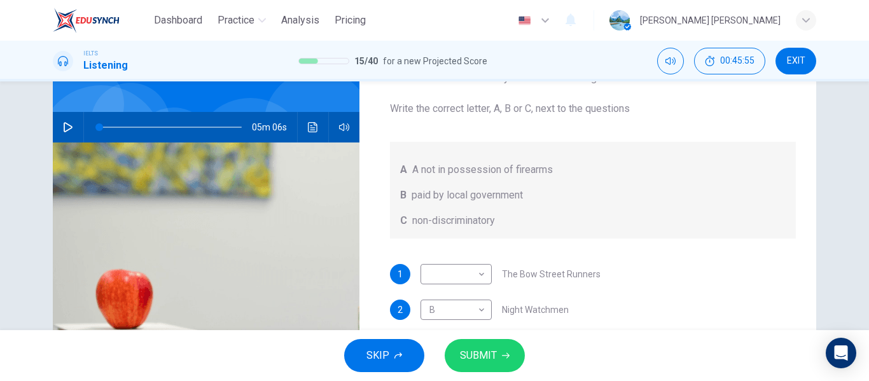
scroll to position [96, 0]
click at [310, 126] on icon "Click to see the audio transcription" at bounding box center [313, 128] width 10 height 10
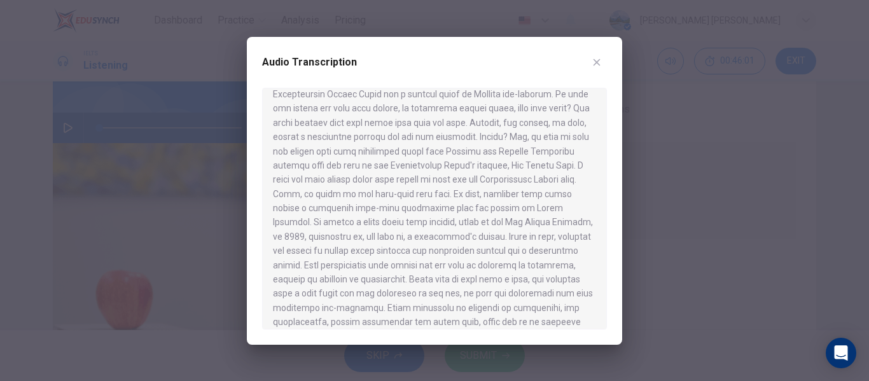
scroll to position [540, 0]
click at [592, 69] on button "button" at bounding box center [596, 62] width 20 height 20
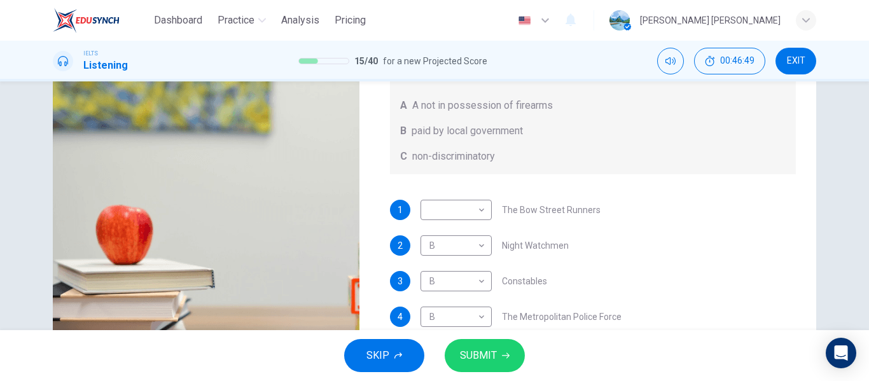
scroll to position [157, 0]
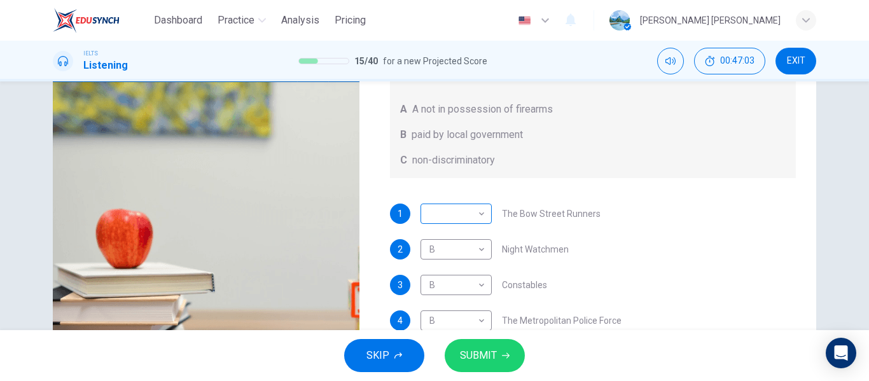
click at [478, 219] on body "Dashboard Practice Analysis Pricing English en ​ [PERSON_NAME] [PERSON_NAME] IE…" at bounding box center [434, 190] width 869 height 381
click at [451, 236] on li "A" at bounding box center [452, 234] width 71 height 20
type input "A"
click at [479, 250] on body "Dashboard Practice Analysis Pricing English en ​ [PERSON_NAME] [PERSON_NAME] IE…" at bounding box center [434, 190] width 869 height 381
click at [459, 268] on li "A" at bounding box center [452, 269] width 71 height 20
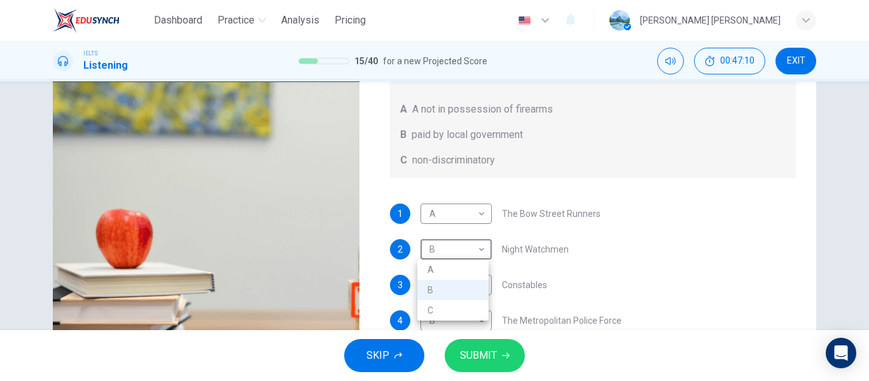
type input "A"
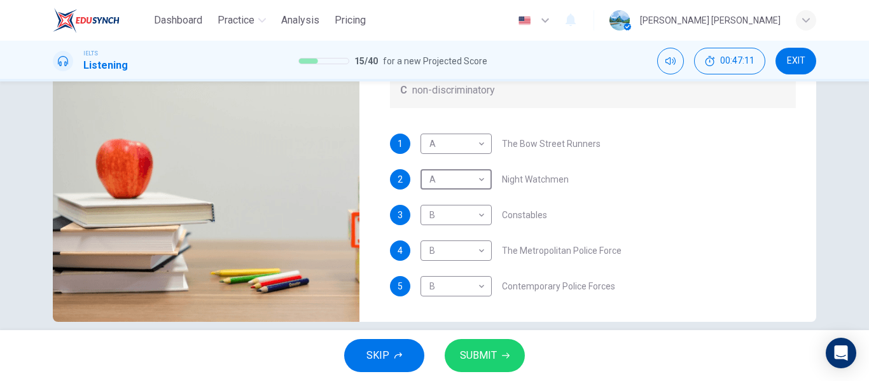
scroll to position [244, 0]
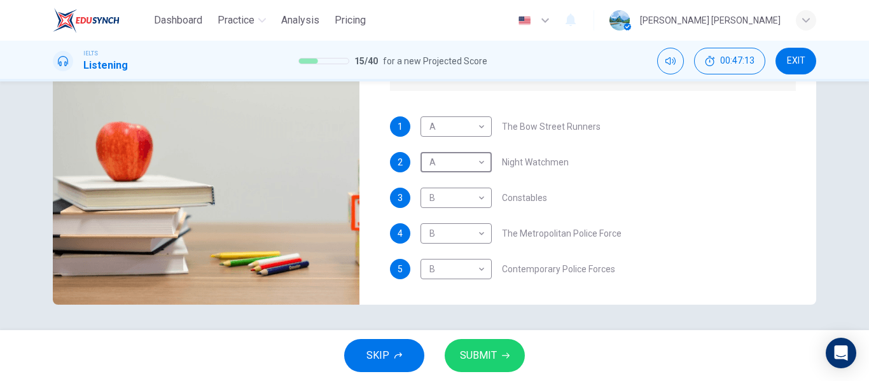
click at [493, 359] on span "SUBMIT" at bounding box center [478, 356] width 37 height 18
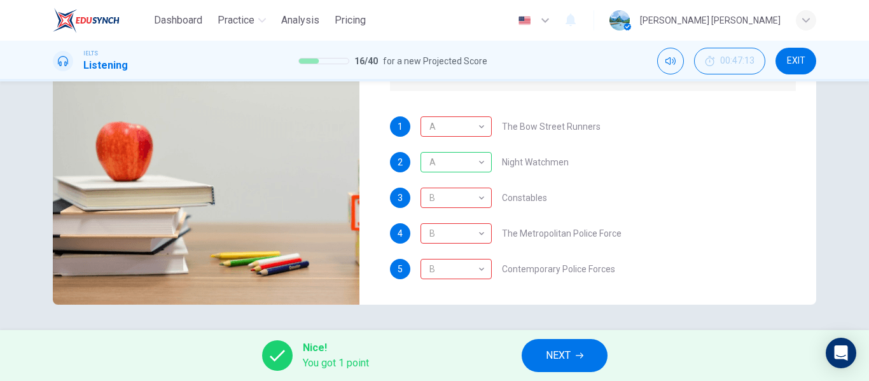
click at [591, 354] on button "NEXT" at bounding box center [564, 355] width 86 height 33
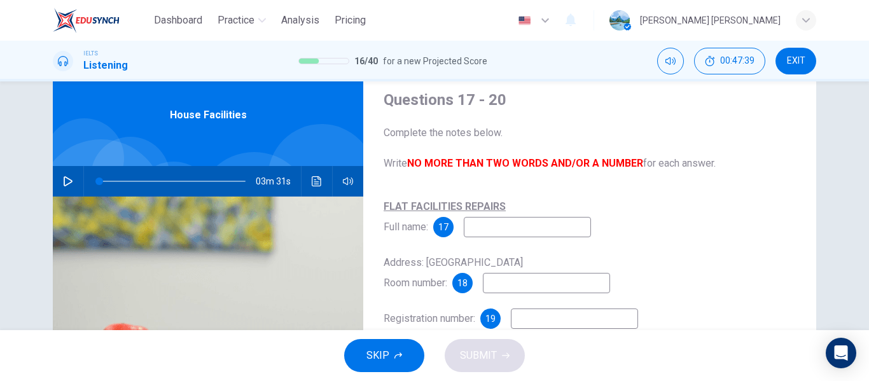
scroll to position [0, 0]
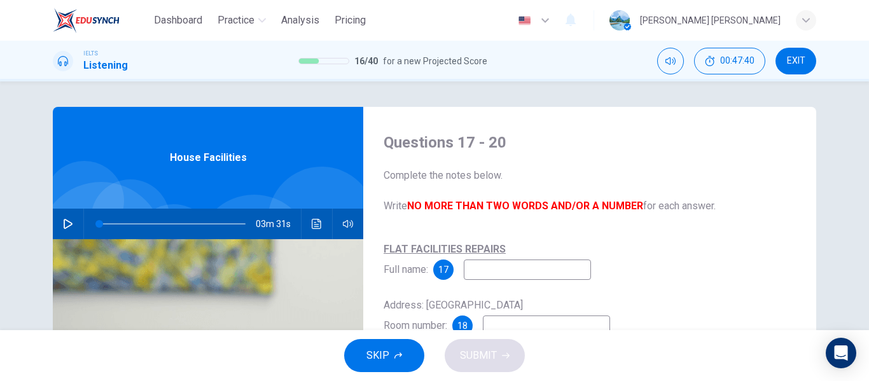
click at [315, 228] on icon "Click to see the audio transcription" at bounding box center [317, 224] width 10 height 10
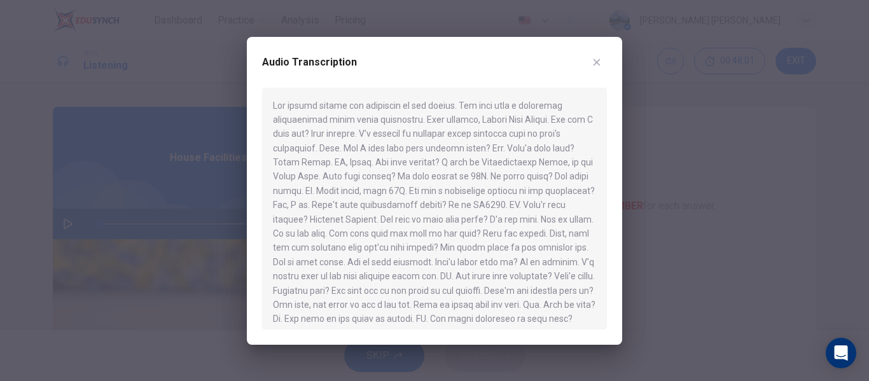
click at [600, 64] on icon "button" at bounding box center [596, 62] width 10 height 10
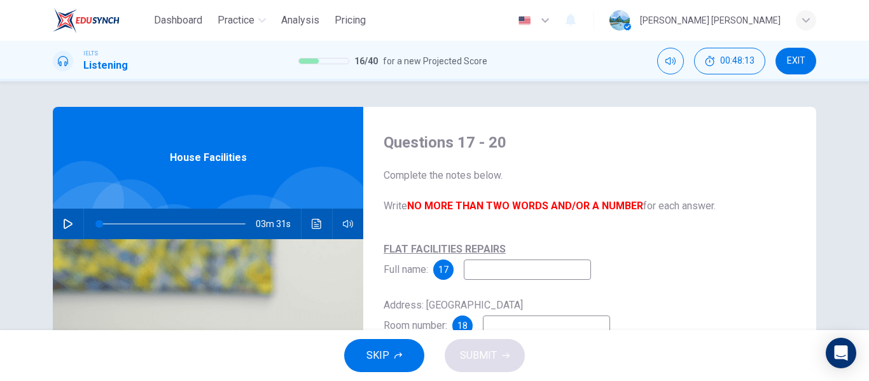
click at [317, 226] on icon "Click to see the audio transcription" at bounding box center [317, 224] width 10 height 10
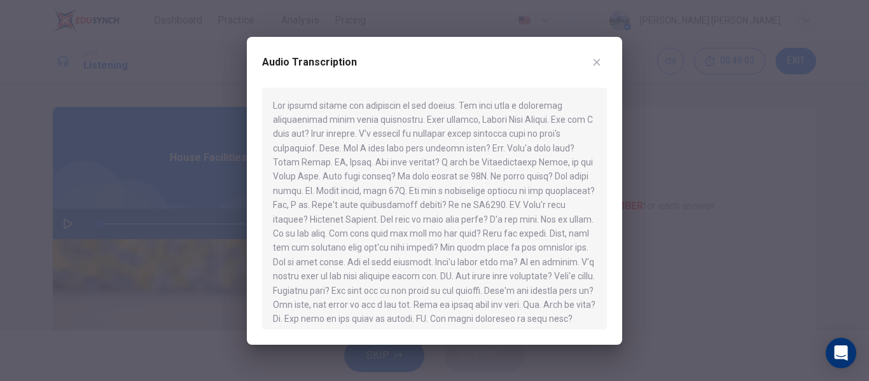
click at [596, 62] on icon "button" at bounding box center [596, 62] width 7 height 7
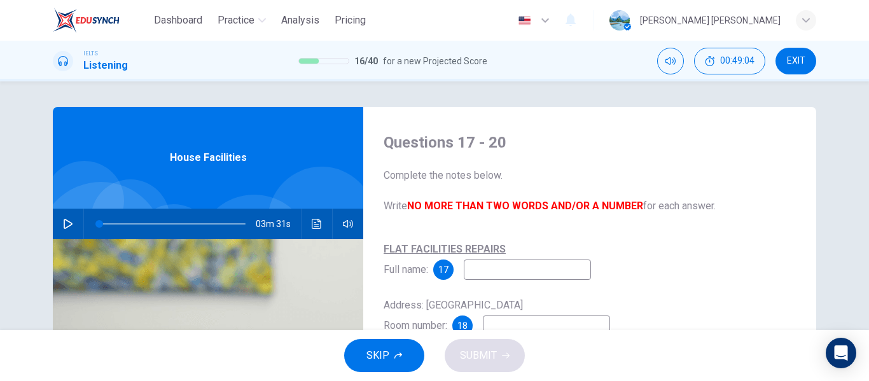
click at [479, 270] on input at bounding box center [527, 269] width 127 height 20
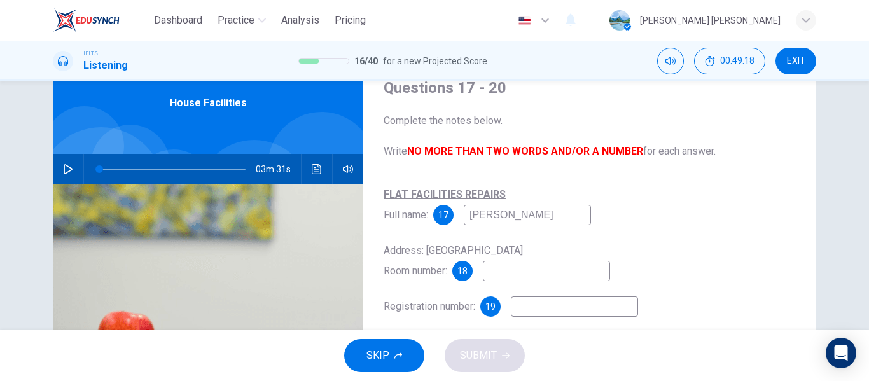
scroll to position [79, 0]
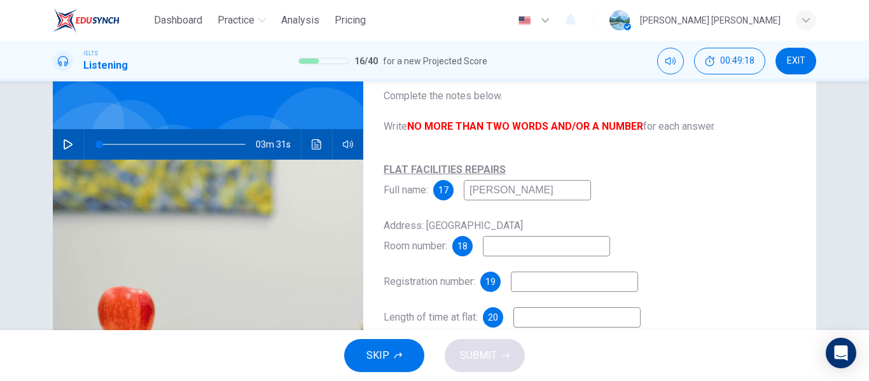
type input "[PERSON_NAME]"
click at [516, 250] on input at bounding box center [546, 246] width 127 height 20
type input "16C"
click at [541, 286] on input at bounding box center [574, 282] width 127 height 20
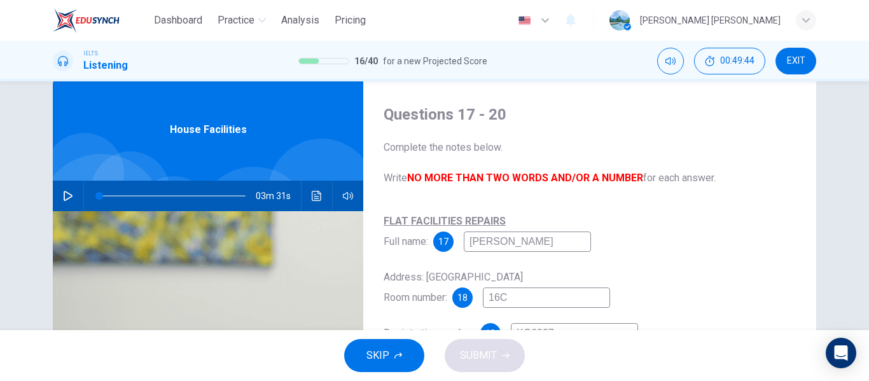
scroll to position [18, 0]
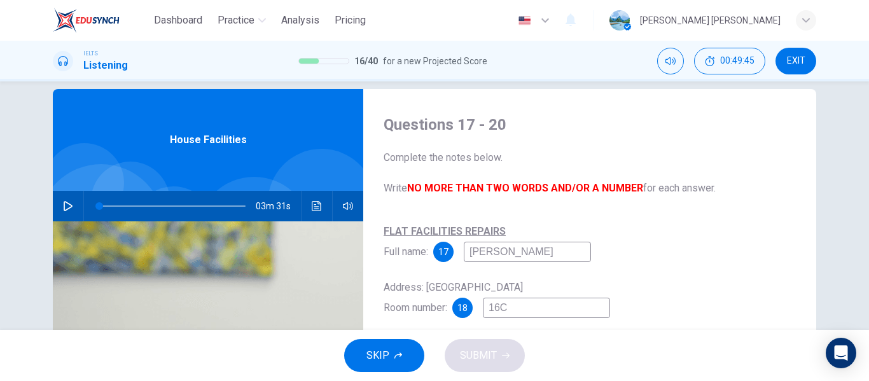
type input "KG6037"
click at [317, 210] on icon "Click to see the audio transcription" at bounding box center [317, 206] width 10 height 10
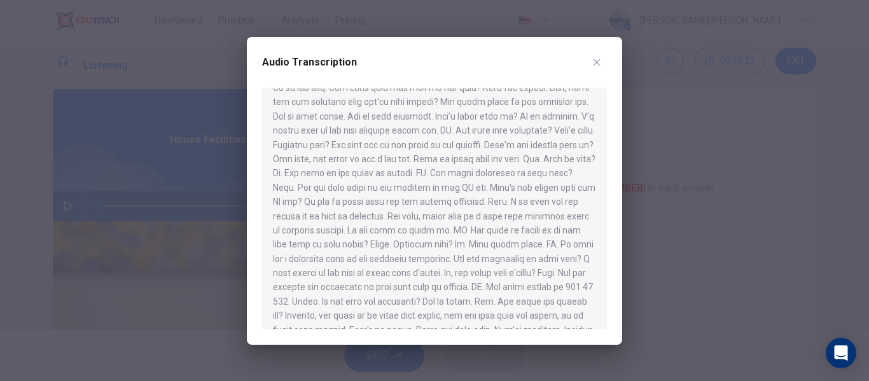
scroll to position [178, 0]
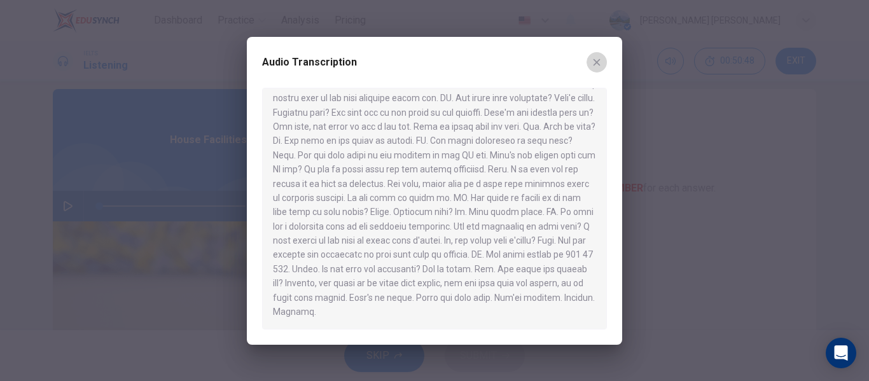
click at [597, 59] on icon "button" at bounding box center [596, 62] width 10 height 10
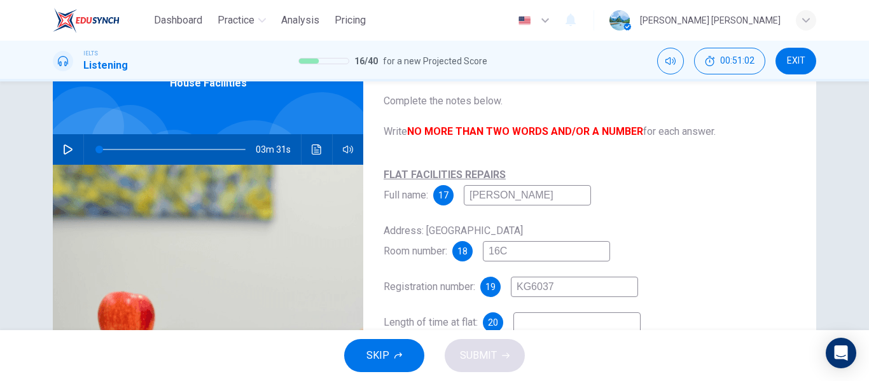
scroll to position [60, 0]
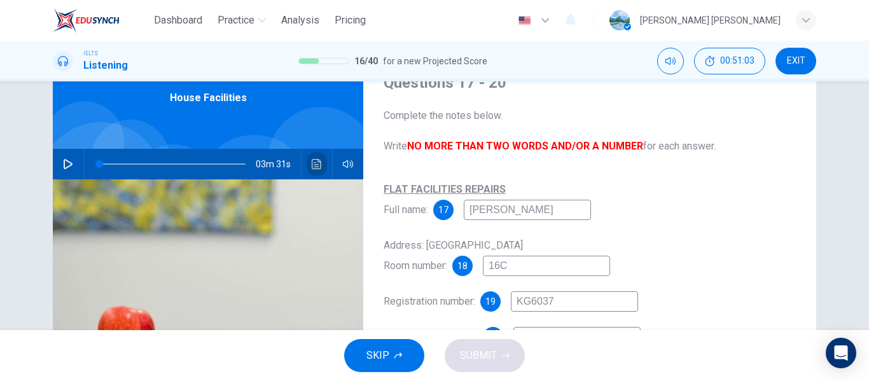
click at [315, 170] on button "Click to see the audio transcription" at bounding box center [317, 164] width 20 height 31
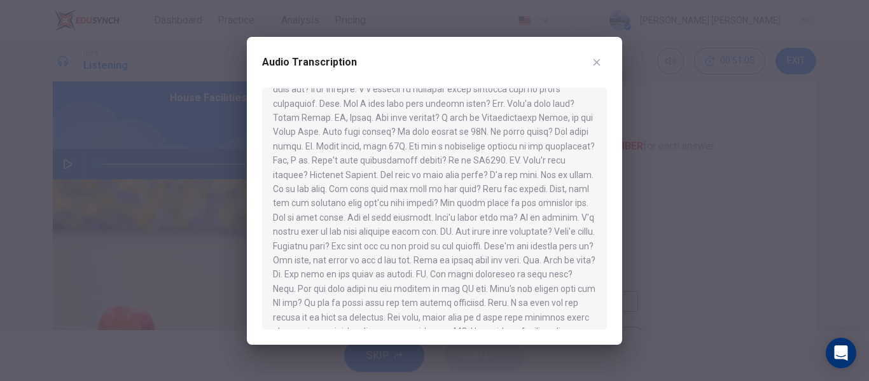
scroll to position [118, 0]
click at [601, 65] on icon "button" at bounding box center [596, 62] width 10 height 10
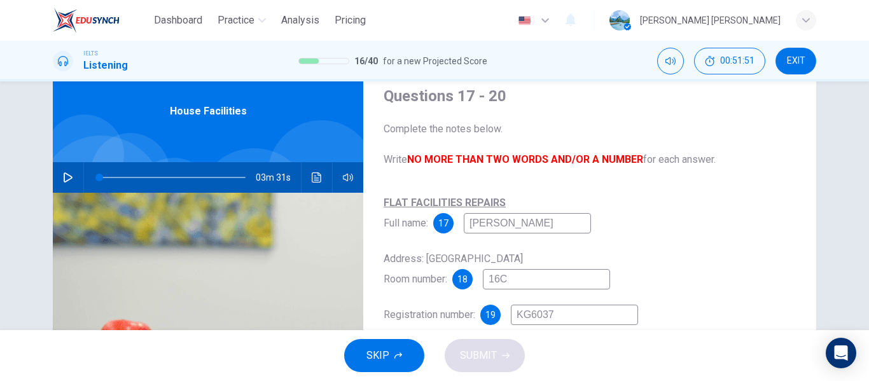
scroll to position [38, 0]
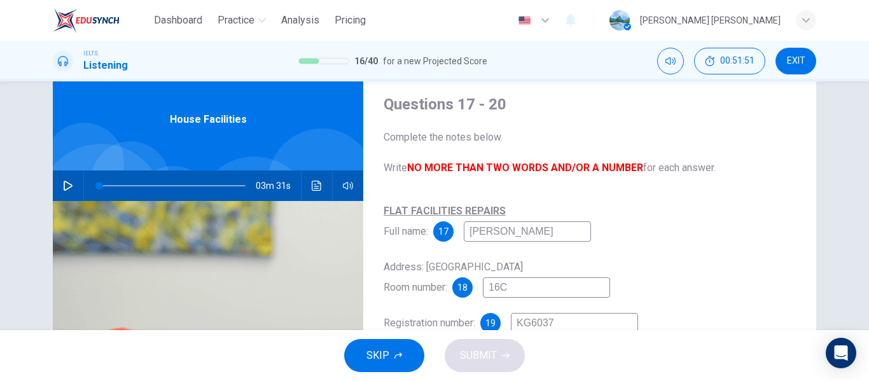
click at [317, 190] on icon "Click to see the audio transcription" at bounding box center [317, 186] width 10 height 10
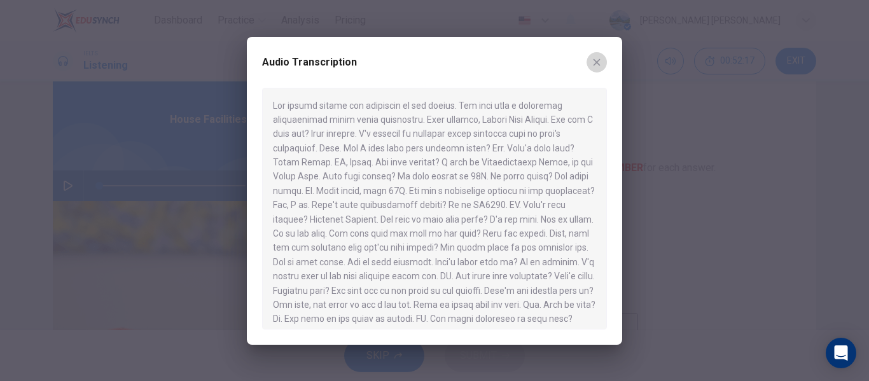
click at [593, 64] on icon "button" at bounding box center [596, 62] width 10 height 10
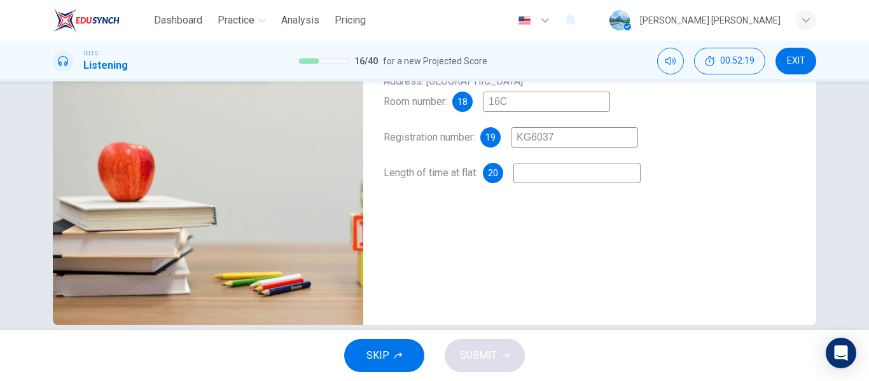
scroll to position [233, 0]
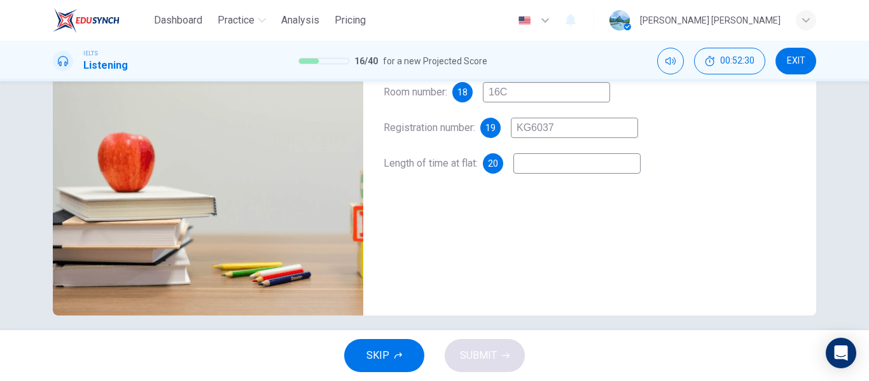
click at [562, 163] on input at bounding box center [576, 163] width 127 height 20
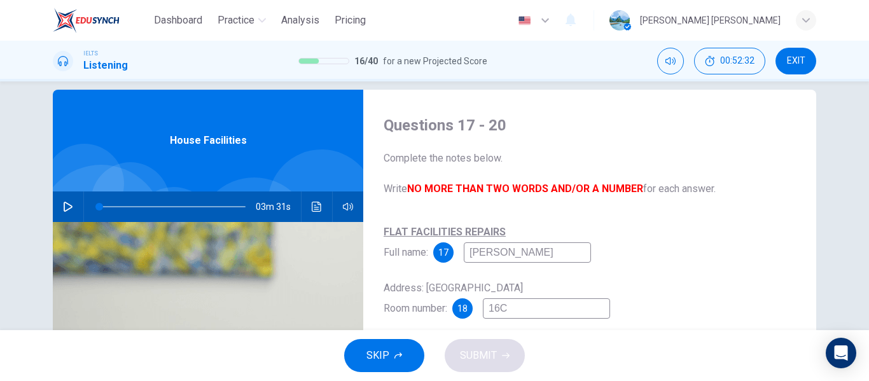
scroll to position [0, 0]
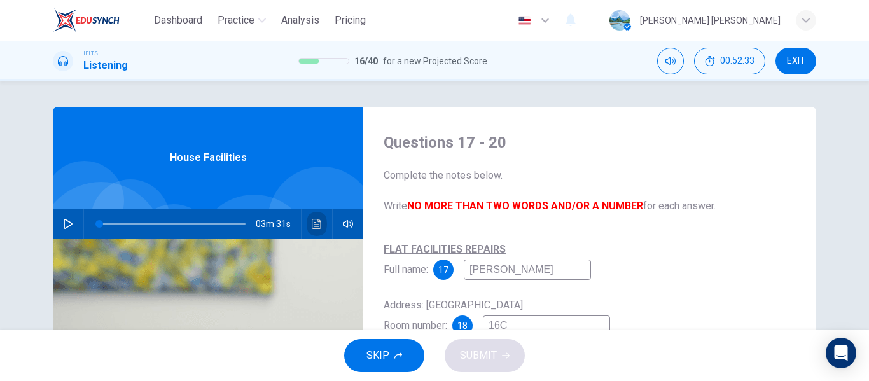
click at [314, 227] on icon "Click to see the audio transcription" at bounding box center [317, 224] width 10 height 10
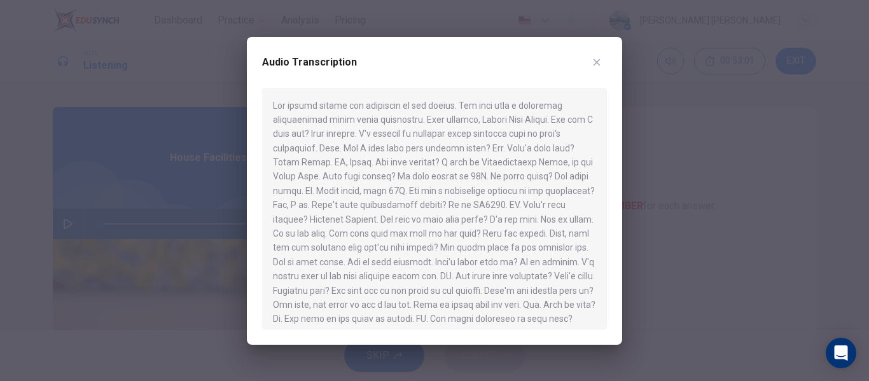
click at [600, 64] on icon "button" at bounding box center [596, 62] width 10 height 10
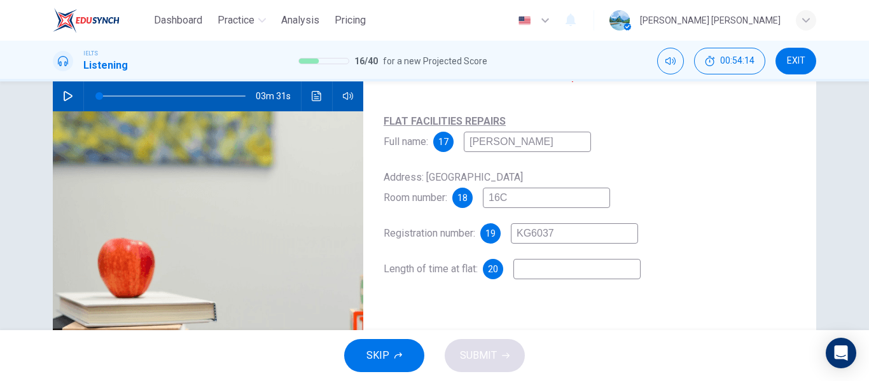
scroll to position [99, 0]
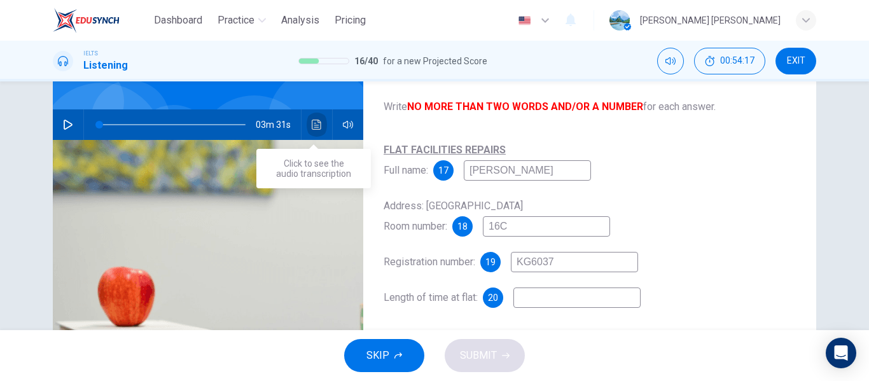
click at [320, 123] on button "Click to see the audio transcription" at bounding box center [317, 124] width 20 height 31
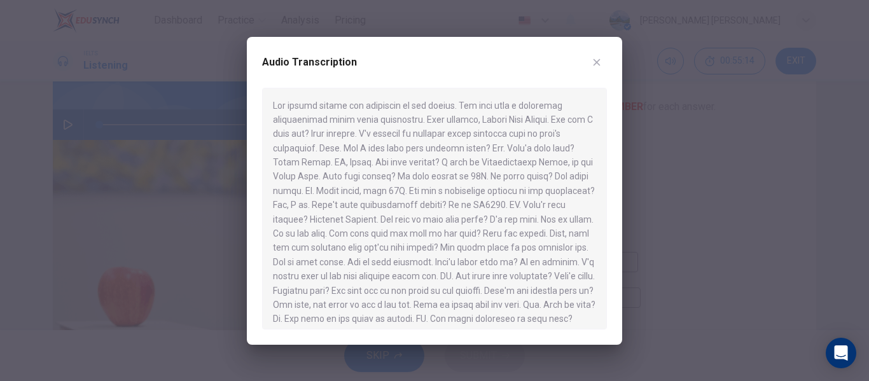
click at [599, 62] on icon "button" at bounding box center [596, 62] width 10 height 10
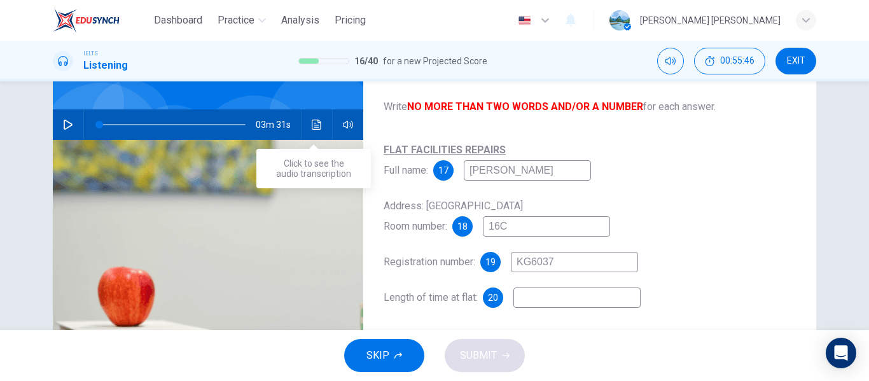
click at [315, 120] on icon "Click to see the audio transcription" at bounding box center [317, 125] width 10 height 10
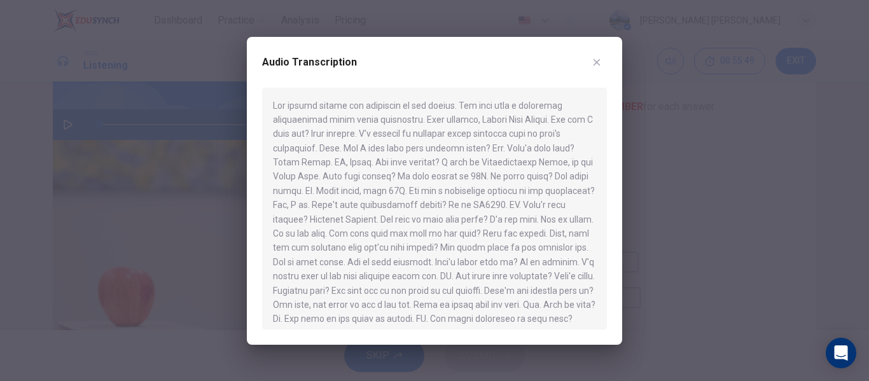
click at [595, 61] on icon "button" at bounding box center [596, 62] width 7 height 7
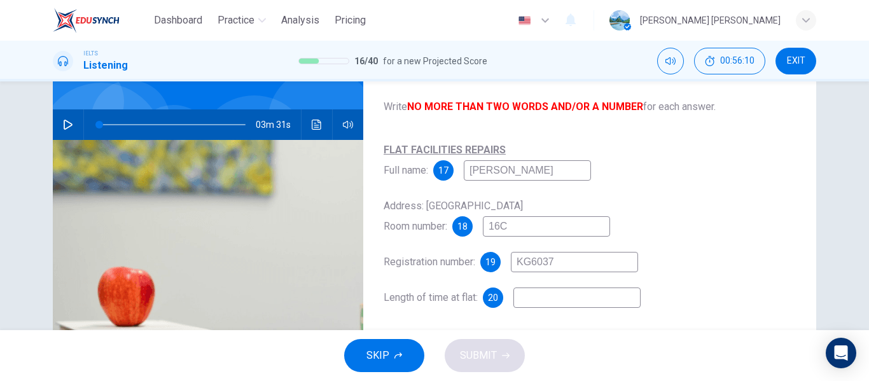
click at [536, 296] on input at bounding box center [576, 297] width 127 height 20
type input "J"
type input "Just two months"
click at [319, 127] on button "Click to see the audio transcription" at bounding box center [317, 124] width 20 height 31
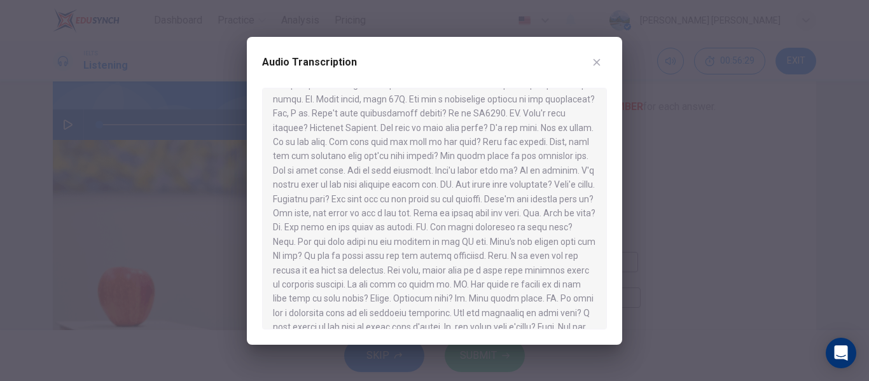
scroll to position [88, 0]
click at [597, 61] on icon "button" at bounding box center [596, 62] width 7 height 7
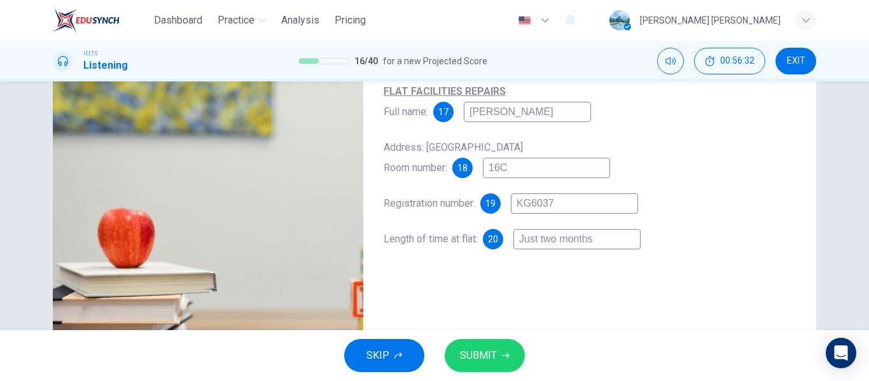
scroll to position [169, 0]
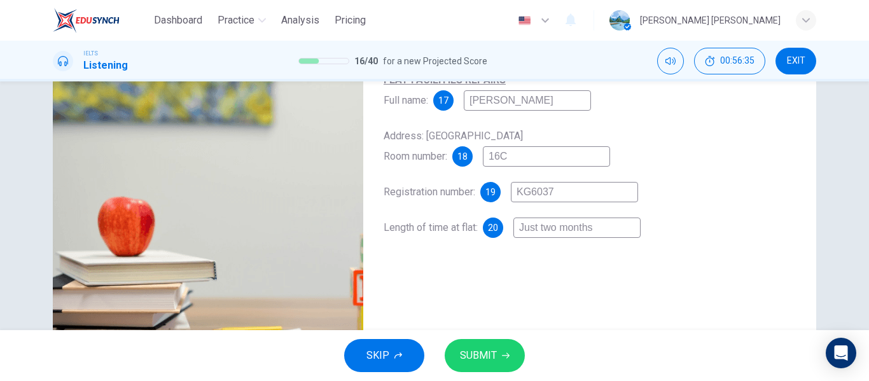
click at [498, 352] on button "SUBMIT" at bounding box center [485, 355] width 80 height 33
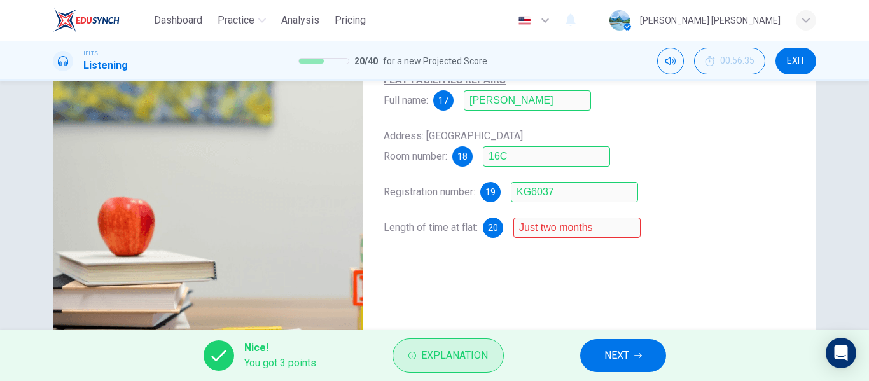
click at [450, 355] on span "Explanation" at bounding box center [454, 356] width 67 height 18
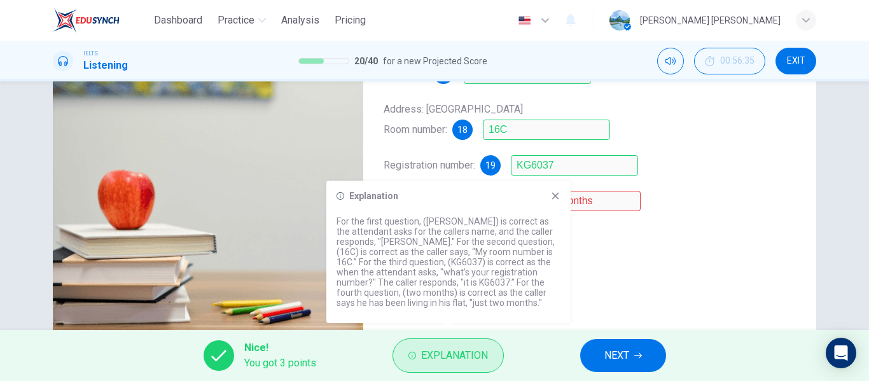
scroll to position [202, 0]
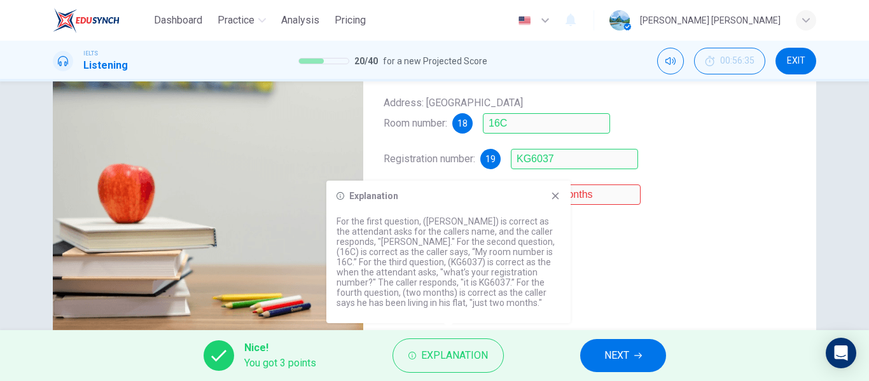
click at [555, 198] on icon at bounding box center [555, 196] width 10 height 10
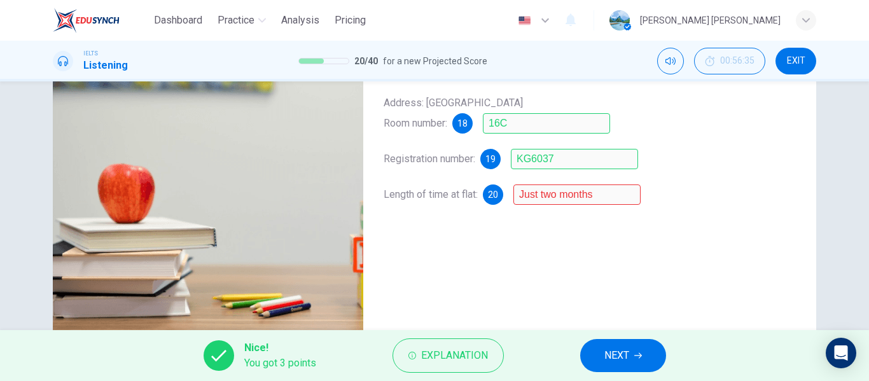
click at [636, 362] on button "NEXT" at bounding box center [623, 355] width 86 height 33
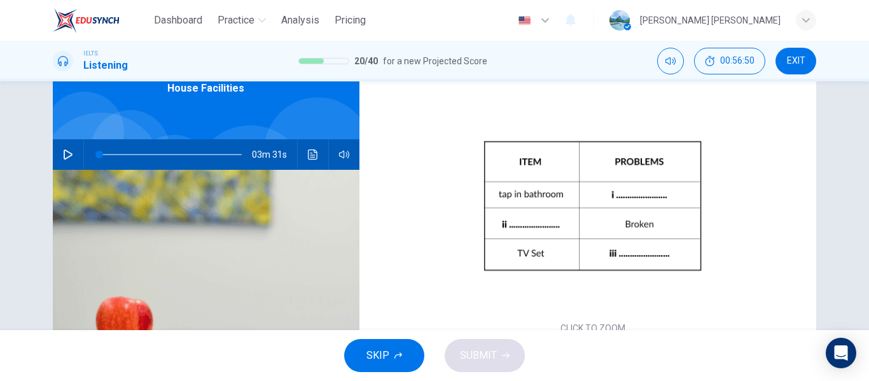
scroll to position [0, 0]
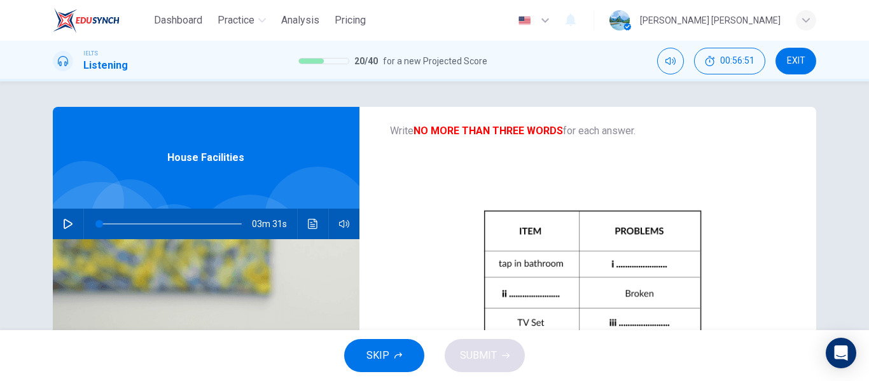
click at [309, 228] on icon "Click to see the audio transcription" at bounding box center [313, 224] width 10 height 10
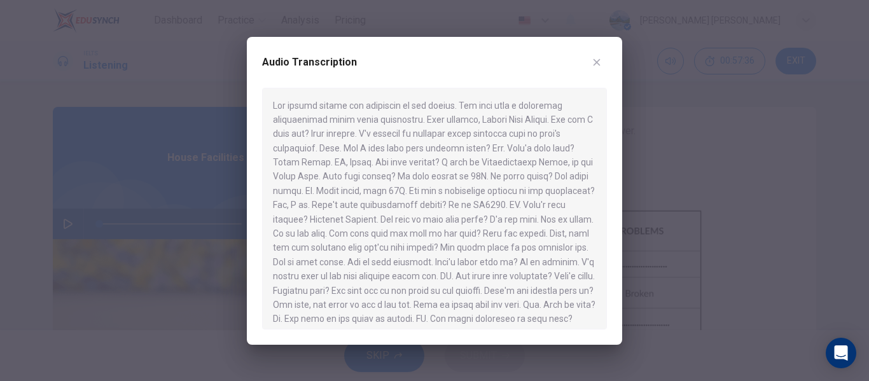
click at [597, 60] on icon "button" at bounding box center [596, 62] width 10 height 10
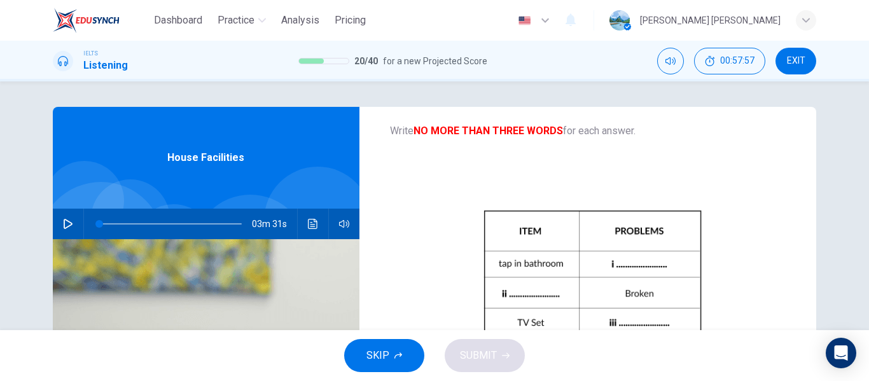
click at [314, 233] on button "Click to see the audio transcription" at bounding box center [313, 224] width 20 height 31
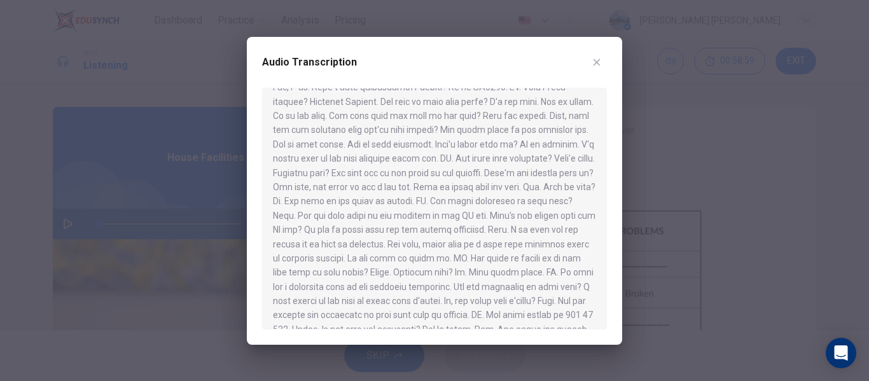
scroll to position [124, 0]
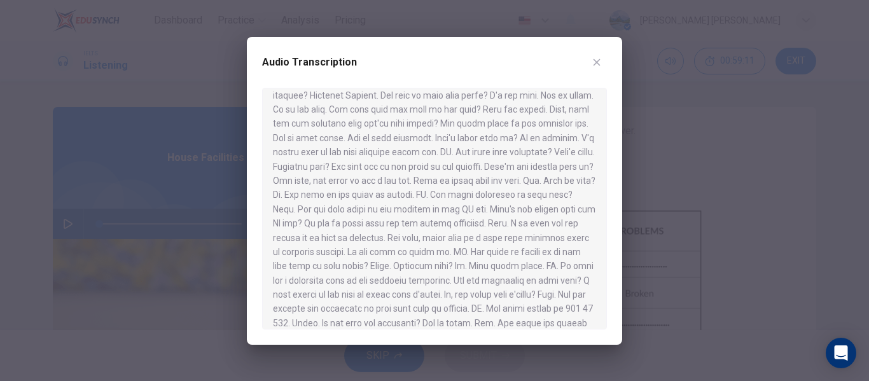
click at [598, 68] on button "button" at bounding box center [596, 62] width 20 height 20
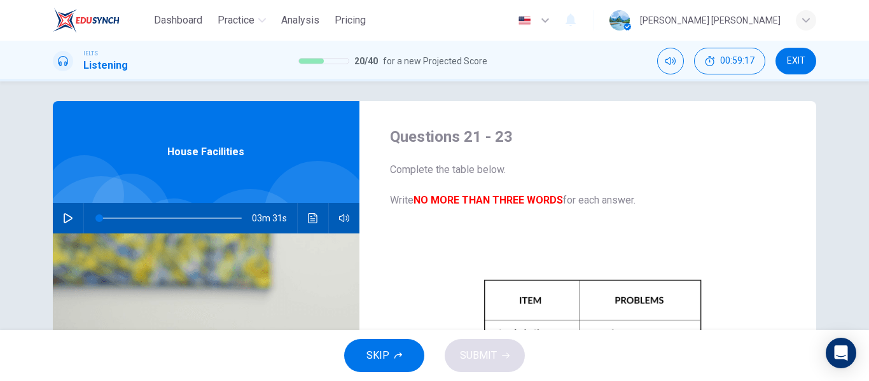
scroll to position [0, 0]
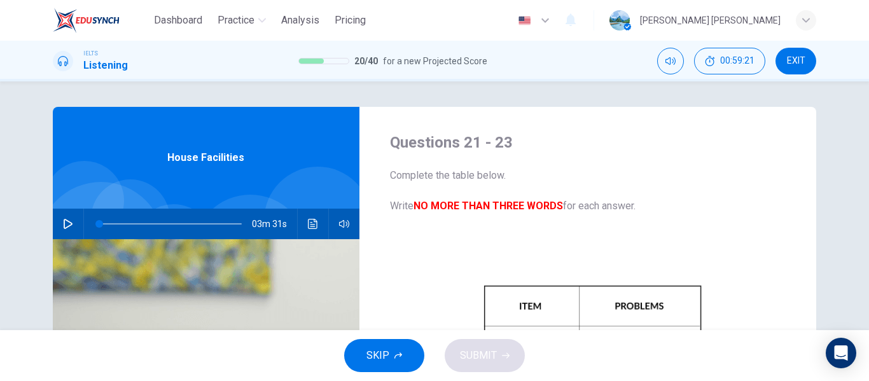
click at [308, 228] on icon "Click to see the audio transcription" at bounding box center [313, 224] width 10 height 10
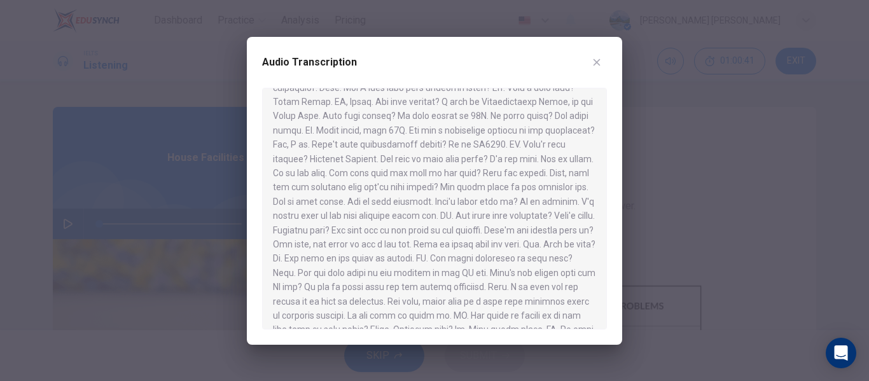
scroll to position [70, 0]
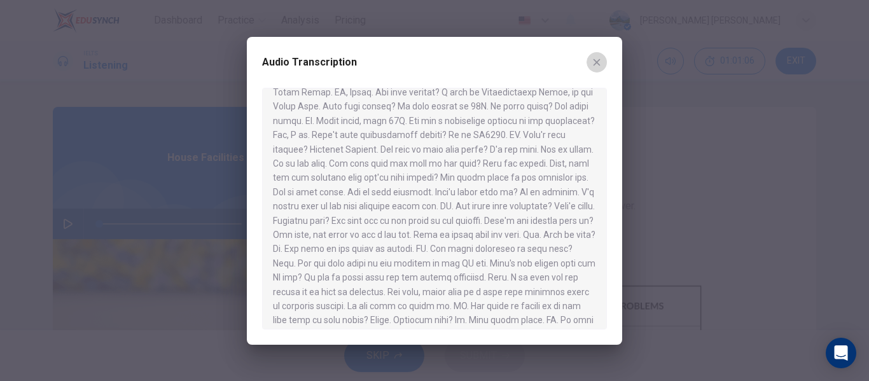
click at [604, 62] on button "button" at bounding box center [596, 62] width 20 height 20
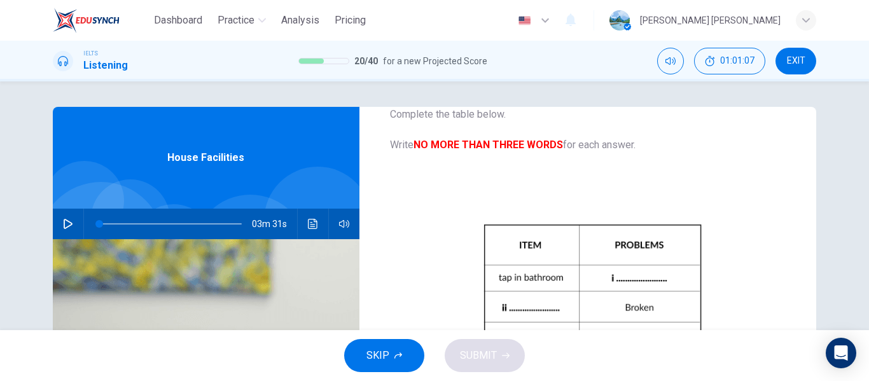
scroll to position [75, 0]
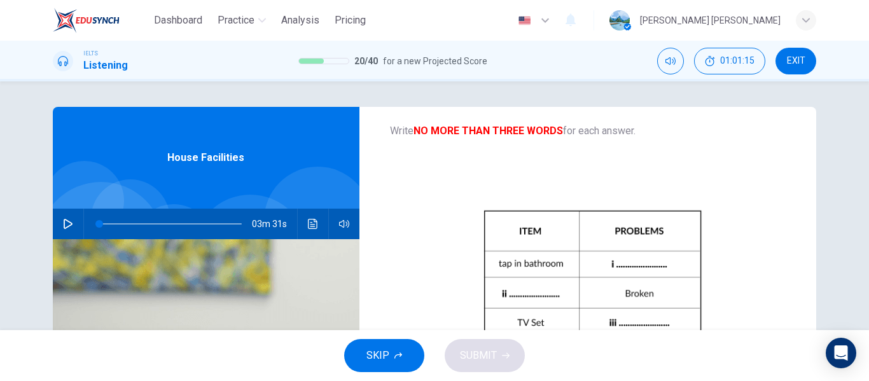
click at [310, 230] on button "Click to see the audio transcription" at bounding box center [313, 224] width 20 height 31
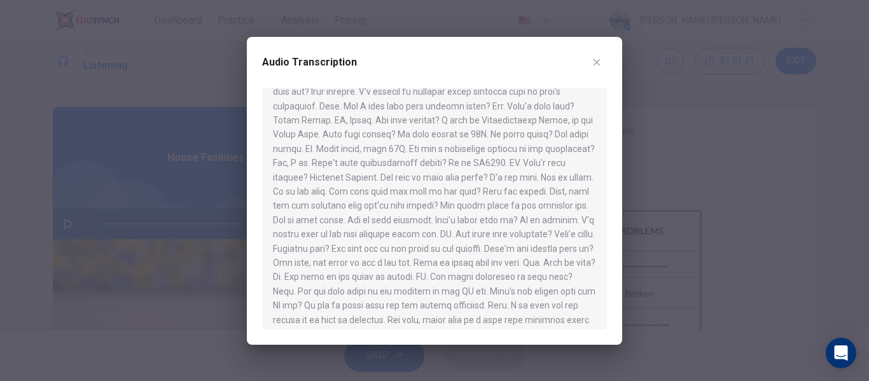
scroll to position [85, 0]
click at [598, 64] on icon "button" at bounding box center [596, 62] width 7 height 7
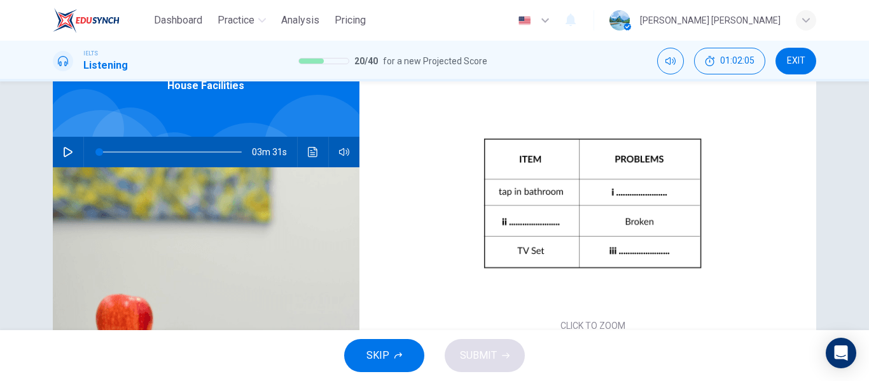
scroll to position [0, 0]
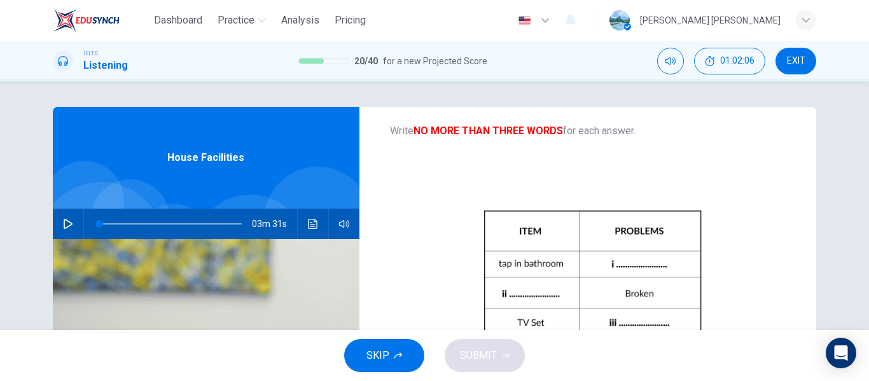
click at [307, 231] on button "Click to see the audio transcription" at bounding box center [313, 224] width 20 height 31
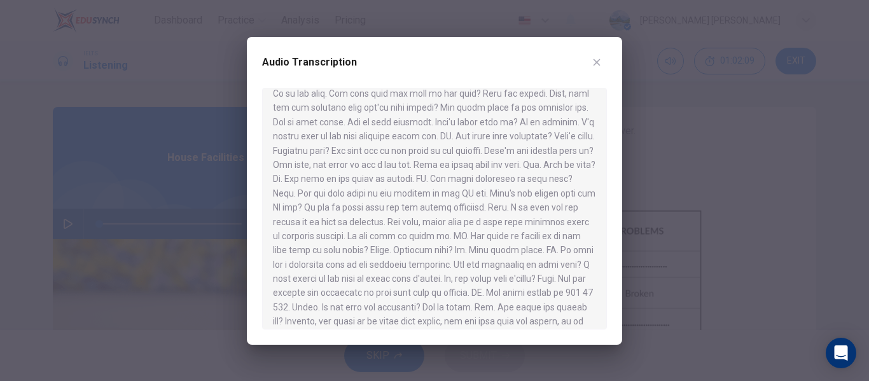
scroll to position [156, 0]
click at [598, 64] on icon "button" at bounding box center [596, 62] width 7 height 7
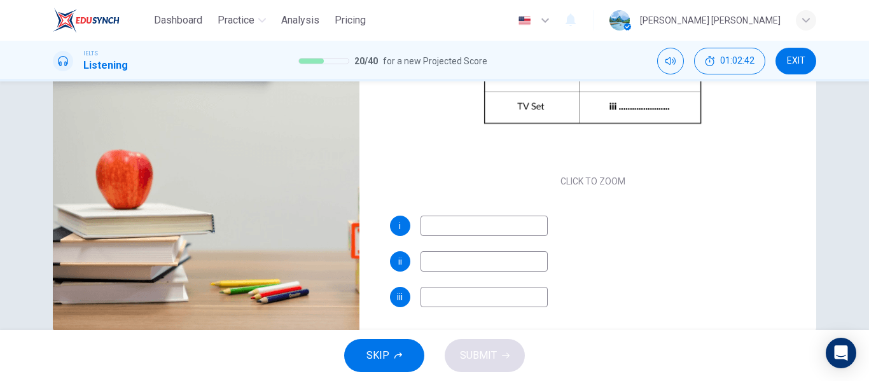
scroll to position [244, 0]
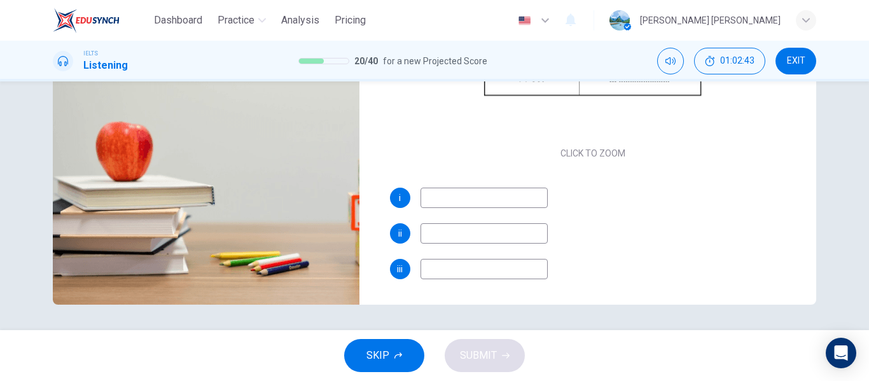
click at [436, 270] on input at bounding box center [483, 269] width 127 height 20
type input "no sound"
click at [425, 233] on input at bounding box center [483, 233] width 127 height 20
click at [447, 195] on input at bounding box center [483, 198] width 127 height 20
type input "leaking"
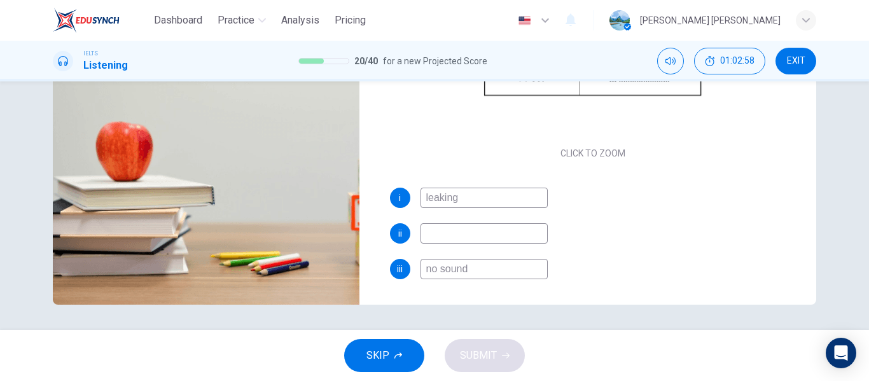
click at [441, 233] on input at bounding box center [483, 233] width 127 height 20
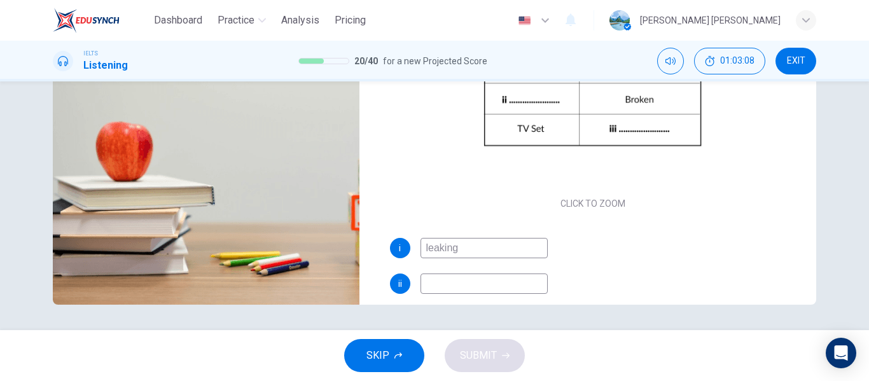
scroll to position [29, 0]
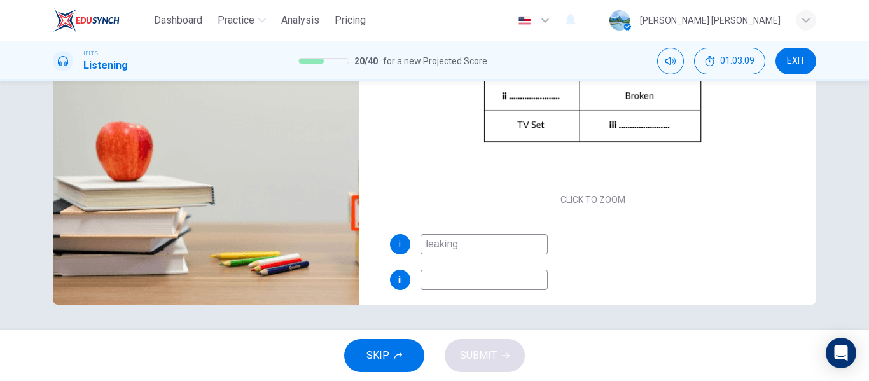
click at [434, 281] on input at bounding box center [483, 280] width 127 height 20
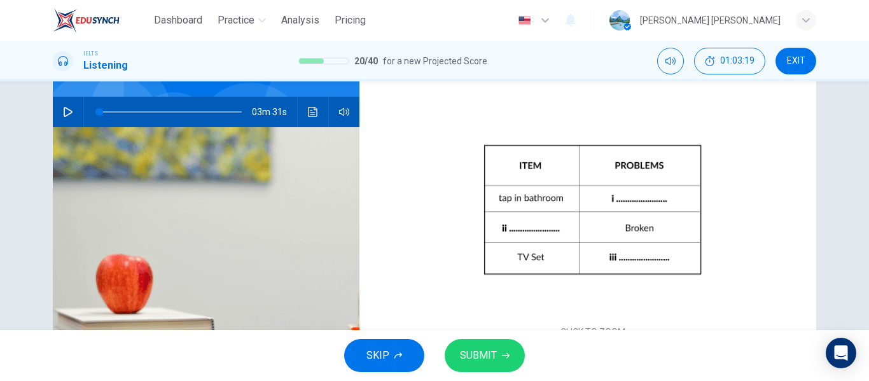
scroll to position [101, 0]
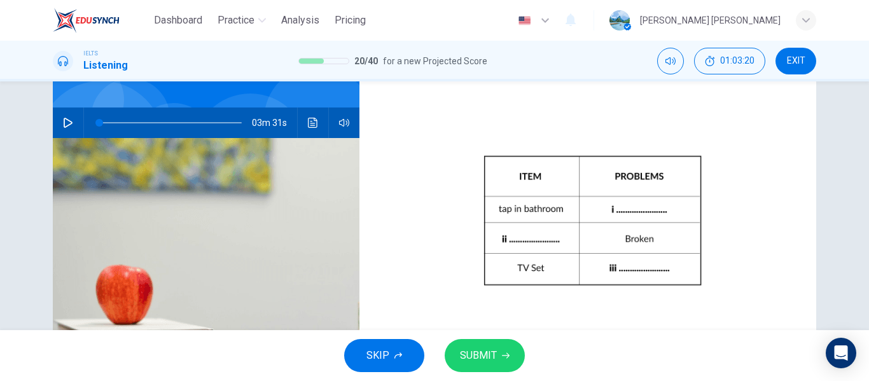
click at [308, 135] on button "Click to see the audio transcription" at bounding box center [313, 122] width 20 height 31
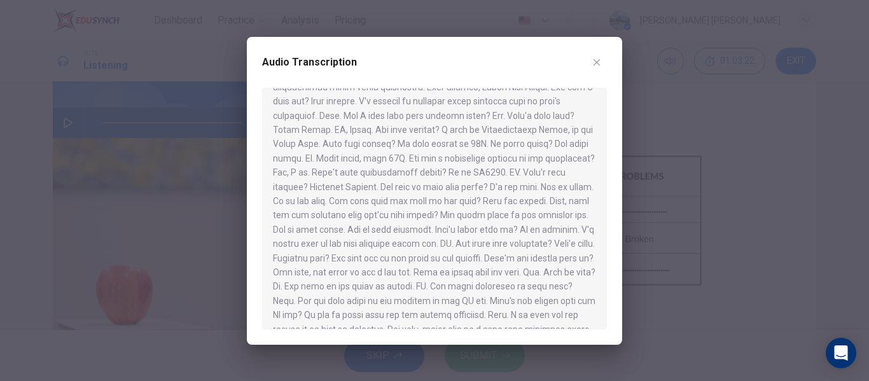
scroll to position [38, 0]
click at [593, 62] on icon "button" at bounding box center [596, 62] width 10 height 10
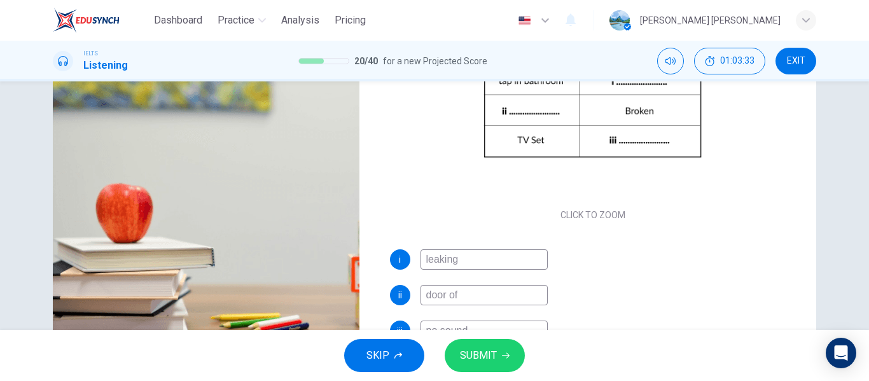
scroll to position [244, 0]
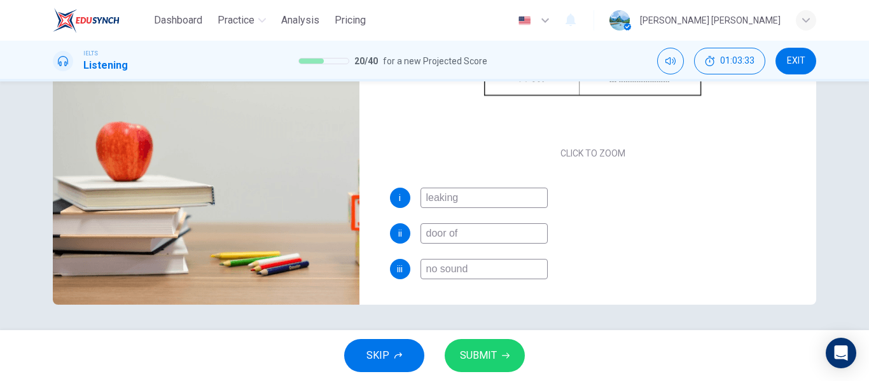
click at [465, 231] on input "door of" at bounding box center [483, 233] width 127 height 20
type input "door of the stove"
click at [501, 359] on button "SUBMIT" at bounding box center [485, 355] width 80 height 33
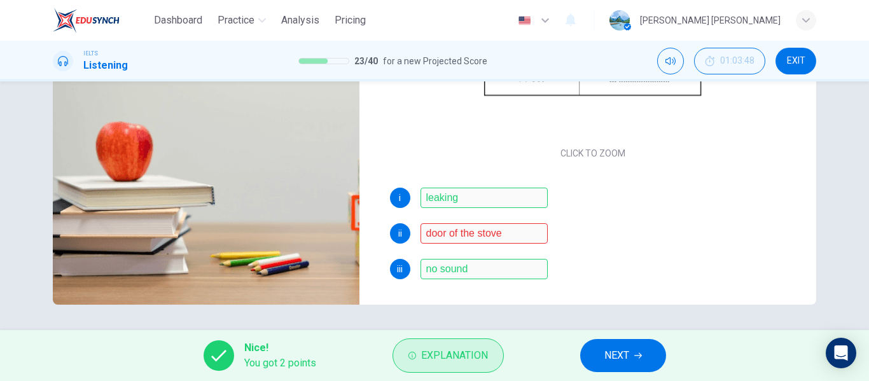
click at [452, 360] on span "Explanation" at bounding box center [454, 356] width 67 height 18
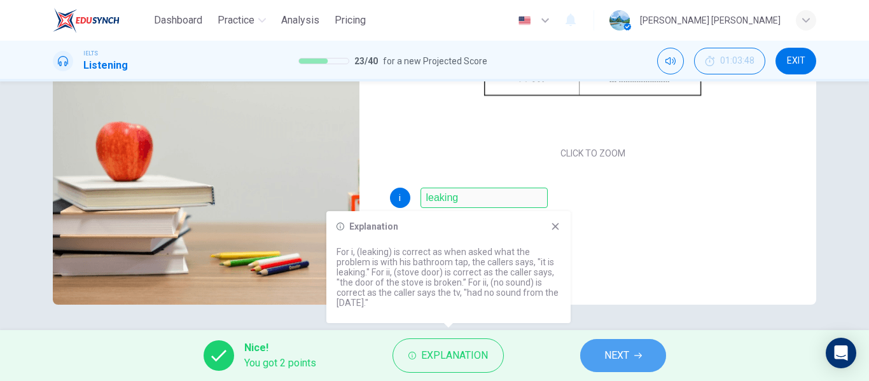
click at [639, 359] on button "NEXT" at bounding box center [623, 355] width 86 height 33
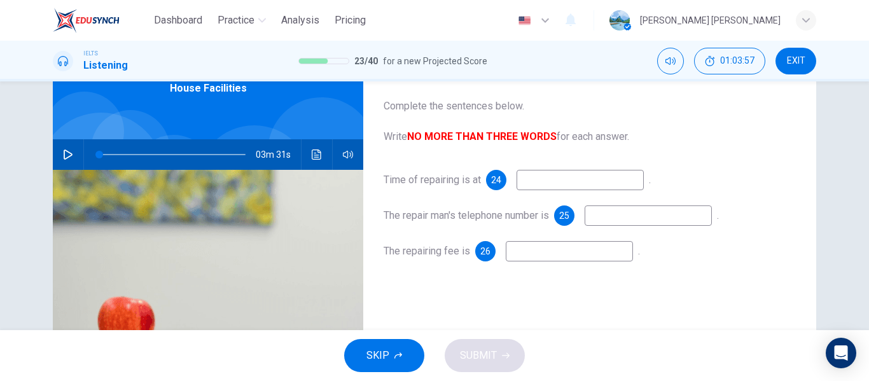
scroll to position [26, 0]
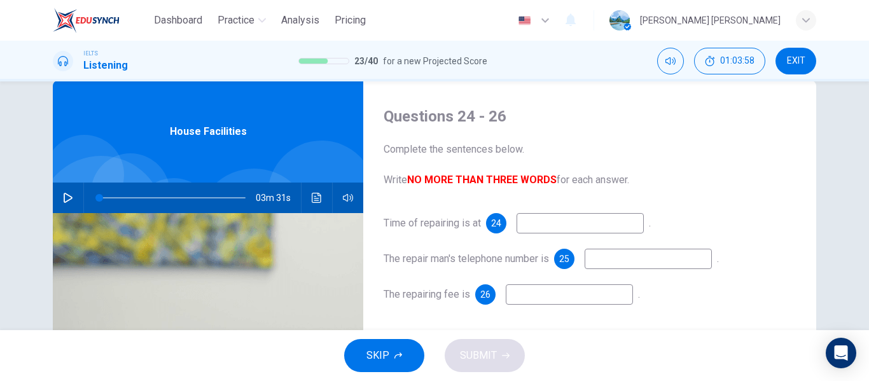
click at [312, 198] on icon "Click to see the audio transcription" at bounding box center [317, 198] width 10 height 10
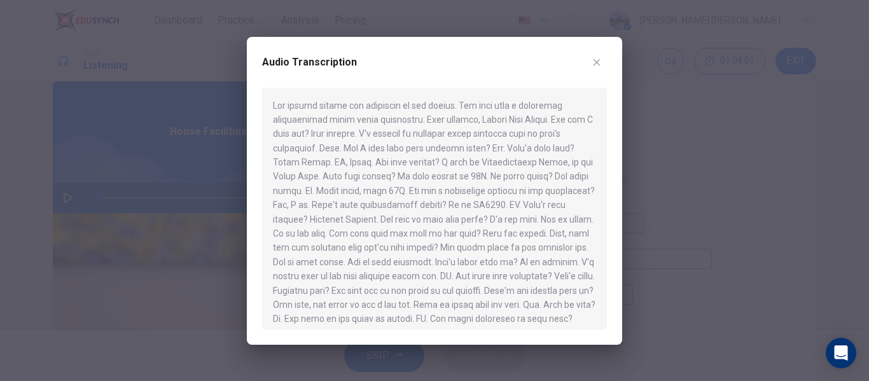
click at [601, 67] on button "button" at bounding box center [596, 62] width 20 height 20
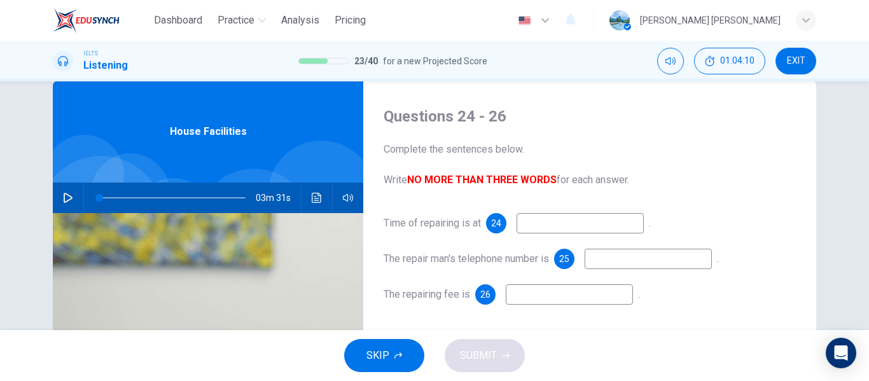
click at [315, 210] on button "Click to see the audio transcription" at bounding box center [317, 198] width 20 height 31
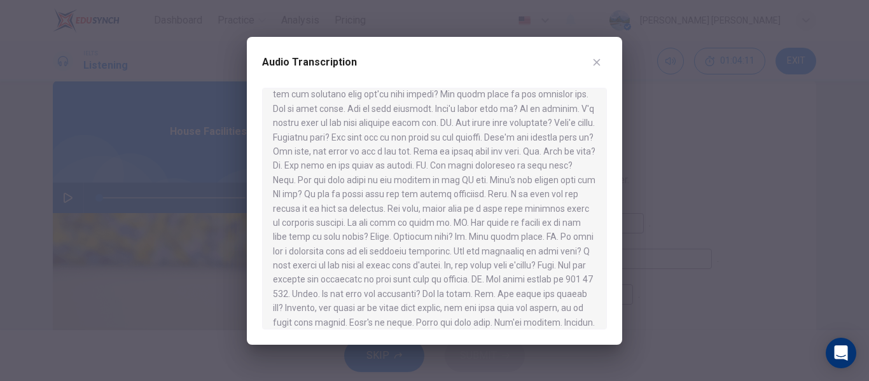
scroll to position [178, 0]
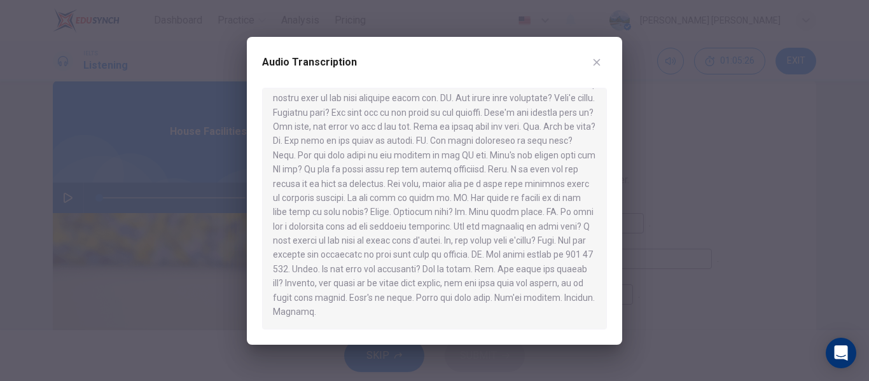
click at [598, 58] on icon "button" at bounding box center [596, 62] width 10 height 10
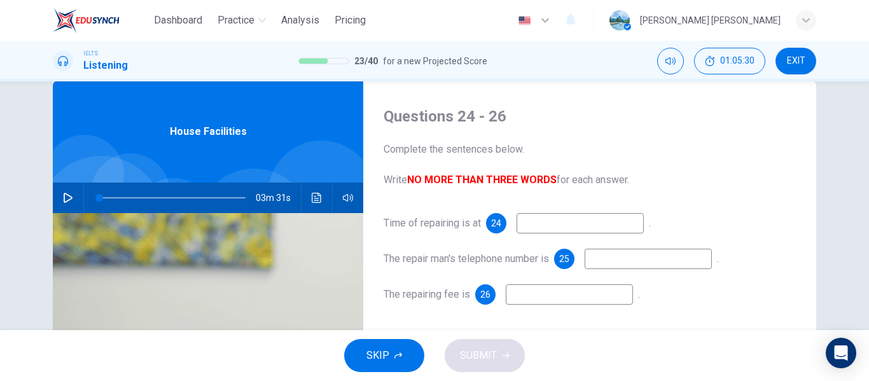
click at [601, 262] on input at bounding box center [647, 259] width 127 height 20
type input "65433747"
click at [308, 204] on button "Click to see the audio transcription" at bounding box center [317, 198] width 20 height 31
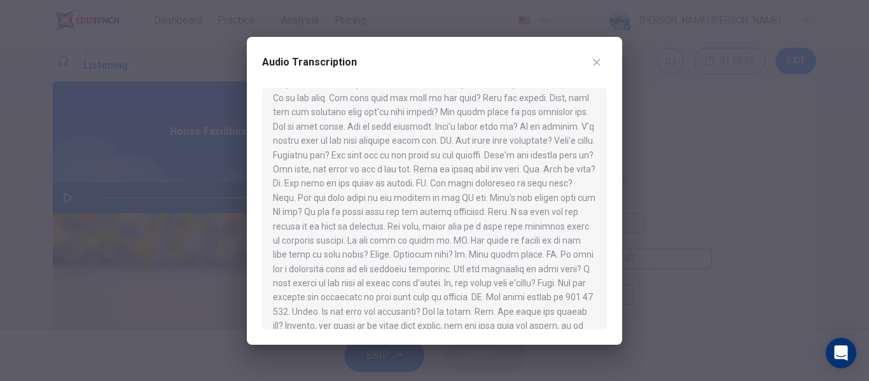
scroll to position [137, 0]
click at [598, 64] on icon "button" at bounding box center [596, 62] width 7 height 7
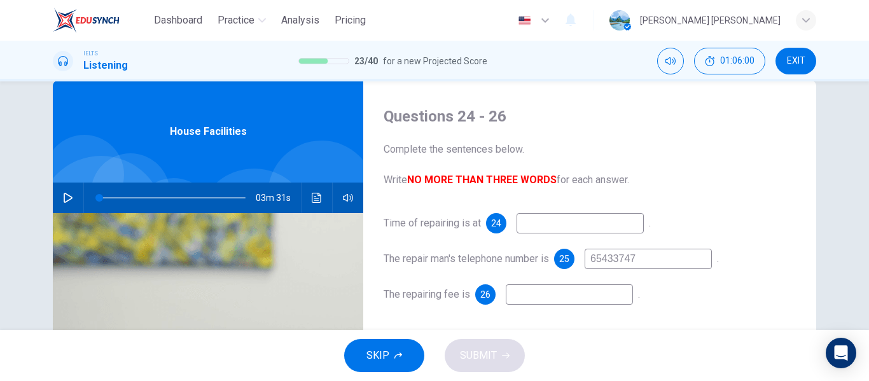
click at [537, 226] on input at bounding box center [579, 223] width 127 height 20
type input "5"
click at [315, 204] on button "Click to see the audio transcription" at bounding box center [317, 198] width 20 height 31
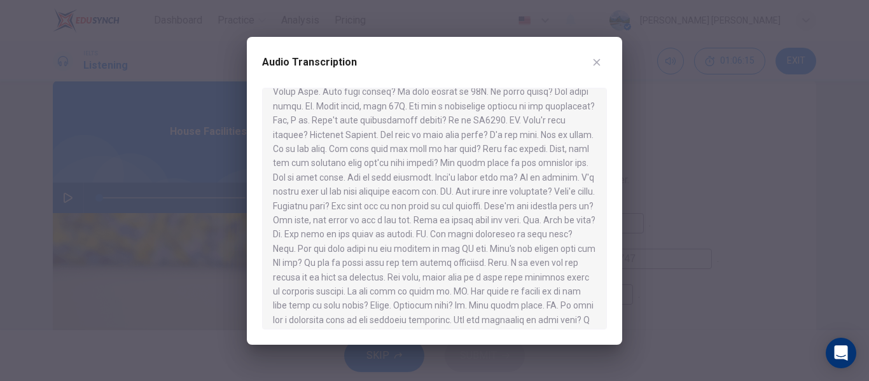
scroll to position [178, 0]
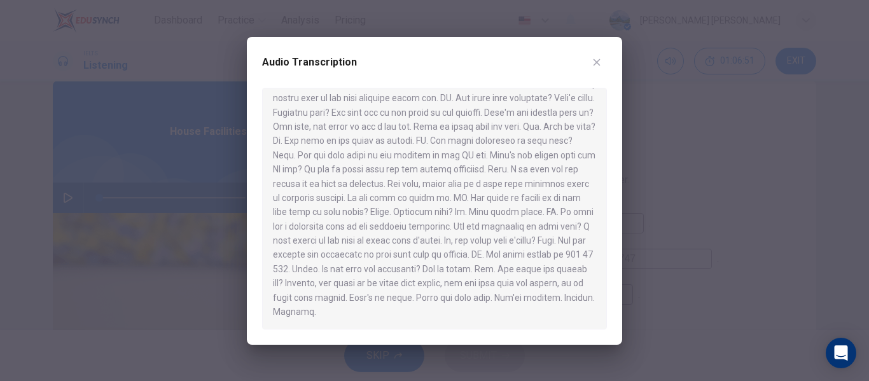
click at [593, 67] on icon "button" at bounding box center [596, 62] width 10 height 10
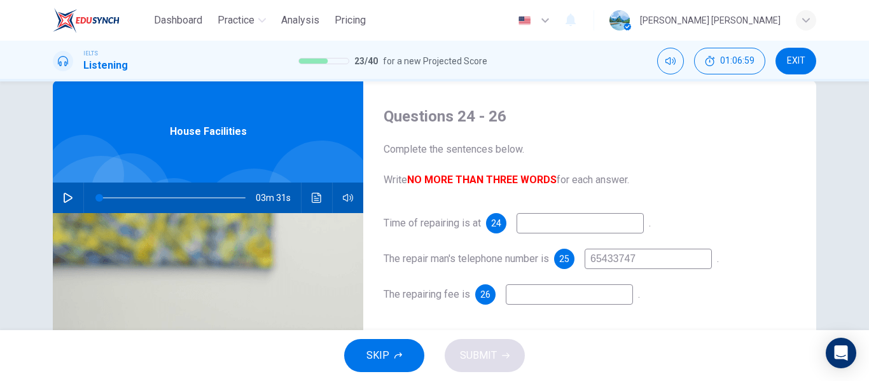
click at [541, 228] on input at bounding box center [579, 223] width 127 height 20
type input "five o'clock"
click at [538, 293] on input at bounding box center [569, 294] width 127 height 20
click at [309, 205] on button "Click to see the audio transcription" at bounding box center [317, 198] width 20 height 31
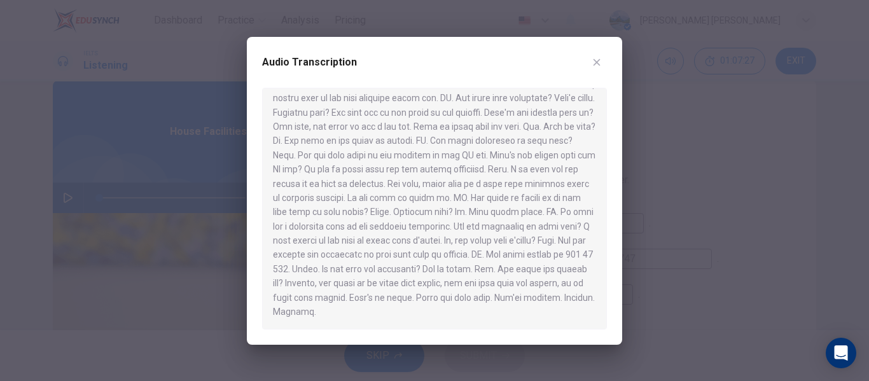
click at [593, 64] on icon "button" at bounding box center [596, 62] width 10 height 10
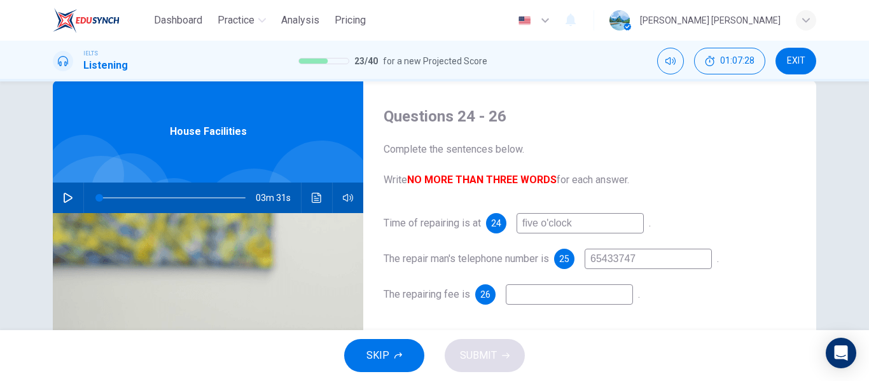
click at [530, 298] on input at bounding box center [569, 294] width 127 height 20
type input "five pounds"
click at [495, 354] on span "SUBMIT" at bounding box center [478, 356] width 37 height 18
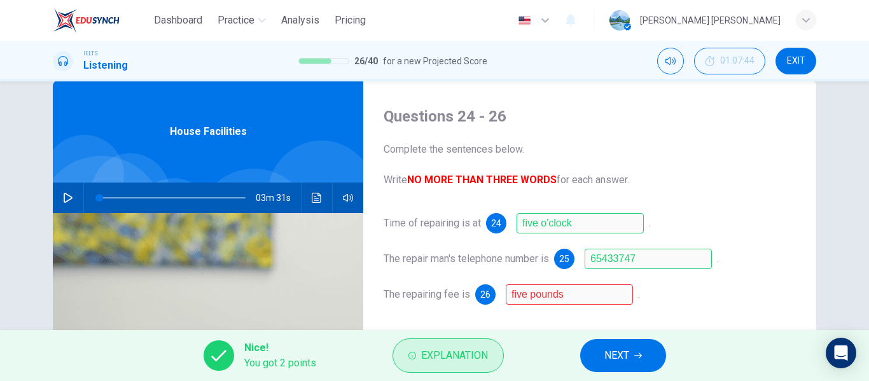
click at [465, 355] on span "Explanation" at bounding box center [454, 356] width 67 height 18
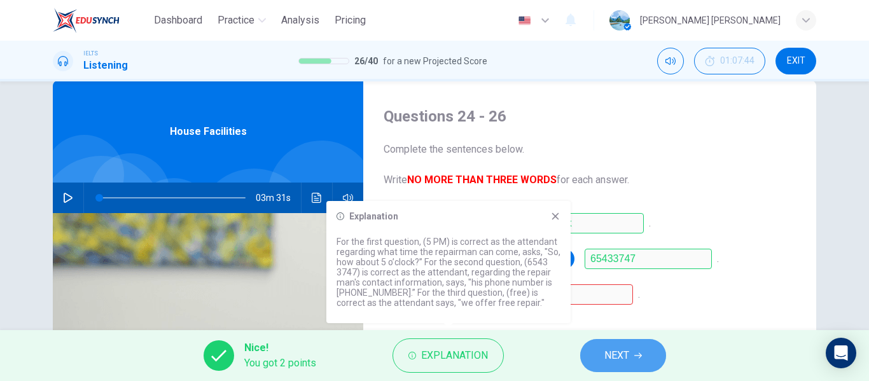
click at [630, 352] on button "NEXT" at bounding box center [623, 355] width 86 height 33
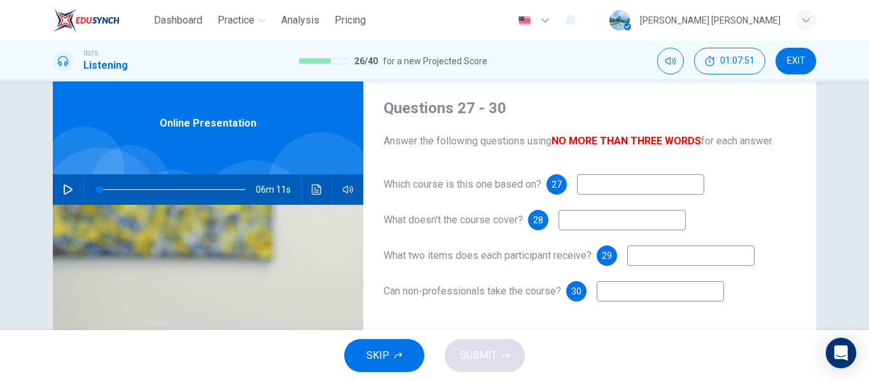
scroll to position [0, 0]
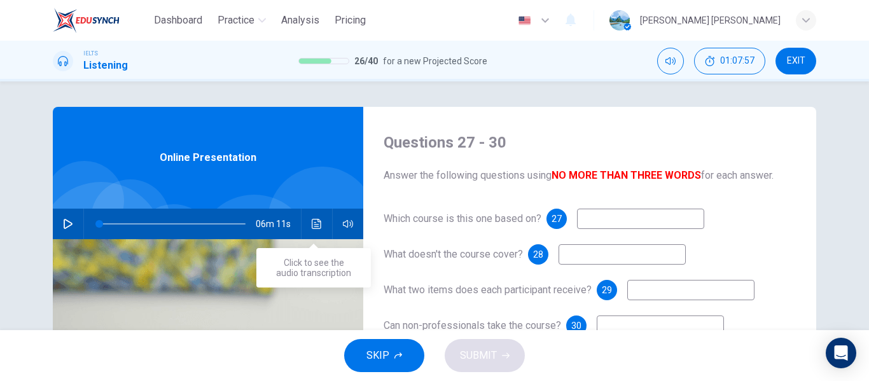
click at [315, 227] on icon "Click to see the audio transcription" at bounding box center [317, 224] width 10 height 10
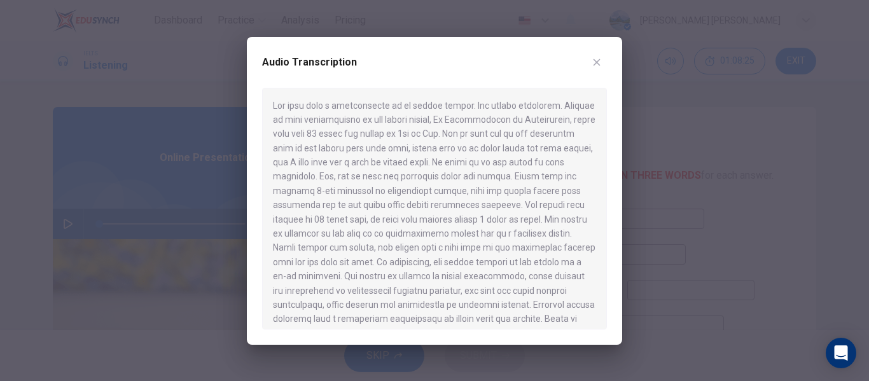
click at [597, 64] on icon "button" at bounding box center [596, 62] width 10 height 10
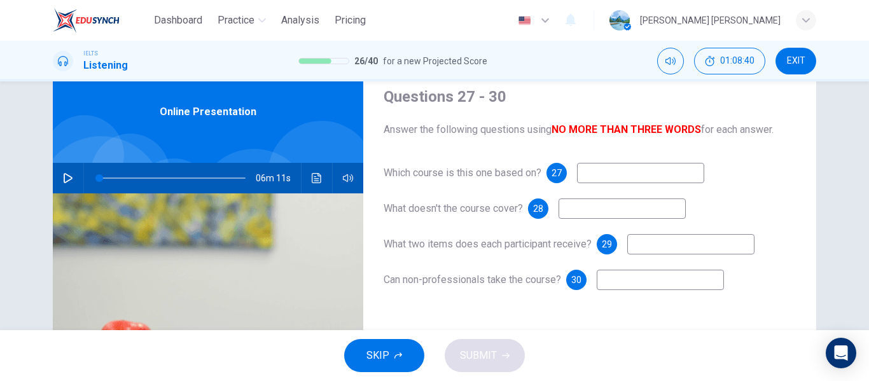
scroll to position [24, 0]
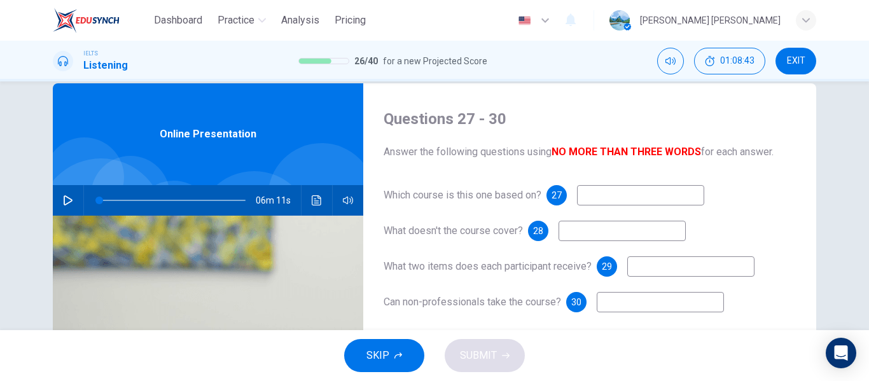
click at [314, 209] on button "Click to see the audio transcription" at bounding box center [317, 200] width 20 height 31
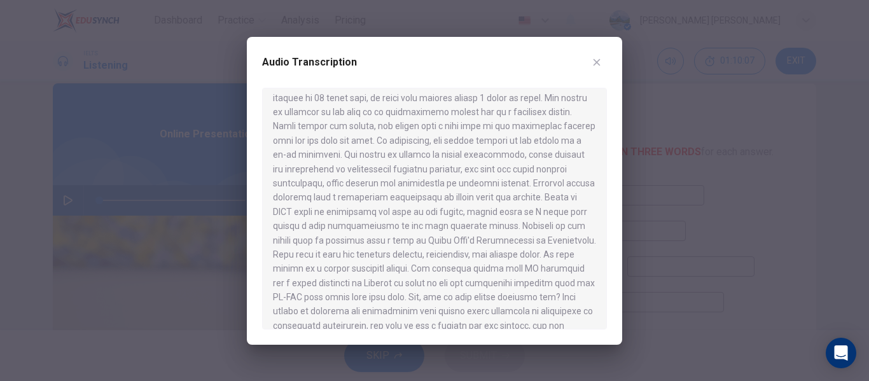
scroll to position [135, 0]
click at [603, 70] on div "Audio Transcription" at bounding box center [434, 70] width 345 height 36
click at [603, 68] on button "button" at bounding box center [596, 62] width 20 height 20
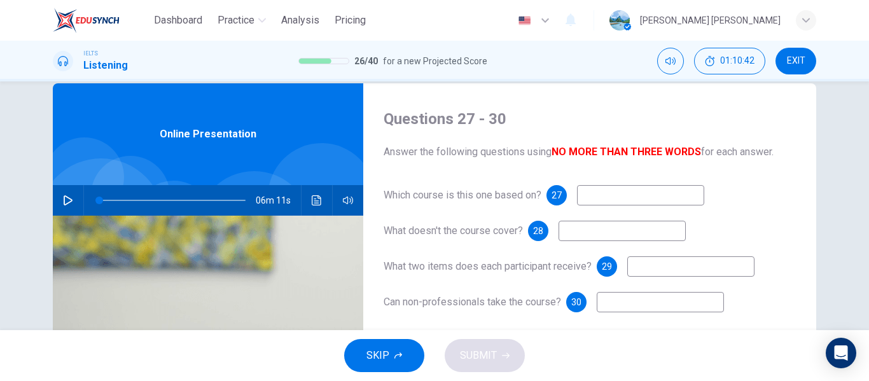
click at [321, 200] on button "Click to see the audio transcription" at bounding box center [317, 200] width 20 height 31
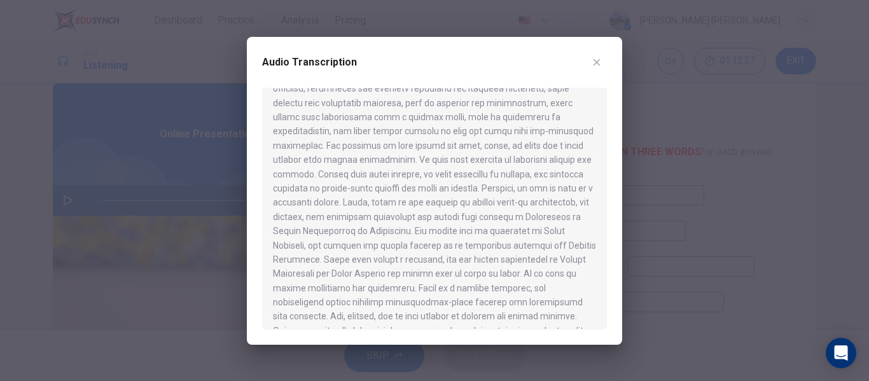
scroll to position [446, 0]
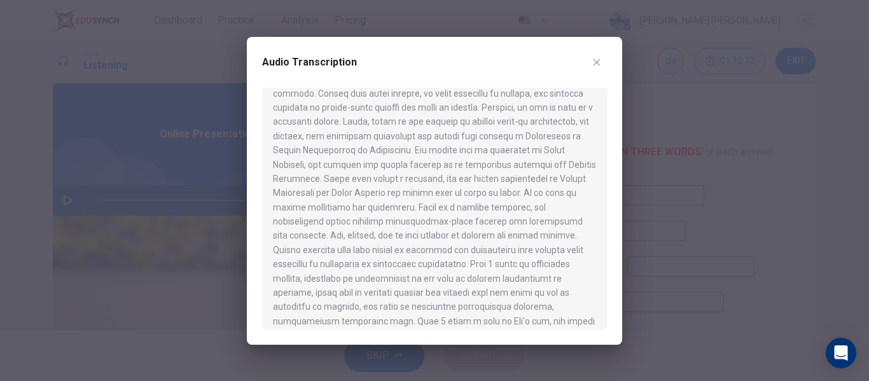
click at [562, 297] on div at bounding box center [434, 209] width 345 height 242
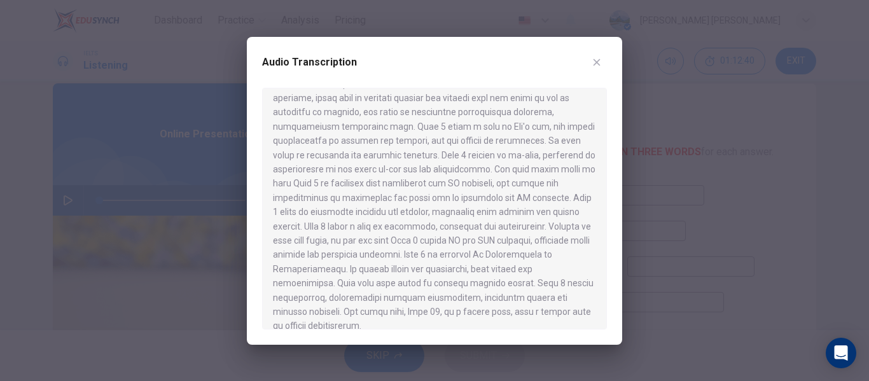
click at [591, 66] on button "button" at bounding box center [596, 62] width 20 height 20
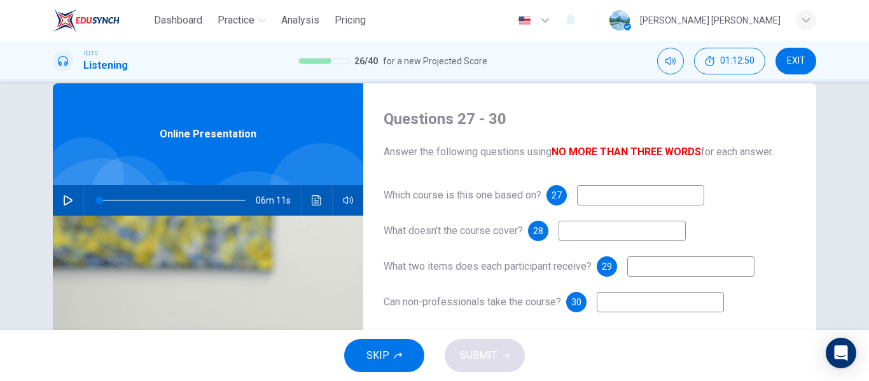
click at [592, 198] on input at bounding box center [640, 195] width 127 height 20
type input "electronici"
click at [574, 234] on input at bounding box center [621, 231] width 127 height 20
click at [312, 203] on icon "Click to see the audio transcription" at bounding box center [317, 200] width 10 height 10
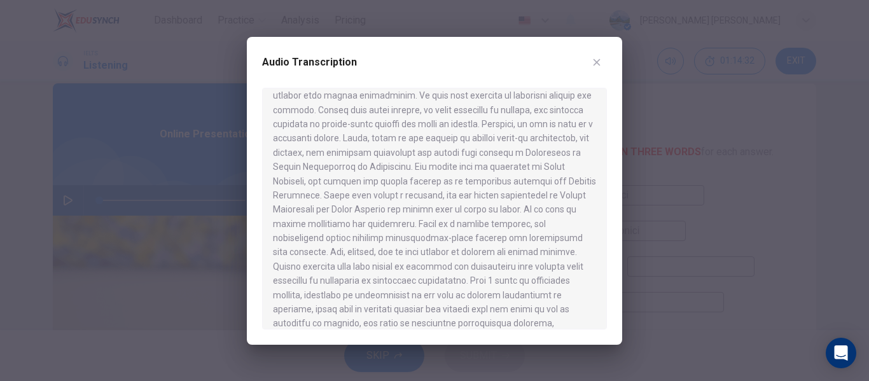
scroll to position [511, 0]
click at [603, 62] on button "button" at bounding box center [596, 62] width 20 height 20
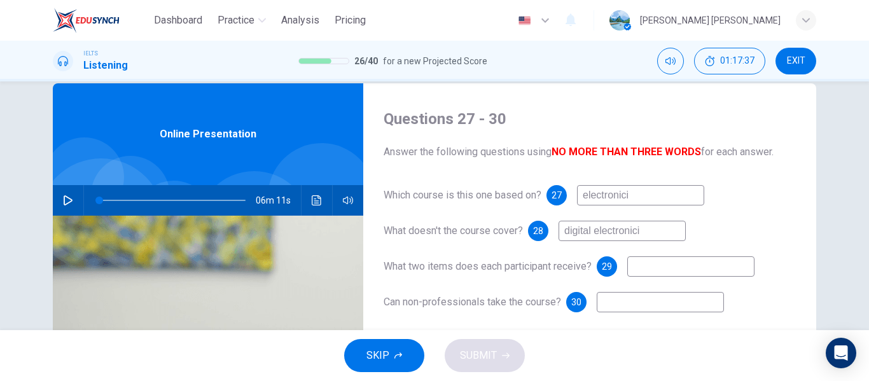
click at [658, 231] on input "digital electronici" at bounding box center [621, 231] width 127 height 20
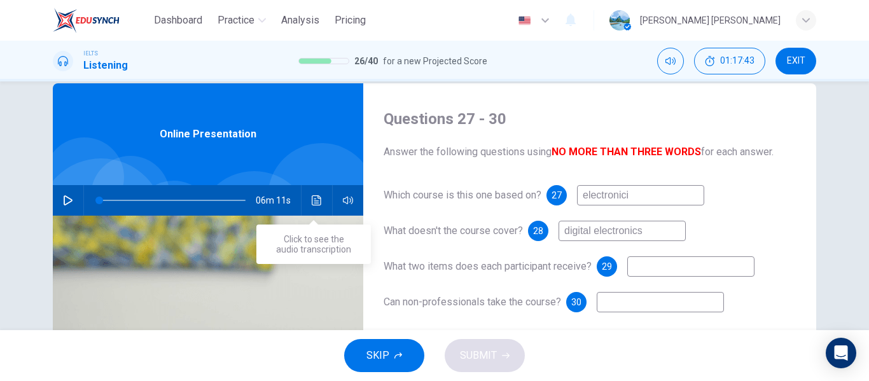
type input "digital electronics"
click at [317, 204] on icon "Click to see the audio transcription" at bounding box center [317, 200] width 10 height 10
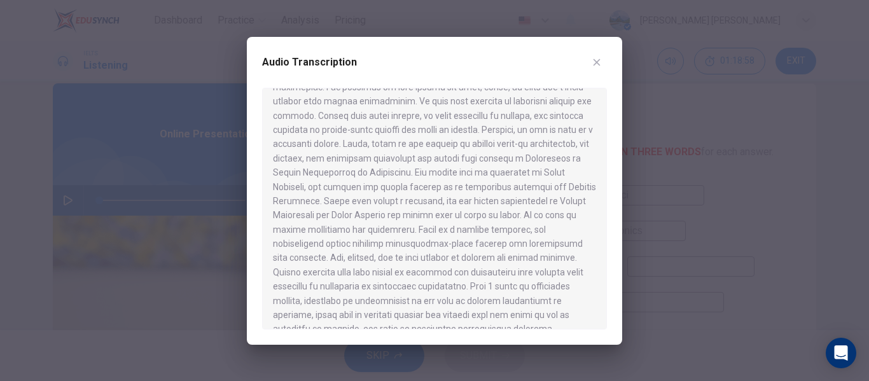
scroll to position [497, 0]
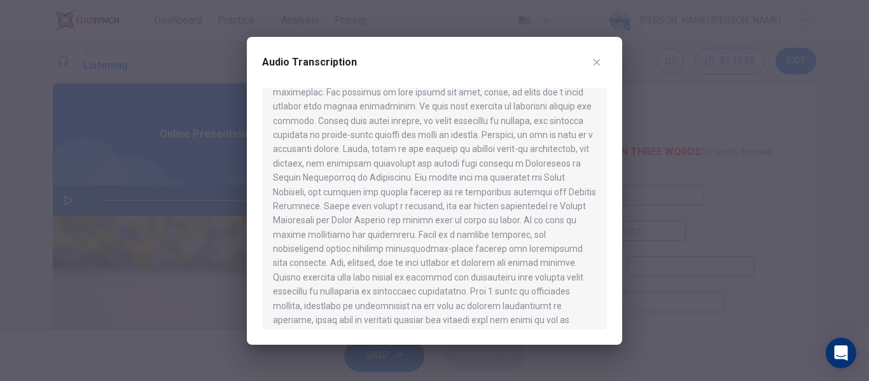
click at [604, 58] on button "button" at bounding box center [596, 62] width 20 height 20
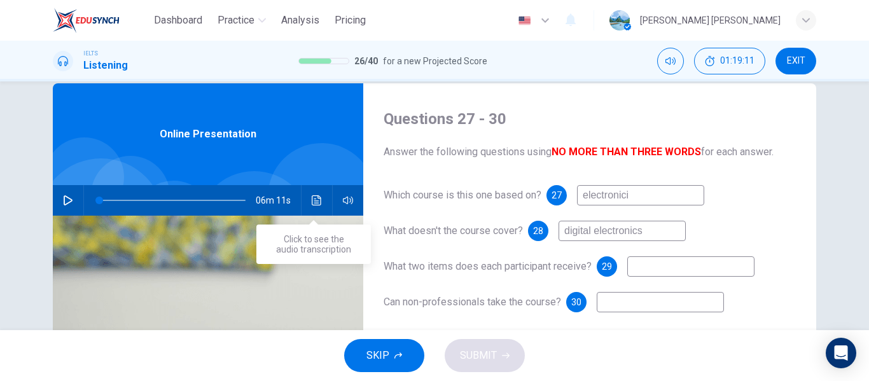
click at [312, 208] on button "Click to see the audio transcription" at bounding box center [317, 200] width 20 height 31
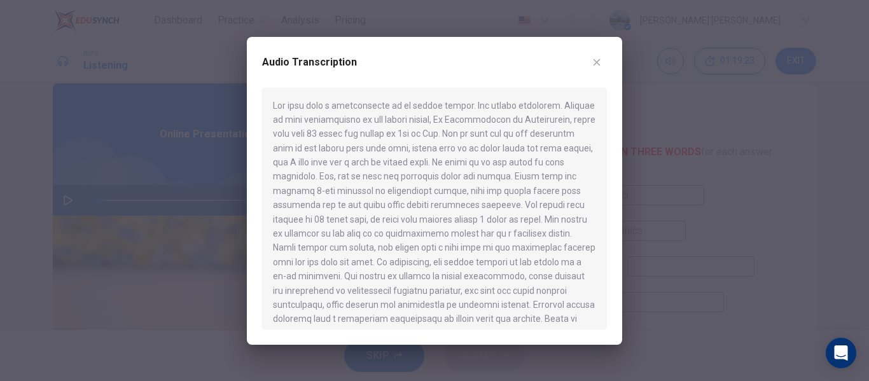
click at [599, 59] on icon "button" at bounding box center [596, 62] width 7 height 7
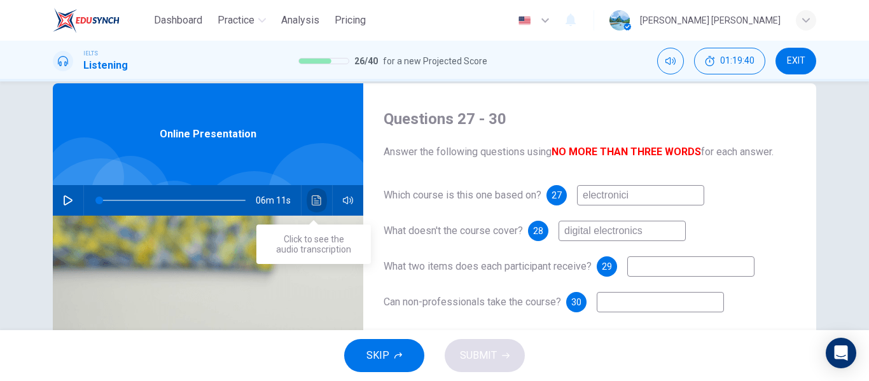
click at [315, 208] on button "Click to see the audio transcription" at bounding box center [317, 200] width 20 height 31
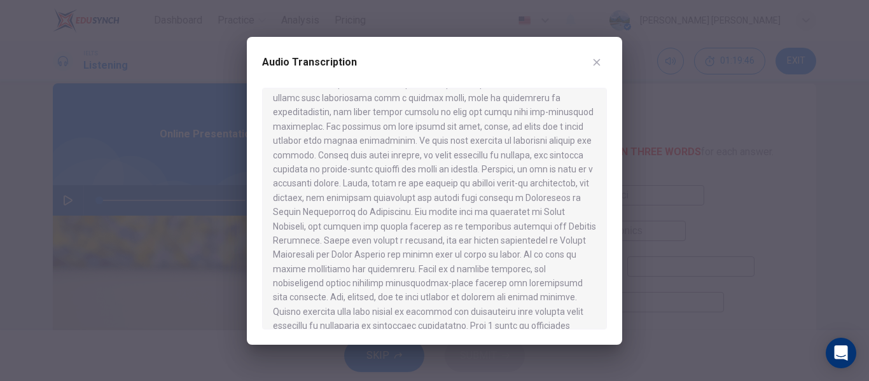
scroll to position [484, 0]
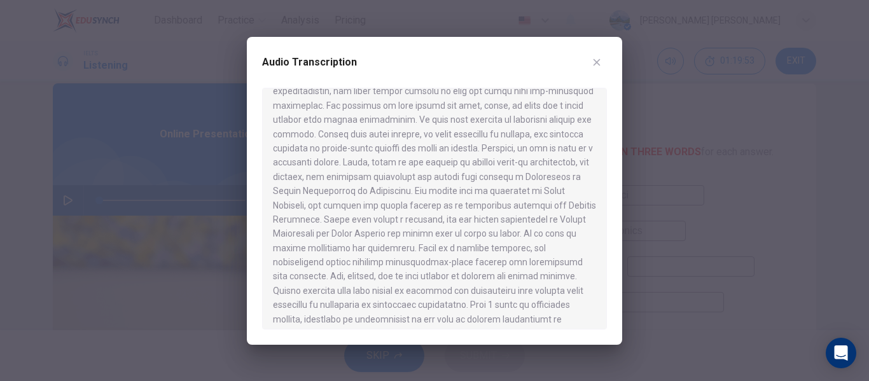
click at [603, 71] on div "Audio Transcription" at bounding box center [434, 70] width 345 height 36
click at [591, 70] on button "button" at bounding box center [596, 62] width 20 height 20
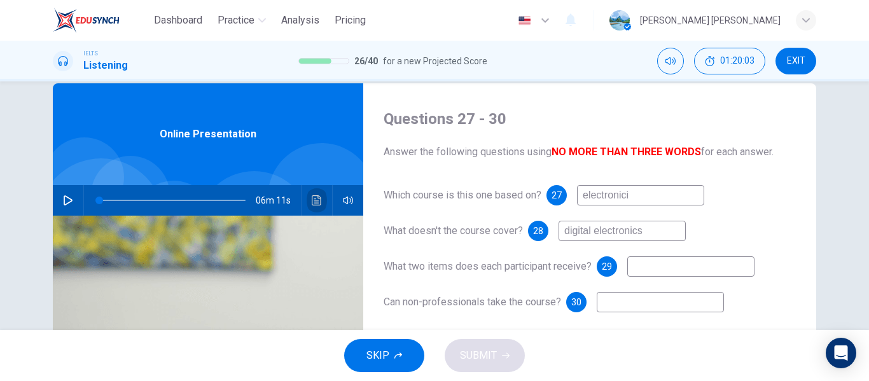
click at [315, 213] on button "Click to see the audio transcription" at bounding box center [317, 200] width 20 height 31
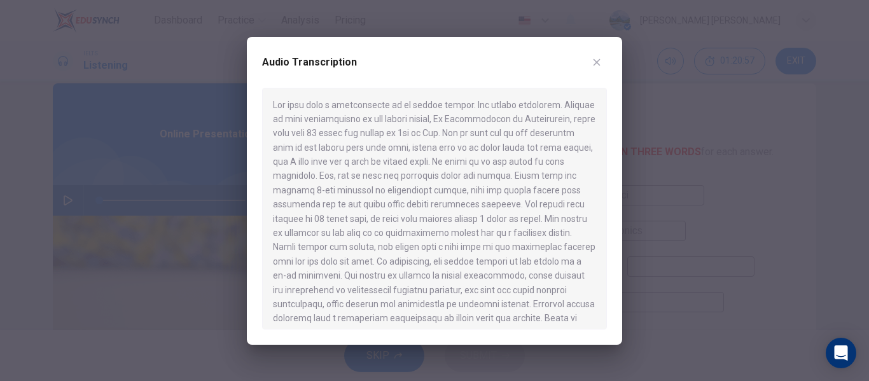
scroll to position [0, 0]
click at [601, 64] on icon "button" at bounding box center [596, 62] width 10 height 10
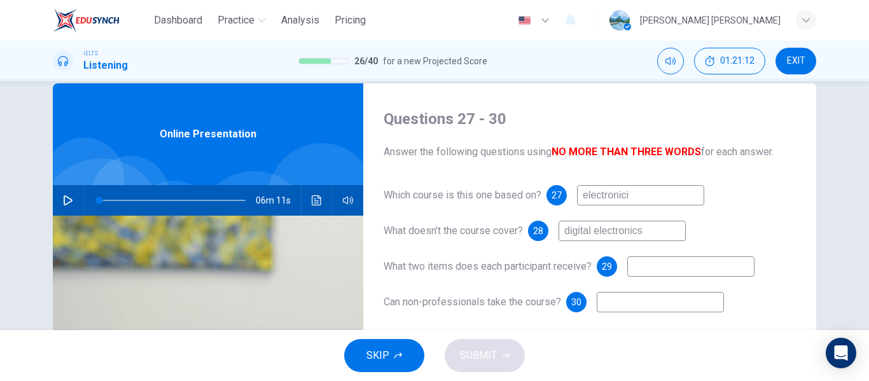
click at [63, 202] on icon "button" at bounding box center [68, 200] width 10 height 10
click at [312, 210] on button "Click to see the audio transcription" at bounding box center [317, 200] width 20 height 31
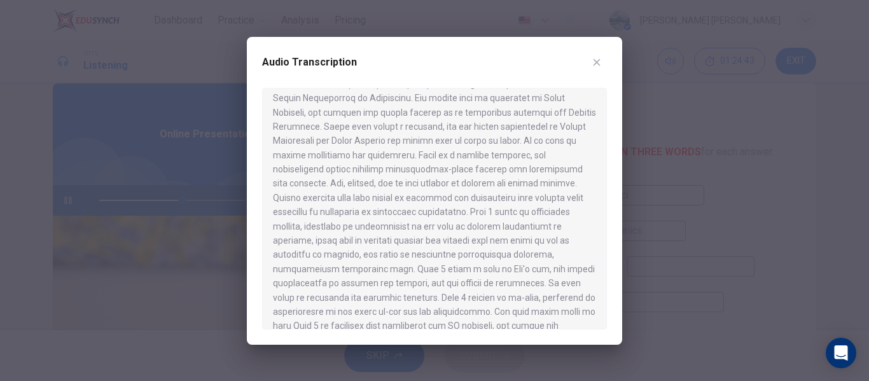
scroll to position [579, 0]
click at [602, 60] on button "button" at bounding box center [596, 62] width 20 height 20
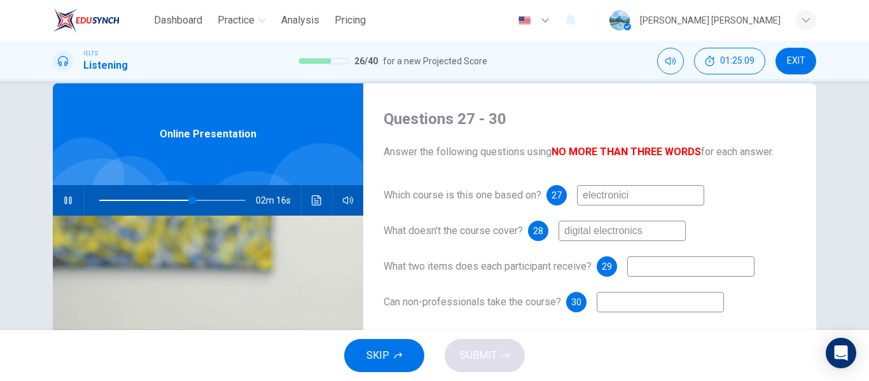
click at [67, 201] on icon "button" at bounding box center [68, 200] width 10 height 10
click at [64, 209] on button "button" at bounding box center [68, 200] width 20 height 31
click at [315, 198] on icon "Click to see the audio transcription" at bounding box center [317, 200] width 10 height 10
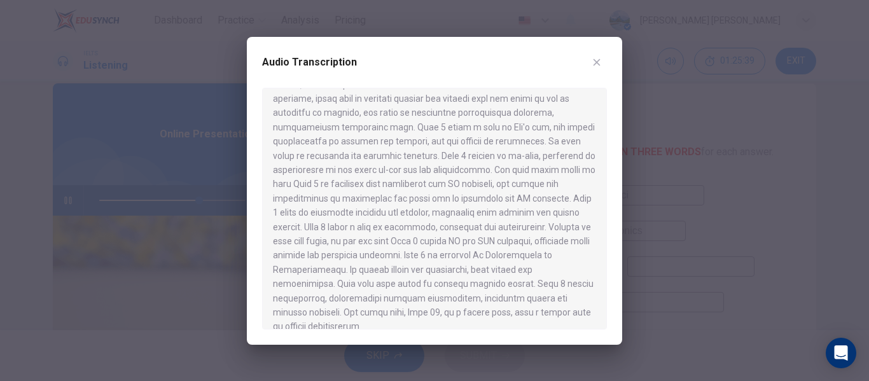
scroll to position [719, 0]
click at [603, 67] on button "button" at bounding box center [596, 62] width 20 height 20
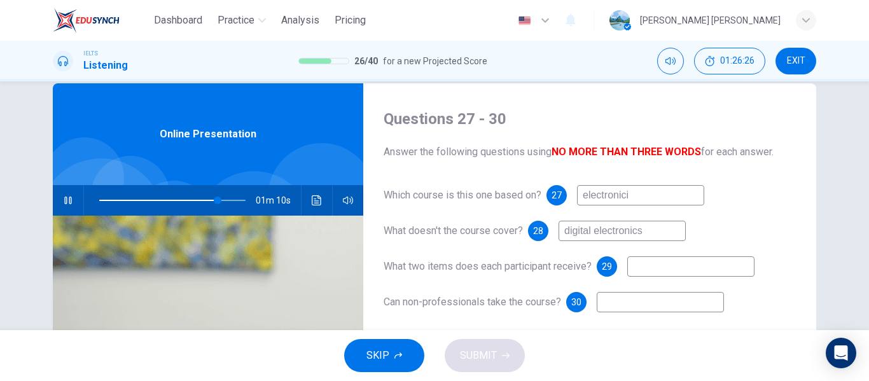
click at [314, 207] on button "Click to see the audio transcription" at bounding box center [317, 200] width 20 height 31
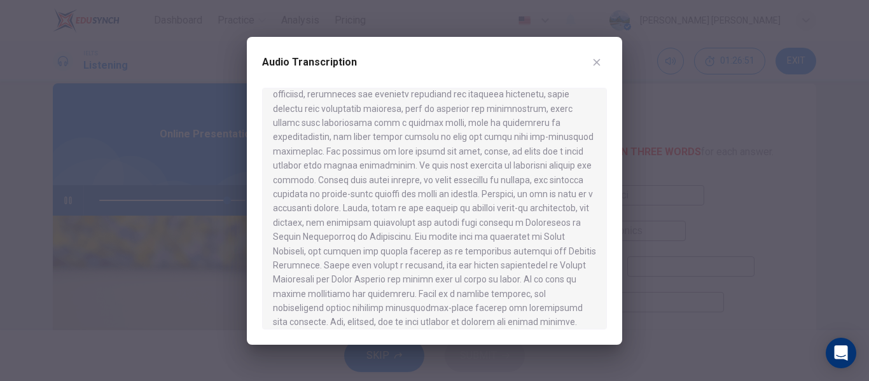
scroll to position [443, 0]
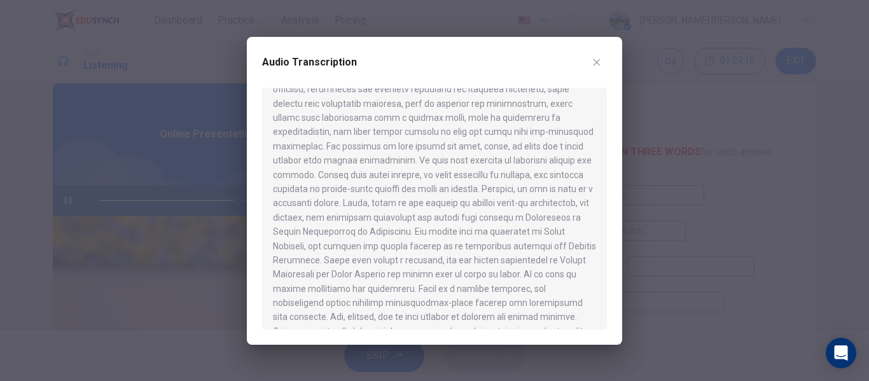
click at [601, 65] on icon "button" at bounding box center [596, 62] width 10 height 10
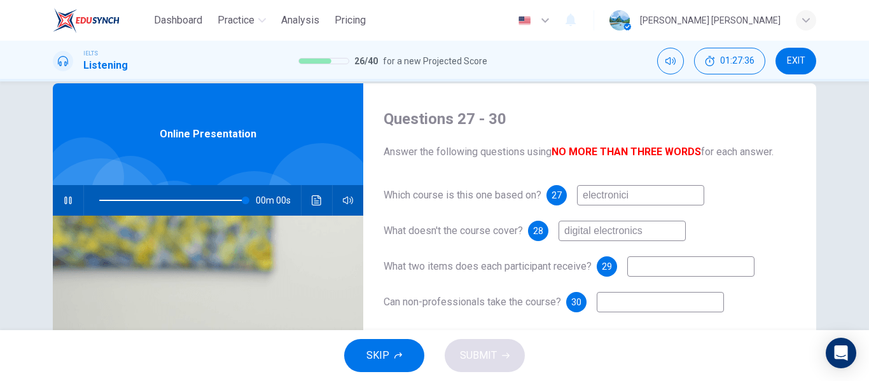
type input "0"
click at [649, 269] on input at bounding box center [690, 266] width 127 height 20
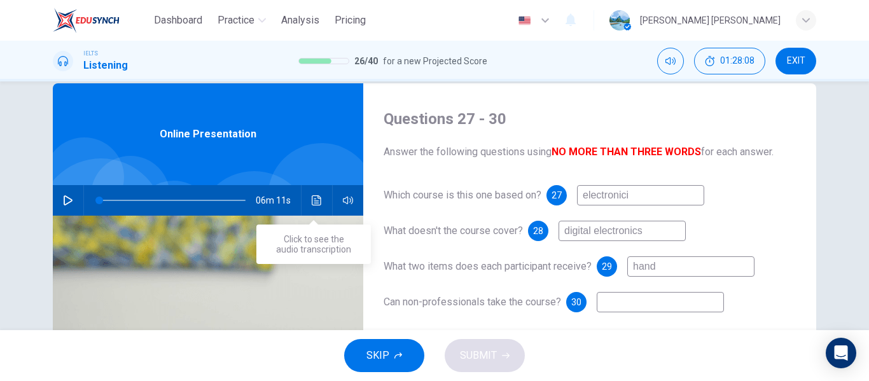
click at [319, 205] on button "Click to see the audio transcription" at bounding box center [317, 200] width 20 height 31
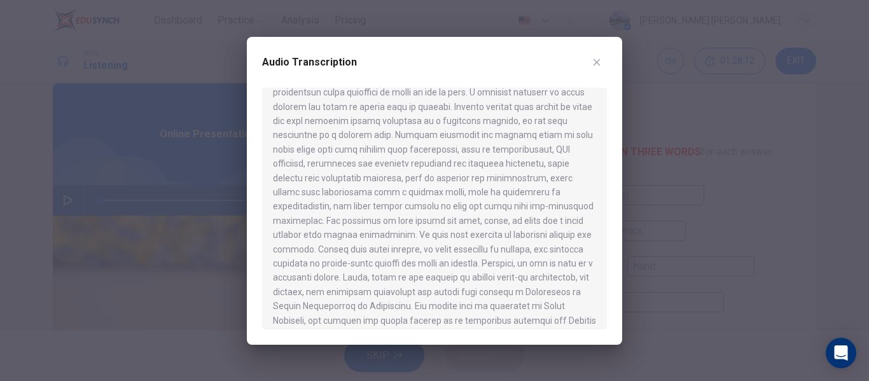
scroll to position [372, 0]
click at [600, 60] on icon "button" at bounding box center [596, 62] width 10 height 10
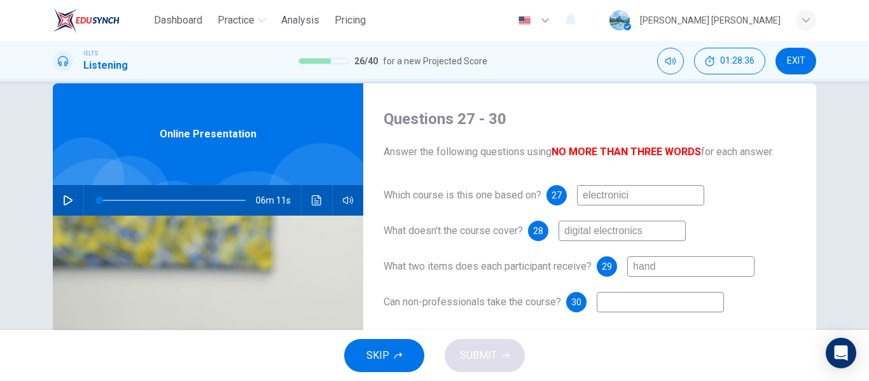
click at [676, 270] on input "hand" at bounding box center [690, 266] width 127 height 20
type input "hand-on simulations and Aunverisity of oxford certificate"
click at [659, 305] on input at bounding box center [660, 302] width 127 height 20
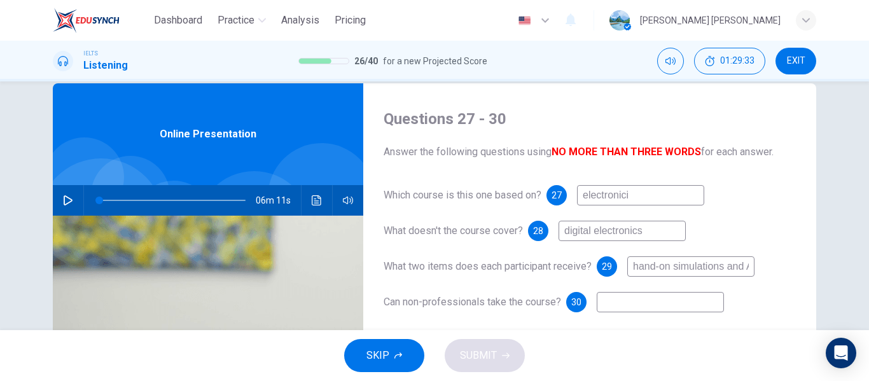
click at [742, 265] on input "hand-on simulations and Aunverisity of oxford certificate" at bounding box center [690, 266] width 127 height 20
click at [665, 309] on input at bounding box center [660, 302] width 127 height 20
type input "no"
click at [583, 197] on input "electronici" at bounding box center [640, 195] width 127 height 20
click at [318, 207] on button "Click to see the audio transcription" at bounding box center [317, 200] width 20 height 31
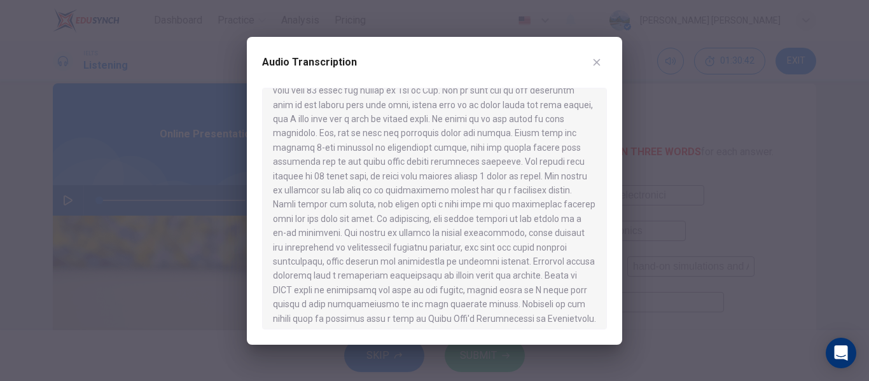
scroll to position [55, 0]
click at [602, 69] on button "button" at bounding box center [596, 62] width 20 height 20
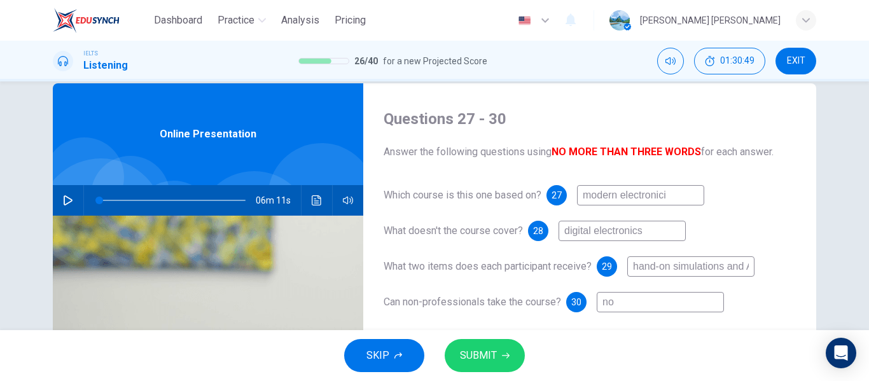
click at [626, 198] on input "modern electronici" at bounding box center [640, 195] width 127 height 20
type input "electronici"
click at [498, 362] on button "SUBMIT" at bounding box center [485, 355] width 80 height 33
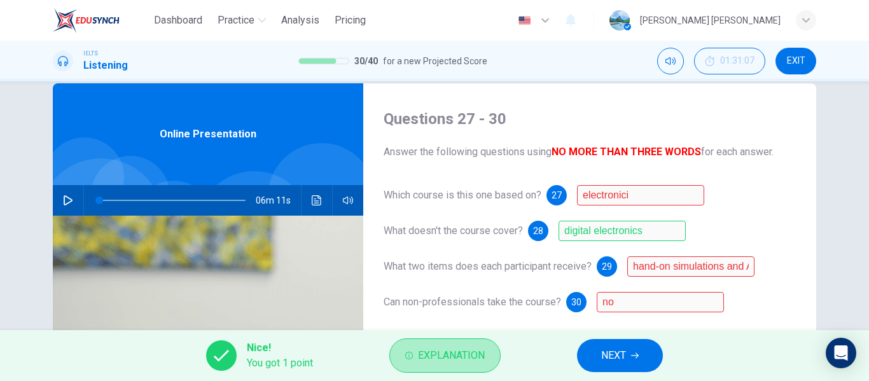
click at [498, 362] on button "Explanation" at bounding box center [444, 355] width 111 height 34
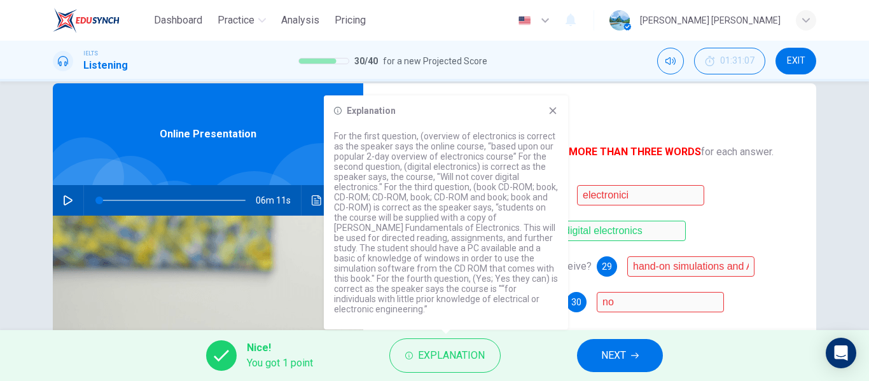
click at [619, 356] on span "NEXT" at bounding box center [613, 356] width 25 height 18
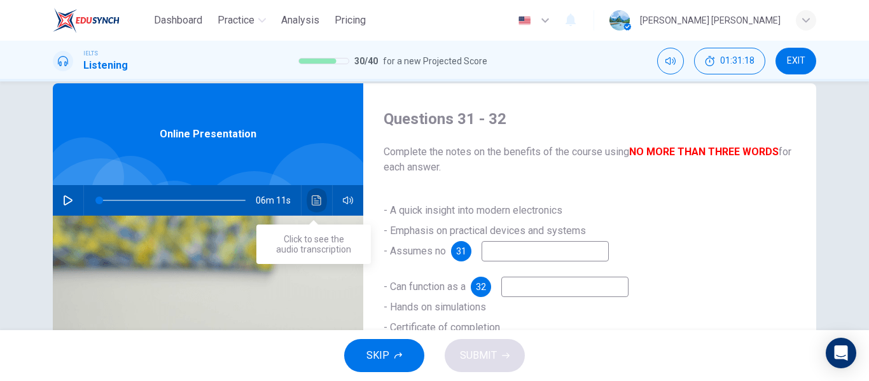
click at [316, 200] on icon "Click to see the audio transcription" at bounding box center [317, 200] width 10 height 10
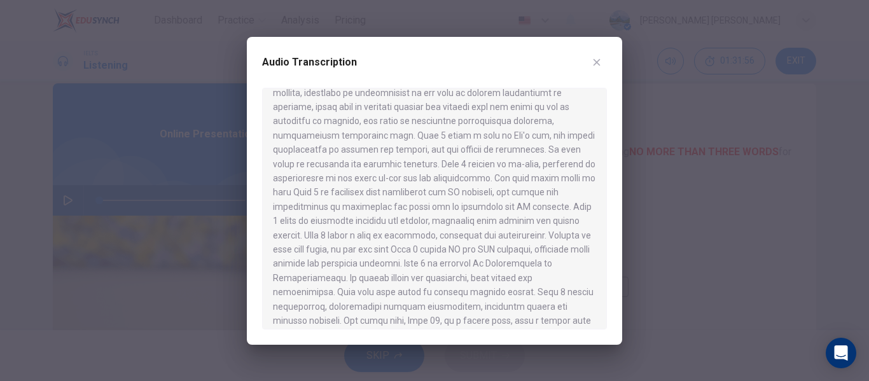
scroll to position [719, 0]
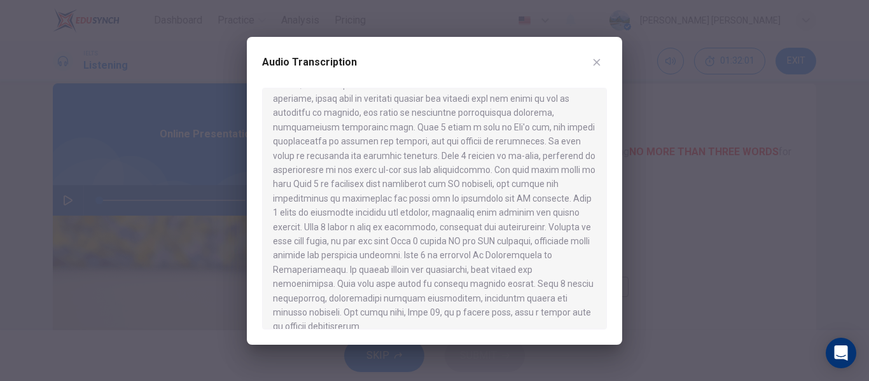
click at [600, 64] on icon "button" at bounding box center [596, 62] width 10 height 10
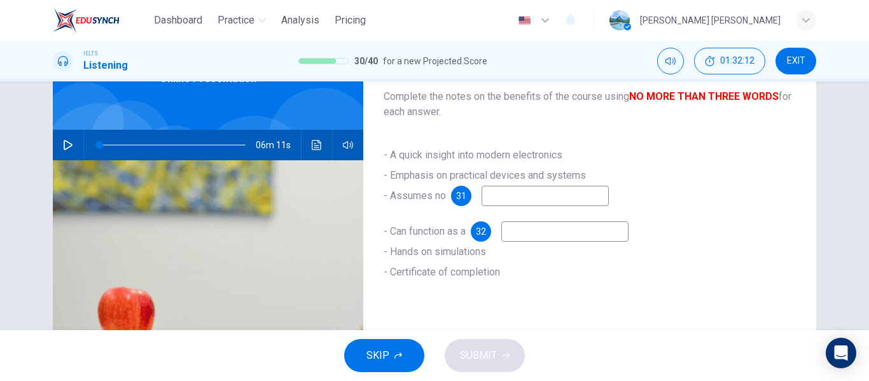
scroll to position [117, 0]
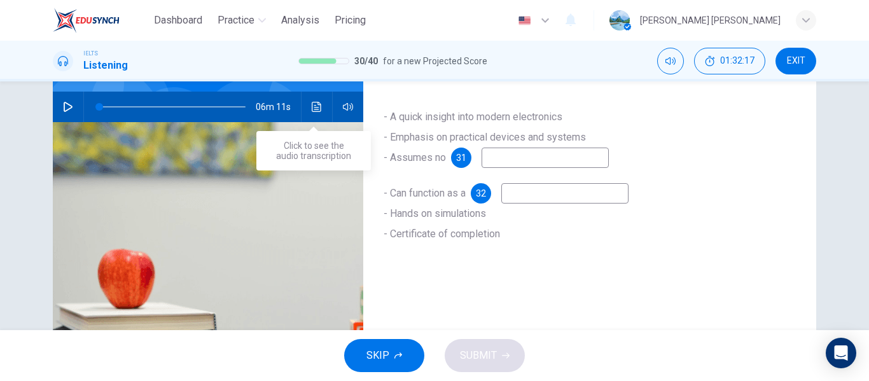
click at [314, 109] on icon "Click to see the audio transcription" at bounding box center [317, 107] width 10 height 10
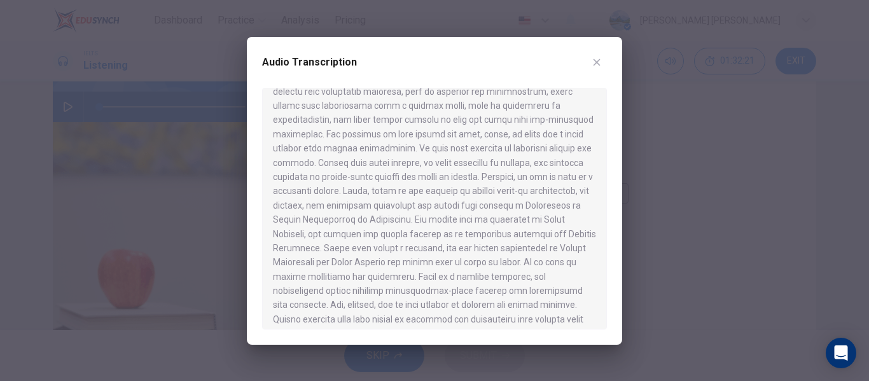
scroll to position [509, 0]
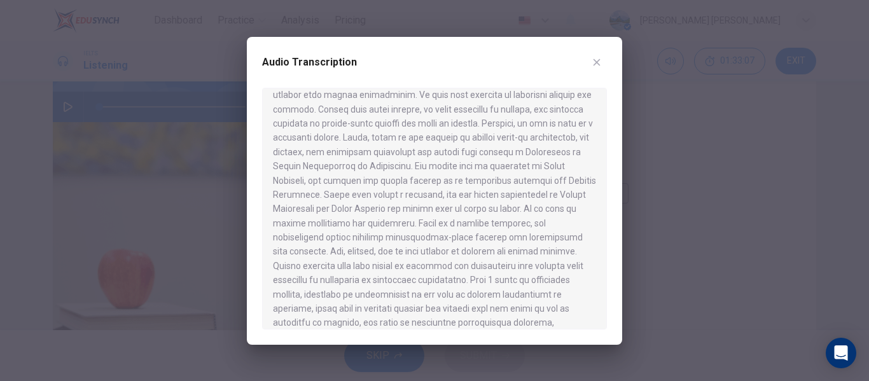
click at [592, 65] on icon "button" at bounding box center [596, 62] width 10 height 10
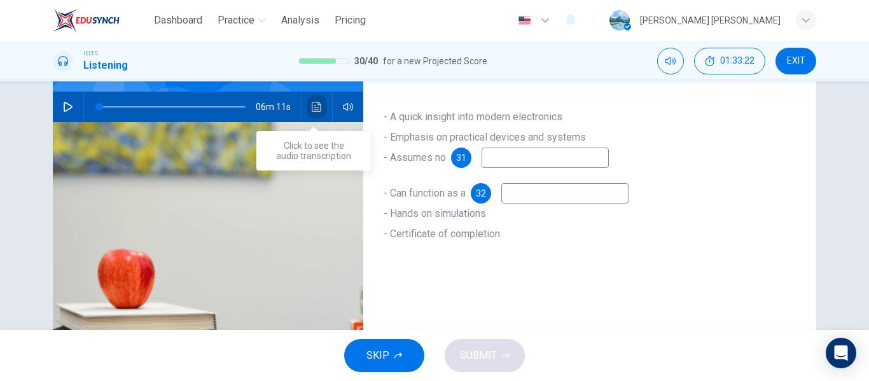
click at [309, 97] on button "Click to see the audio transcription" at bounding box center [317, 107] width 20 height 31
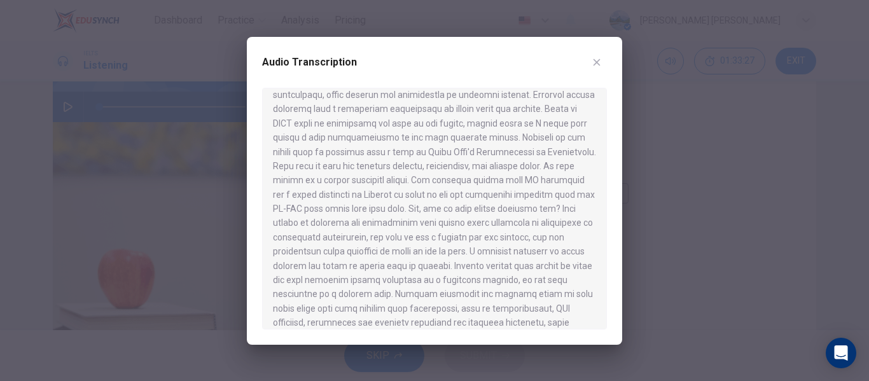
scroll to position [420, 0]
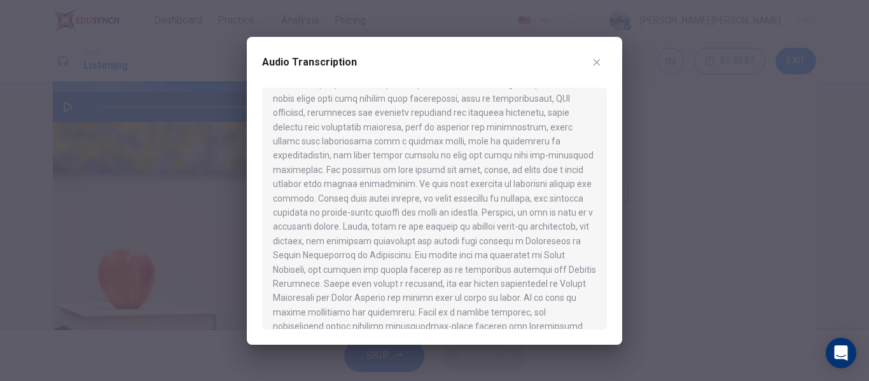
click at [592, 67] on icon "button" at bounding box center [596, 62] width 10 height 10
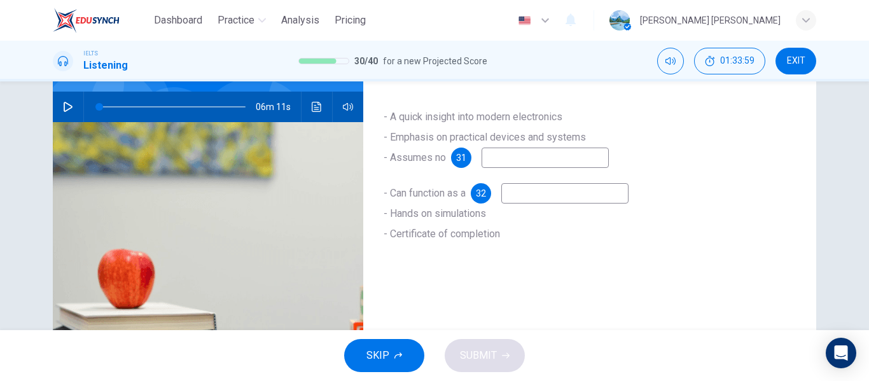
click at [498, 157] on input at bounding box center [544, 158] width 127 height 20
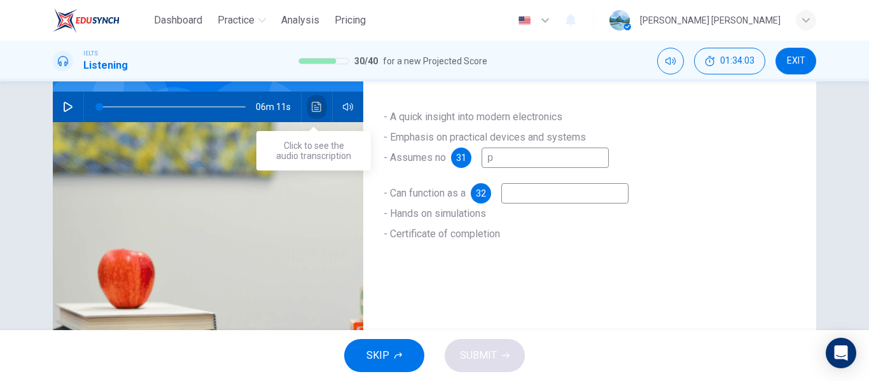
click at [313, 106] on icon "Click to see the audio transcription" at bounding box center [317, 107] width 10 height 10
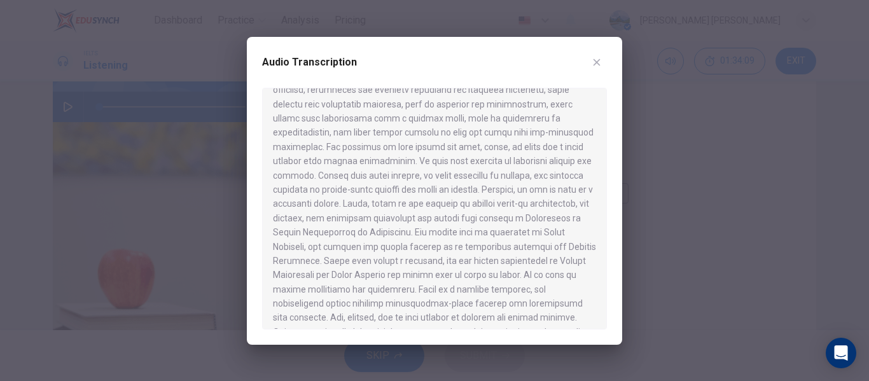
scroll to position [442, 0]
drag, startPoint x: 495, startPoint y: 172, endPoint x: 433, endPoint y: 176, distance: 61.8
click at [433, 176] on div at bounding box center [434, 209] width 345 height 242
click at [597, 58] on icon "button" at bounding box center [596, 62] width 10 height 10
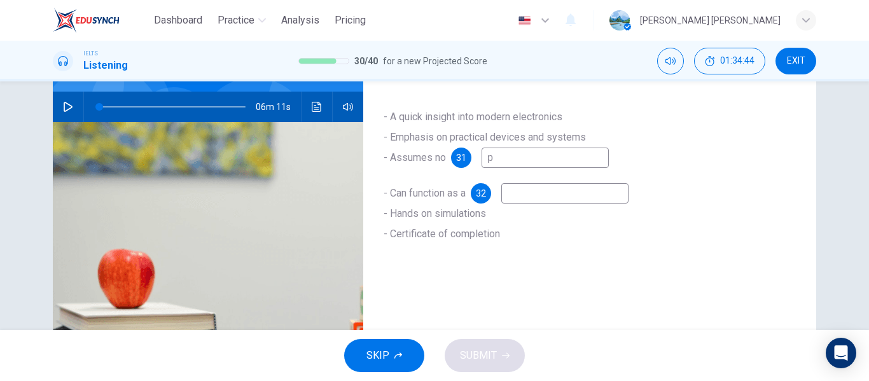
click at [507, 159] on input "p" at bounding box center [544, 158] width 127 height 20
type input "prior knowledge"
click at [522, 187] on input at bounding box center [564, 193] width 127 height 20
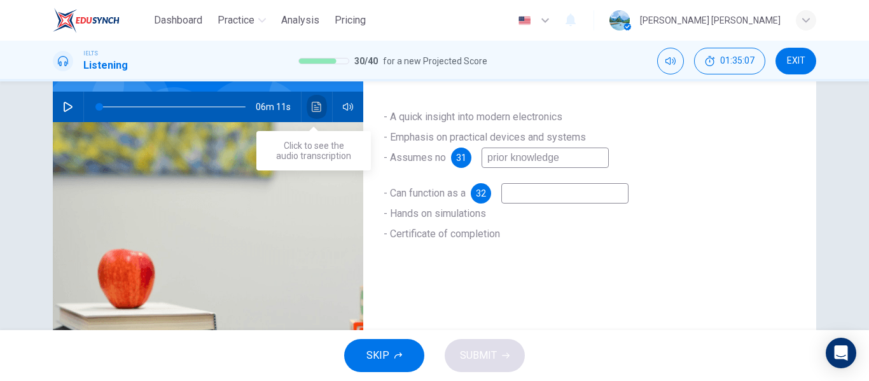
click at [317, 106] on icon "Click to see the audio transcription" at bounding box center [317, 107] width 10 height 10
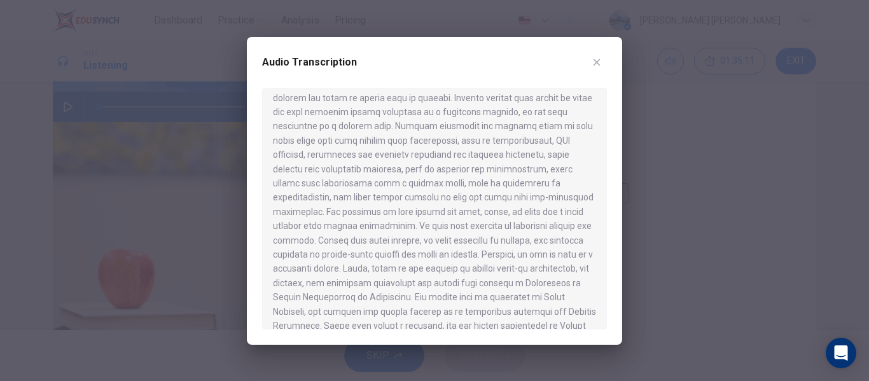
scroll to position [413, 0]
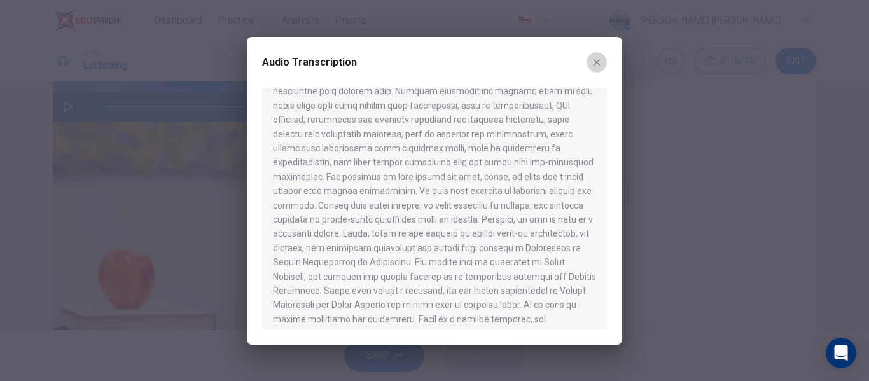
click at [602, 58] on button "button" at bounding box center [596, 62] width 20 height 20
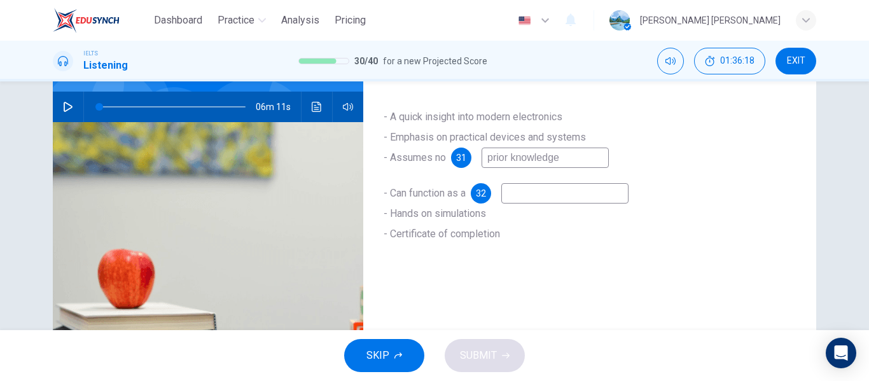
click at [546, 186] on input at bounding box center [564, 193] width 127 height 20
type input "refresher course"
click at [507, 159] on input "prior knowledge" at bounding box center [544, 158] width 127 height 20
type input "prior eletronics knowledge"
click at [488, 360] on span "SUBMIT" at bounding box center [478, 356] width 37 height 18
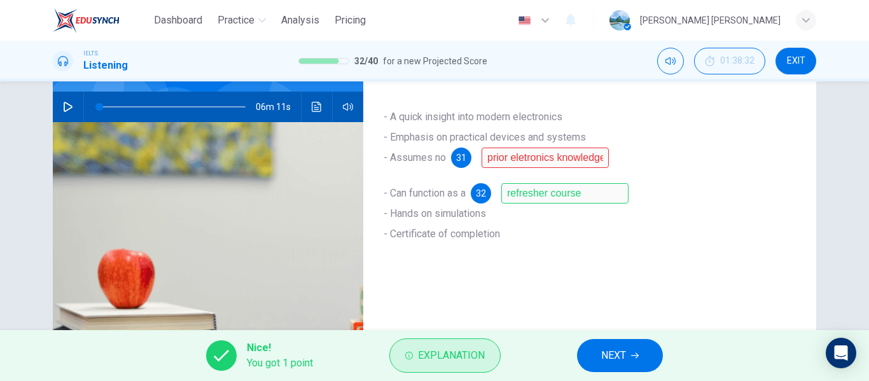
click at [460, 362] on span "Explanation" at bounding box center [451, 356] width 67 height 18
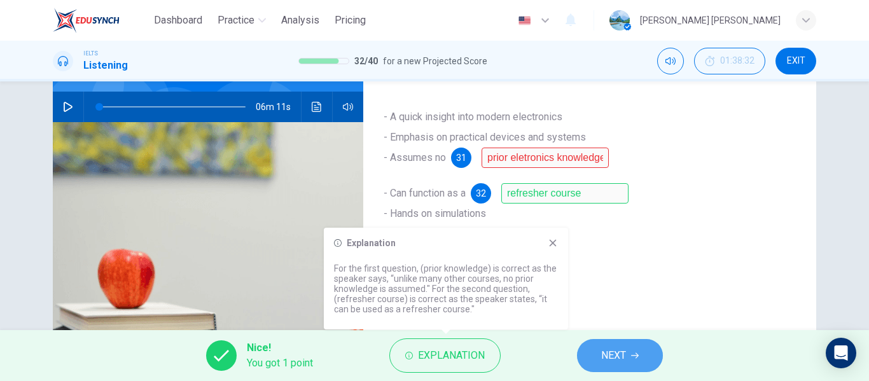
click at [618, 351] on span "NEXT" at bounding box center [613, 356] width 25 height 18
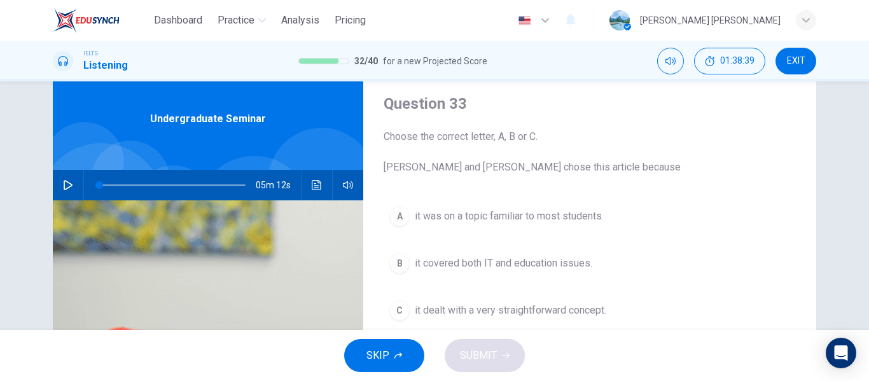
scroll to position [32, 0]
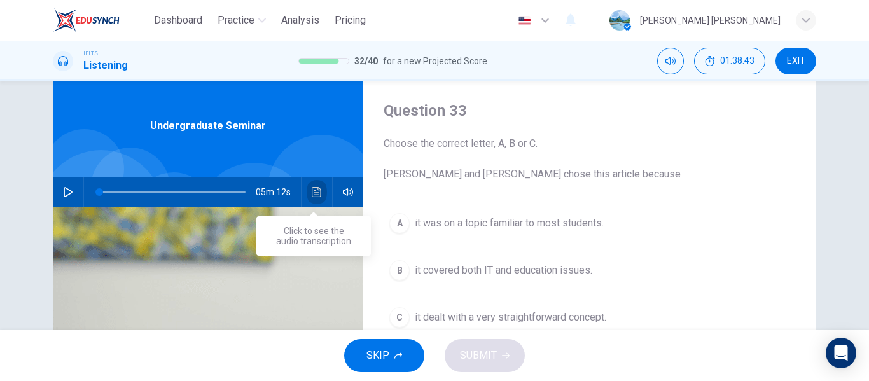
click at [316, 195] on icon "Click to see the audio transcription" at bounding box center [317, 192] width 10 height 10
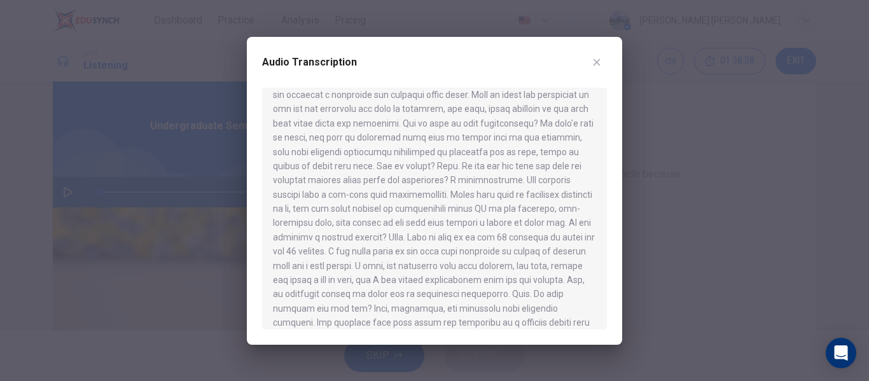
scroll to position [420, 0]
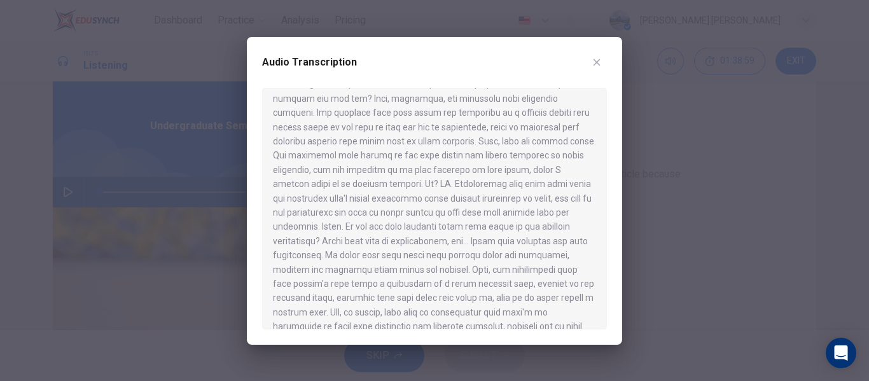
click at [608, 274] on div "Audio Transcription" at bounding box center [434, 191] width 375 height 308
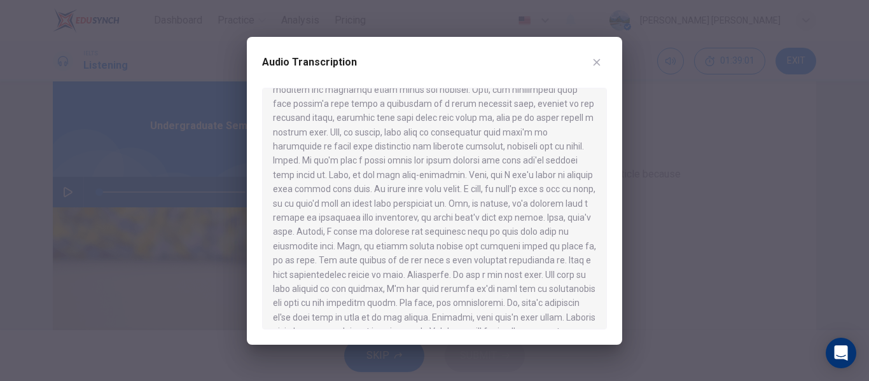
scroll to position [630, 0]
click at [593, 60] on icon "button" at bounding box center [596, 62] width 10 height 10
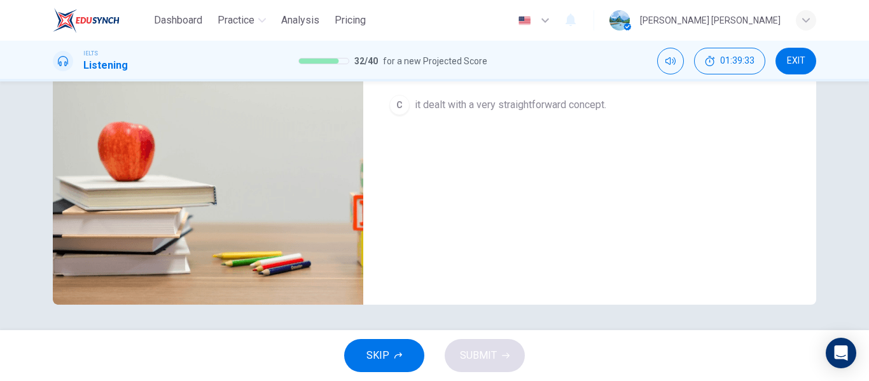
scroll to position [27, 0]
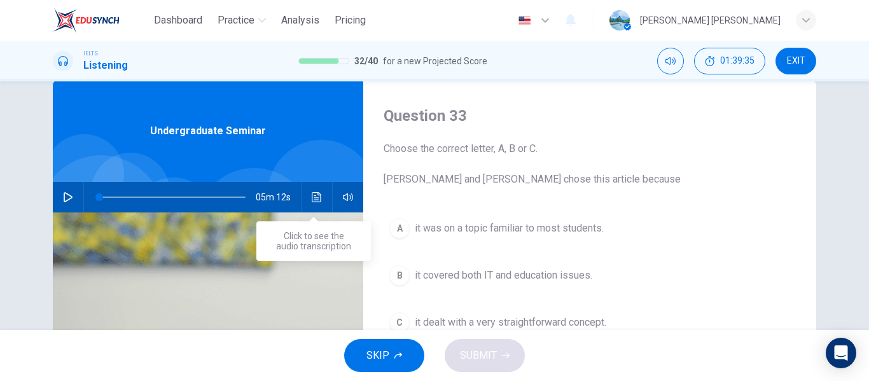
click at [315, 203] on button "Click to see the audio transcription" at bounding box center [317, 197] width 20 height 31
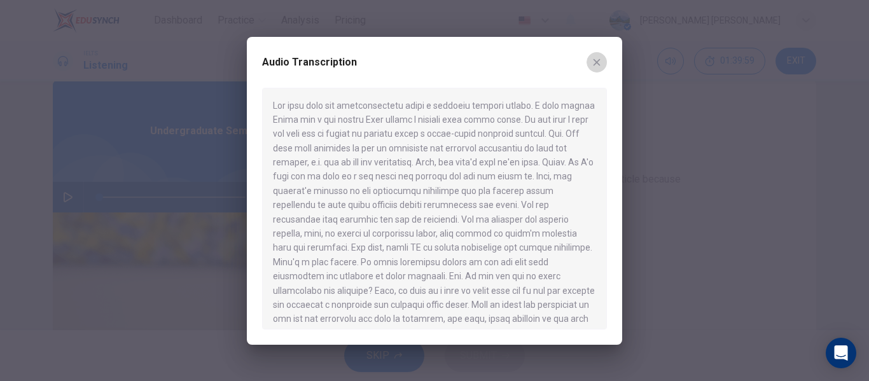
click at [601, 60] on icon "button" at bounding box center [596, 62] width 10 height 10
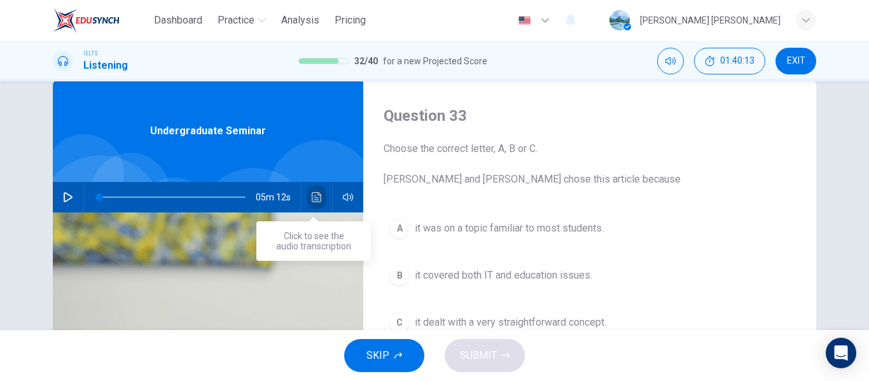
click at [313, 192] on icon "Click to see the audio transcription" at bounding box center [317, 197] width 10 height 10
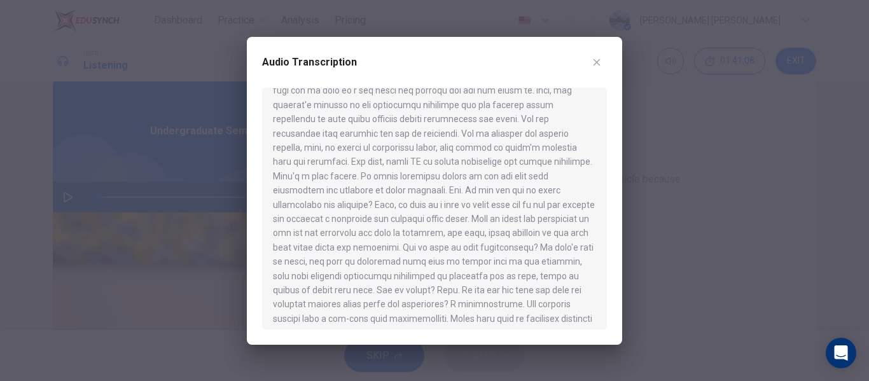
scroll to position [97, 0]
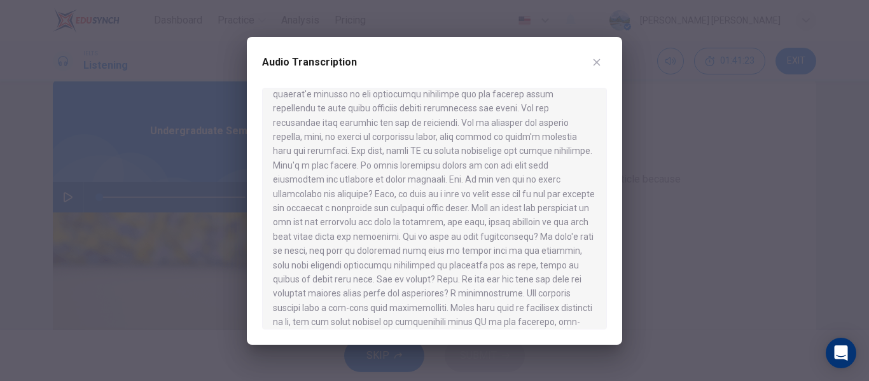
click at [592, 68] on button "button" at bounding box center [596, 62] width 20 height 20
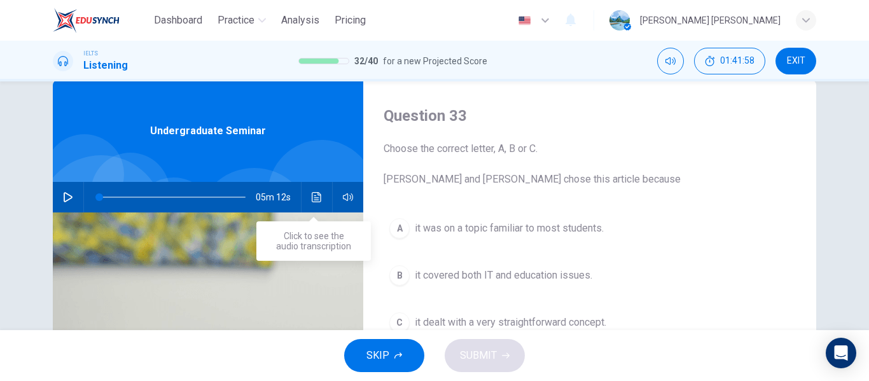
click at [314, 204] on button "Click to see the audio transcription" at bounding box center [317, 197] width 20 height 31
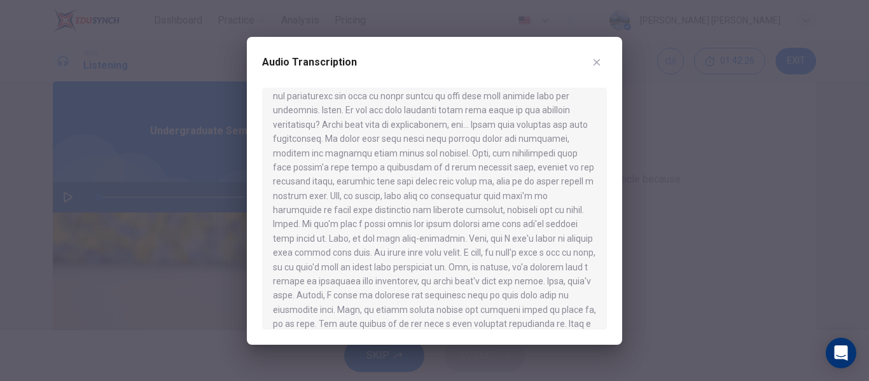
scroll to position [539, 0]
click at [598, 63] on icon "button" at bounding box center [596, 62] width 10 height 10
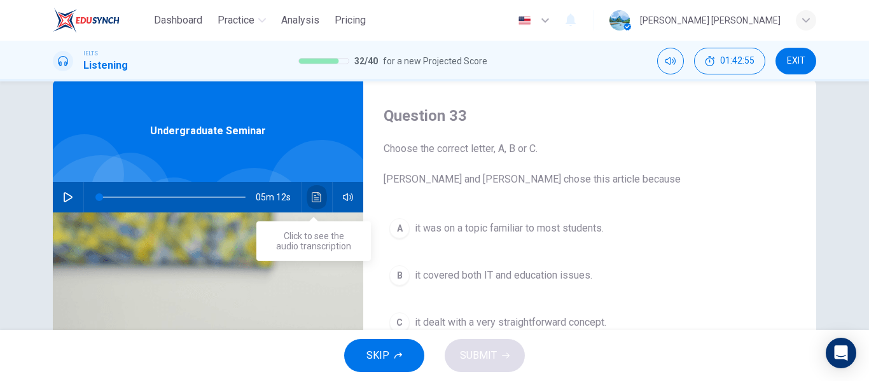
click at [307, 198] on button "Click to see the audio transcription" at bounding box center [317, 197] width 20 height 31
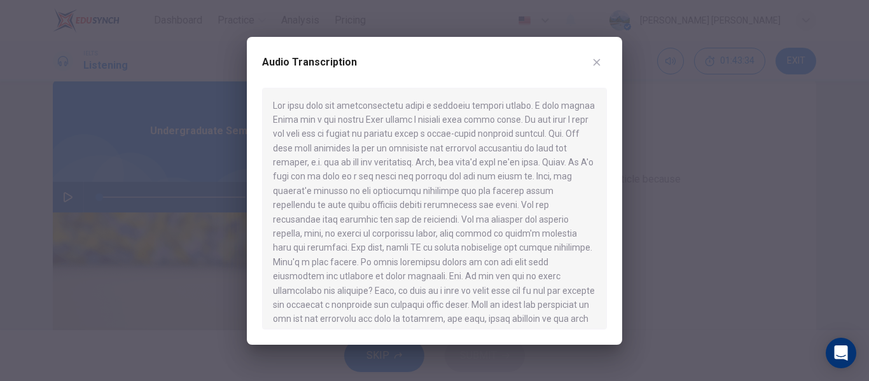
click at [598, 237] on div at bounding box center [434, 209] width 345 height 242
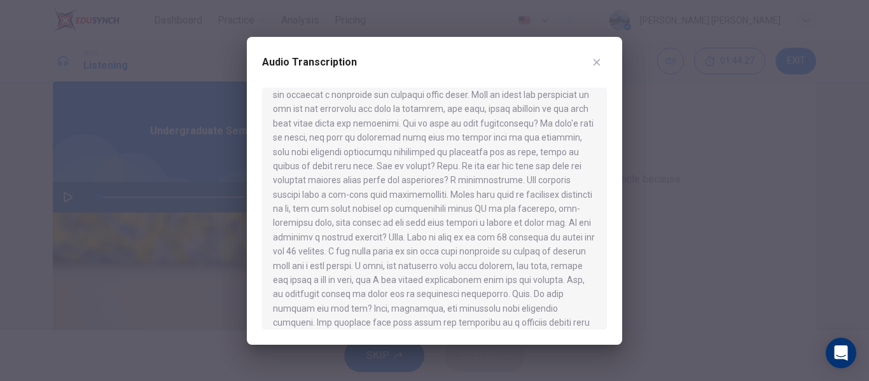
scroll to position [0, 0]
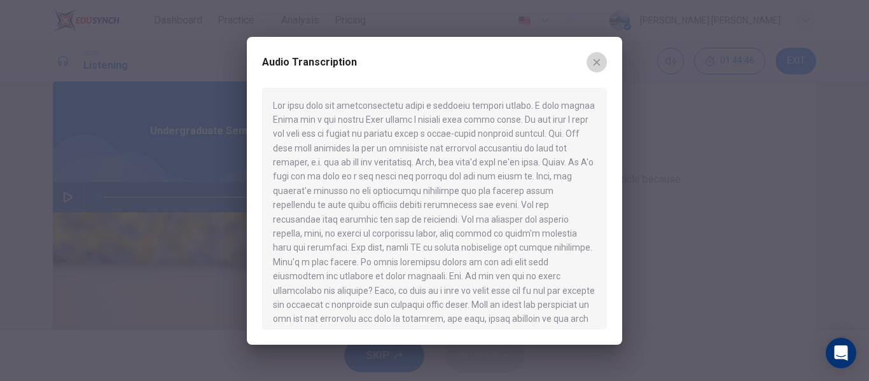
click at [601, 64] on icon "button" at bounding box center [596, 62] width 10 height 10
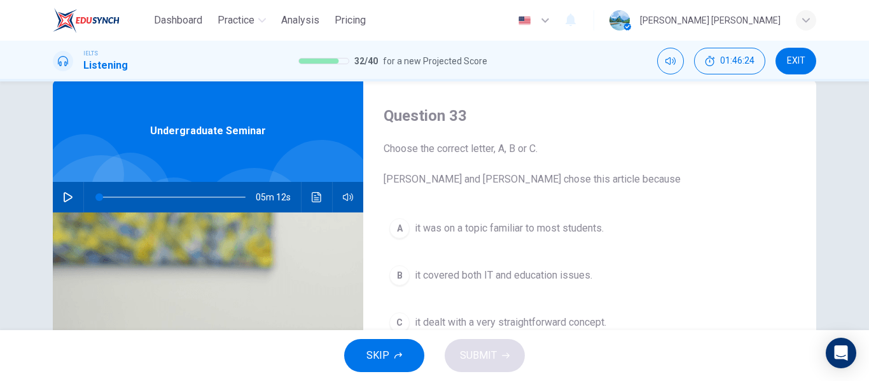
click at [442, 274] on span "it covered both IT and education issues." at bounding box center [503, 275] width 177 height 15
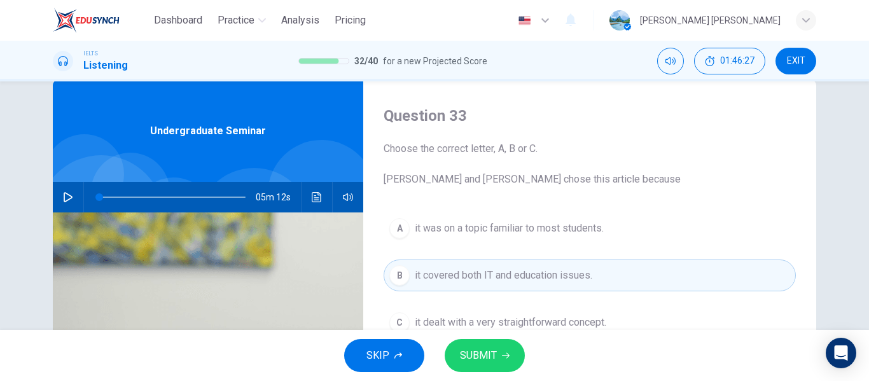
click at [480, 356] on span "SUBMIT" at bounding box center [478, 356] width 37 height 18
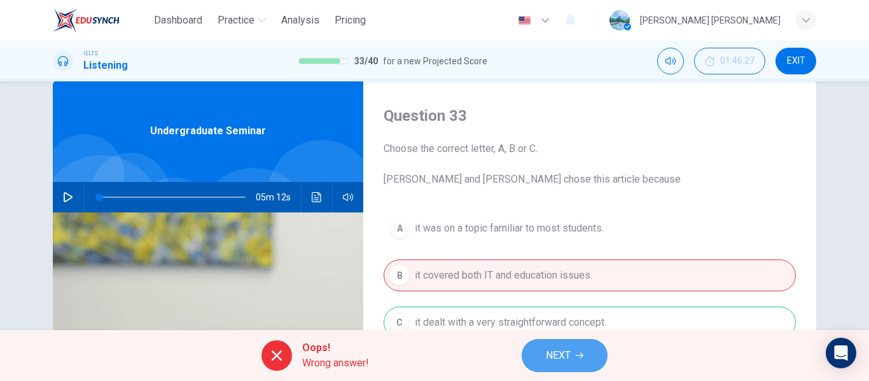
click at [536, 355] on button "NEXT" at bounding box center [564, 355] width 86 height 33
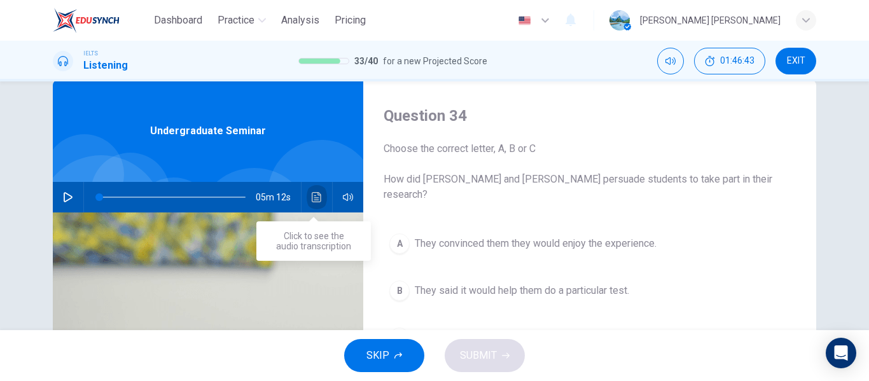
click at [311, 204] on button "Click to see the audio transcription" at bounding box center [317, 197] width 20 height 31
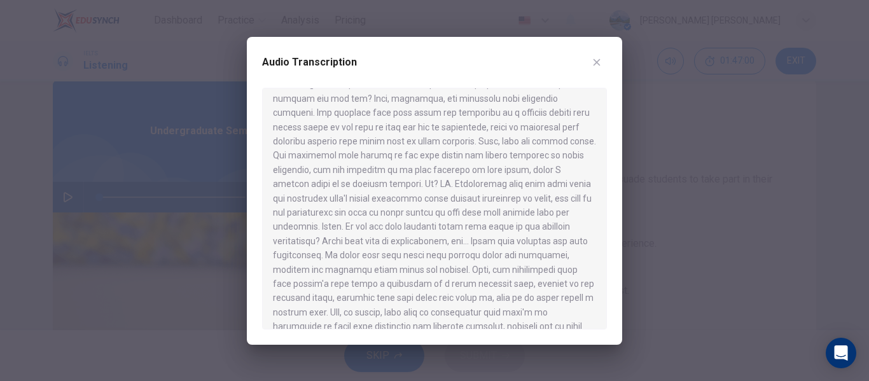
scroll to position [630, 0]
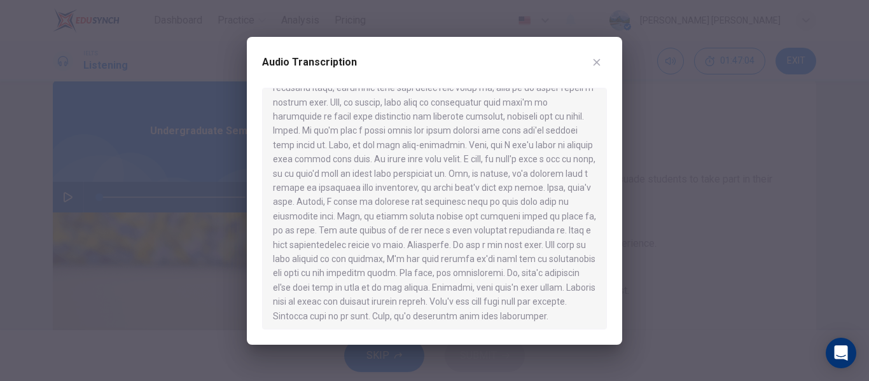
click at [595, 178] on div at bounding box center [434, 209] width 345 height 242
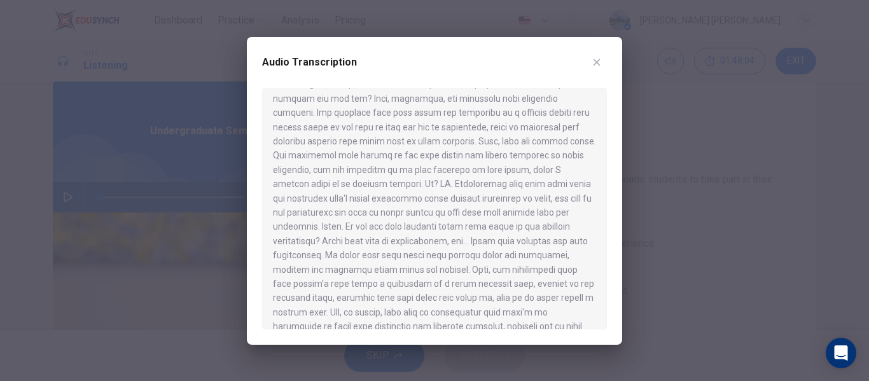
click at [606, 172] on div at bounding box center [434, 209] width 345 height 242
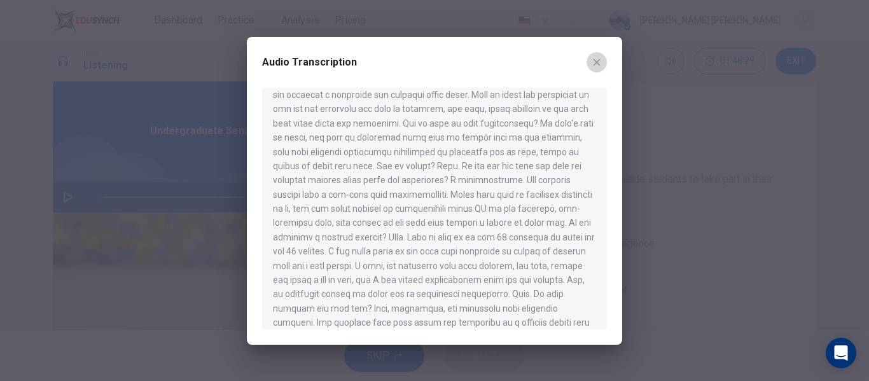
click at [594, 62] on icon "button" at bounding box center [596, 62] width 10 height 10
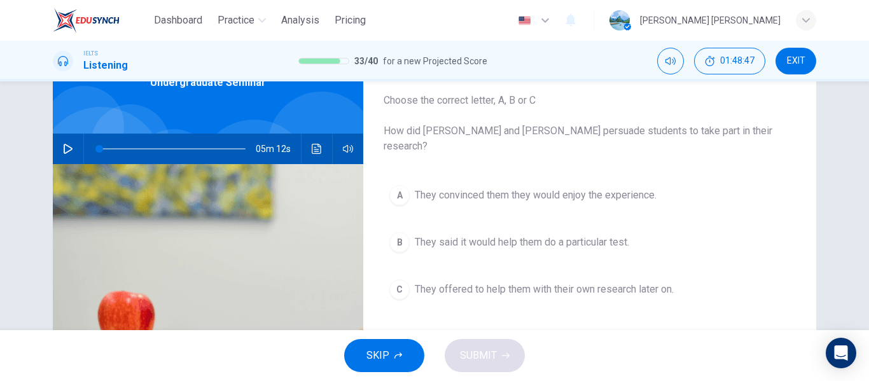
scroll to position [53, 0]
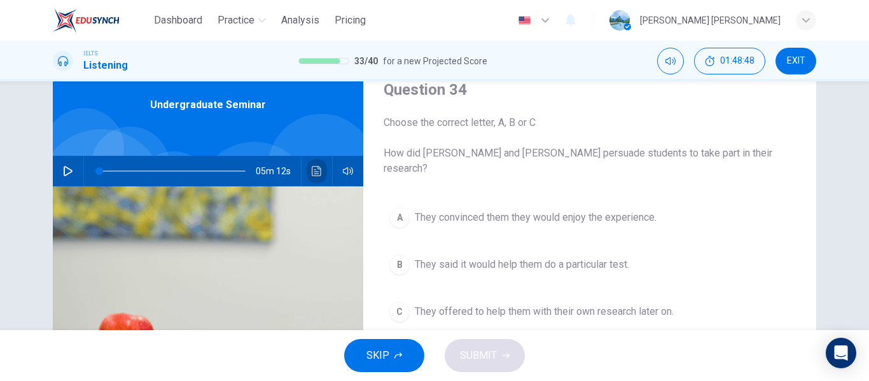
click at [315, 173] on icon "Click to see the audio transcription" at bounding box center [317, 171] width 10 height 10
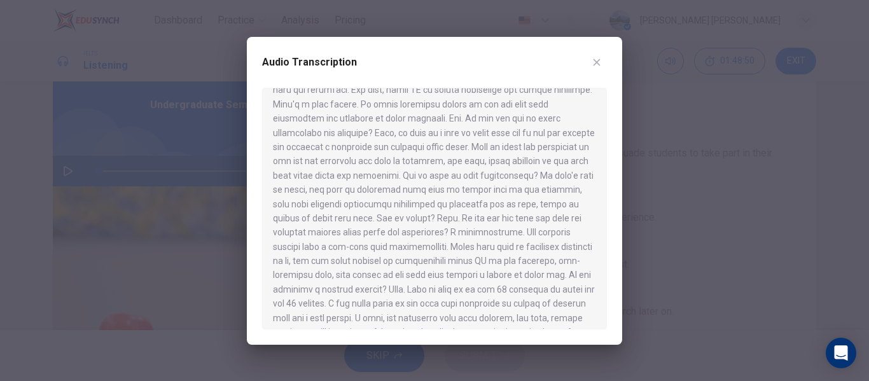
scroll to position [166, 0]
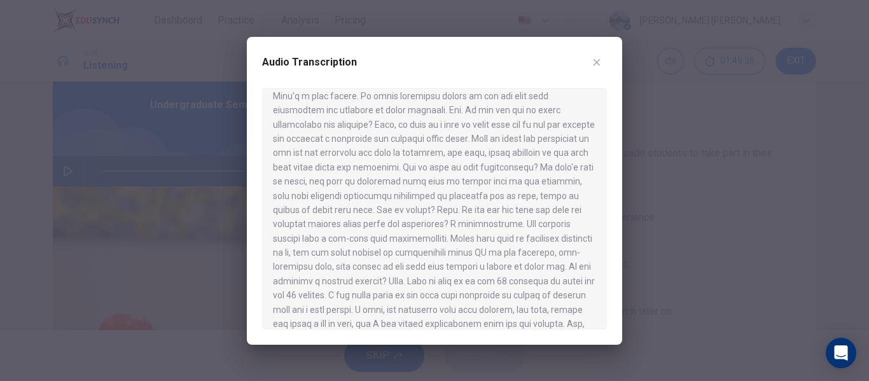
click at [603, 65] on button "button" at bounding box center [596, 62] width 20 height 20
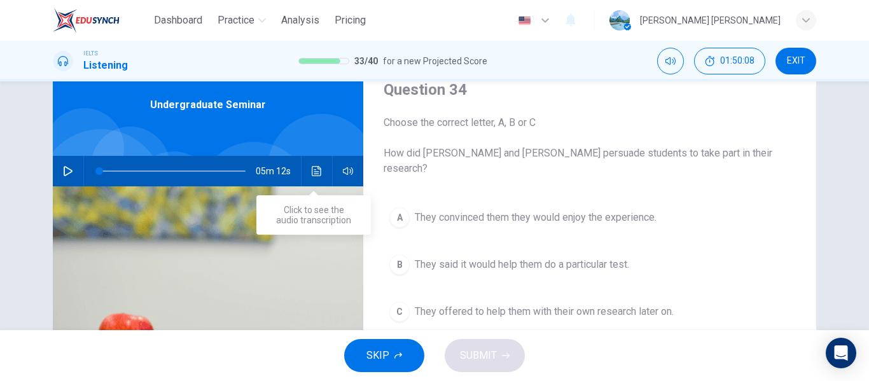
click at [317, 174] on icon "Click to see the audio transcription" at bounding box center [317, 171] width 10 height 10
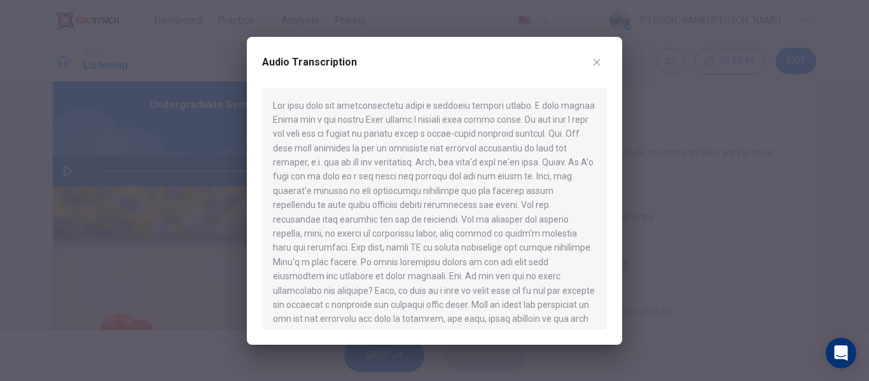
scroll to position [25, 0]
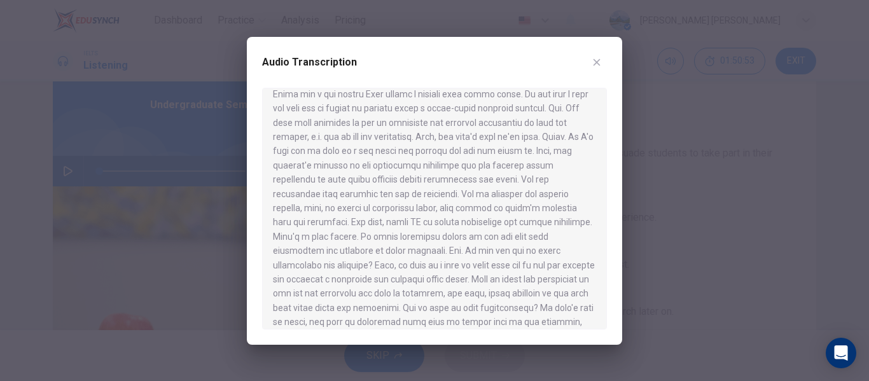
click at [606, 319] on div at bounding box center [434, 209] width 345 height 242
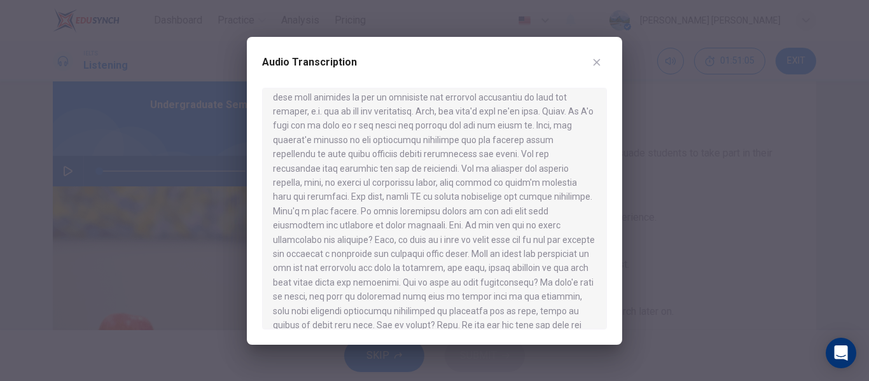
click at [597, 67] on button "button" at bounding box center [596, 62] width 20 height 20
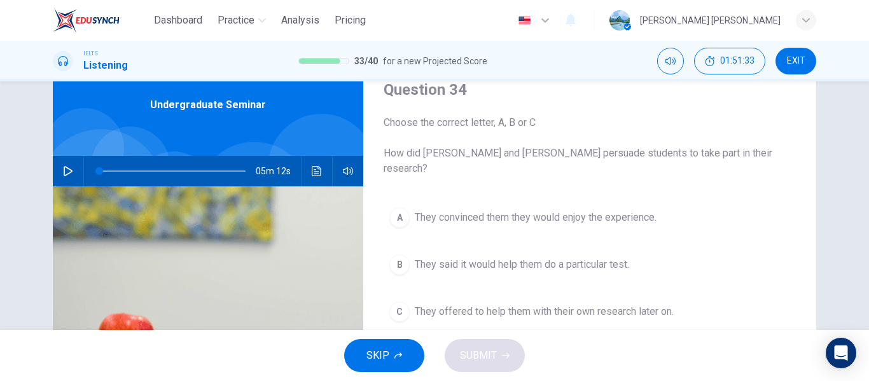
click at [315, 167] on icon "Click to see the audio transcription" at bounding box center [317, 171] width 10 height 10
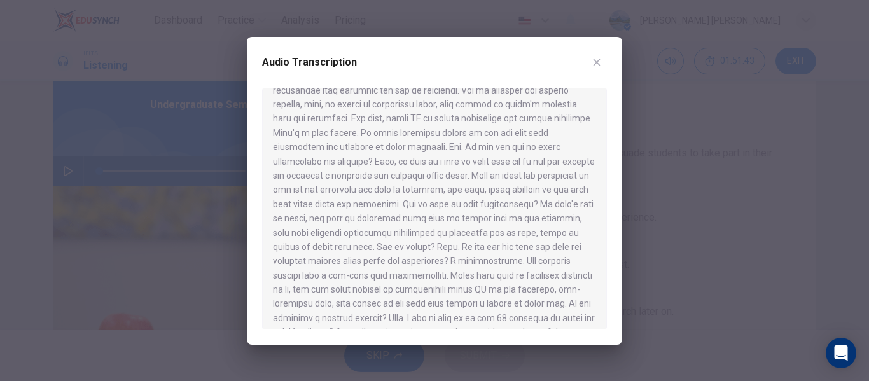
scroll to position [130, 0]
click at [595, 59] on icon "button" at bounding box center [596, 62] width 10 height 10
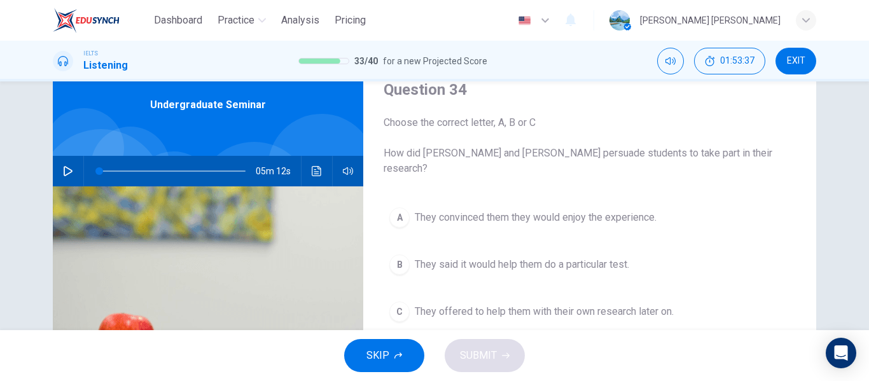
click at [454, 304] on span "They offered to help them with their own research later on." at bounding box center [544, 311] width 259 height 15
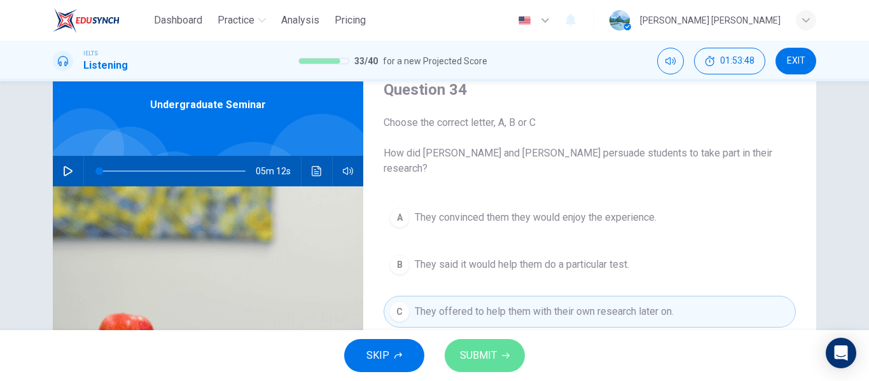
click at [476, 342] on button "SUBMIT" at bounding box center [485, 355] width 80 height 33
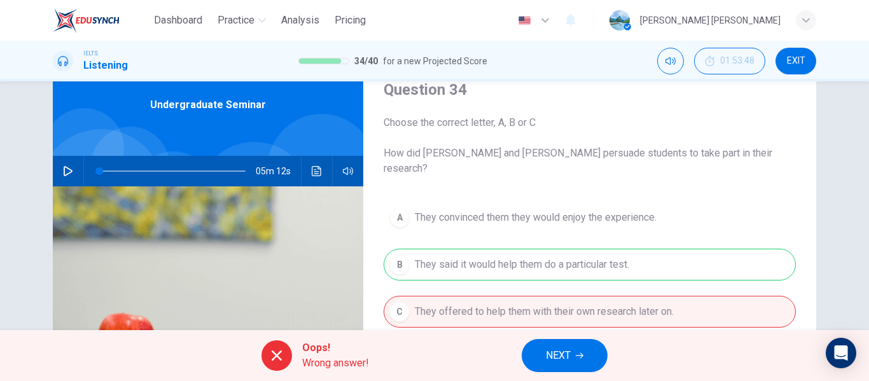
click at [560, 359] on span "NEXT" at bounding box center [558, 356] width 25 height 18
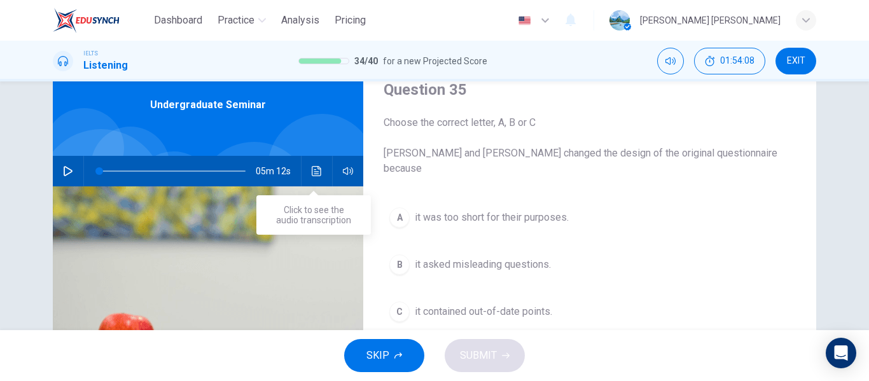
click at [312, 167] on icon "Click to see the audio transcription" at bounding box center [317, 171] width 10 height 10
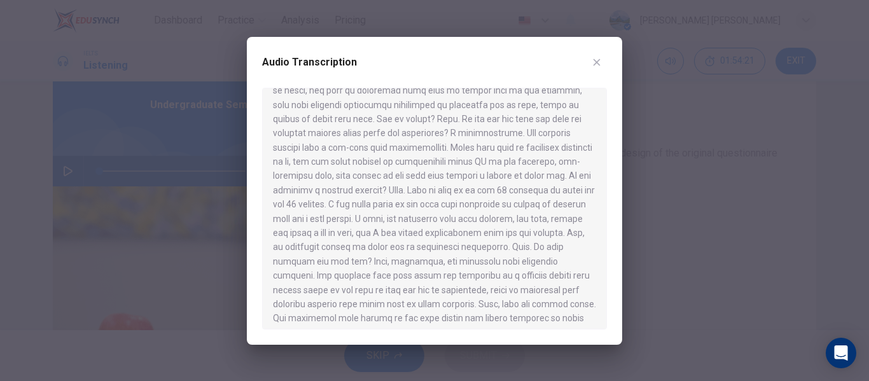
scroll to position [250, 0]
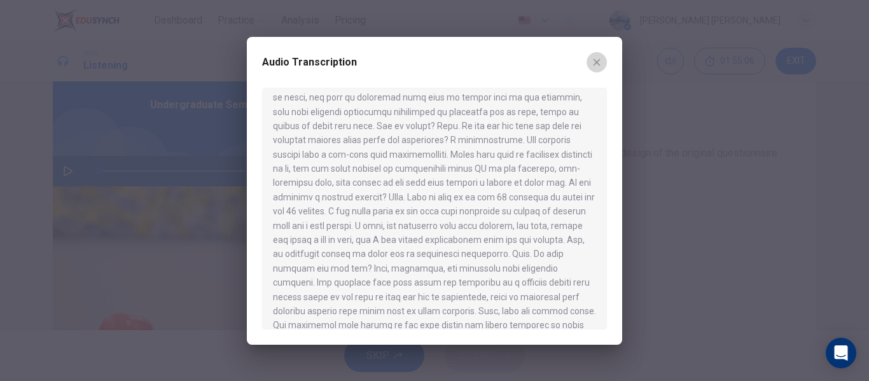
click at [601, 64] on icon "button" at bounding box center [596, 62] width 10 height 10
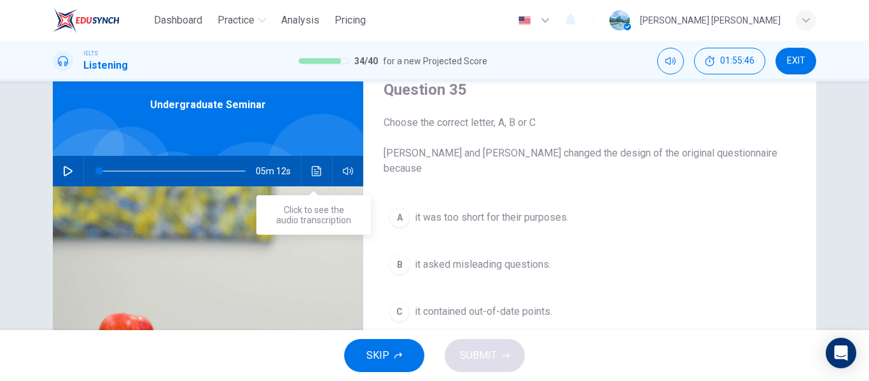
click at [312, 174] on icon "Click to see the audio transcription" at bounding box center [317, 171] width 10 height 10
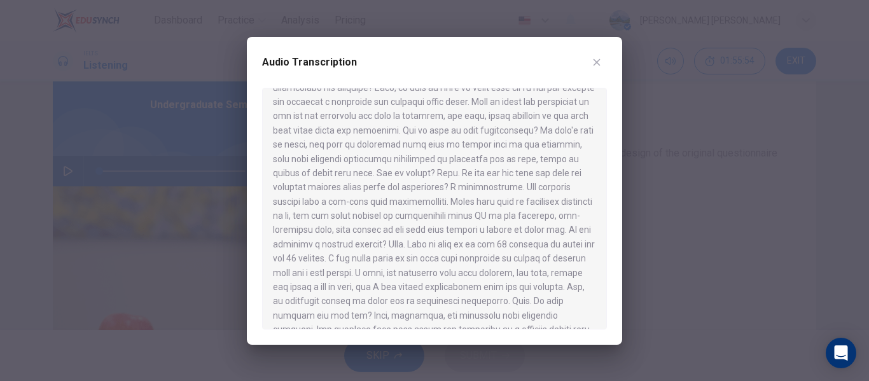
scroll to position [198, 0]
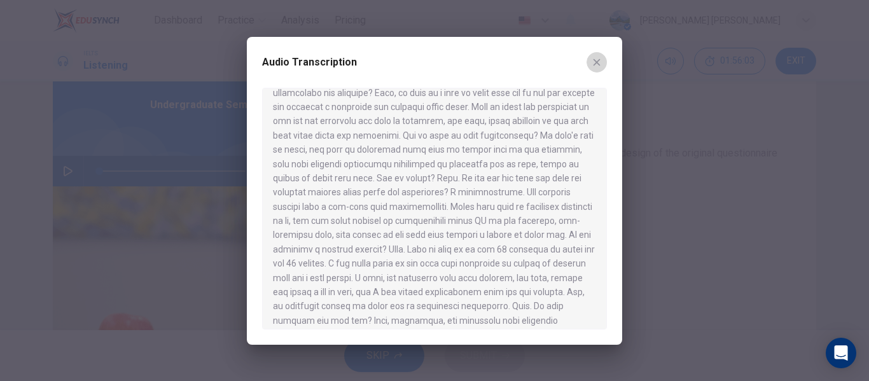
click at [596, 64] on icon "button" at bounding box center [596, 62] width 10 height 10
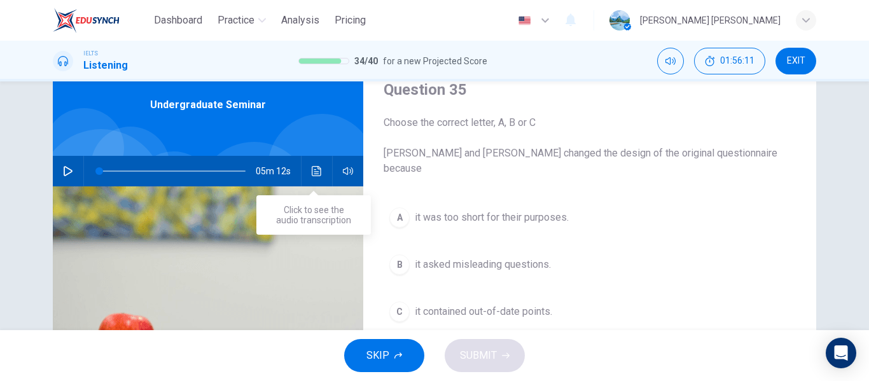
click at [315, 180] on button "Click to see the audio transcription" at bounding box center [317, 171] width 20 height 31
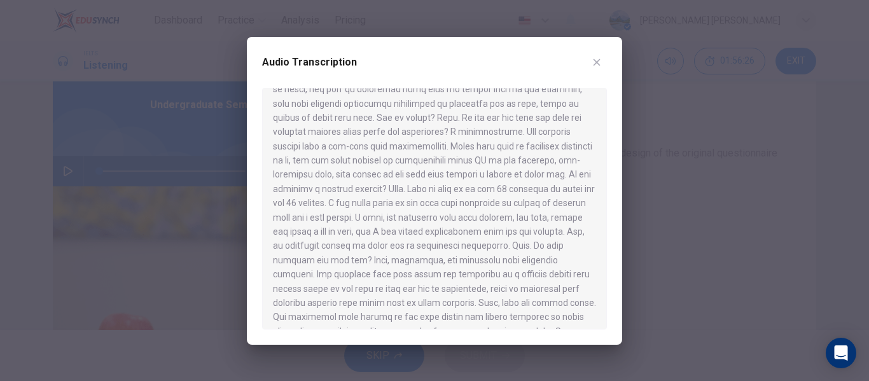
scroll to position [258, 0]
click at [601, 68] on button "button" at bounding box center [596, 62] width 20 height 20
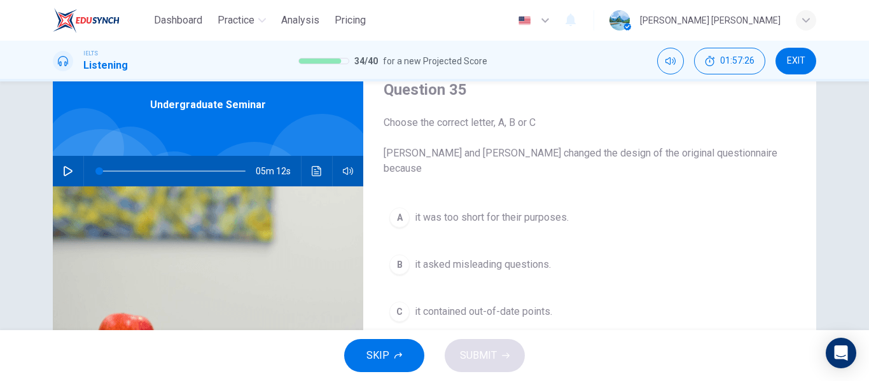
click at [497, 304] on span "it contained out-of-date points." at bounding box center [483, 311] width 137 height 15
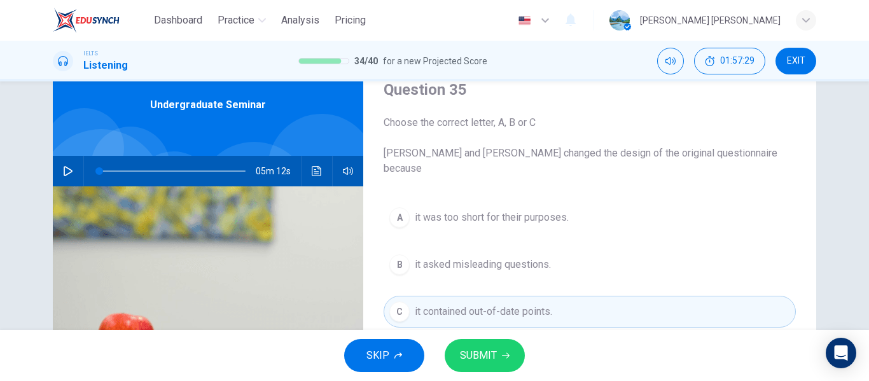
click at [482, 348] on span "SUBMIT" at bounding box center [478, 356] width 37 height 18
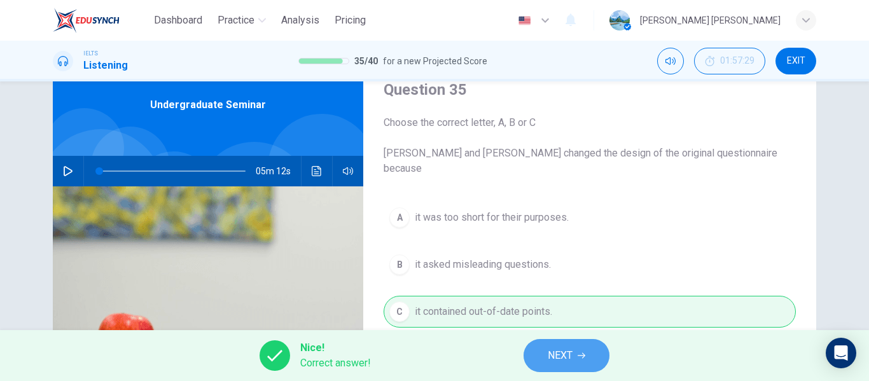
click at [539, 351] on button "NEXT" at bounding box center [566, 355] width 86 height 33
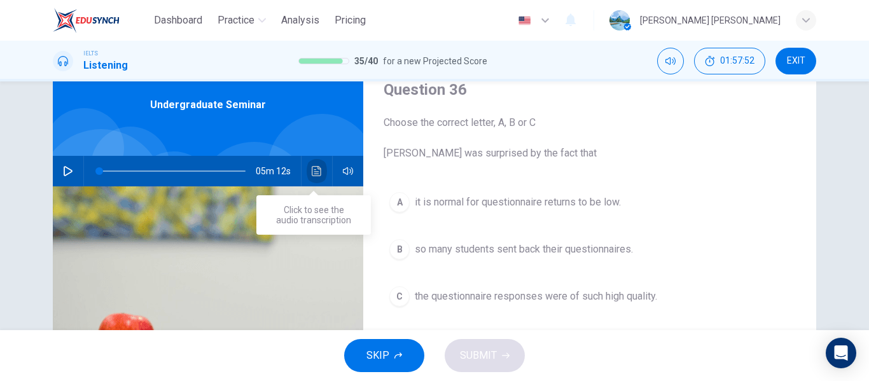
click at [312, 176] on icon "Click to see the audio transcription" at bounding box center [317, 171] width 10 height 10
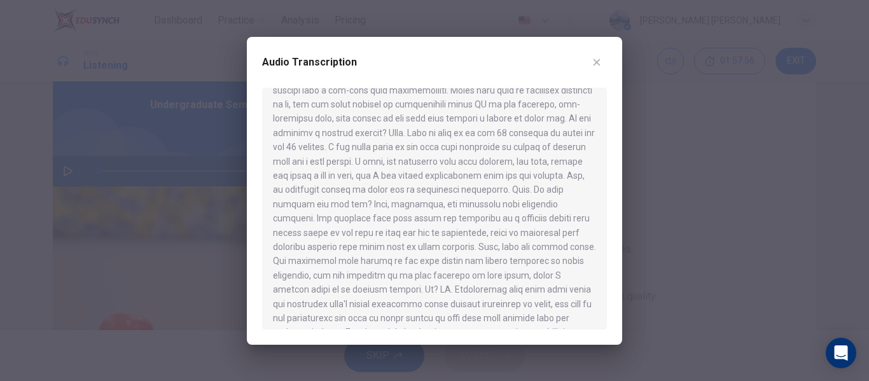
scroll to position [298, 0]
click at [597, 66] on icon "button" at bounding box center [596, 62] width 10 height 10
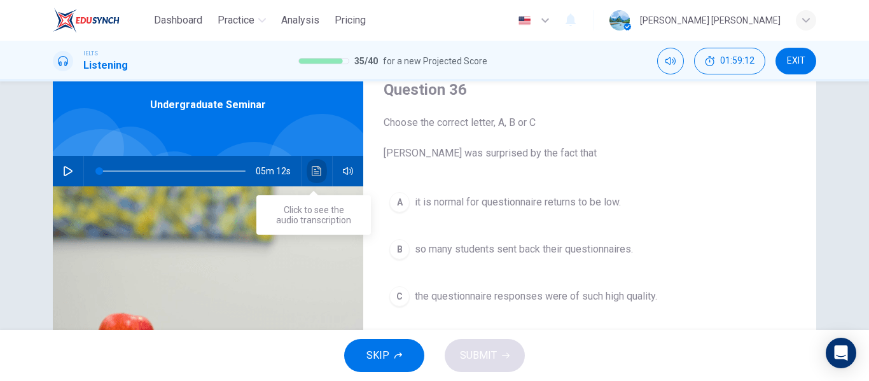
click at [311, 176] on button "Click to see the audio transcription" at bounding box center [317, 171] width 20 height 31
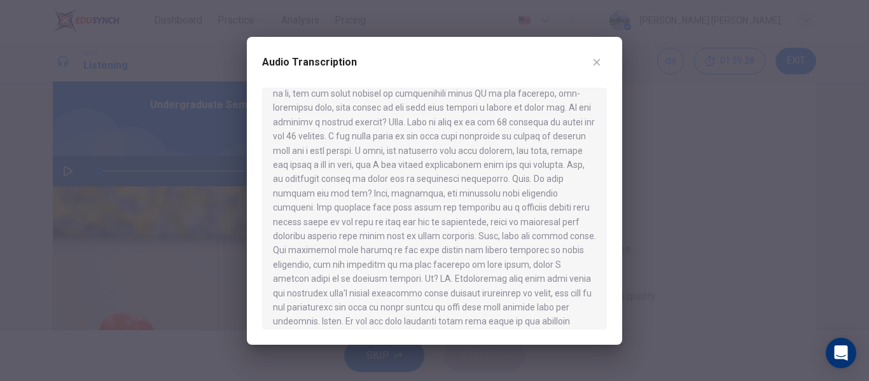
scroll to position [323, 0]
click at [598, 62] on icon "button" at bounding box center [596, 62] width 10 height 10
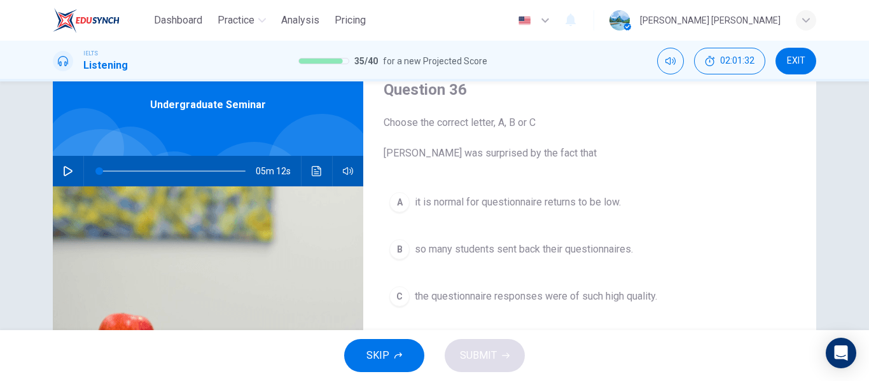
click at [513, 200] on span "it is normal for questionnaire returns to be low." at bounding box center [518, 202] width 206 height 15
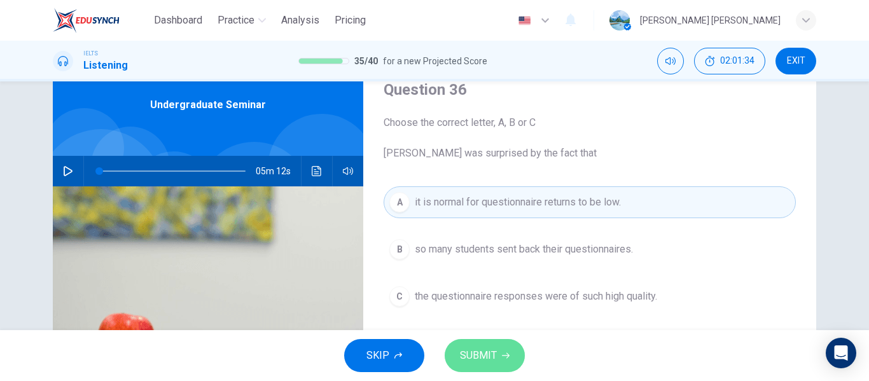
click at [492, 364] on button "SUBMIT" at bounding box center [485, 355] width 80 height 33
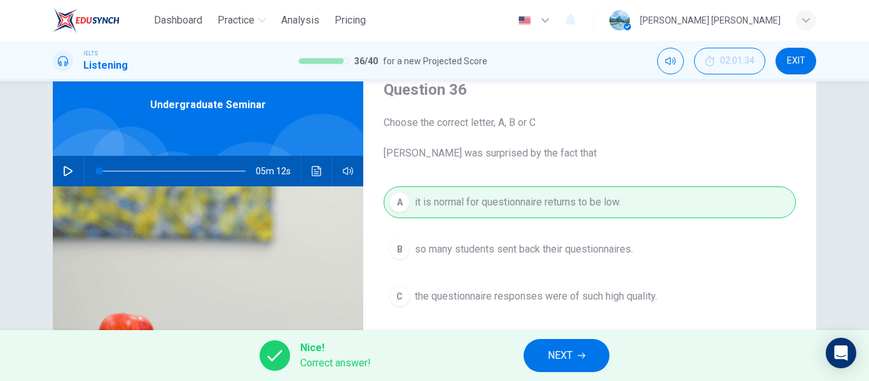
click at [626, 357] on div "Nice! Correct answer! NEXT" at bounding box center [434, 355] width 869 height 51
click at [593, 356] on button "NEXT" at bounding box center [566, 355] width 86 height 33
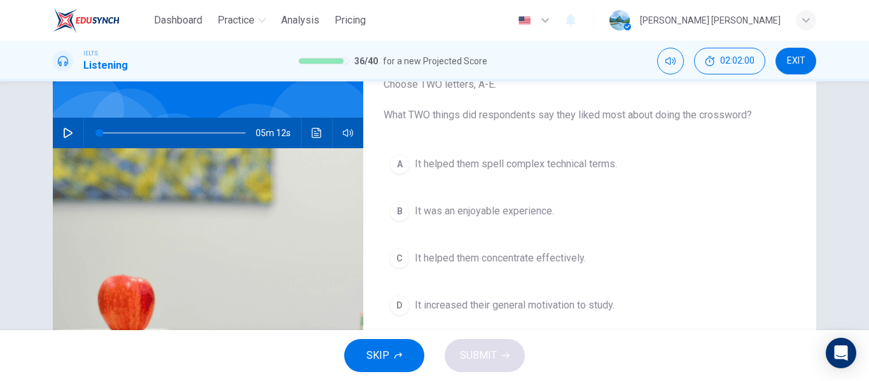
scroll to position [53, 0]
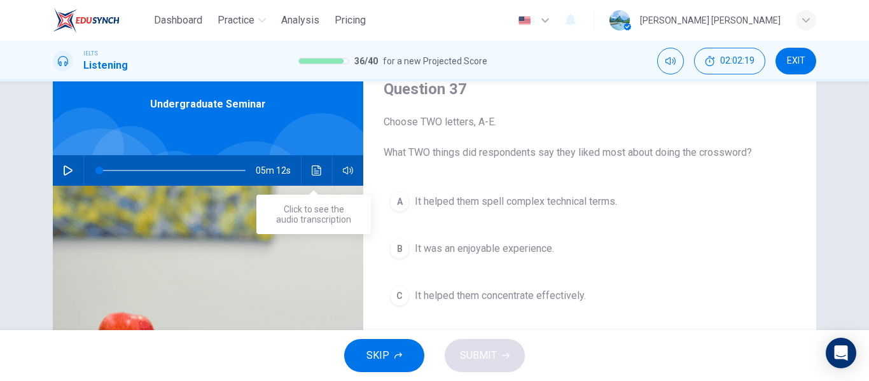
click at [318, 169] on icon "Click to see the audio transcription" at bounding box center [317, 170] width 10 height 10
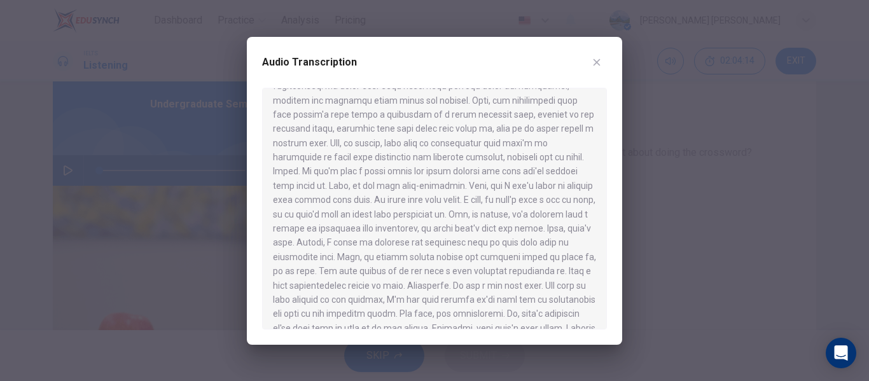
scroll to position [600, 0]
click at [604, 62] on button "button" at bounding box center [596, 62] width 20 height 20
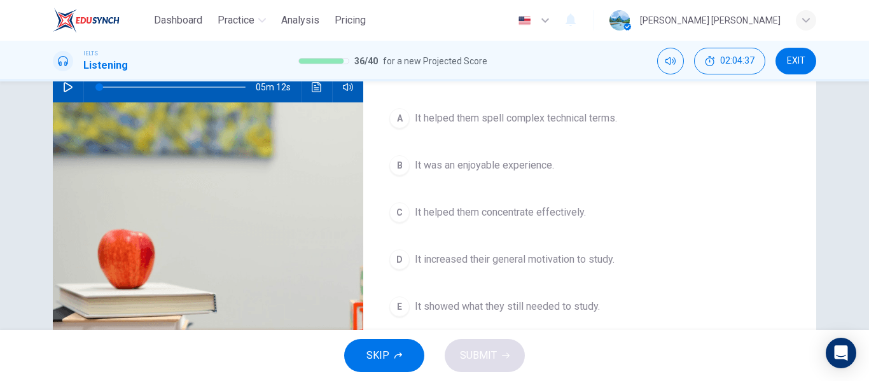
scroll to position [126, 0]
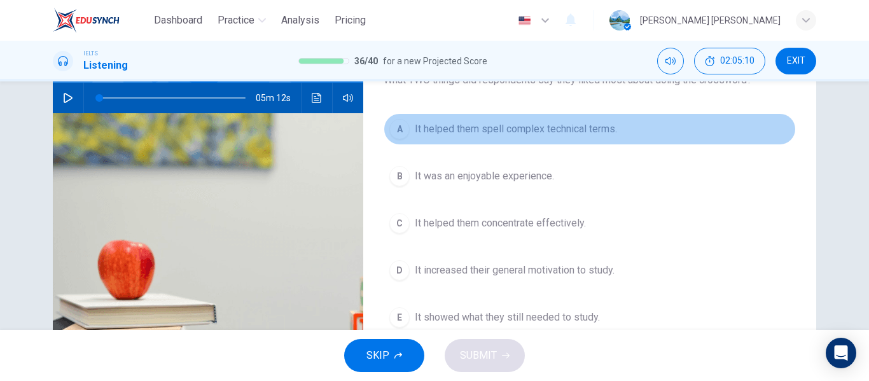
click at [404, 125] on div "A" at bounding box center [399, 129] width 20 height 20
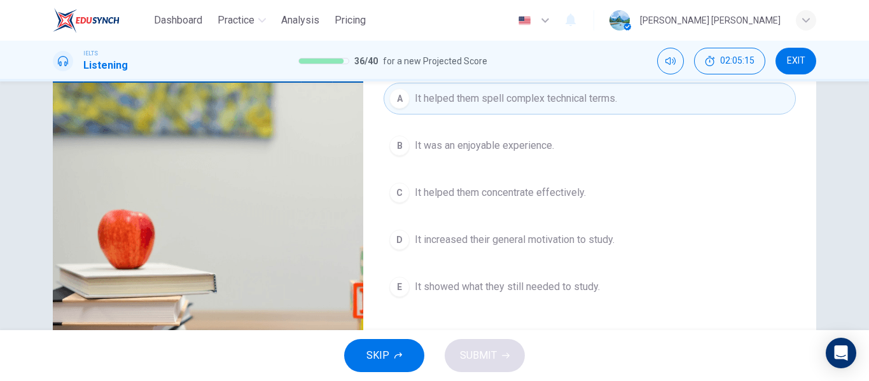
scroll to position [185, 0]
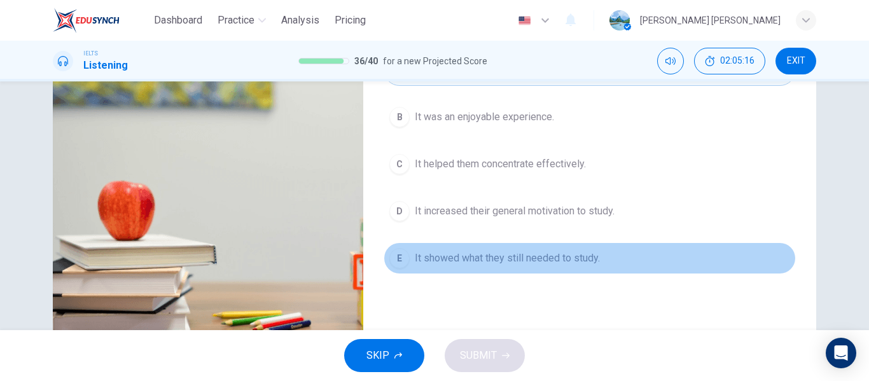
click at [404, 267] on button "E It showed what they still needed to study." at bounding box center [589, 258] width 412 height 32
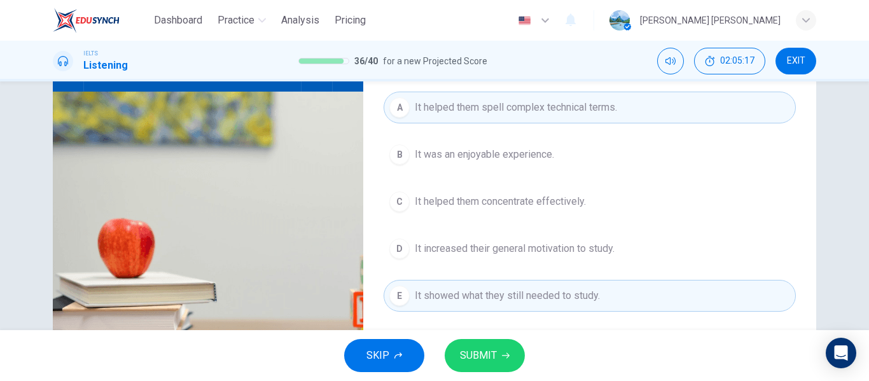
scroll to position [149, 0]
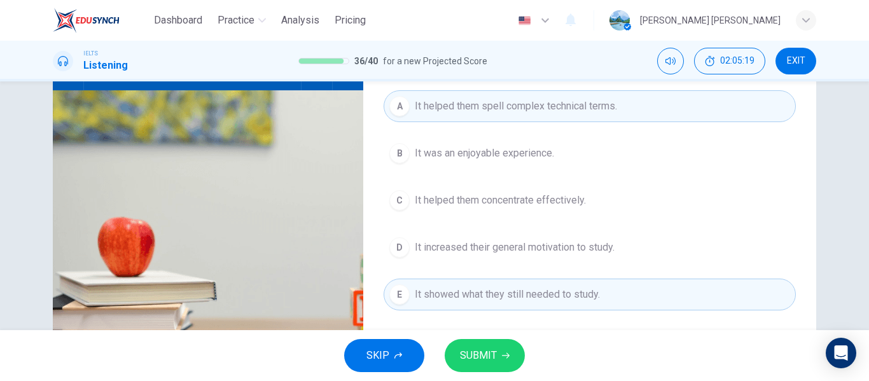
click at [434, 208] on button "C It helped them concentrate effectively." at bounding box center [589, 200] width 412 height 32
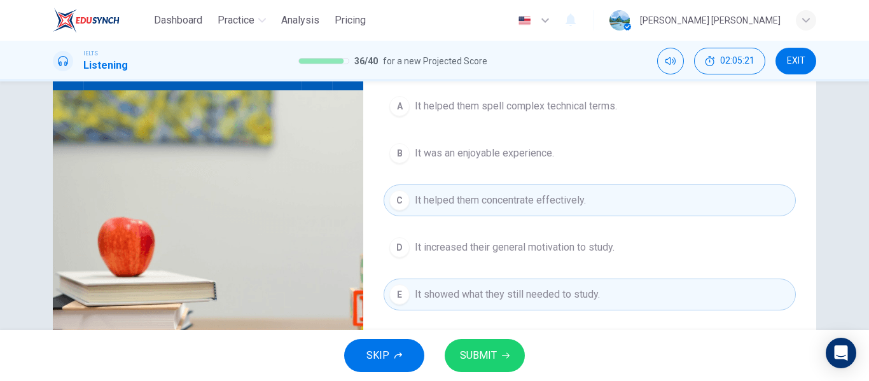
click at [411, 290] on button "E It showed what they still needed to study." at bounding box center [589, 295] width 412 height 32
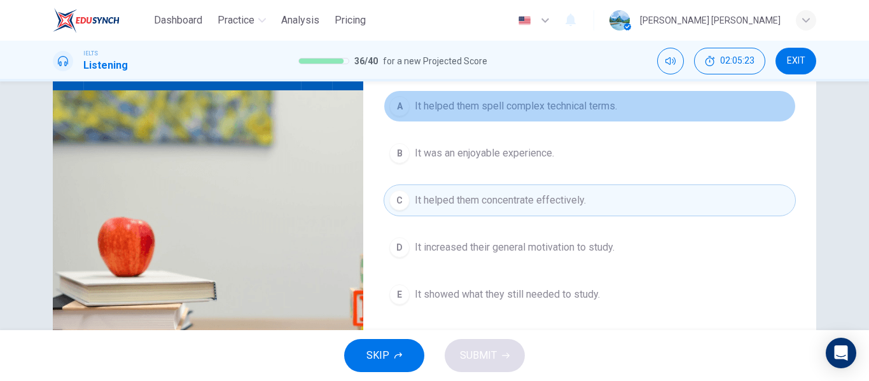
click at [396, 101] on div "A" at bounding box center [399, 106] width 20 height 20
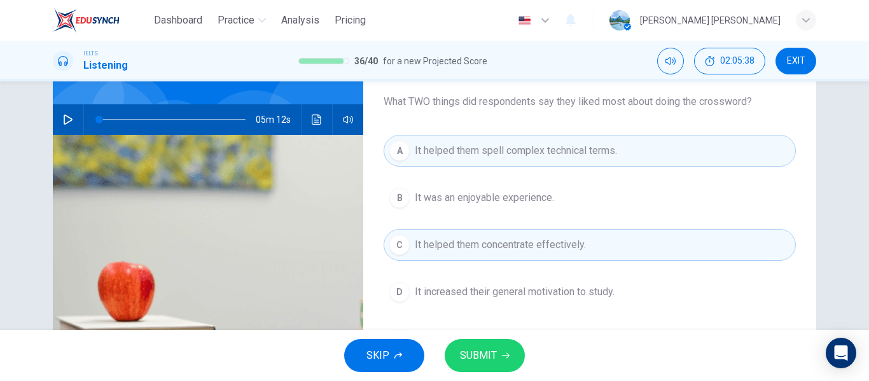
scroll to position [58, 0]
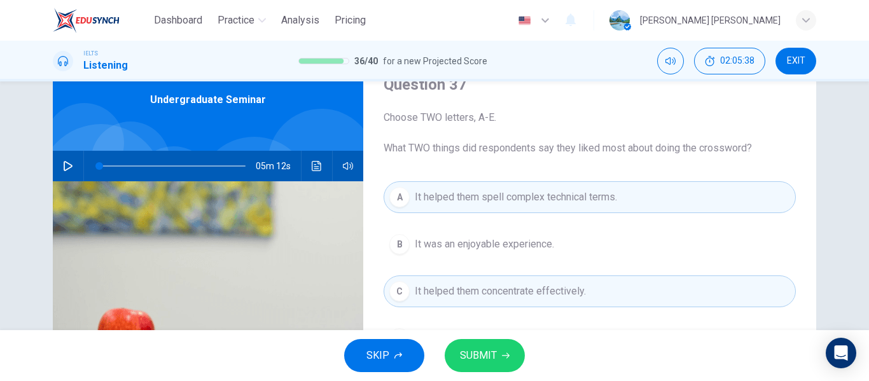
click at [314, 173] on button "Click to see the audio transcription" at bounding box center [317, 166] width 20 height 31
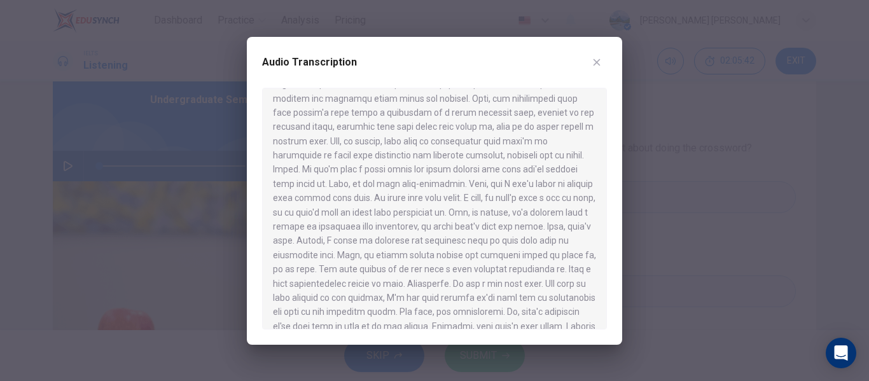
scroll to position [634, 0]
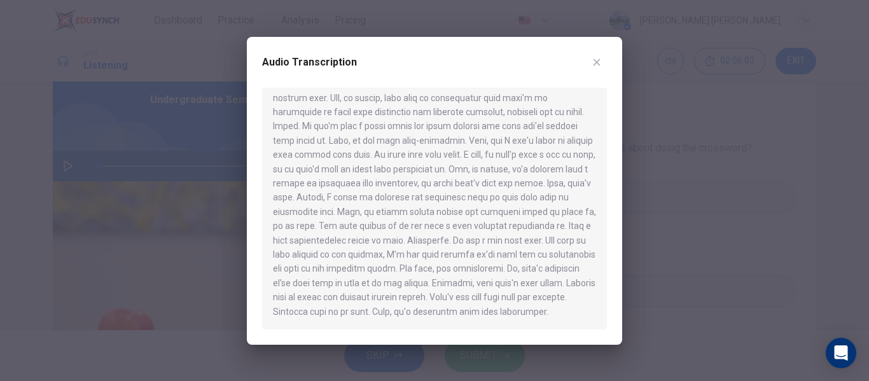
click at [591, 56] on button "button" at bounding box center [596, 62] width 20 height 20
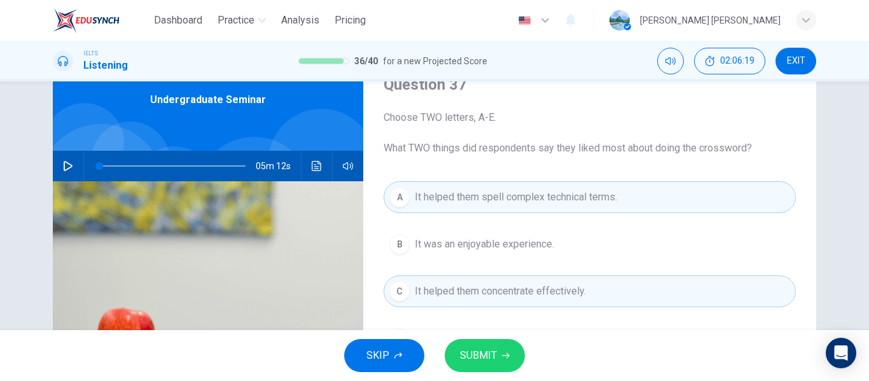
click at [507, 347] on button "SUBMIT" at bounding box center [485, 355] width 80 height 33
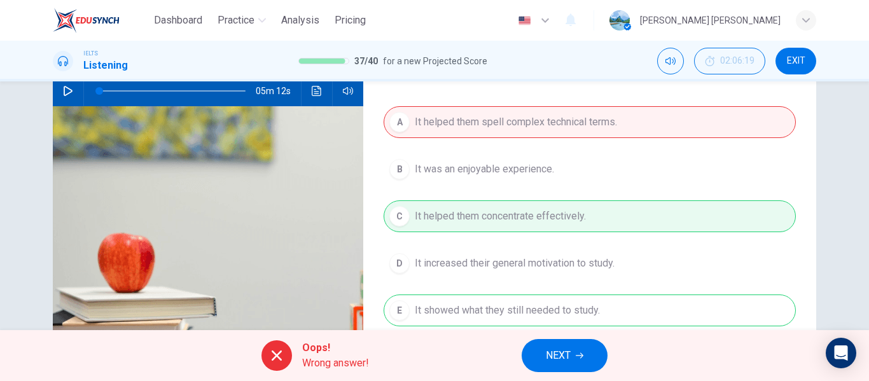
scroll to position [244, 0]
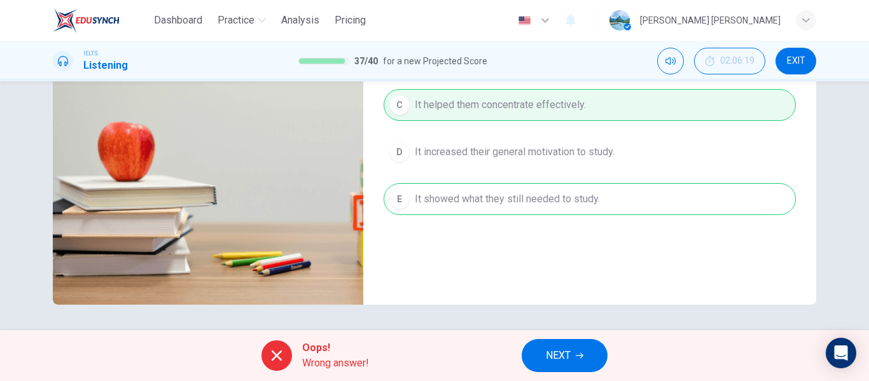
click at [573, 353] on button "NEXT" at bounding box center [564, 355] width 86 height 33
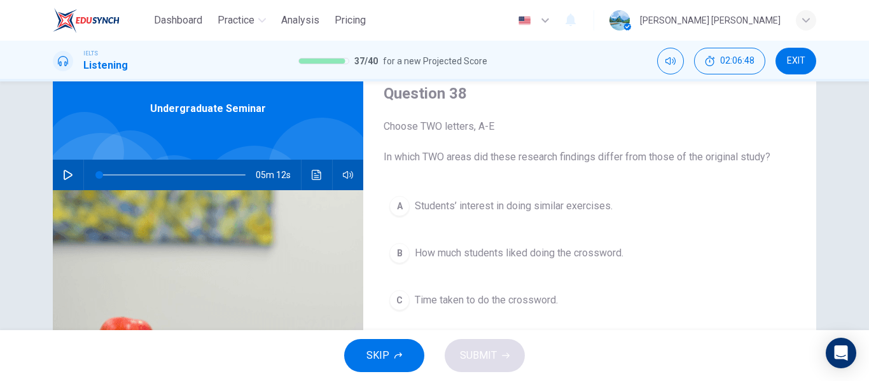
scroll to position [50, 0]
click at [315, 183] on button "Click to see the audio transcription" at bounding box center [317, 174] width 20 height 31
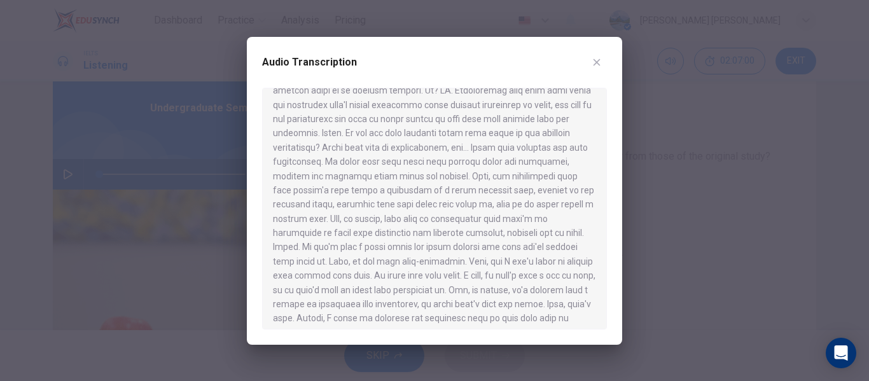
scroll to position [514, 0]
click at [596, 61] on icon "button" at bounding box center [596, 62] width 7 height 7
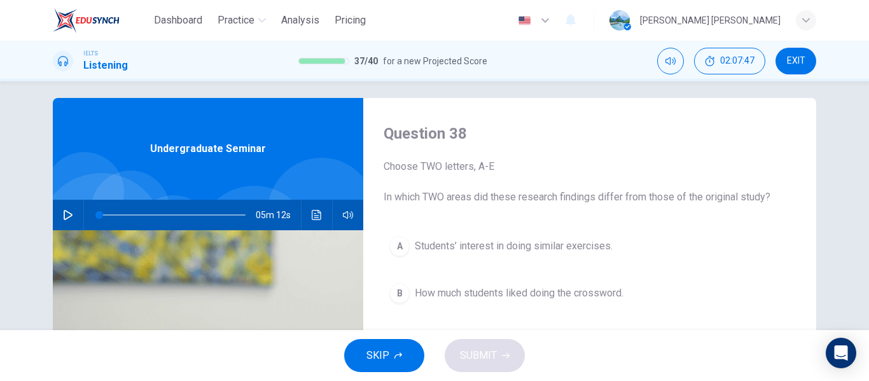
scroll to position [1, 0]
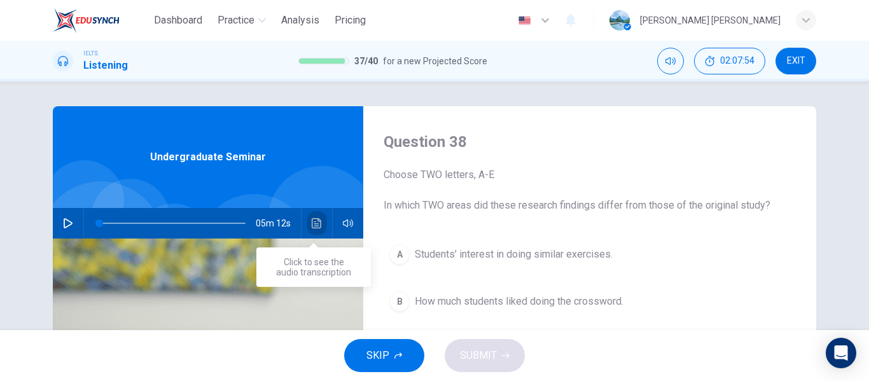
click at [321, 229] on button "Click to see the audio transcription" at bounding box center [317, 223] width 20 height 31
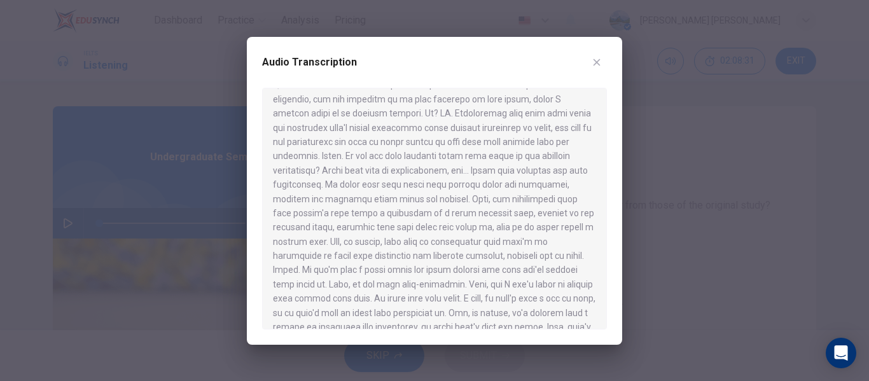
scroll to position [445, 0]
click at [590, 65] on button "button" at bounding box center [596, 62] width 20 height 20
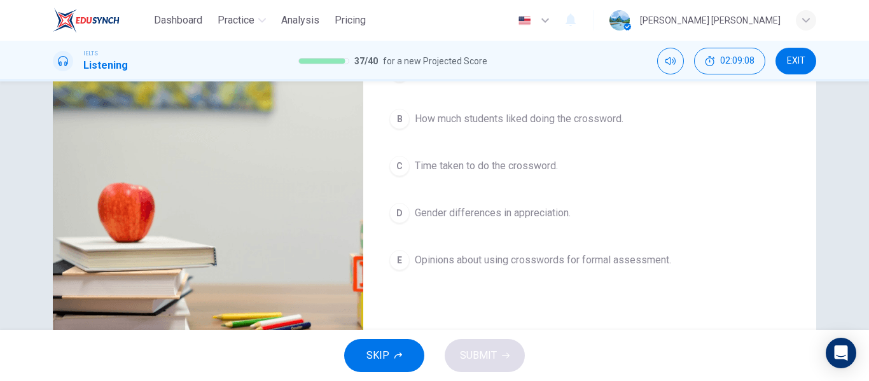
scroll to position [191, 0]
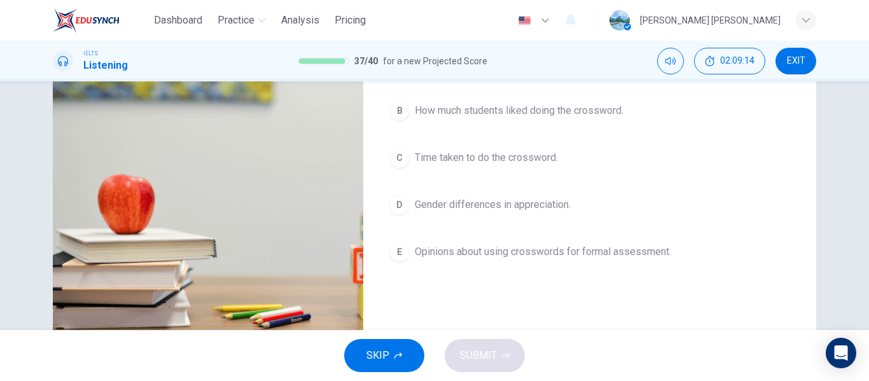
click at [403, 200] on div "D" at bounding box center [399, 205] width 20 height 20
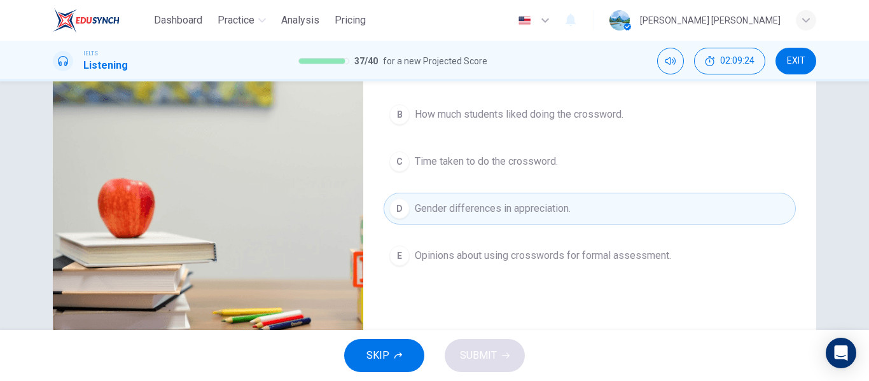
scroll to position [189, 0]
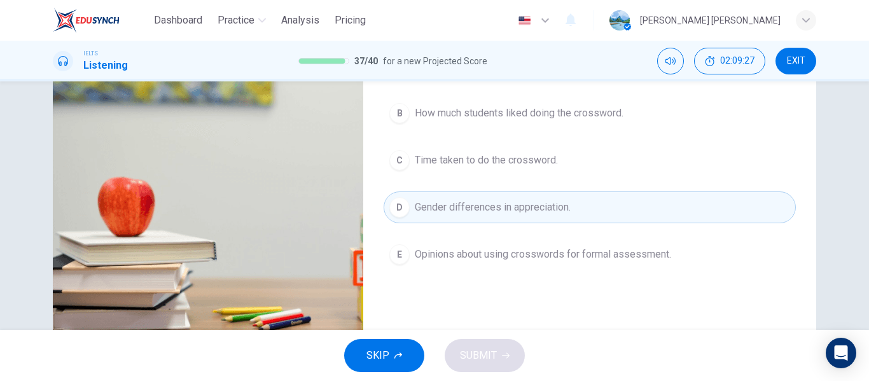
click at [405, 261] on button "E Opinions about using crosswords for formal assessment." at bounding box center [589, 254] width 412 height 32
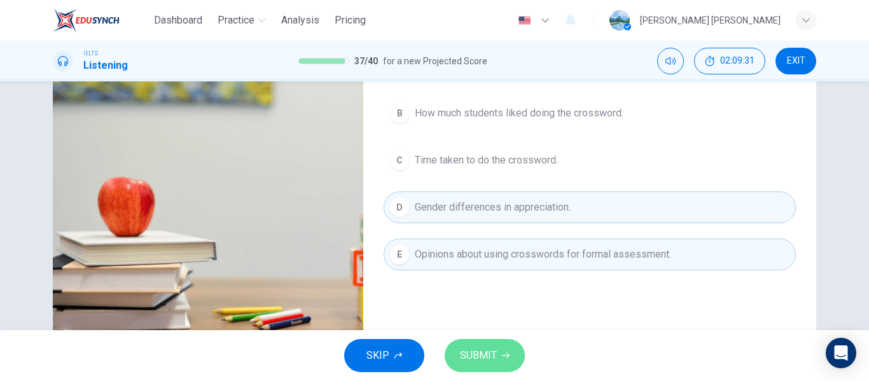
click at [510, 357] on button "SUBMIT" at bounding box center [485, 355] width 80 height 33
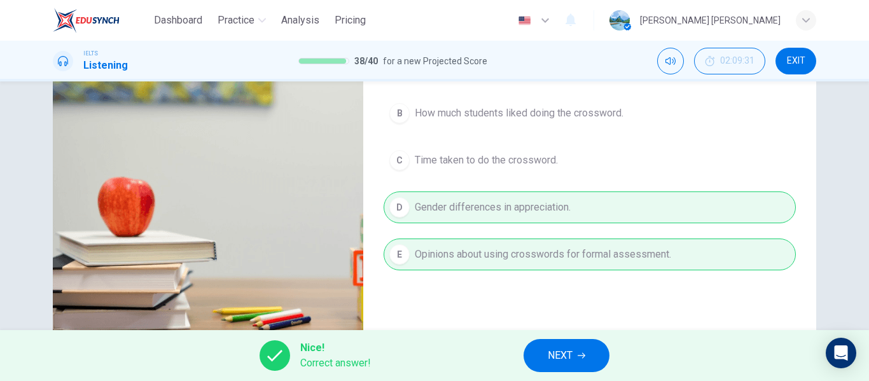
click at [561, 368] on button "NEXT" at bounding box center [566, 355] width 86 height 33
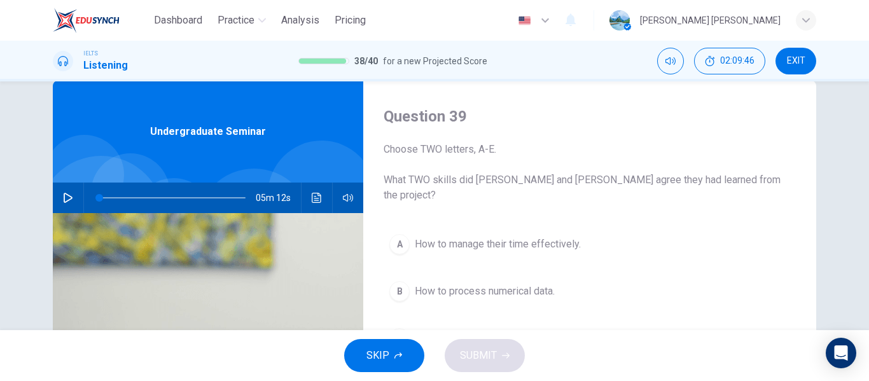
scroll to position [22, 0]
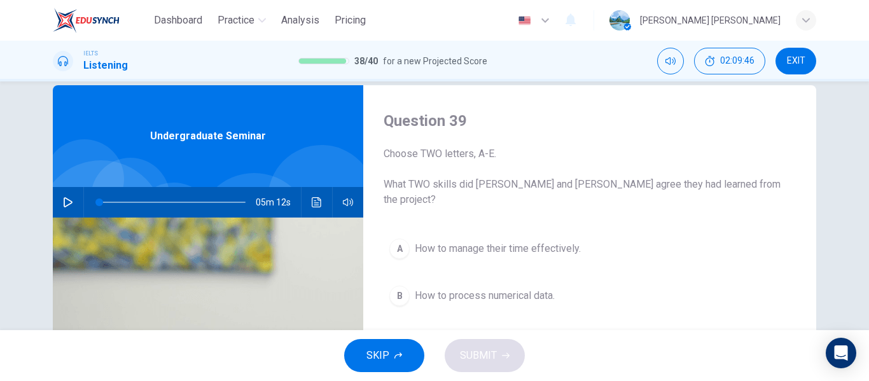
click at [317, 201] on icon "Click to see the audio transcription" at bounding box center [317, 202] width 10 height 10
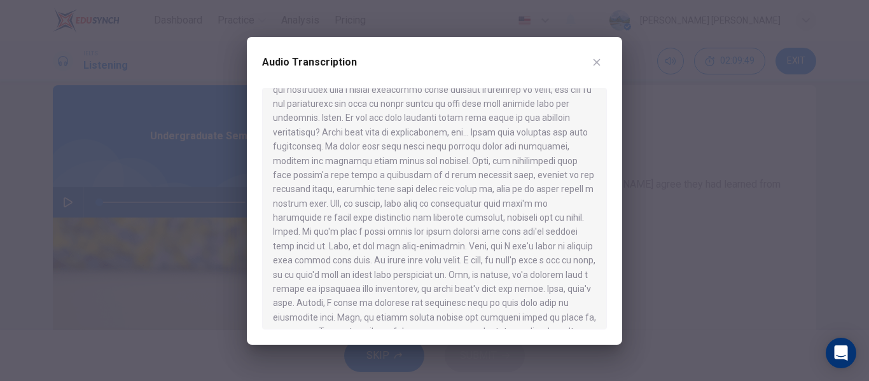
scroll to position [634, 0]
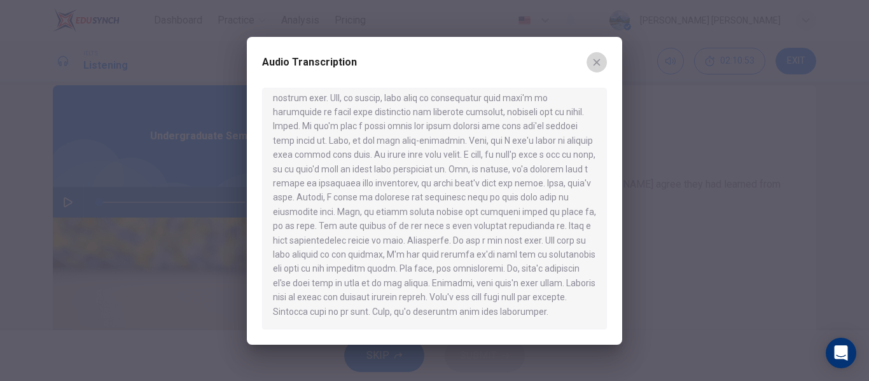
click at [598, 66] on icon "button" at bounding box center [596, 62] width 10 height 10
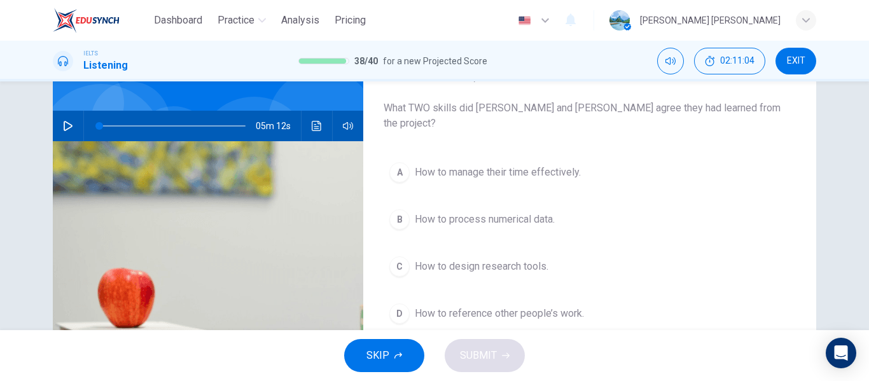
scroll to position [101, 0]
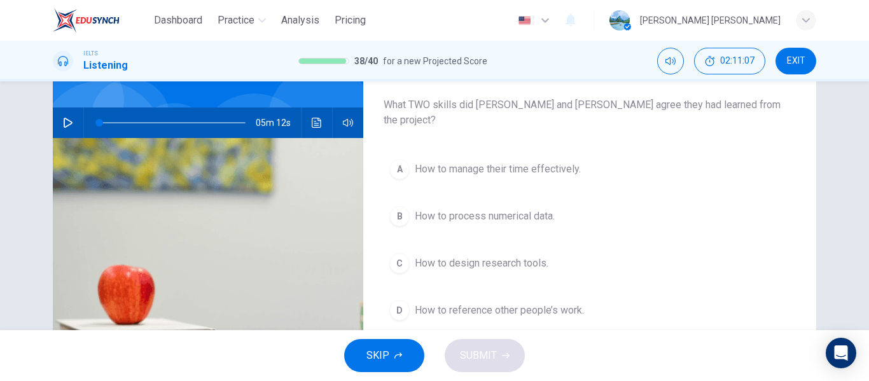
click at [484, 209] on span "How to process numerical data." at bounding box center [485, 216] width 140 height 15
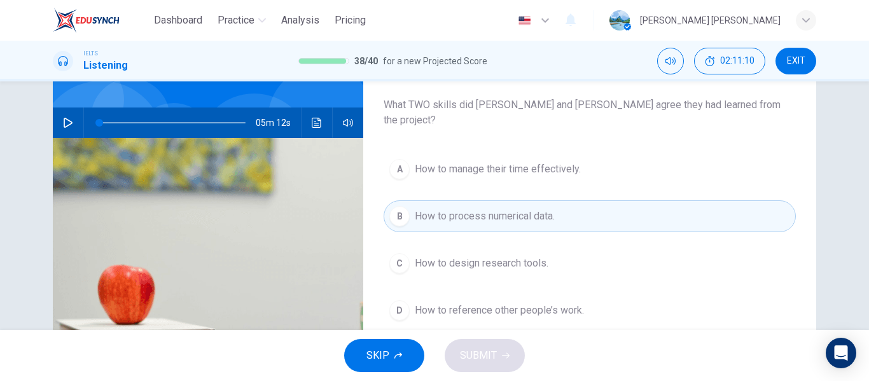
click at [315, 128] on button "Click to see the audio transcription" at bounding box center [317, 122] width 20 height 31
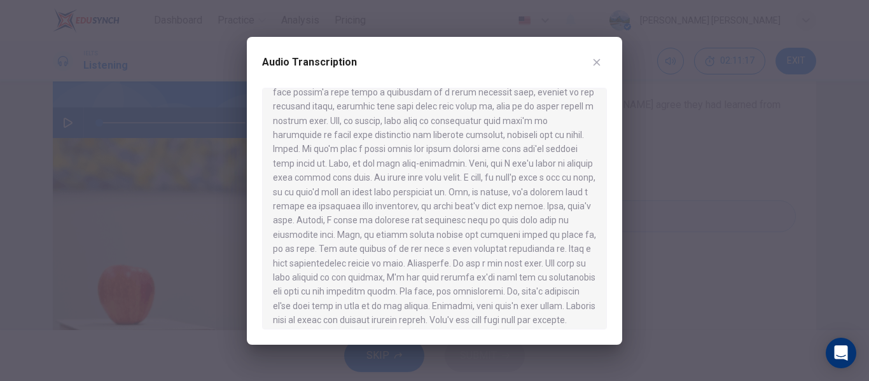
scroll to position [607, 0]
click at [600, 66] on icon "button" at bounding box center [596, 62] width 10 height 10
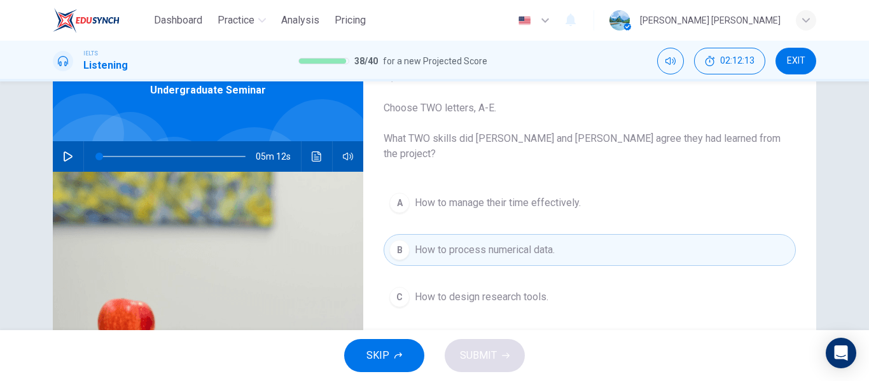
scroll to position [65, 0]
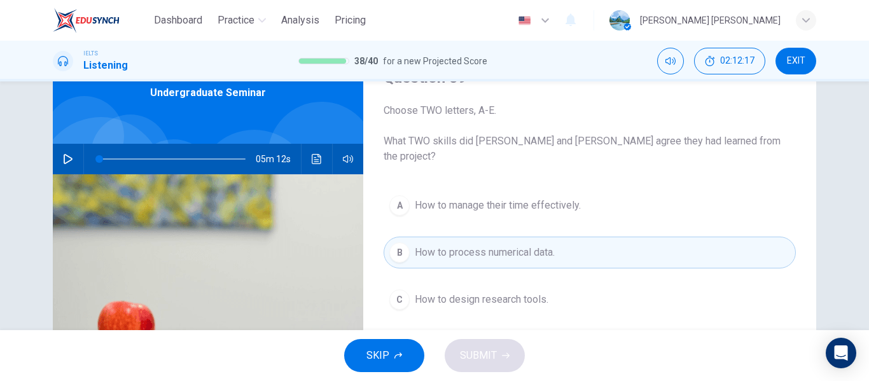
click at [319, 157] on button "Click to see the audio transcription" at bounding box center [317, 159] width 20 height 31
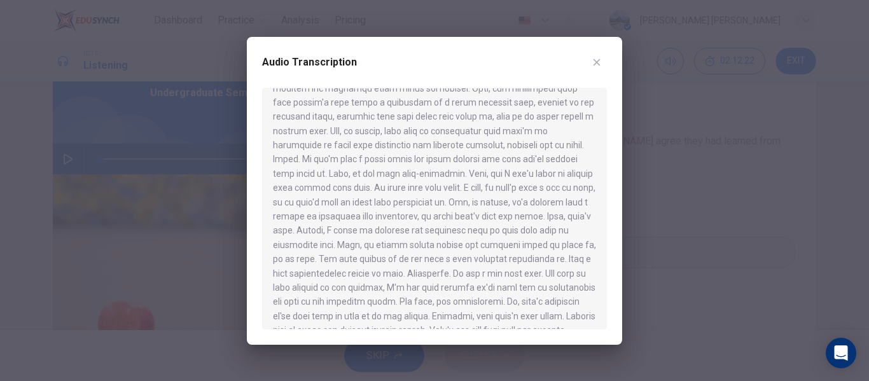
scroll to position [597, 0]
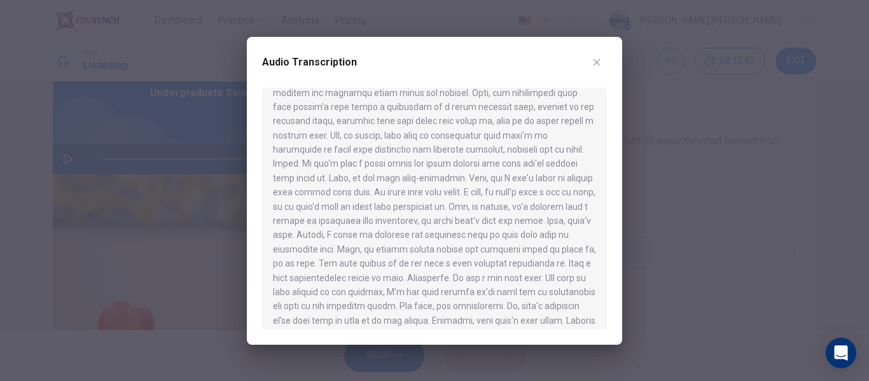
click at [602, 62] on button "button" at bounding box center [596, 62] width 20 height 20
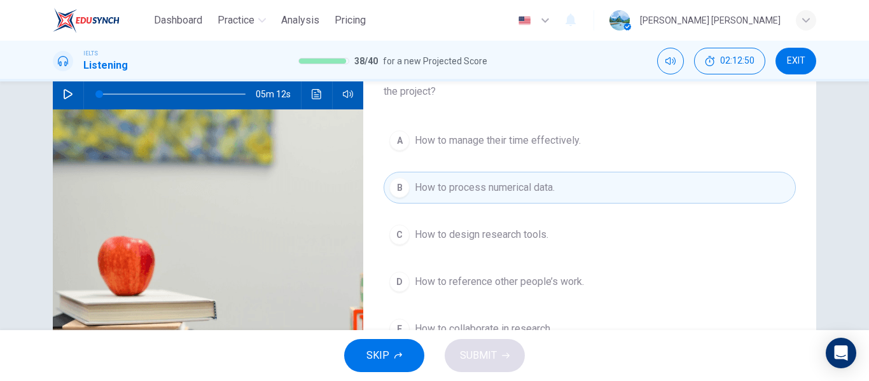
scroll to position [105, 0]
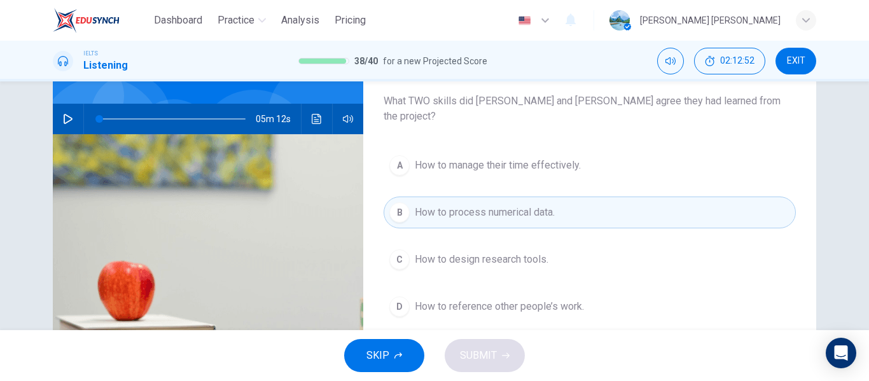
click at [574, 257] on button "C How to design research tools." at bounding box center [589, 260] width 412 height 32
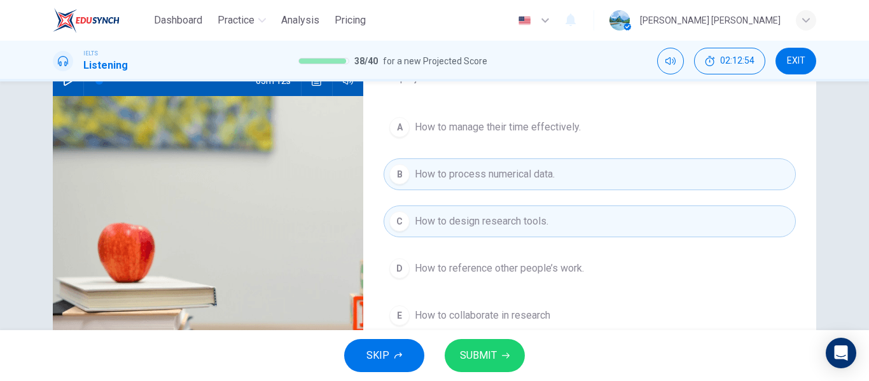
scroll to position [155, 0]
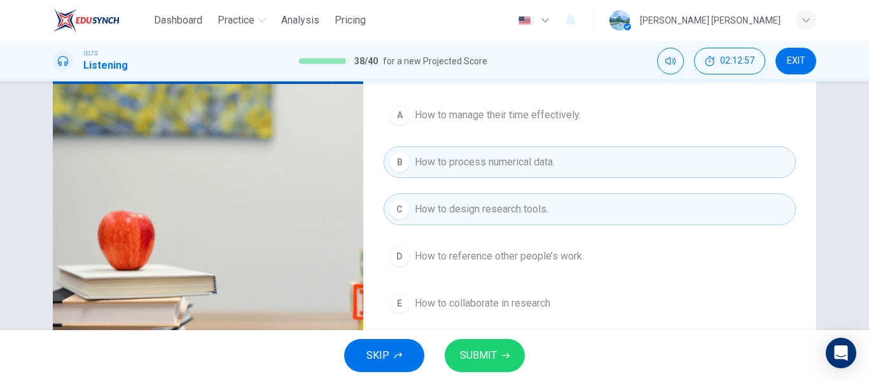
click at [623, 254] on button "D How to reference other people’s work." at bounding box center [589, 256] width 412 height 32
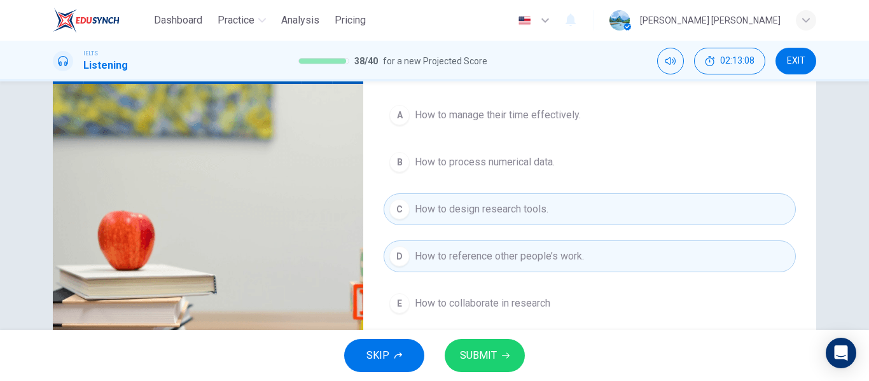
click at [504, 357] on icon "button" at bounding box center [506, 356] width 8 height 8
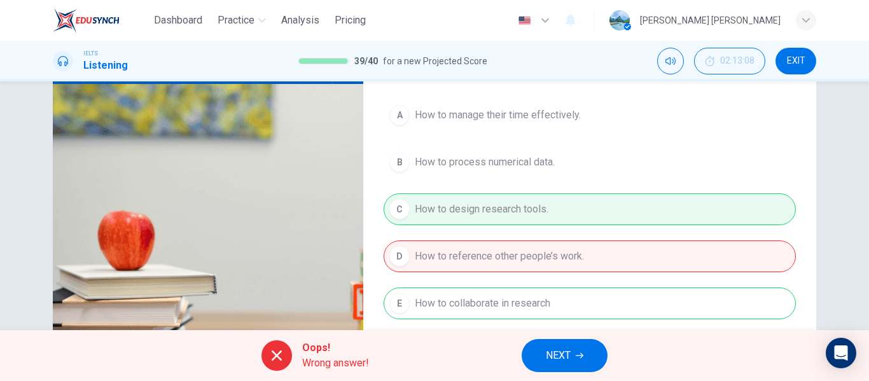
click at [578, 359] on button "NEXT" at bounding box center [564, 355] width 86 height 33
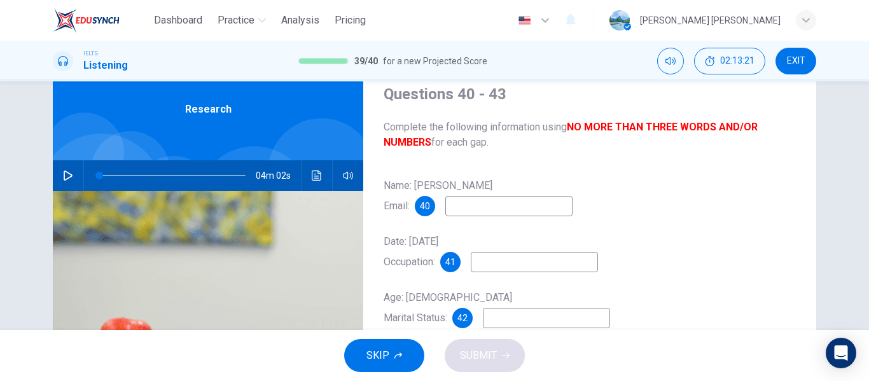
scroll to position [41, 0]
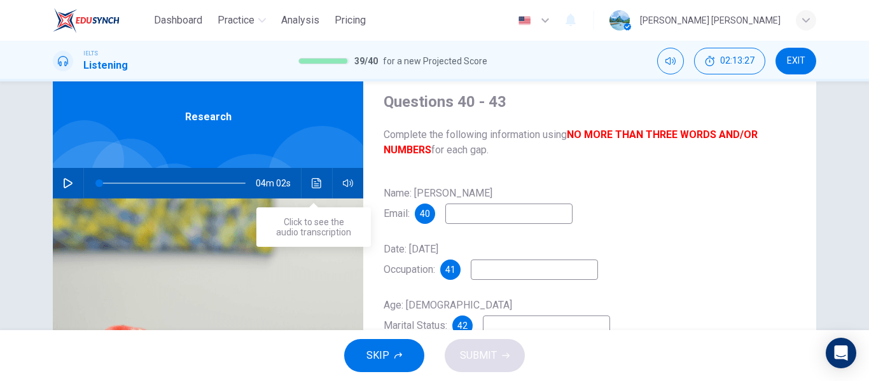
click at [312, 183] on icon "Click to see the audio transcription" at bounding box center [317, 183] width 10 height 10
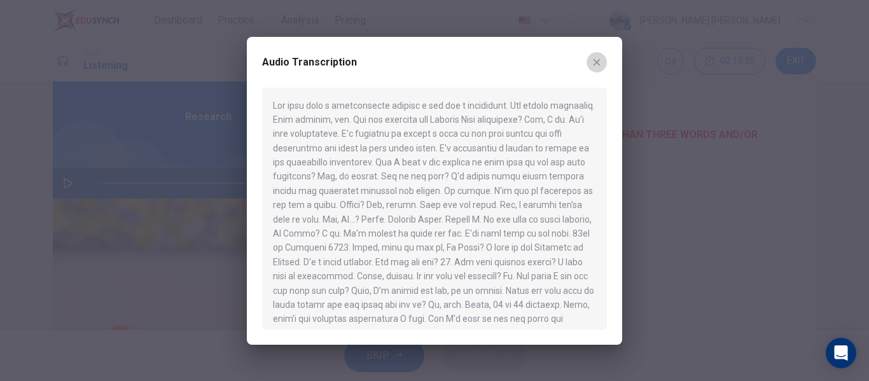
click at [597, 63] on icon "button" at bounding box center [596, 62] width 10 height 10
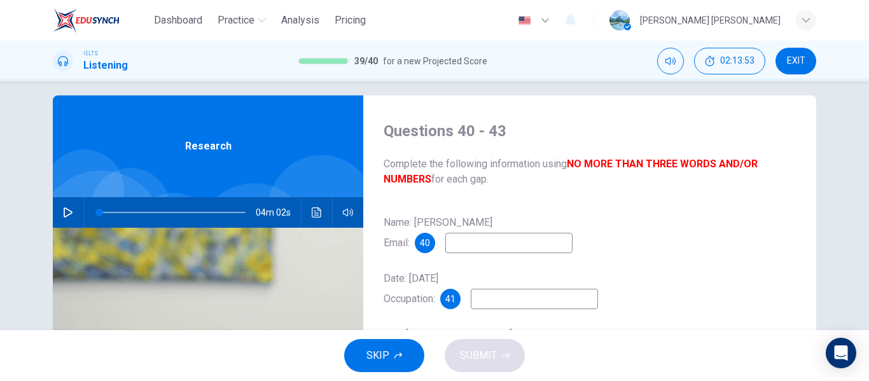
scroll to position [0, 0]
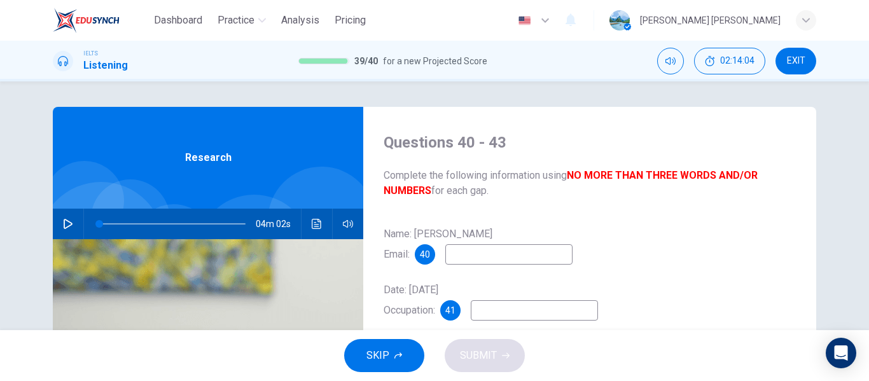
click at [312, 223] on icon "Click to see the audio transcription" at bounding box center [317, 224] width 10 height 10
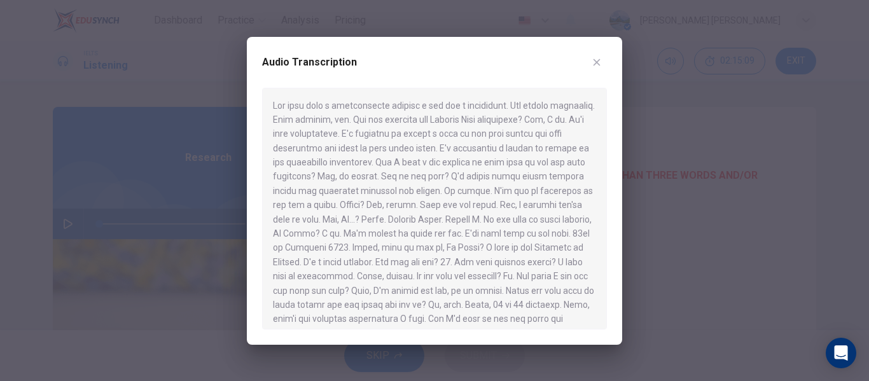
click at [599, 61] on icon "button" at bounding box center [596, 62] width 10 height 10
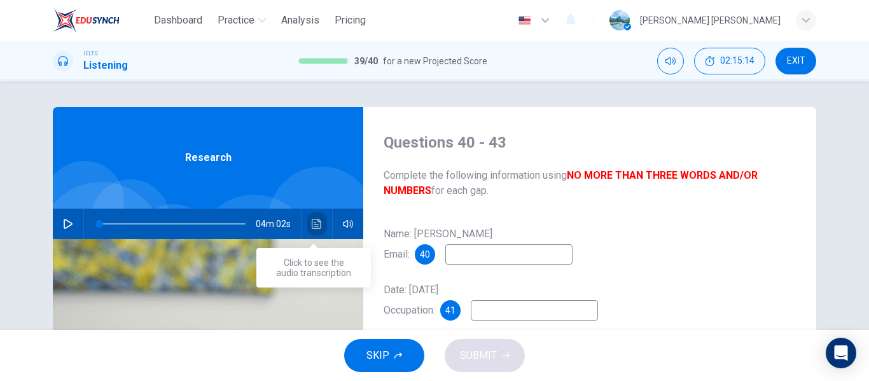
click at [317, 229] on button "Click to see the audio transcription" at bounding box center [317, 224] width 20 height 31
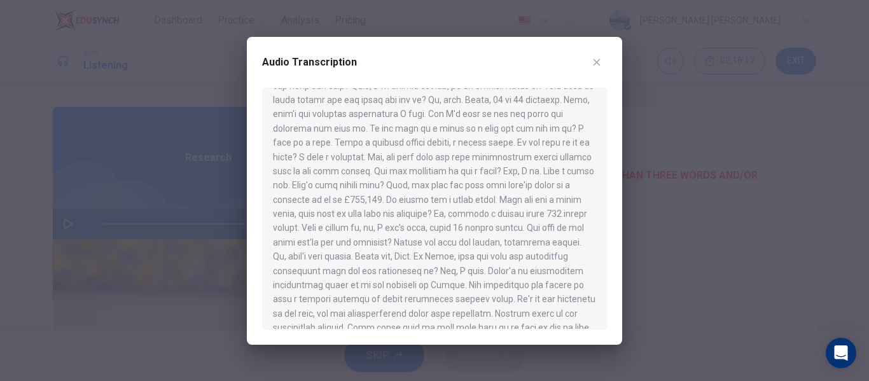
scroll to position [213, 0]
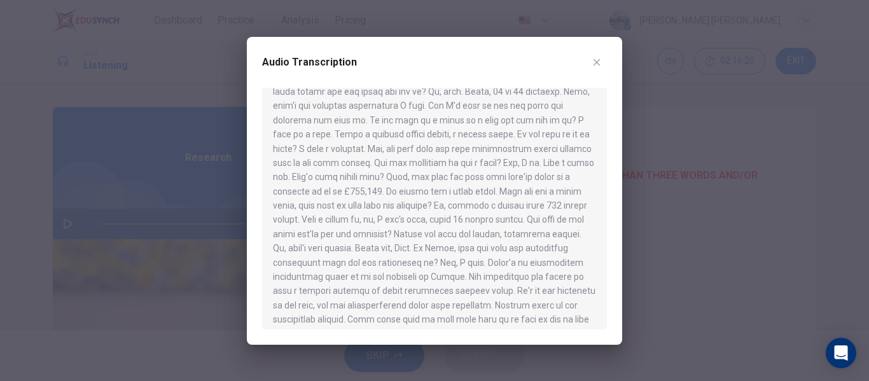
click at [600, 60] on icon "button" at bounding box center [596, 62] width 10 height 10
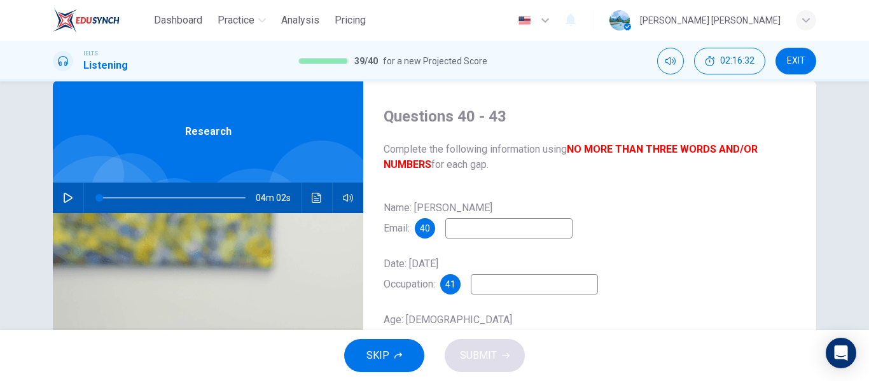
scroll to position [0, 0]
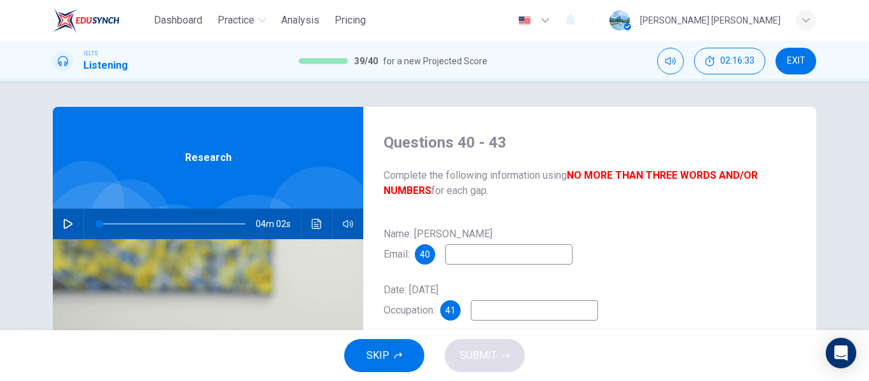
click at [322, 232] on button "Click to see the audio transcription" at bounding box center [317, 224] width 20 height 31
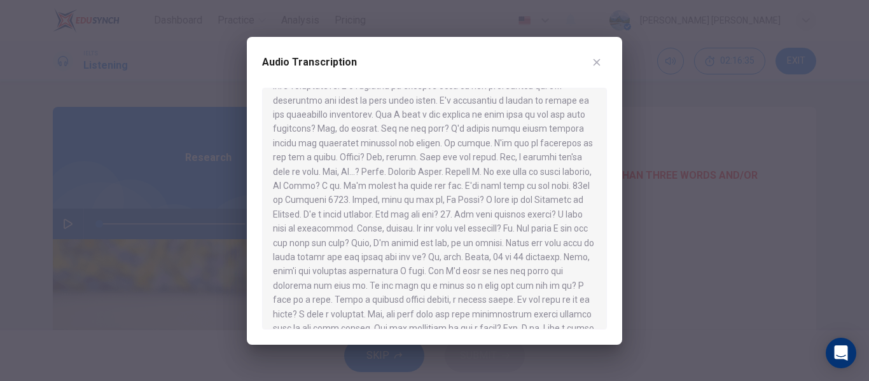
scroll to position [64, 0]
click at [601, 62] on icon "button" at bounding box center [596, 62] width 10 height 10
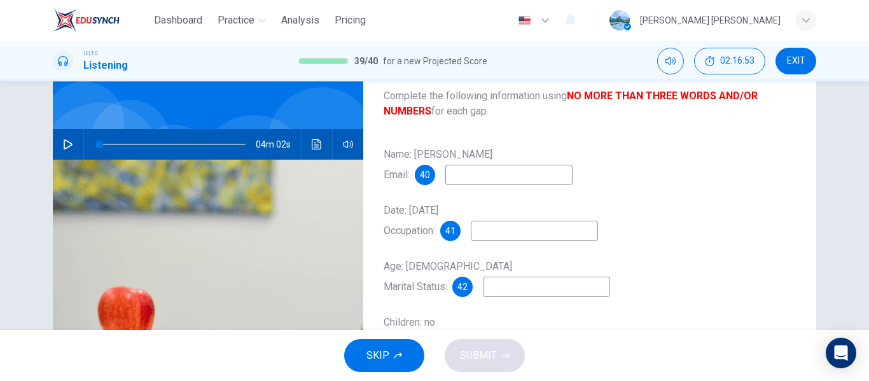
scroll to position [0, 0]
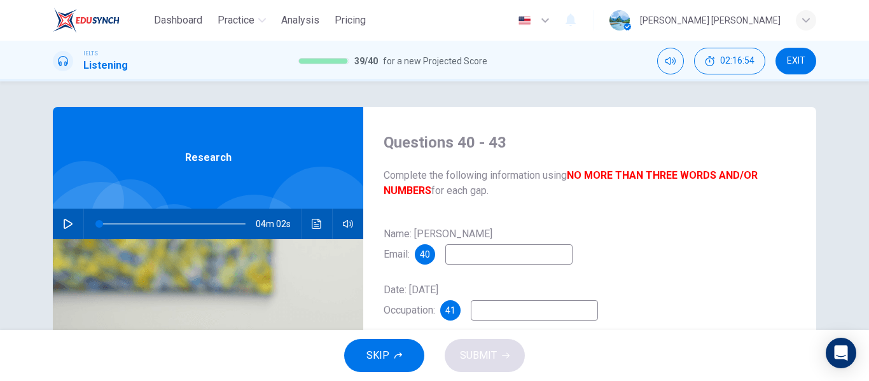
click at [312, 231] on button "Click to see the audio transcription" at bounding box center [317, 224] width 20 height 31
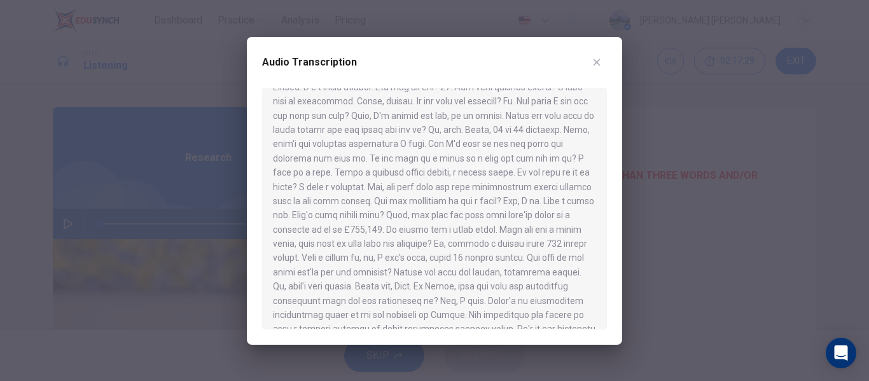
scroll to position [174, 0]
click at [600, 64] on icon "button" at bounding box center [596, 62] width 10 height 10
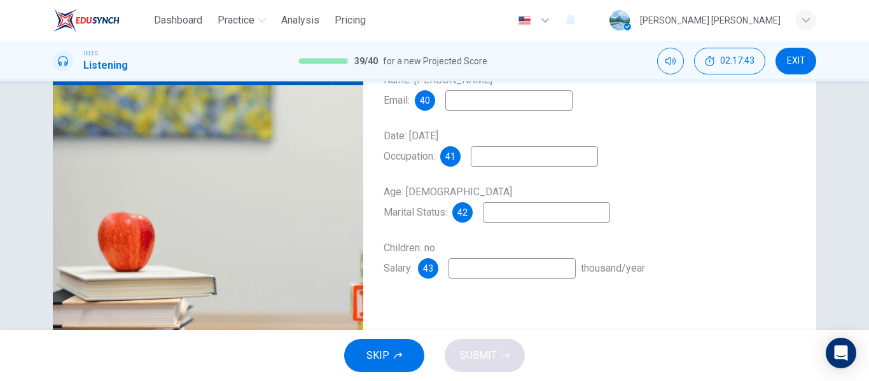
scroll to position [160, 0]
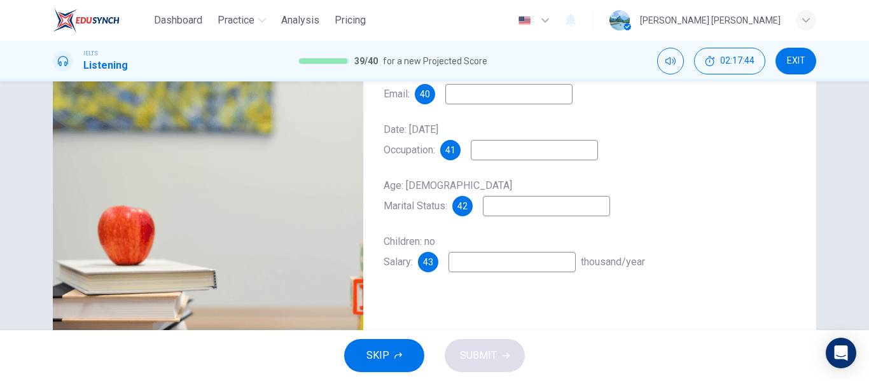
click at [464, 266] on input at bounding box center [511, 262] width 127 height 20
type input "24to36"
click at [509, 205] on input at bounding box center [546, 206] width 127 height 20
click at [496, 149] on input at bounding box center [534, 150] width 127 height 20
click at [542, 205] on input "[PERSON_NAME]" at bounding box center [546, 206] width 127 height 20
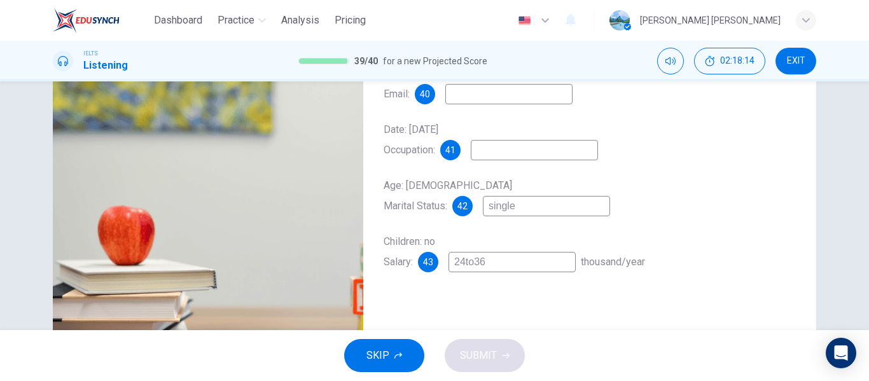
type input "single"
click at [487, 152] on input at bounding box center [534, 150] width 127 height 20
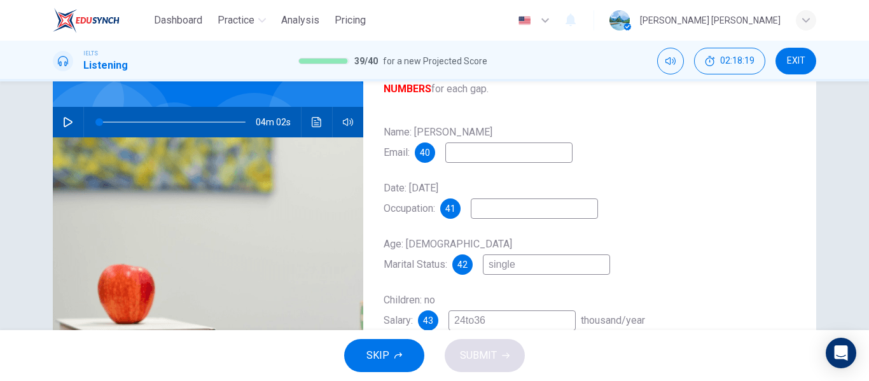
scroll to position [38, 0]
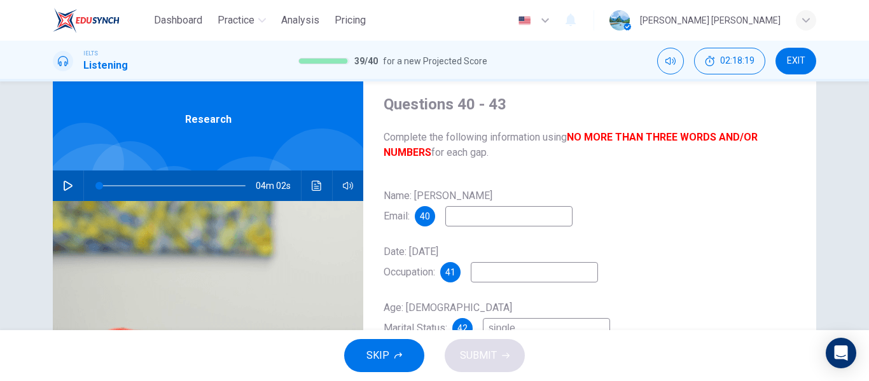
click at [312, 182] on icon "Click to see the audio transcription" at bounding box center [317, 186] width 10 height 10
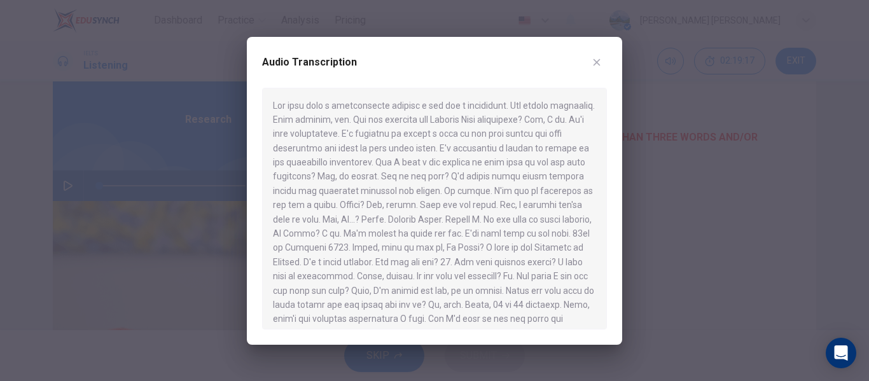
click at [596, 60] on icon "button" at bounding box center [596, 62] width 10 height 10
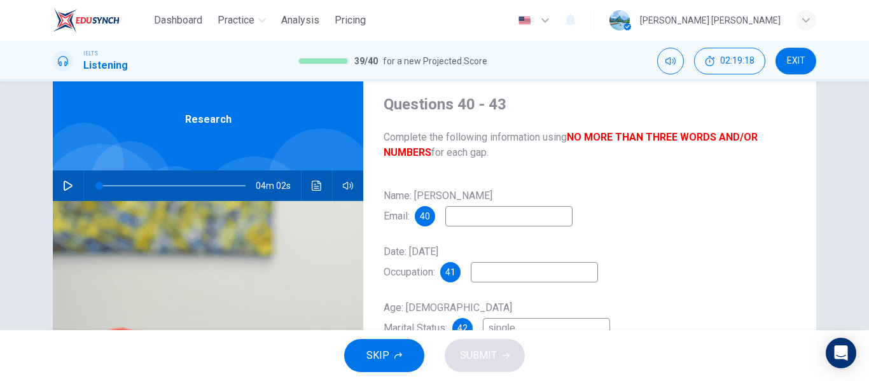
click at [464, 218] on input at bounding box center [508, 216] width 127 height 20
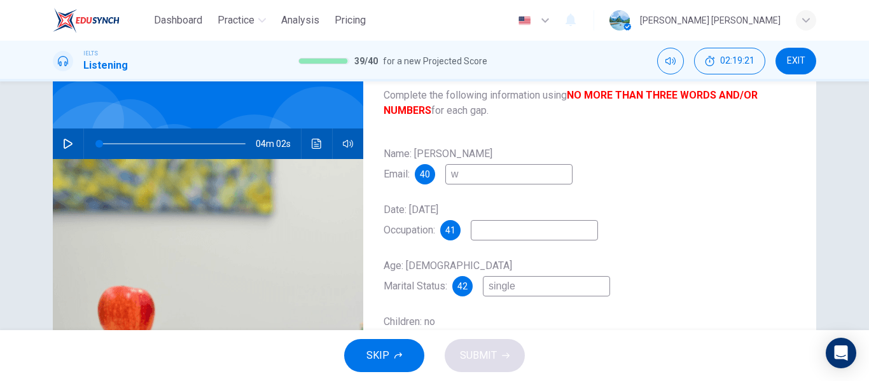
scroll to position [105, 0]
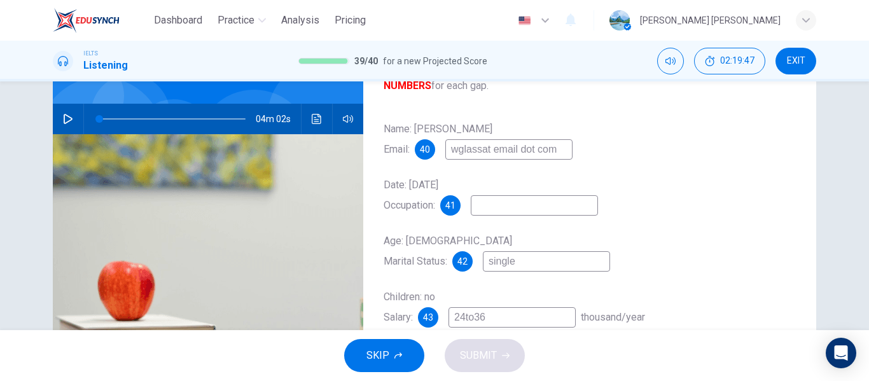
click at [481, 146] on input "wglassat email dot com" at bounding box center [508, 149] width 127 height 20
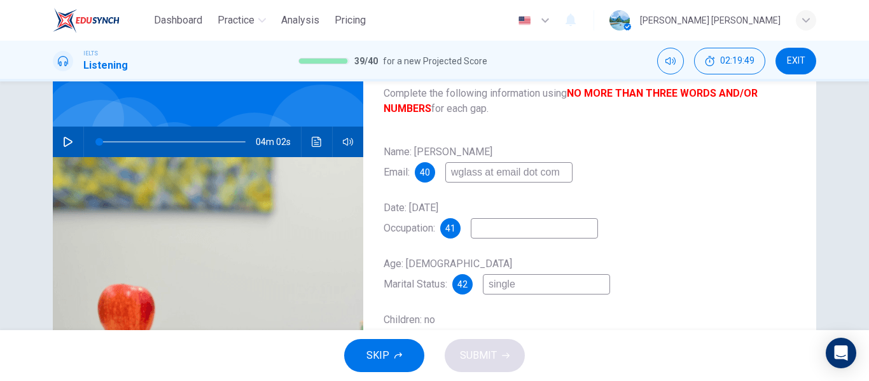
scroll to position [79, 0]
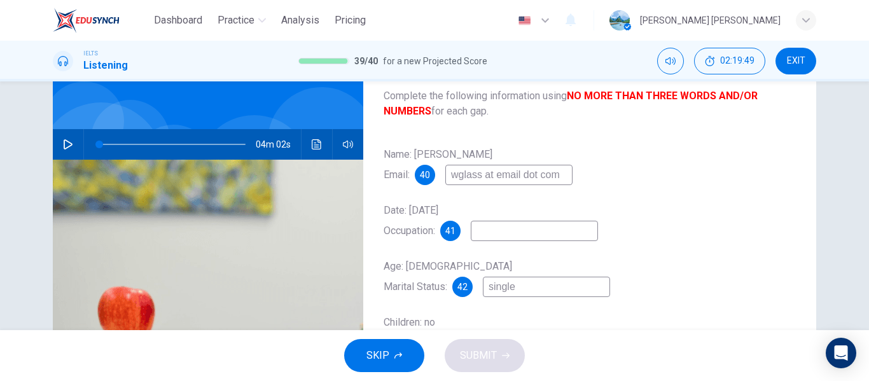
type input "wglass at email dot com"
click at [314, 151] on button "Click to see the audio transcription" at bounding box center [317, 144] width 20 height 31
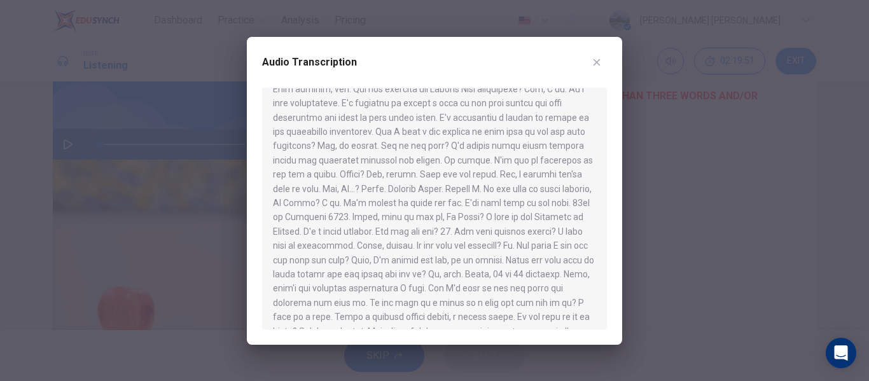
scroll to position [31, 0]
click at [595, 62] on icon "button" at bounding box center [596, 62] width 10 height 10
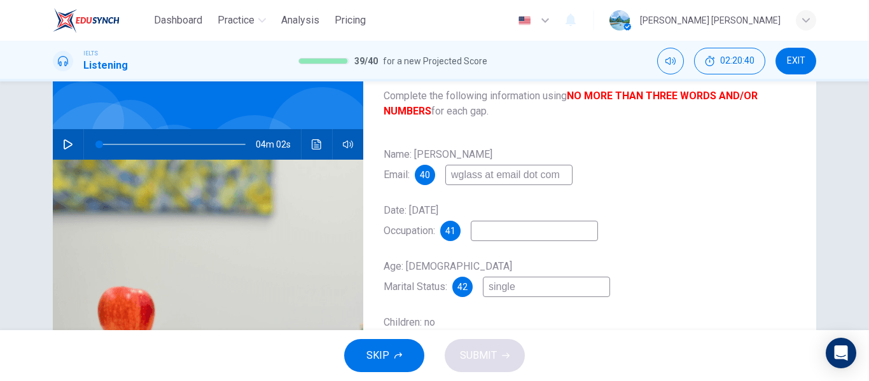
click at [490, 233] on input at bounding box center [534, 231] width 127 height 20
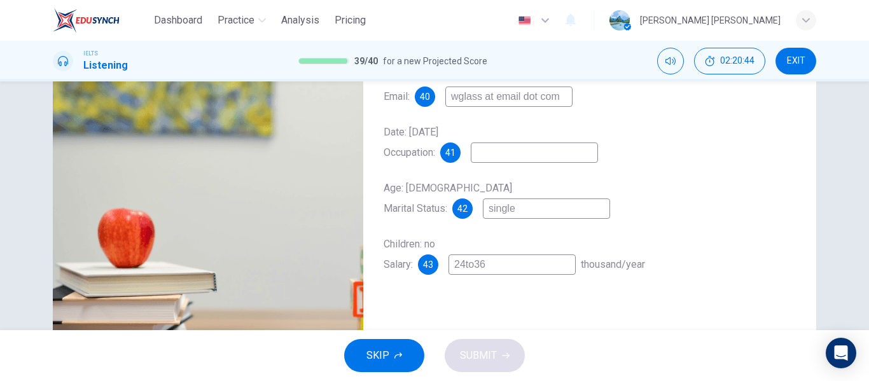
scroll to position [217, 0]
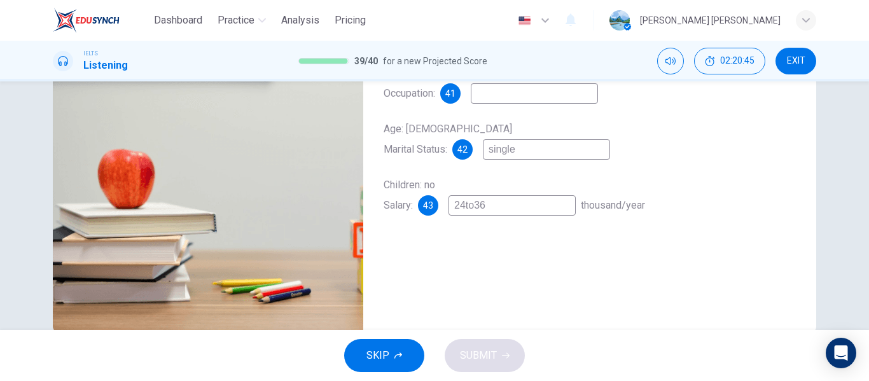
click at [471, 209] on input "24to36" at bounding box center [511, 205] width 127 height 20
click at [462, 208] on input "24to36" at bounding box center [511, 205] width 127 height 20
click at [466, 205] on input "24to36" at bounding box center [511, 205] width 127 height 20
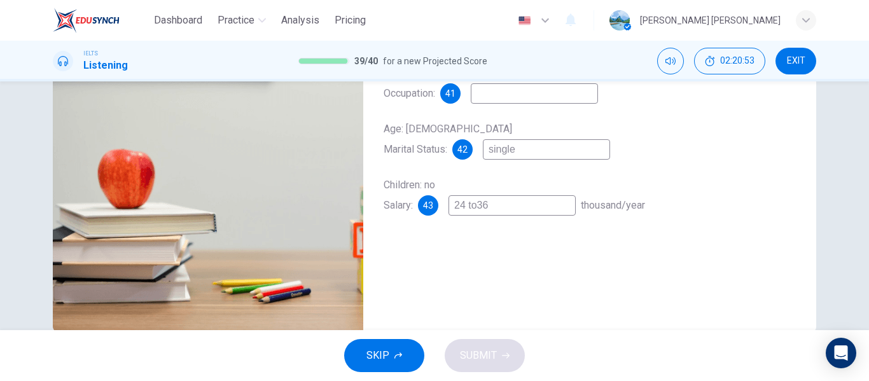
click at [478, 205] on input "24 to36" at bounding box center [511, 205] width 127 height 20
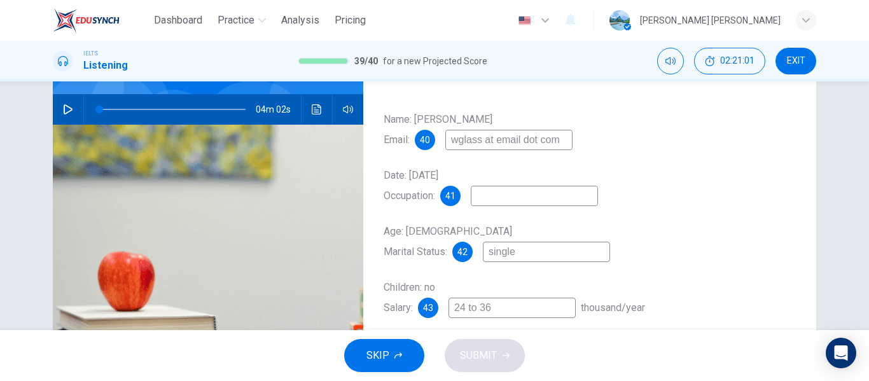
scroll to position [109, 0]
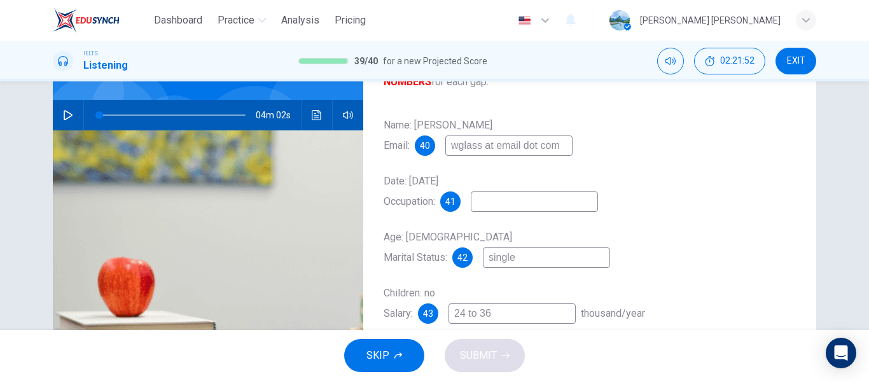
type input "24 to 36"
click at [494, 146] on input "wglass at email dot com" at bounding box center [508, 145] width 127 height 20
click at [494, 148] on input "wglass@ email dot com" at bounding box center [508, 145] width 127 height 20
click at [494, 147] on input "wglass@ email dot com" at bounding box center [508, 145] width 127 height 20
click at [537, 145] on input "wglass@email dot com" at bounding box center [508, 145] width 127 height 20
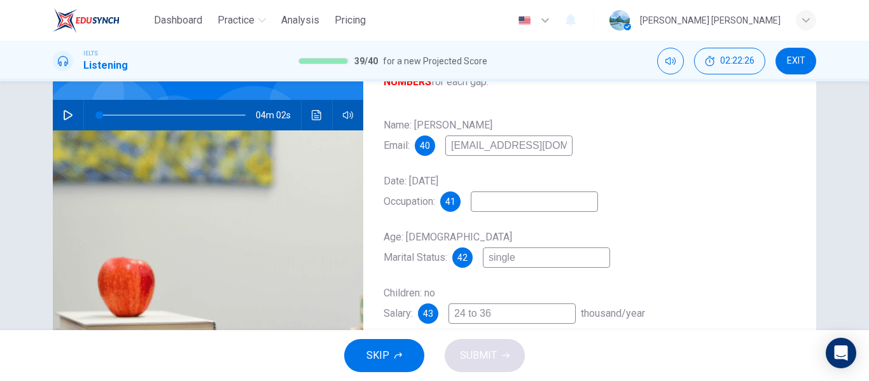
type input "[EMAIL_ADDRESS][DOMAIN_NAME]"
click at [526, 203] on input at bounding box center [534, 201] width 127 height 20
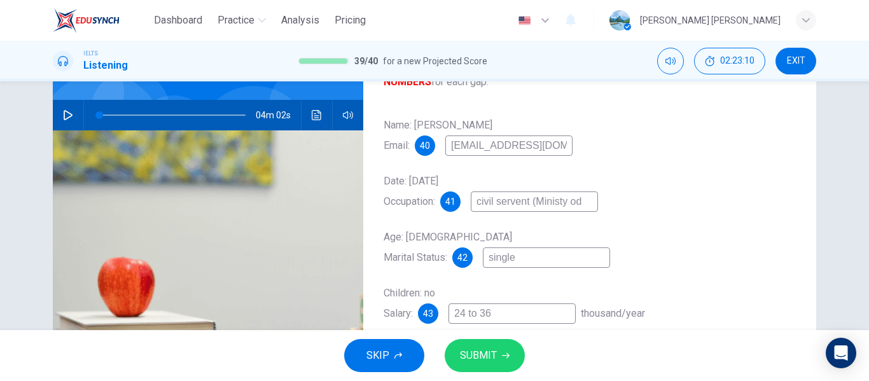
click at [563, 203] on input "civil servent (Ministy od" at bounding box center [534, 201] width 127 height 20
click at [587, 205] on input "civil servent (Ministry od" at bounding box center [534, 201] width 127 height 20
type input "civil servent (Ministry of culture)"
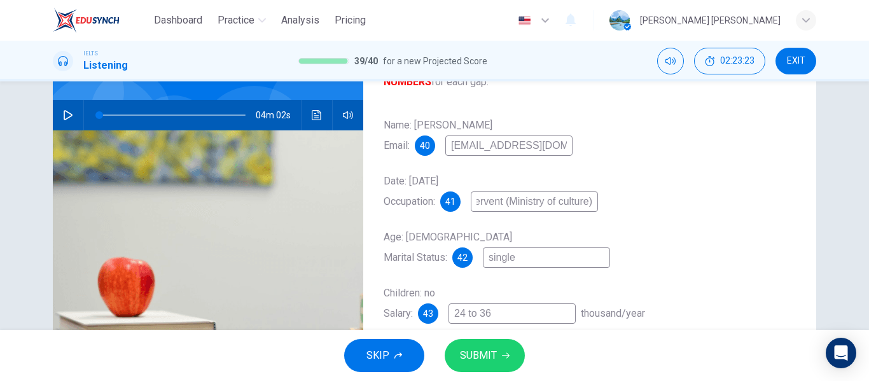
scroll to position [0, 0]
click at [549, 259] on input "single" at bounding box center [546, 257] width 127 height 20
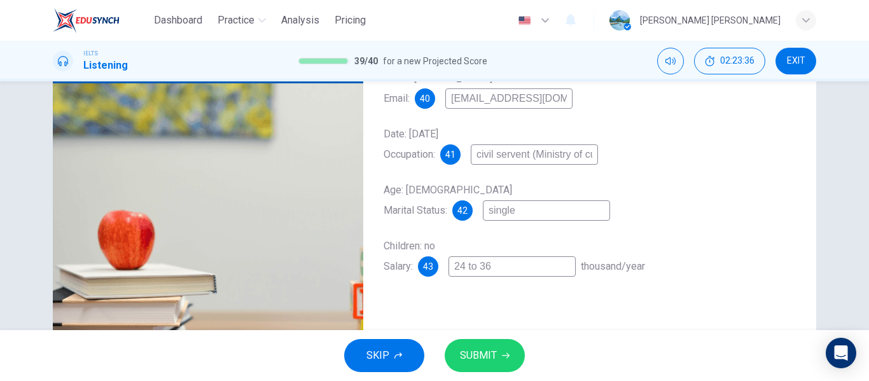
scroll to position [155, 0]
click at [490, 357] on span "SUBMIT" at bounding box center [478, 356] width 37 height 18
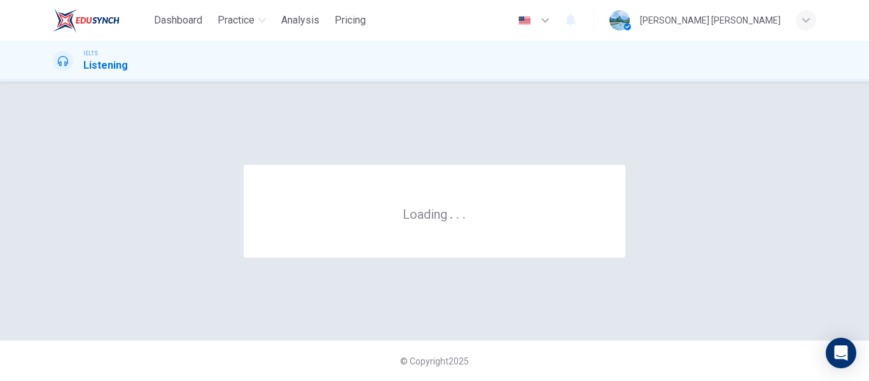
scroll to position [0, 0]
